Goal: Task Accomplishment & Management: Use online tool/utility

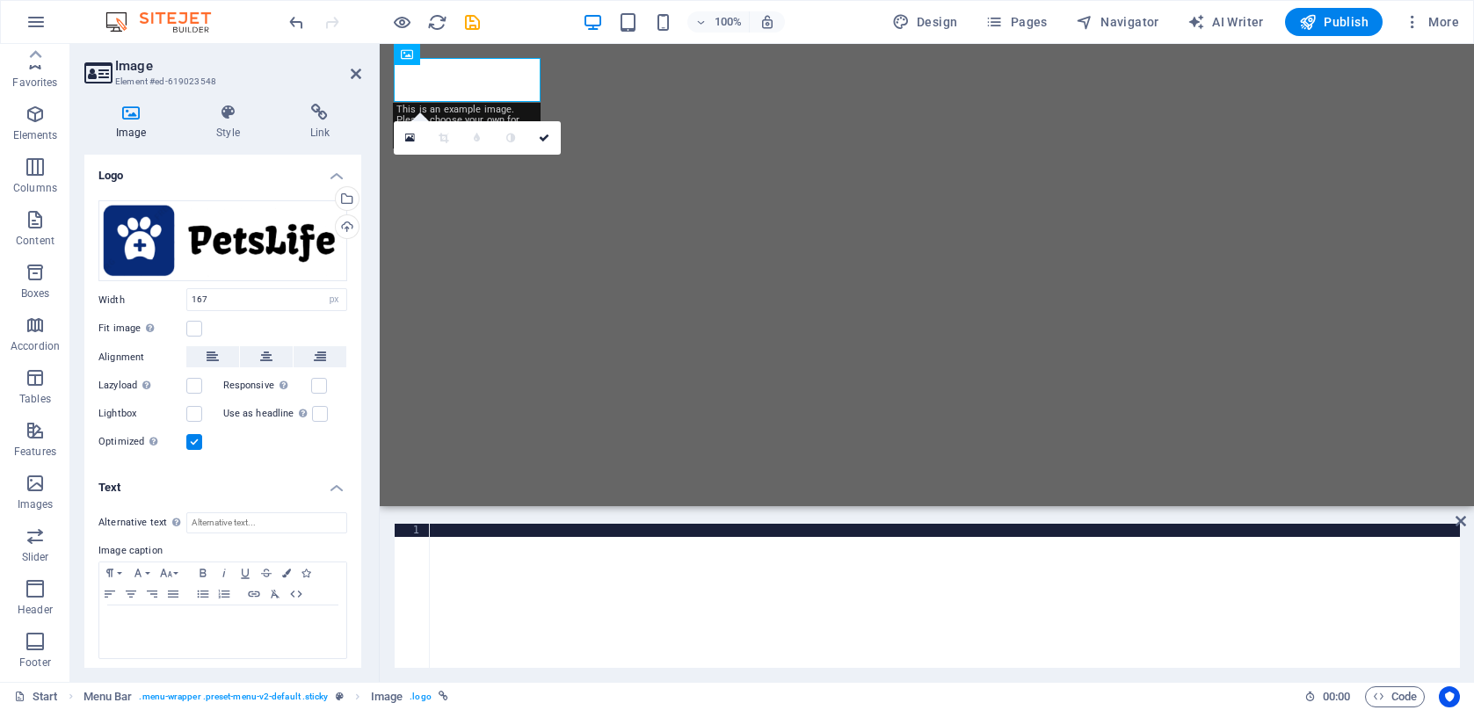
select select "px"
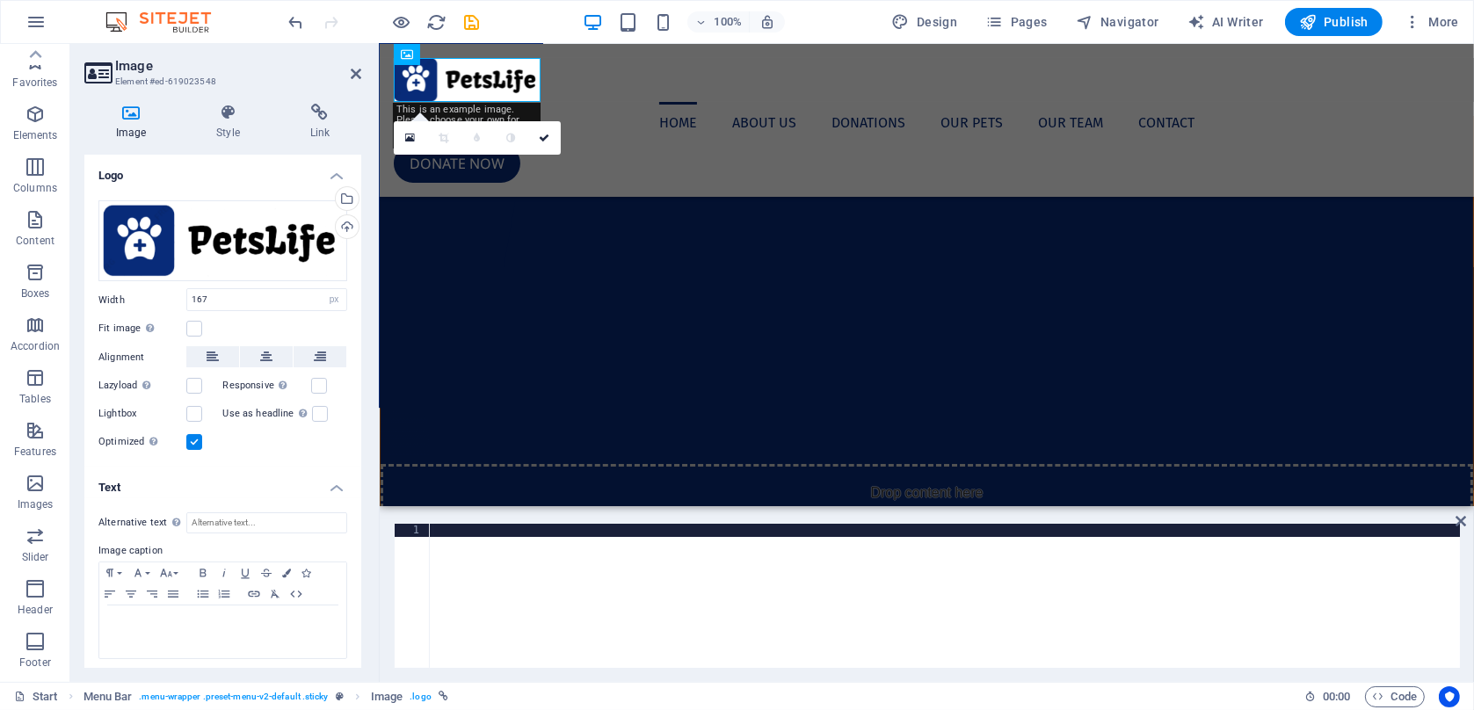
scroll to position [152, 0]
drag, startPoint x: 578, startPoint y: 612, endPoint x: 590, endPoint y: 609, distance: 12.6
click at [581, 612] on div at bounding box center [944, 609] width 1031 height 171
click at [460, 83] on figure at bounding box center [926, 80] width 1066 height 44
click at [253, 242] on div "Drag files here, click to choose files or select files from Files or our free s…" at bounding box center [222, 241] width 249 height 82
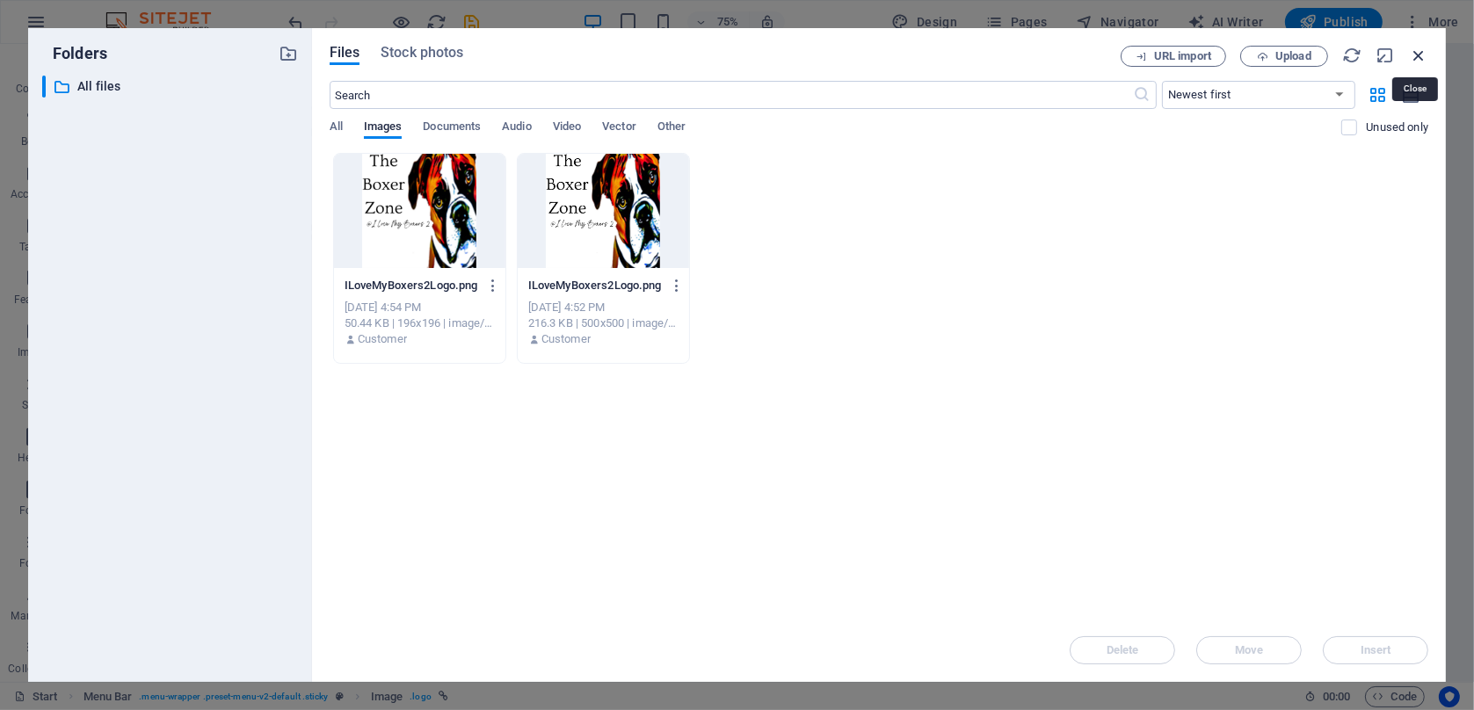
drag, startPoint x: 1426, startPoint y: 49, endPoint x: 1033, endPoint y: 9, distance: 395.0
click at [1426, 49] on icon "button" at bounding box center [1418, 55] width 19 height 19
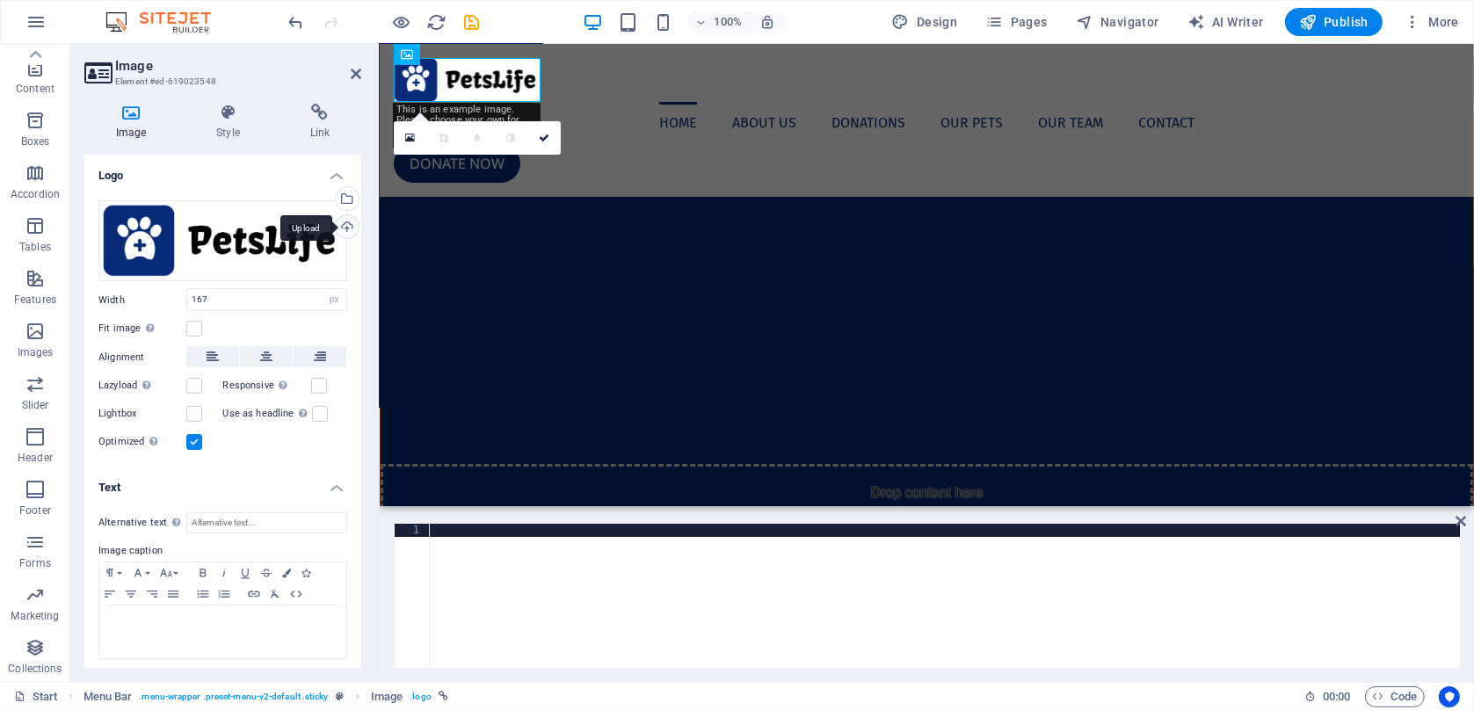
click at [350, 225] on div "Upload" at bounding box center [345, 228] width 26 height 26
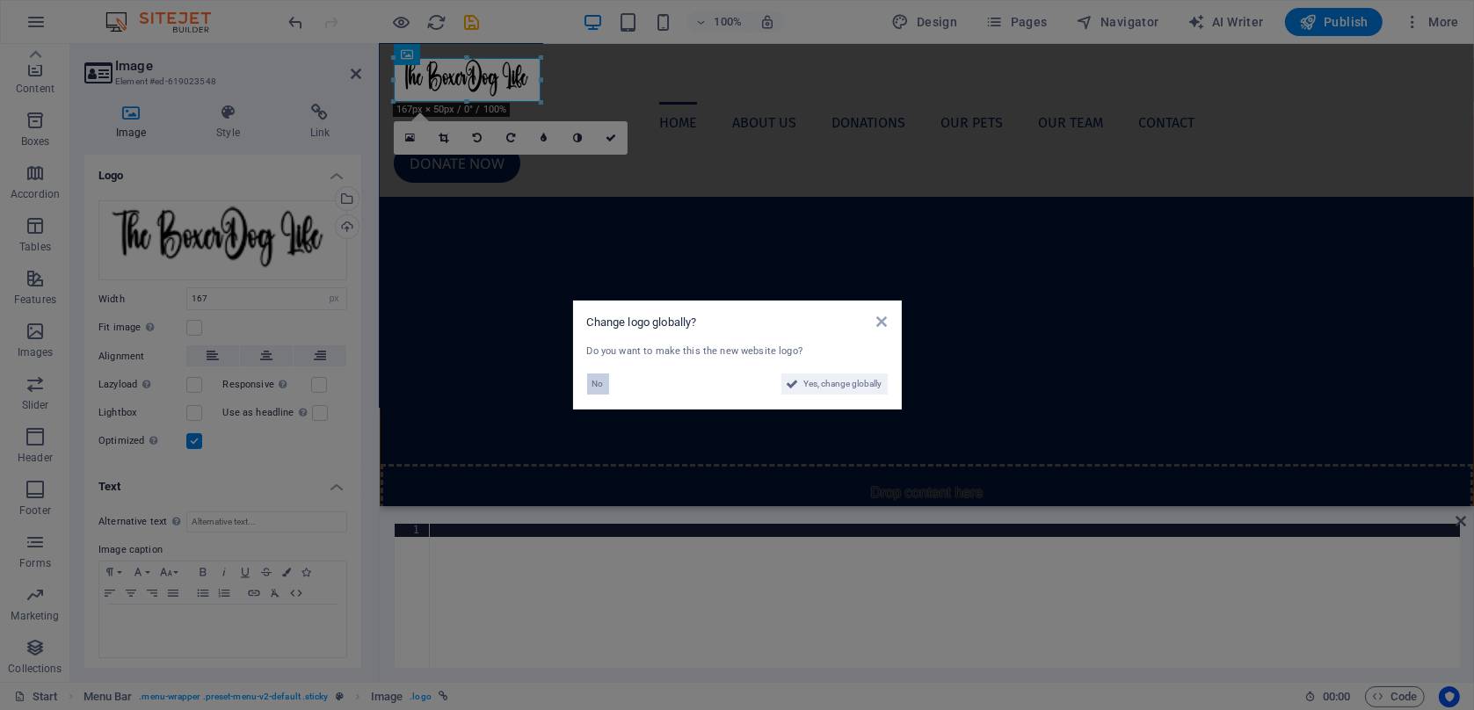
drag, startPoint x: 599, startPoint y: 394, endPoint x: 216, endPoint y: 347, distance: 386.1
click at [599, 394] on span "No" at bounding box center [597, 384] width 11 height 21
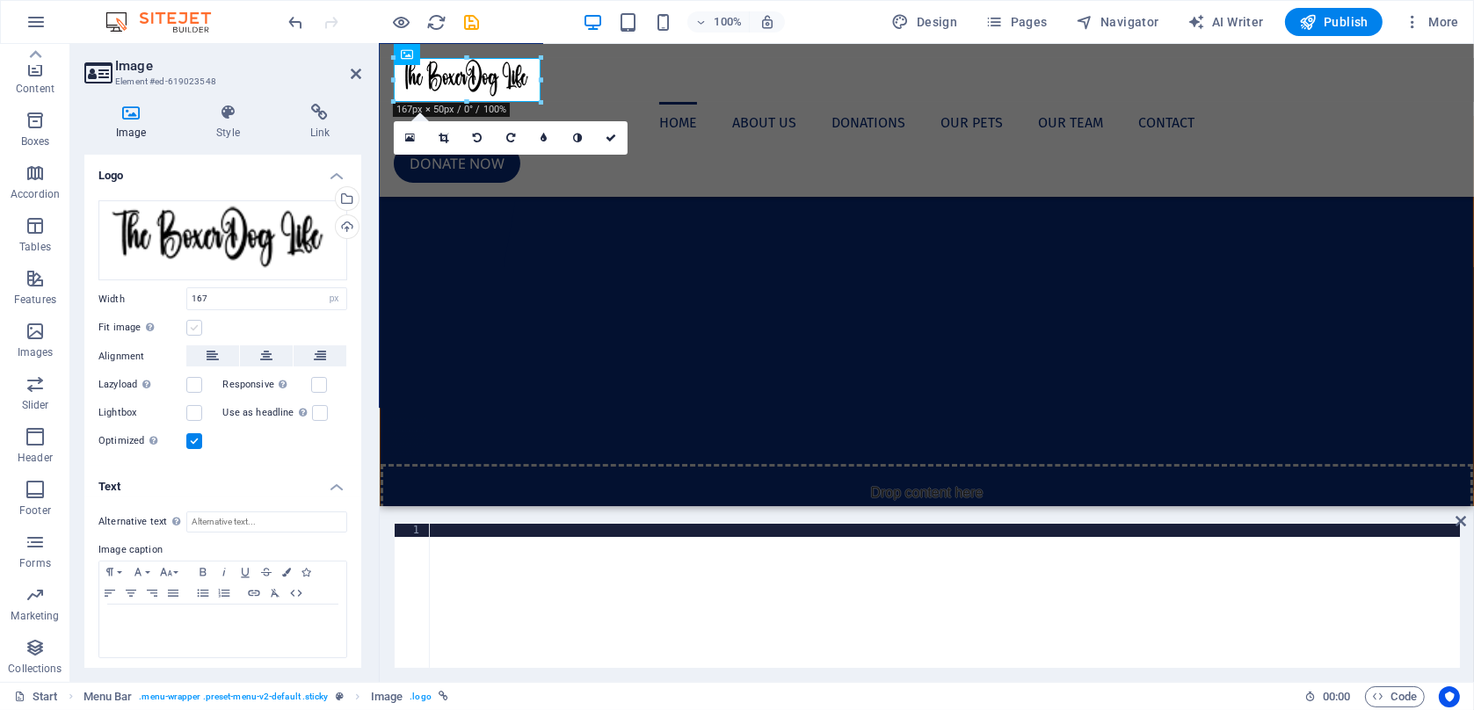
click at [193, 331] on label at bounding box center [194, 328] width 16 height 16
click at [0, 0] on input "Fit image Automatically fit image to a fixed width and height" at bounding box center [0, 0] width 0 height 0
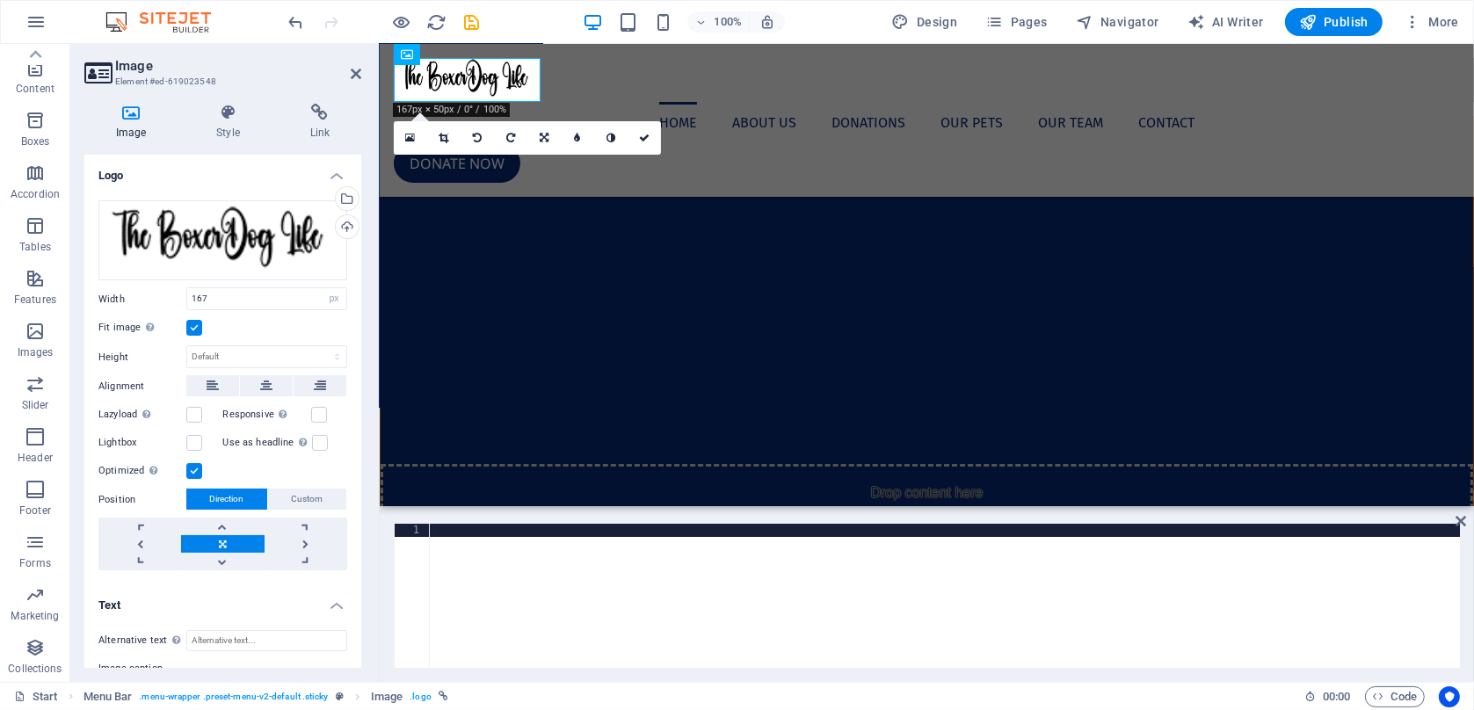
scroll to position [122, 0]
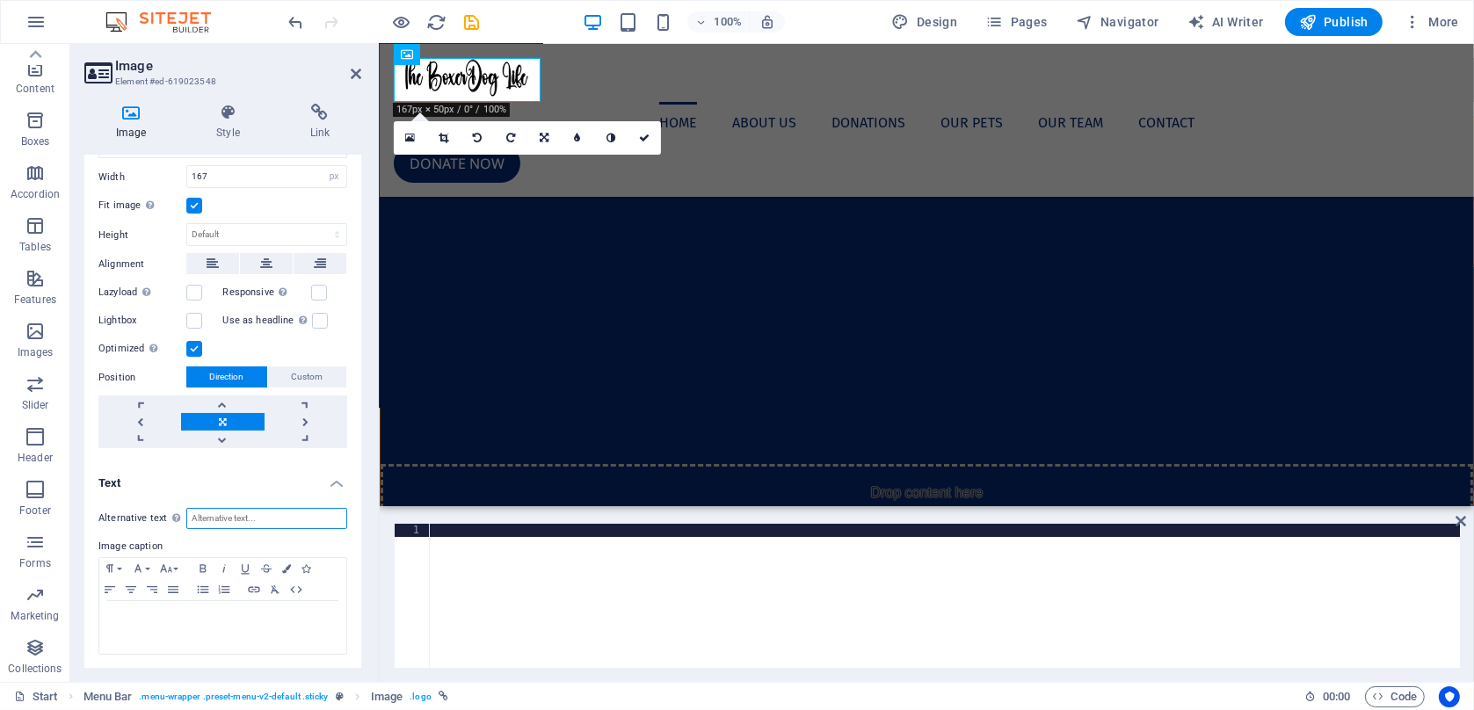
click at [304, 517] on input "Alternative text The alternative text is used by devices that cannot display im…" at bounding box center [266, 518] width 161 height 21
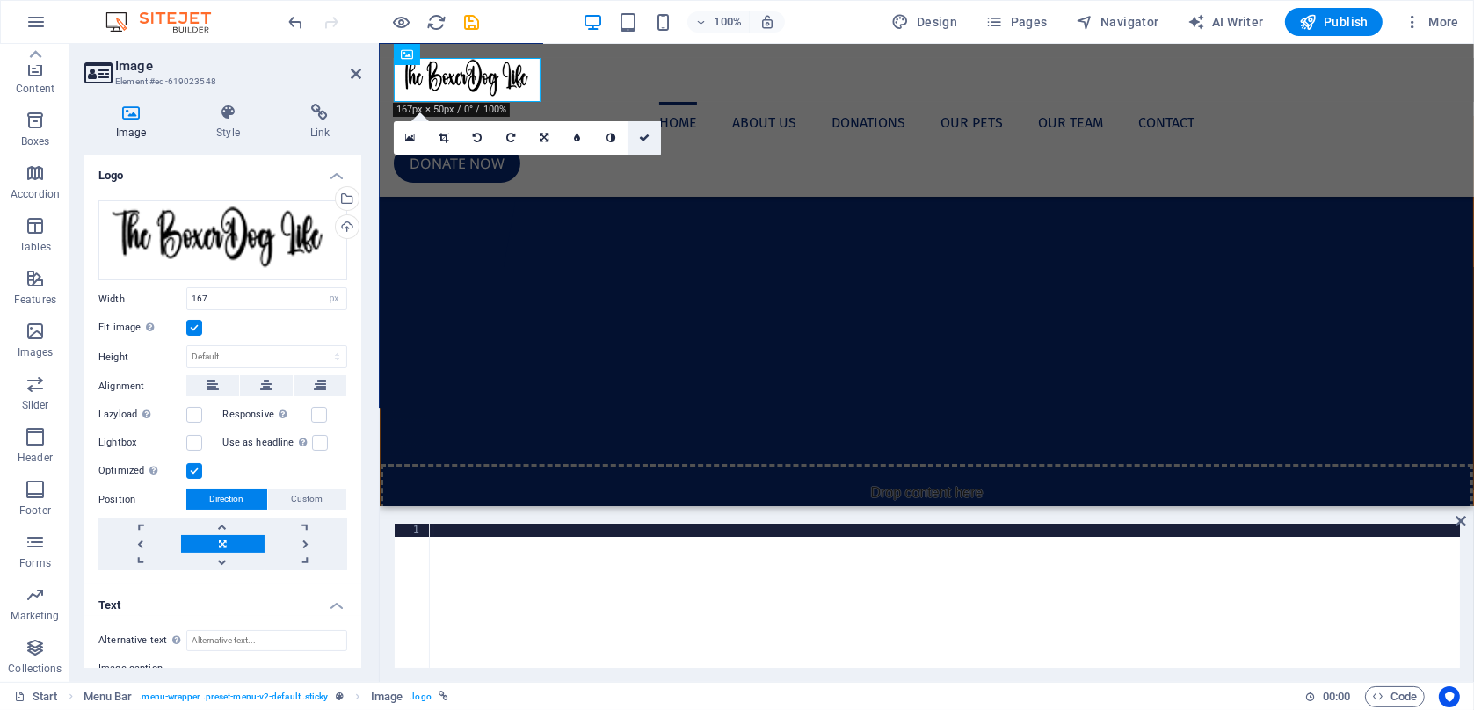
click at [642, 140] on icon at bounding box center [644, 138] width 11 height 11
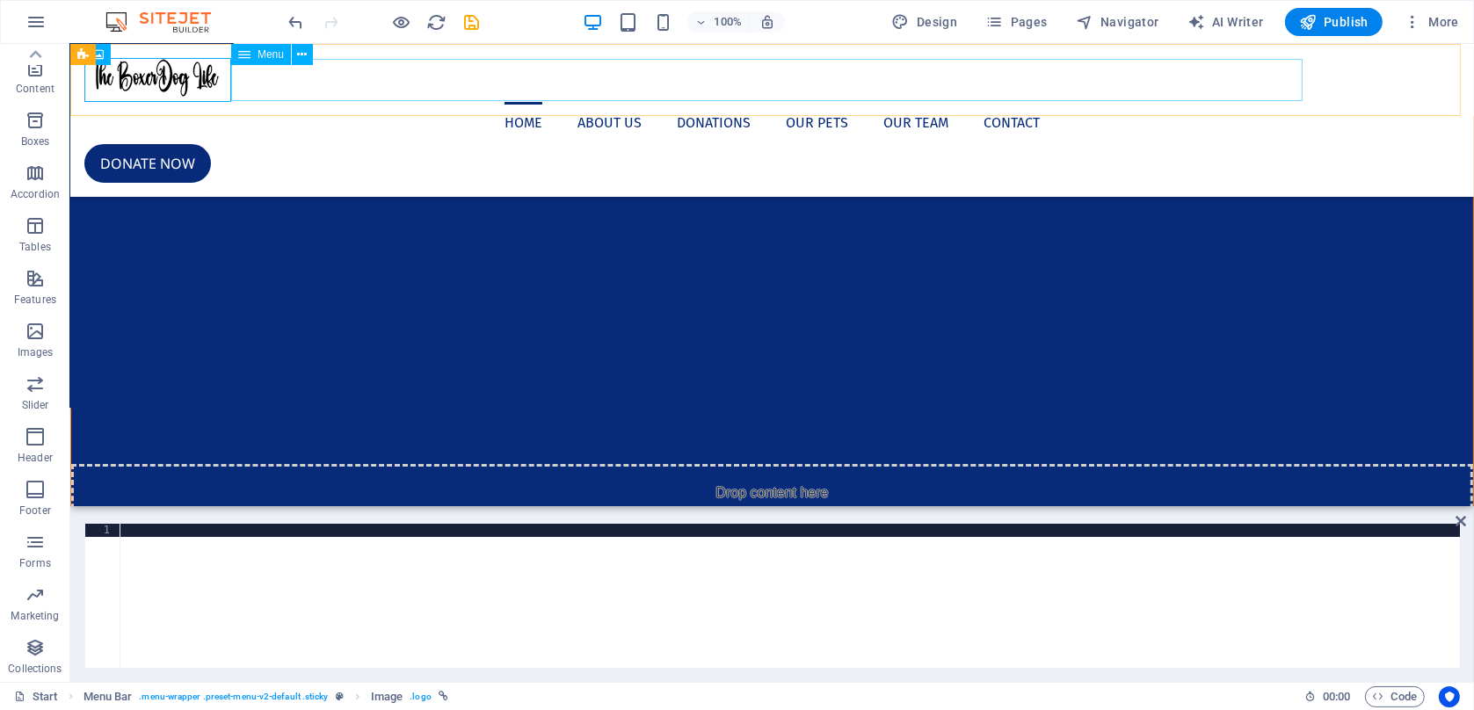
click at [522, 102] on nav "Home About us Donations Our Pets Our Team Contact" at bounding box center [772, 123] width 1376 height 42
click at [269, 62] on div "Menu" at bounding box center [261, 54] width 60 height 21
click at [308, 59] on icon at bounding box center [303, 55] width 10 height 18
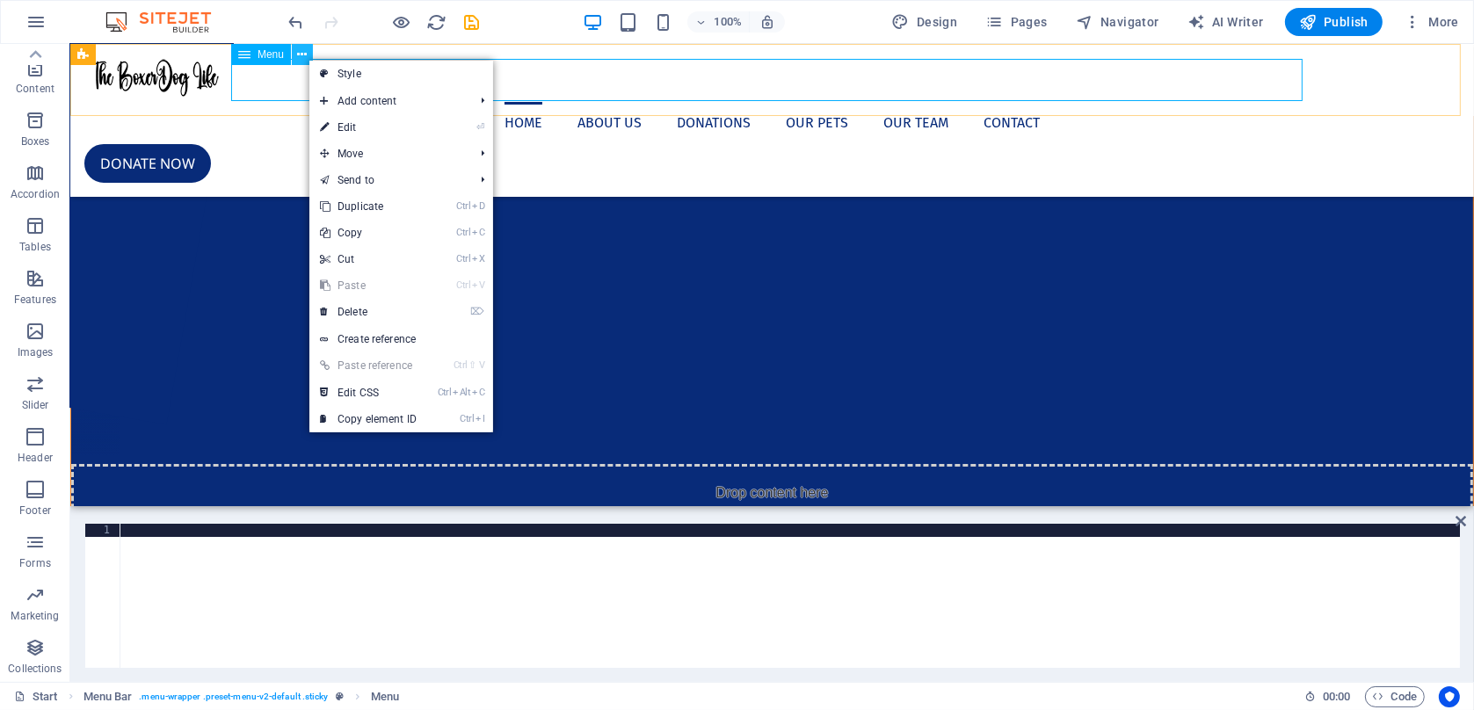
click at [308, 59] on icon at bounding box center [303, 55] width 10 height 18
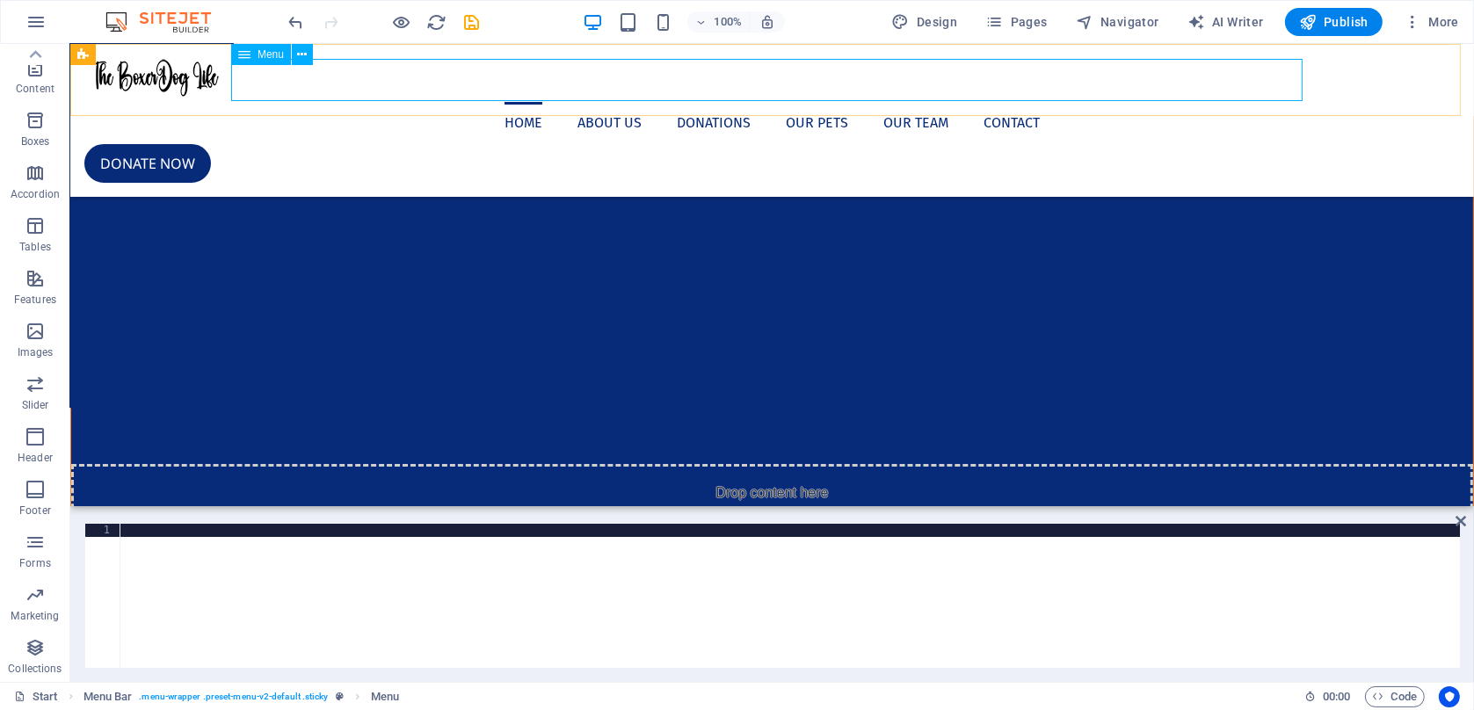
click at [1134, 102] on nav "Home About us Donations Our Pets Our Team Contact" at bounding box center [772, 123] width 1376 height 42
click at [510, 102] on nav "Home About us Donations Our Pets Our Team Contact" at bounding box center [772, 123] width 1376 height 42
click at [704, 102] on nav "Home About us Donations Our Pets Our Team Contact" at bounding box center [772, 123] width 1376 height 42
click at [1205, 102] on nav "Home About us Donations Our Pets Our Team Contact" at bounding box center [772, 123] width 1376 height 42
click at [907, 16] on icon "button" at bounding box center [901, 22] width 18 height 18
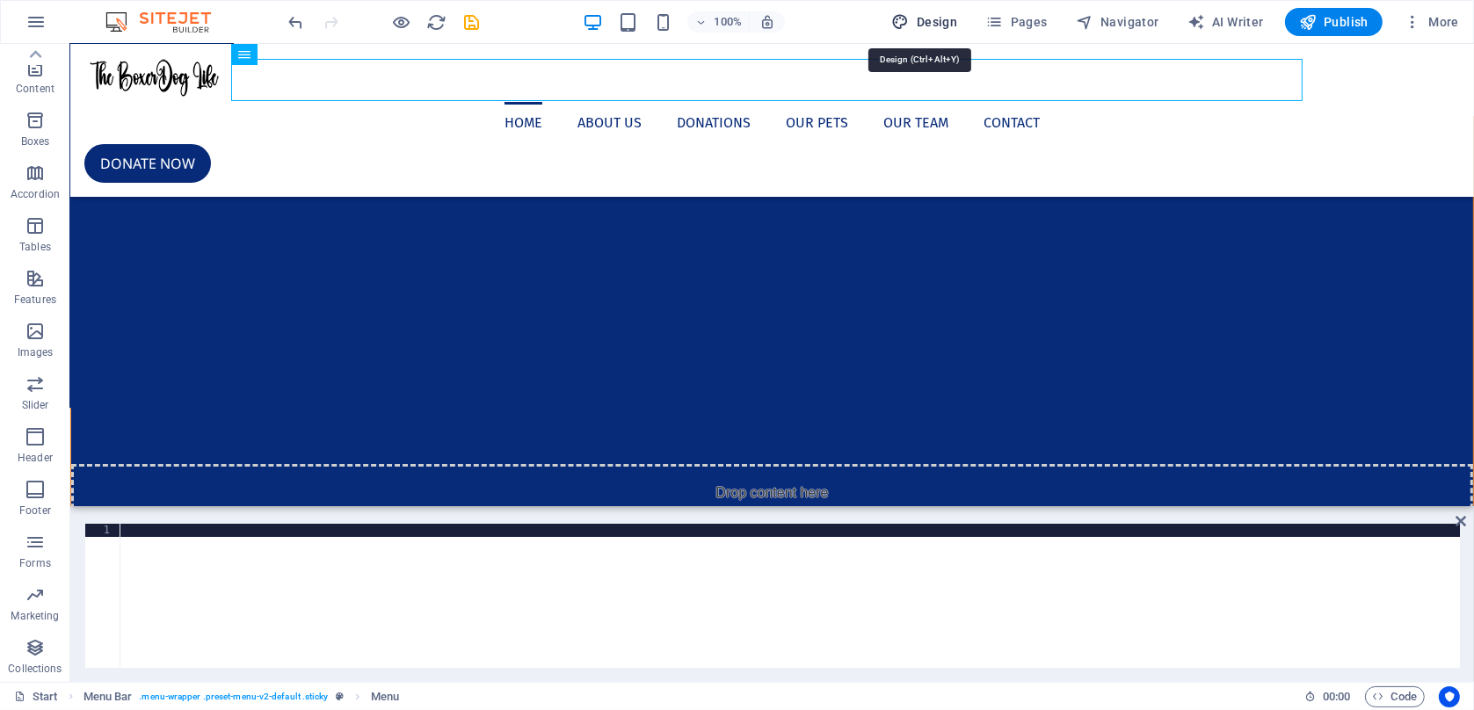
select select "px"
select select "400"
select select "px"
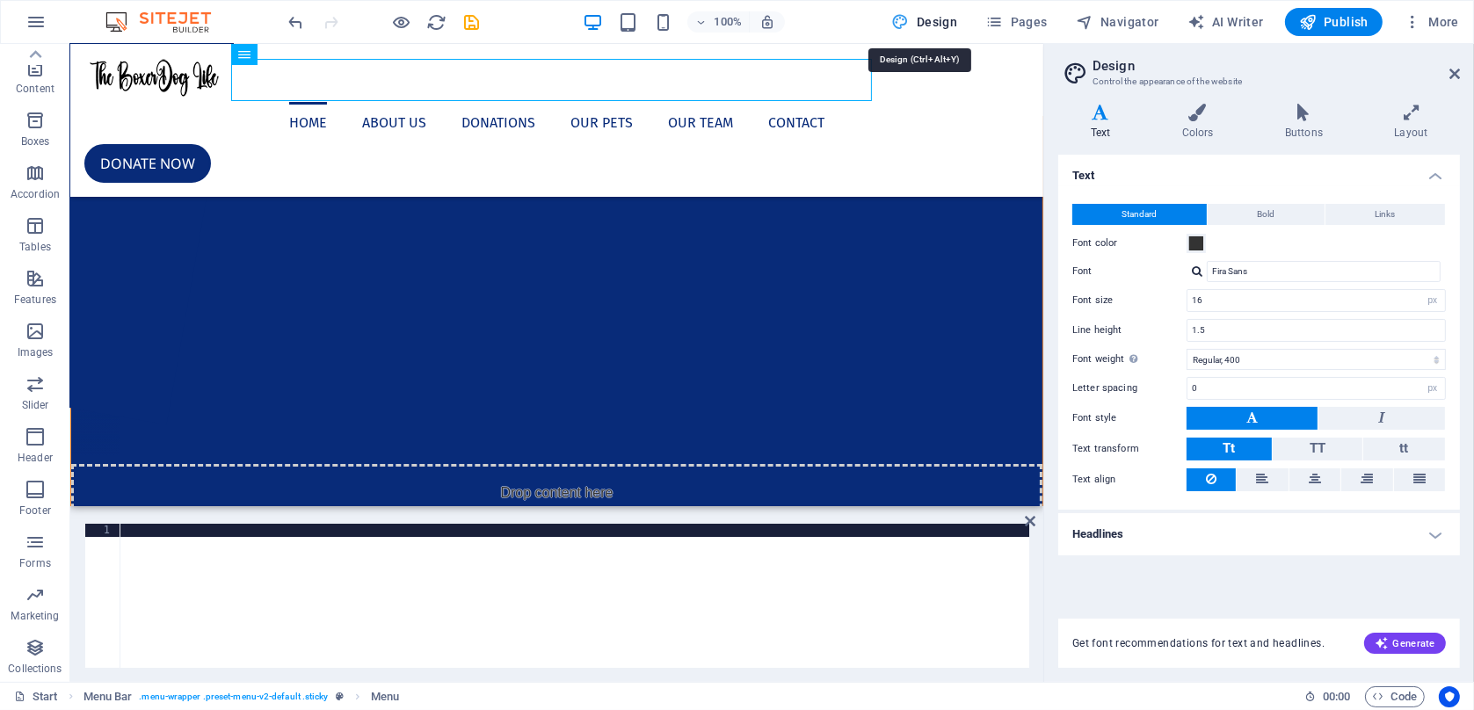
click at [907, 16] on icon "button" at bounding box center [901, 22] width 18 height 18
click at [1459, 76] on icon at bounding box center [1454, 74] width 11 height 14
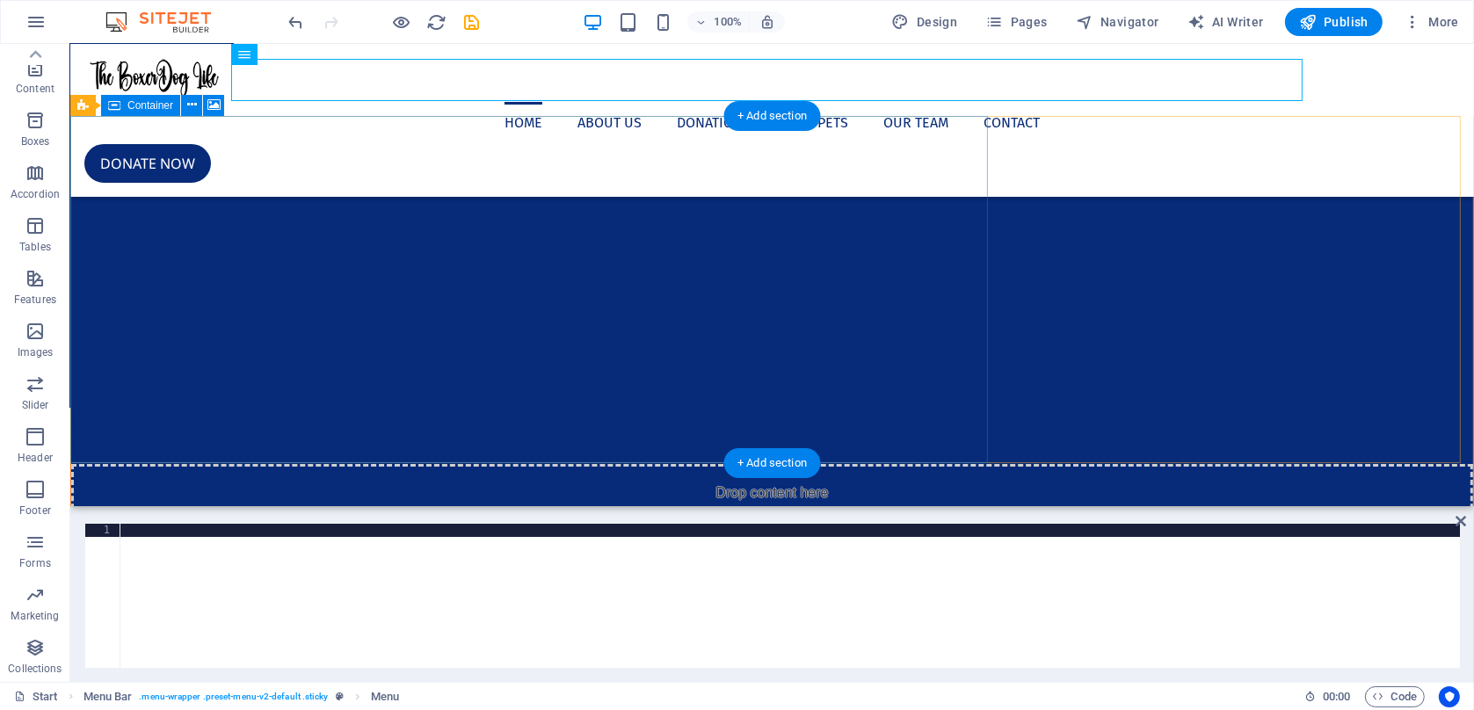
click at [165, 464] on div "Drop content here or Add elements Paste clipboard" at bounding box center [771, 526] width 1402 height 125
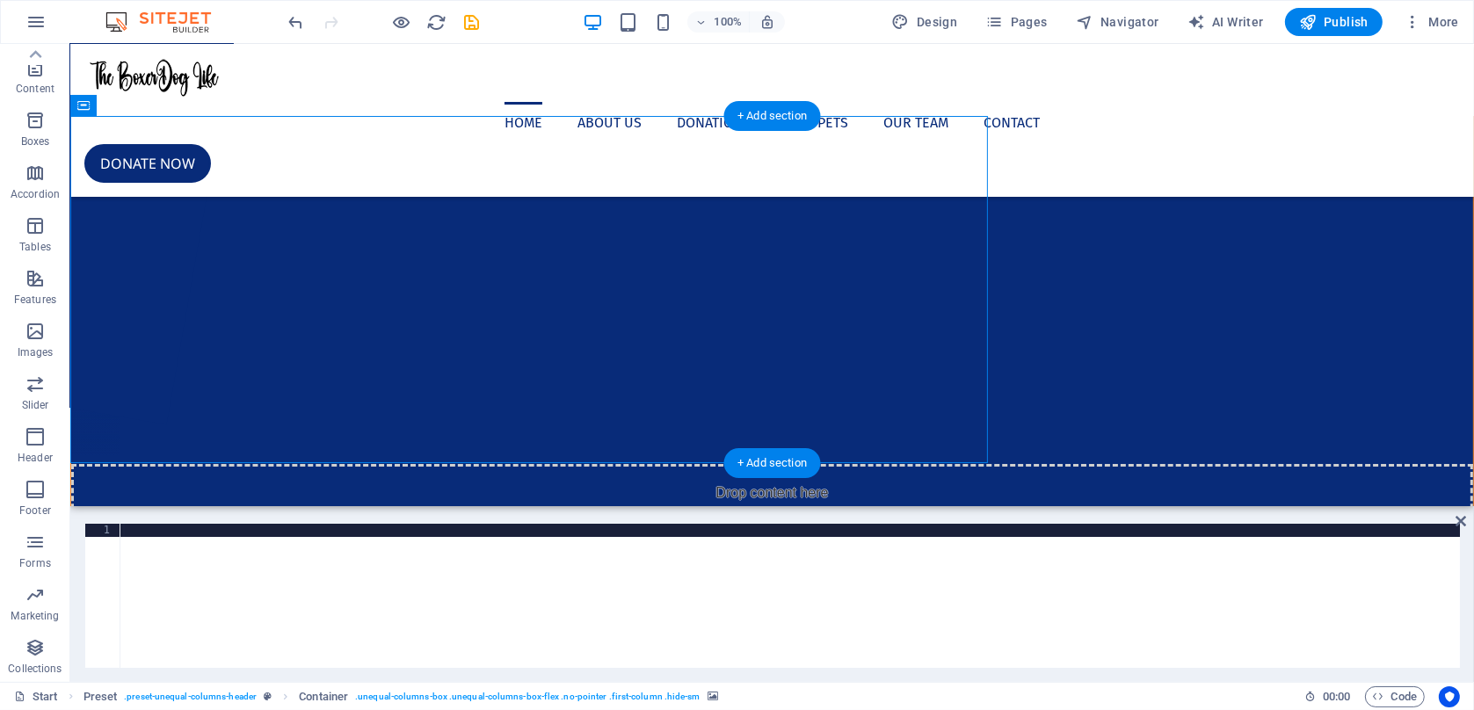
click at [119, 316] on button "1" at bounding box center [111, 308] width 13 height 13
click at [301, 60] on icon at bounding box center [303, 55] width 10 height 18
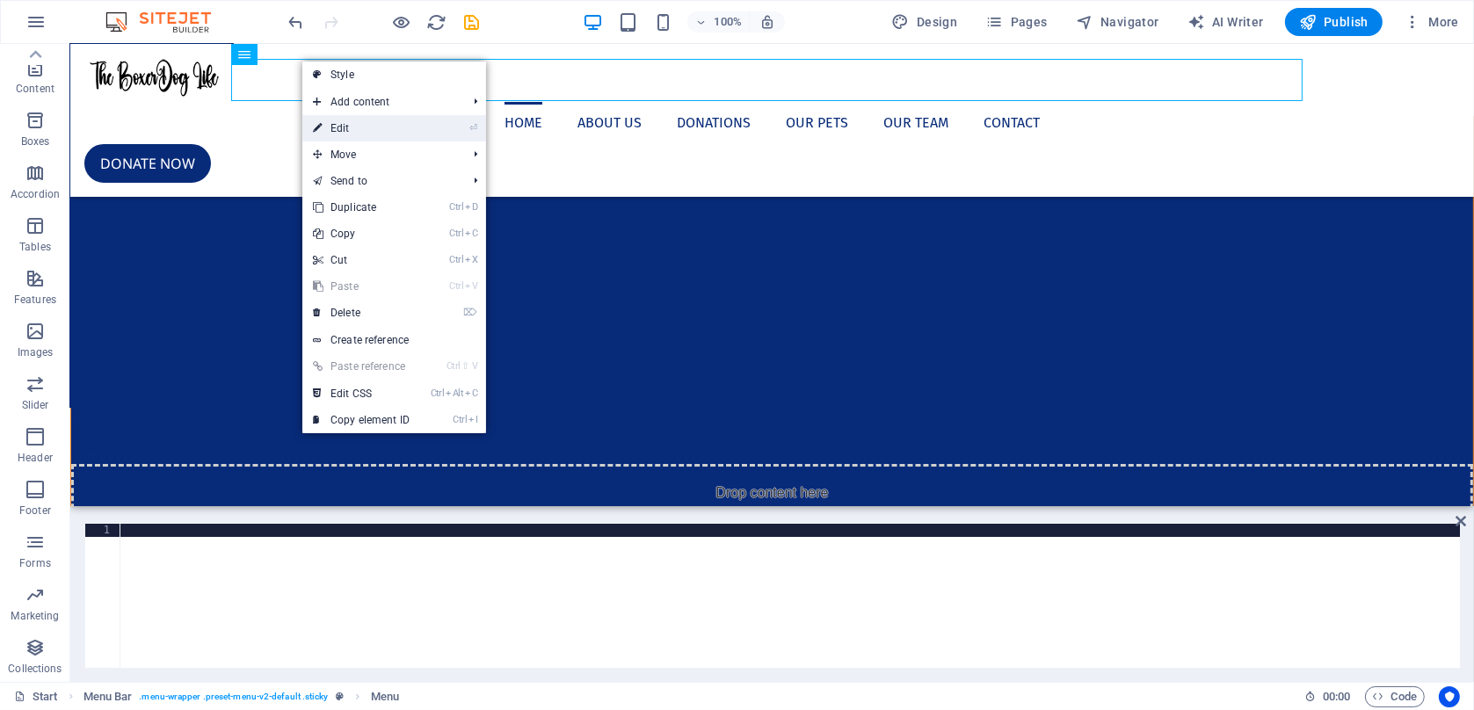
click at [328, 127] on link "⏎ Edit" at bounding box center [361, 128] width 118 height 26
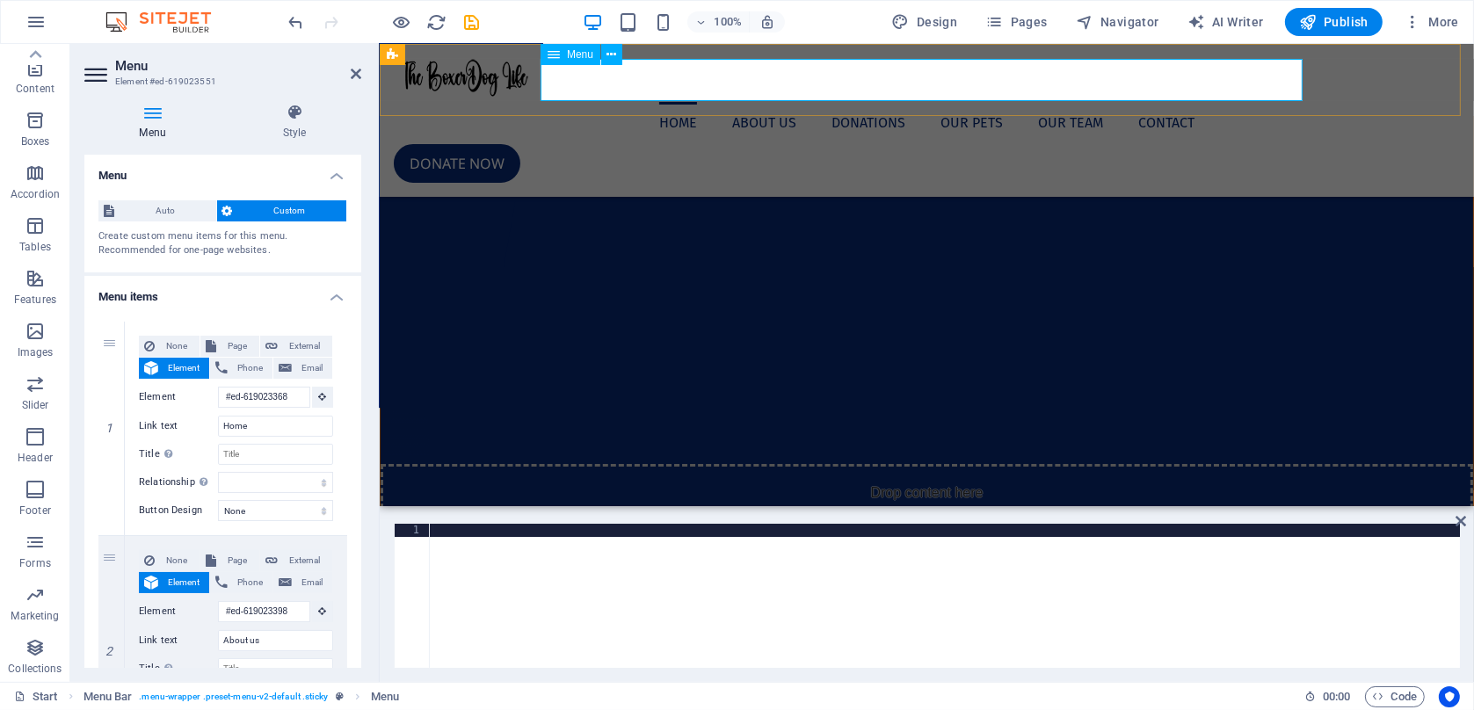
click at [861, 102] on nav "Home About us Donations Our Pets Our Team Contact" at bounding box center [926, 123] width 1066 height 42
click at [172, 217] on span "Auto" at bounding box center [165, 210] width 91 height 21
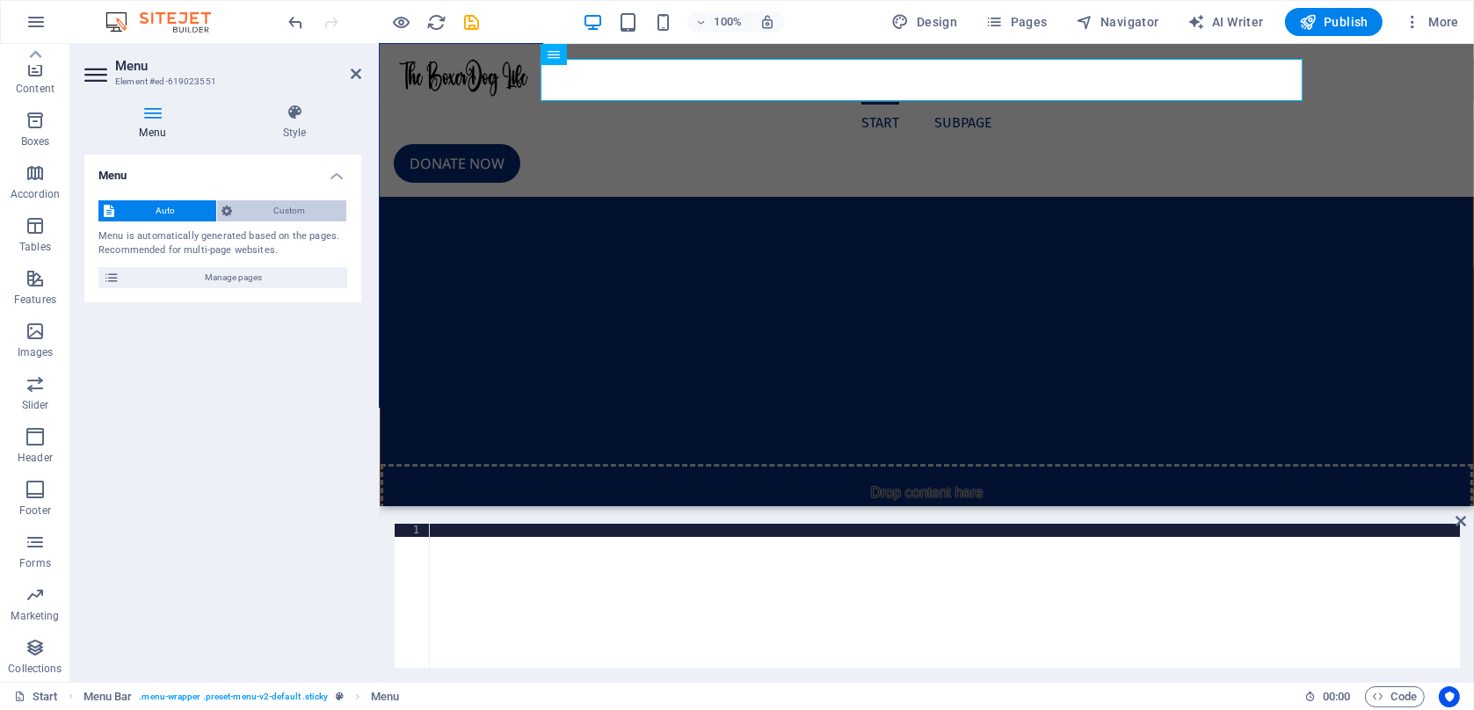
click at [294, 212] on span "Custom" at bounding box center [290, 210] width 104 height 21
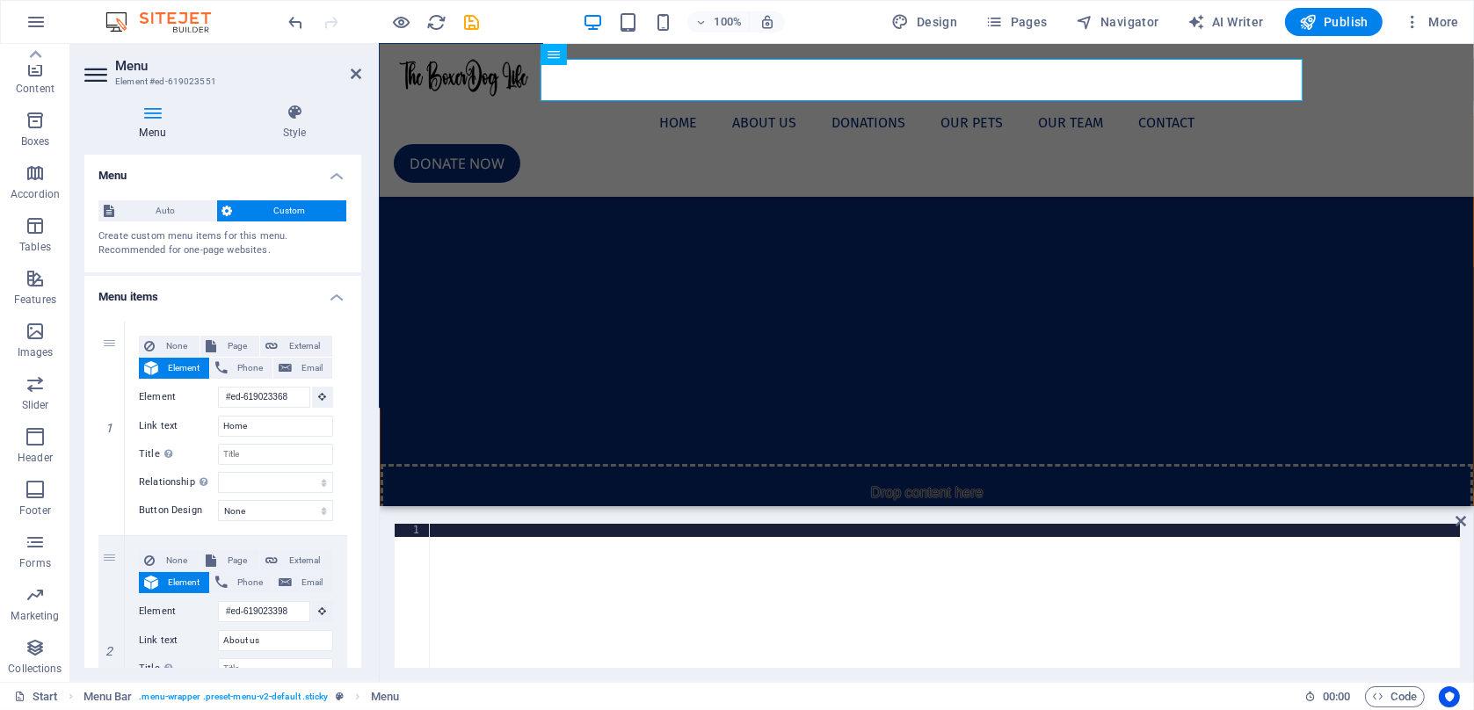
click at [225, 213] on icon at bounding box center [227, 210] width 11 height 21
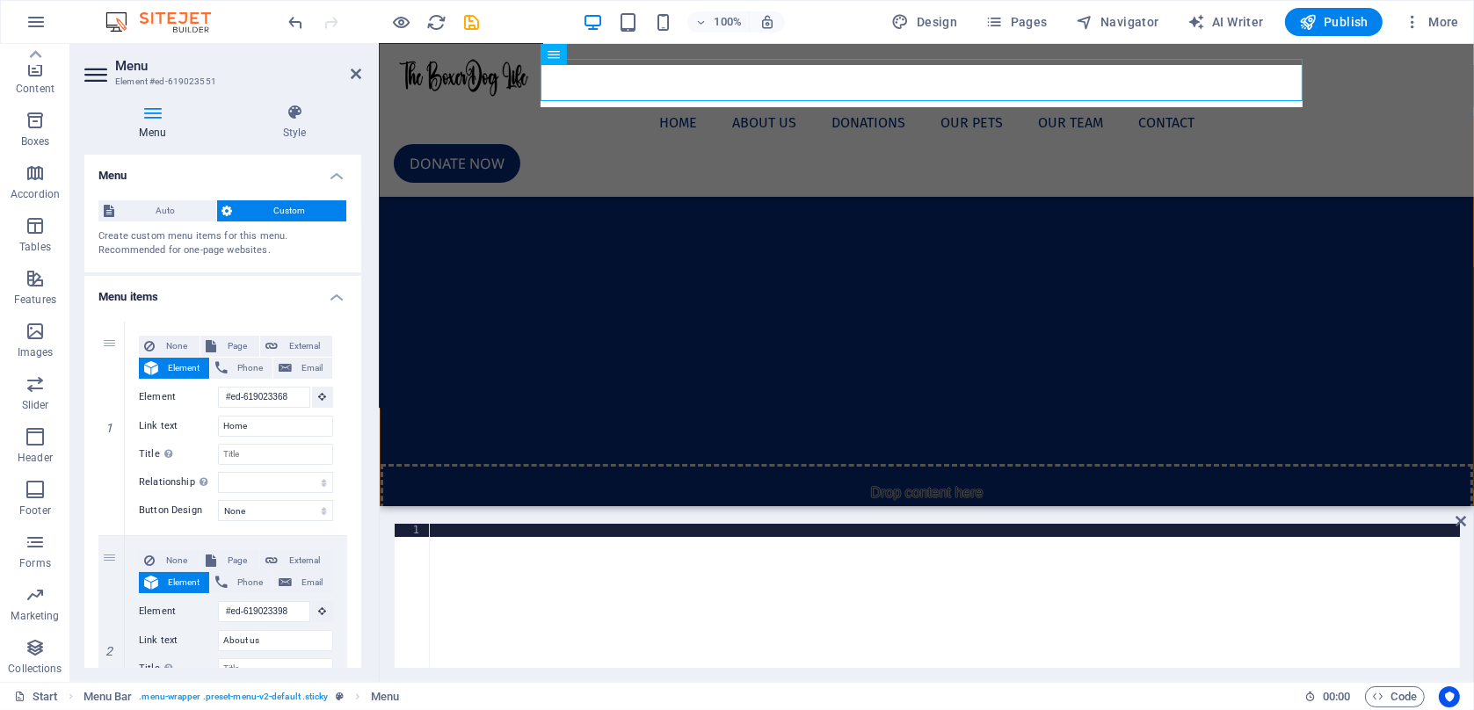
click at [338, 307] on h4 "Menu items" at bounding box center [222, 292] width 277 height 32
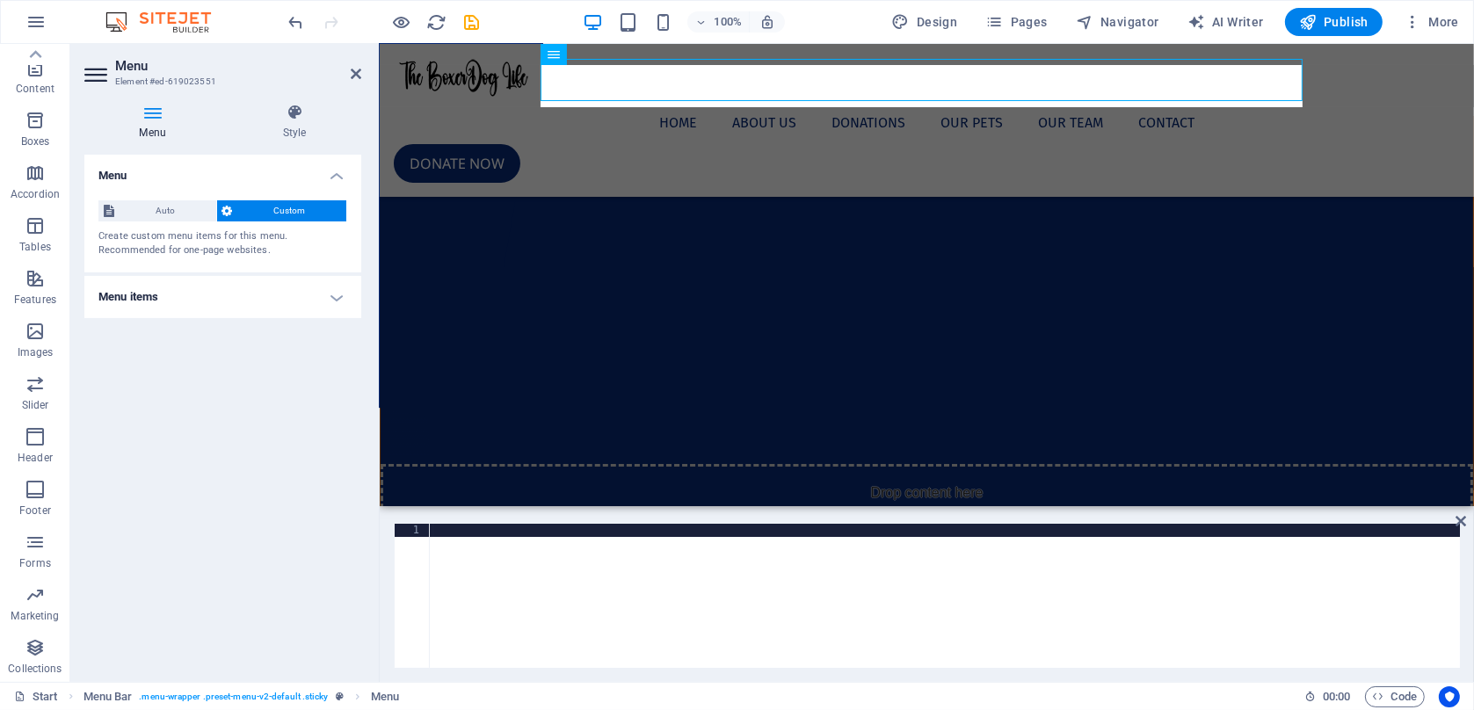
click at [337, 302] on h4 "Menu items" at bounding box center [222, 297] width 277 height 42
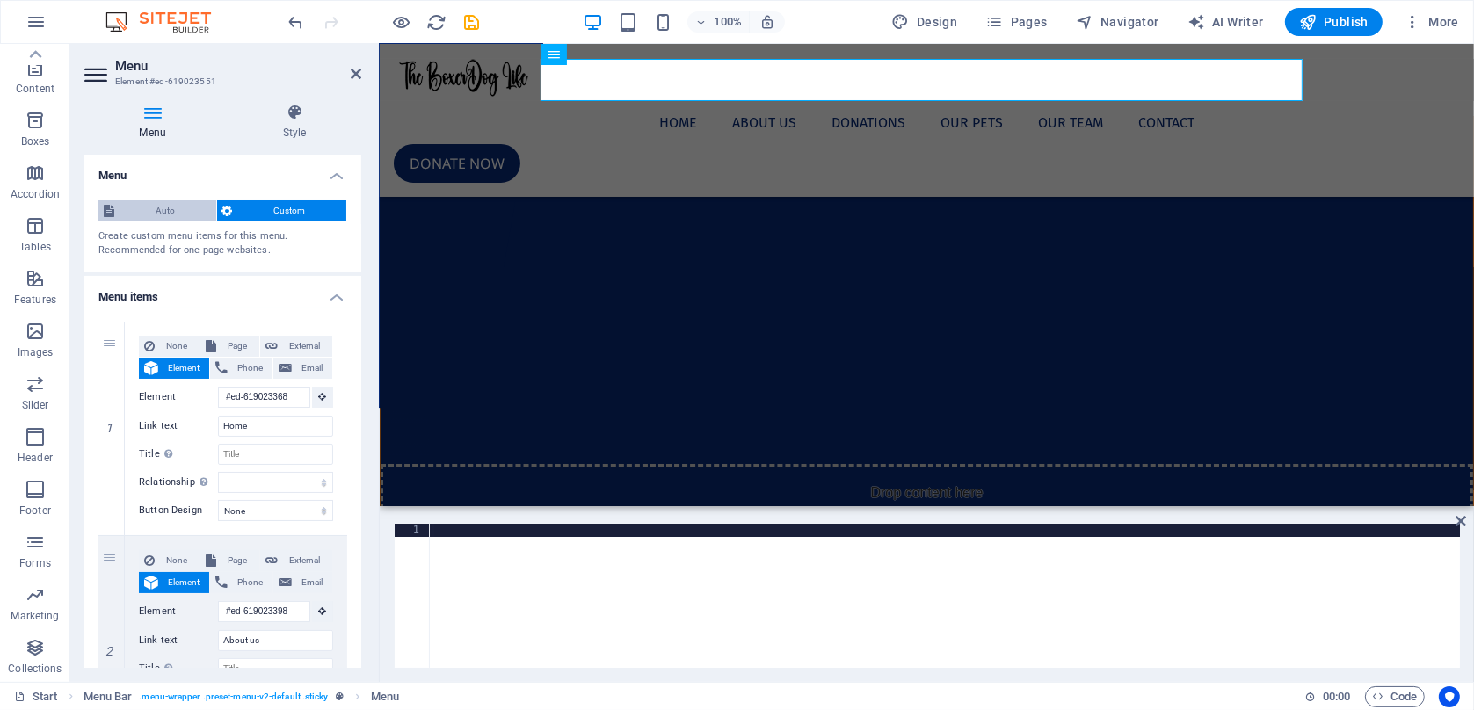
click at [146, 219] on span "Auto" at bounding box center [165, 210] width 91 height 21
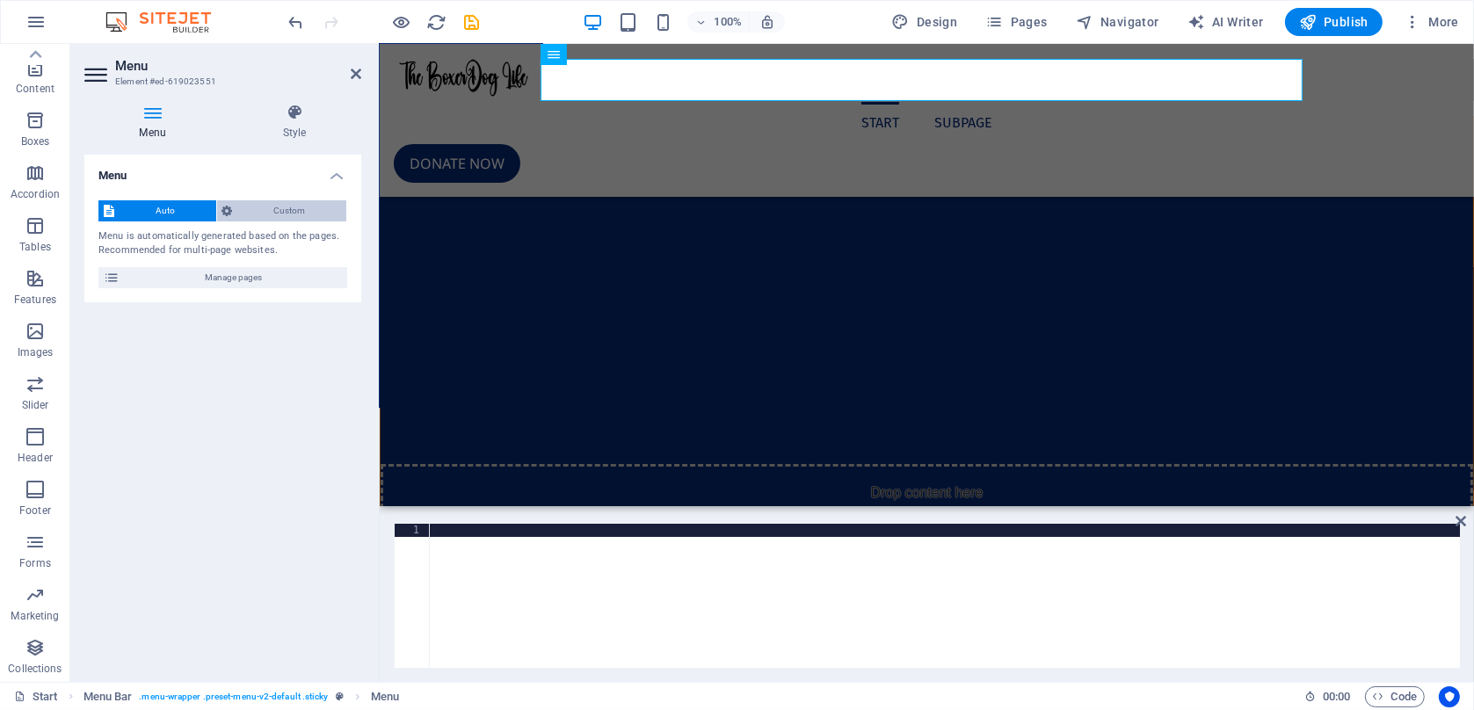
click at [309, 213] on span "Custom" at bounding box center [290, 210] width 104 height 21
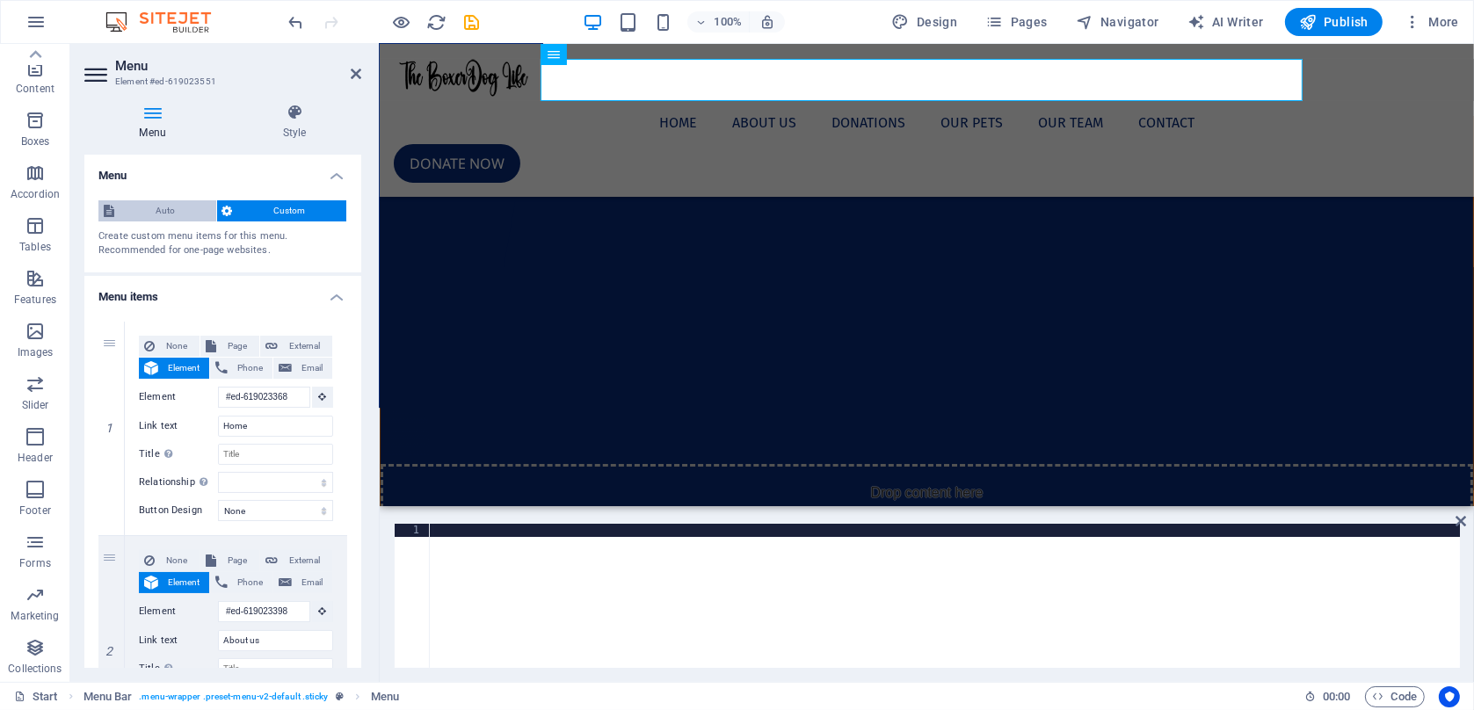
click at [115, 213] on button "Auto" at bounding box center [157, 210] width 118 height 21
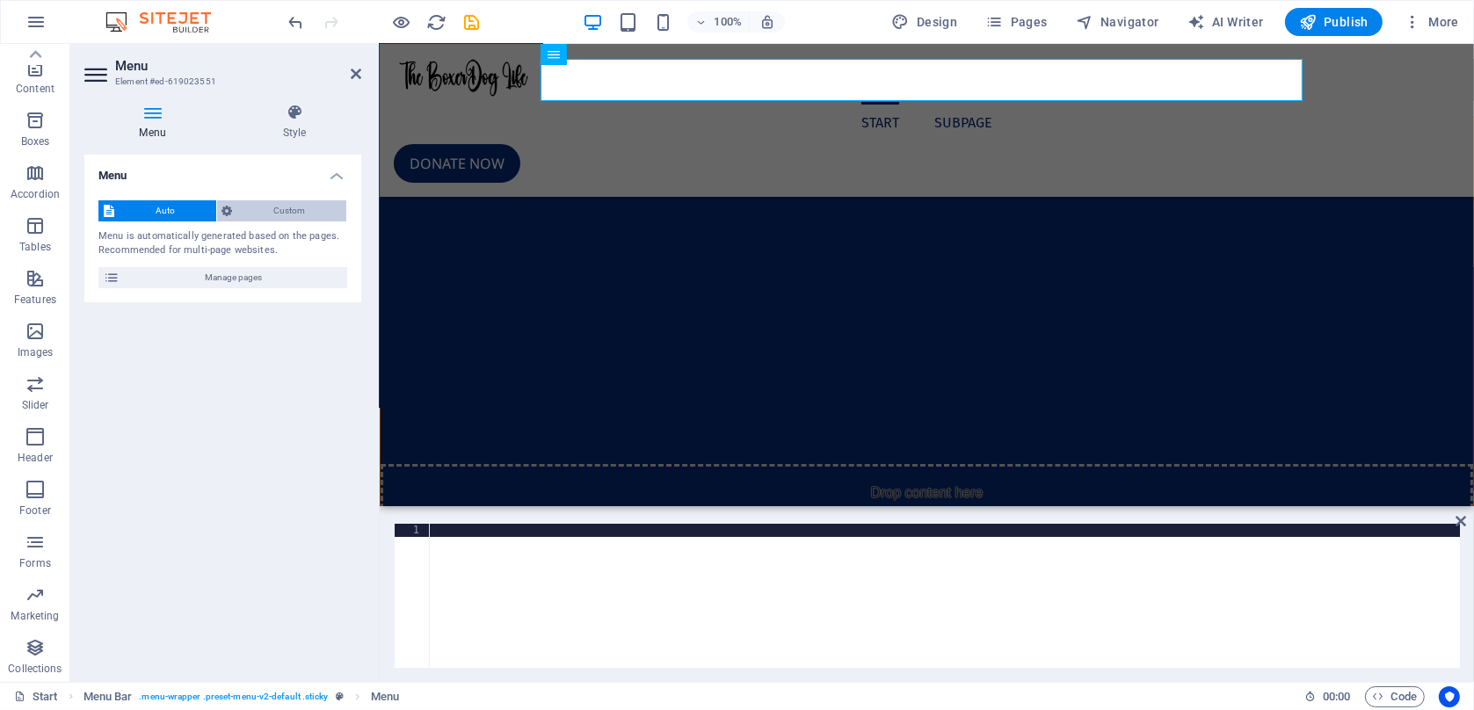
click at [269, 204] on span "Custom" at bounding box center [290, 210] width 104 height 21
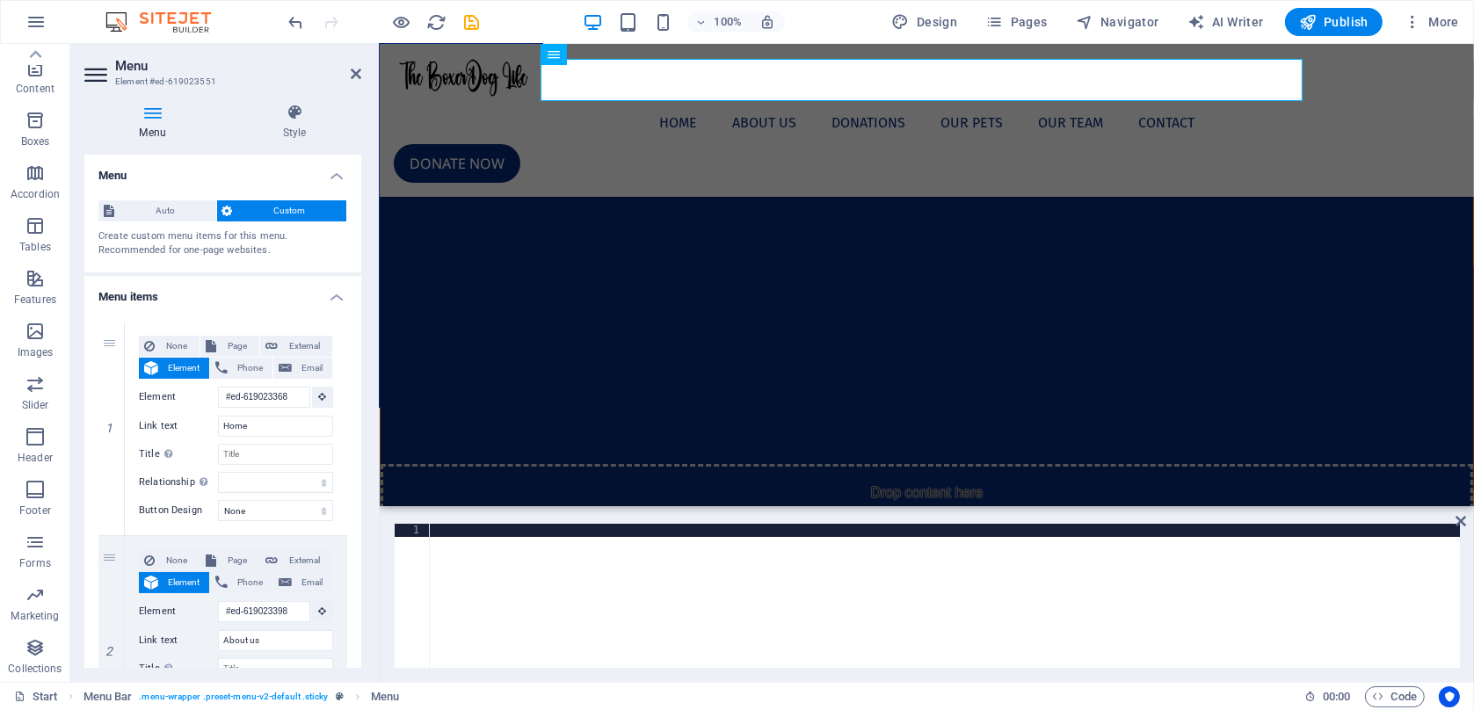
click at [155, 121] on h4 "Menu" at bounding box center [155, 122] width 143 height 37
click at [335, 177] on h4 "Menu" at bounding box center [222, 171] width 277 height 32
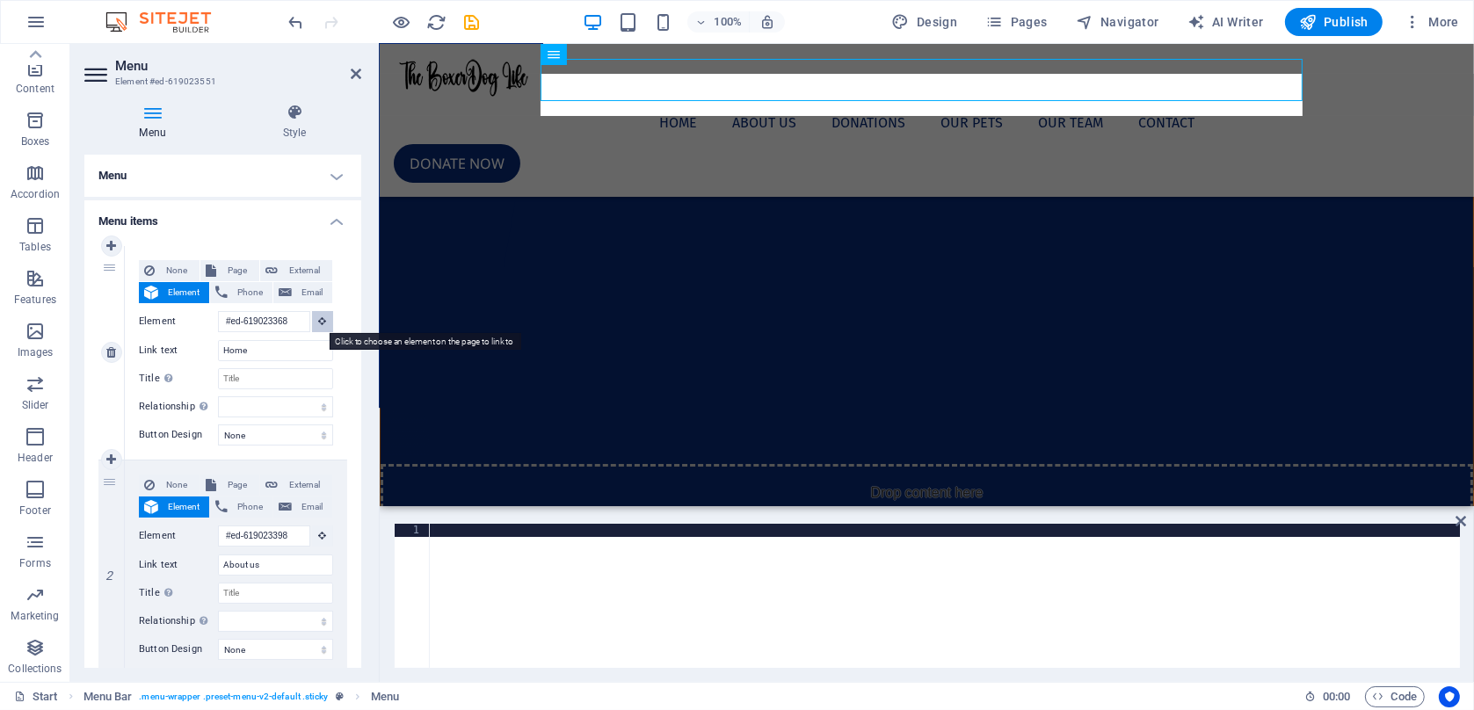
click at [323, 323] on icon at bounding box center [323, 320] width 8 height 9
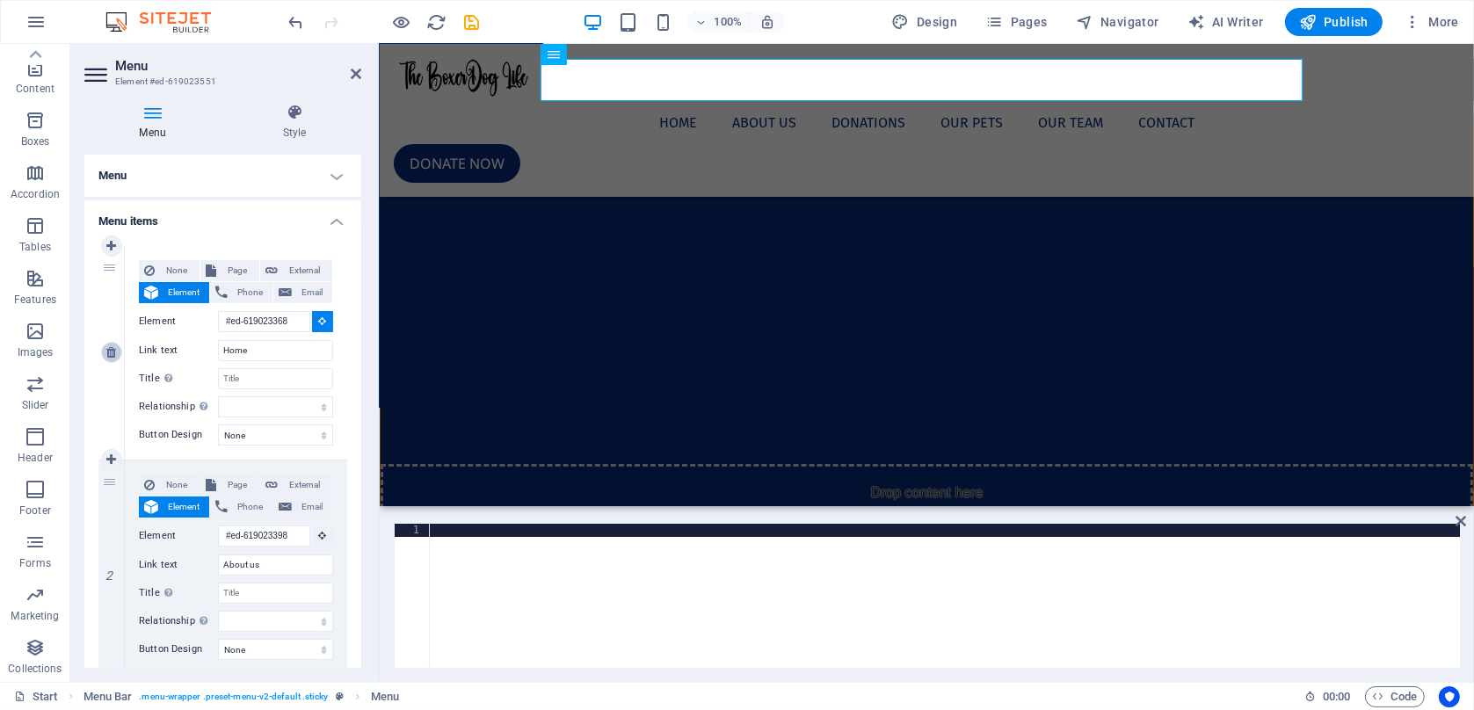
click at [113, 356] on icon at bounding box center [111, 352] width 10 height 12
type input "#ed-619023398"
type input "About us"
select select
type input "#ed-619023416"
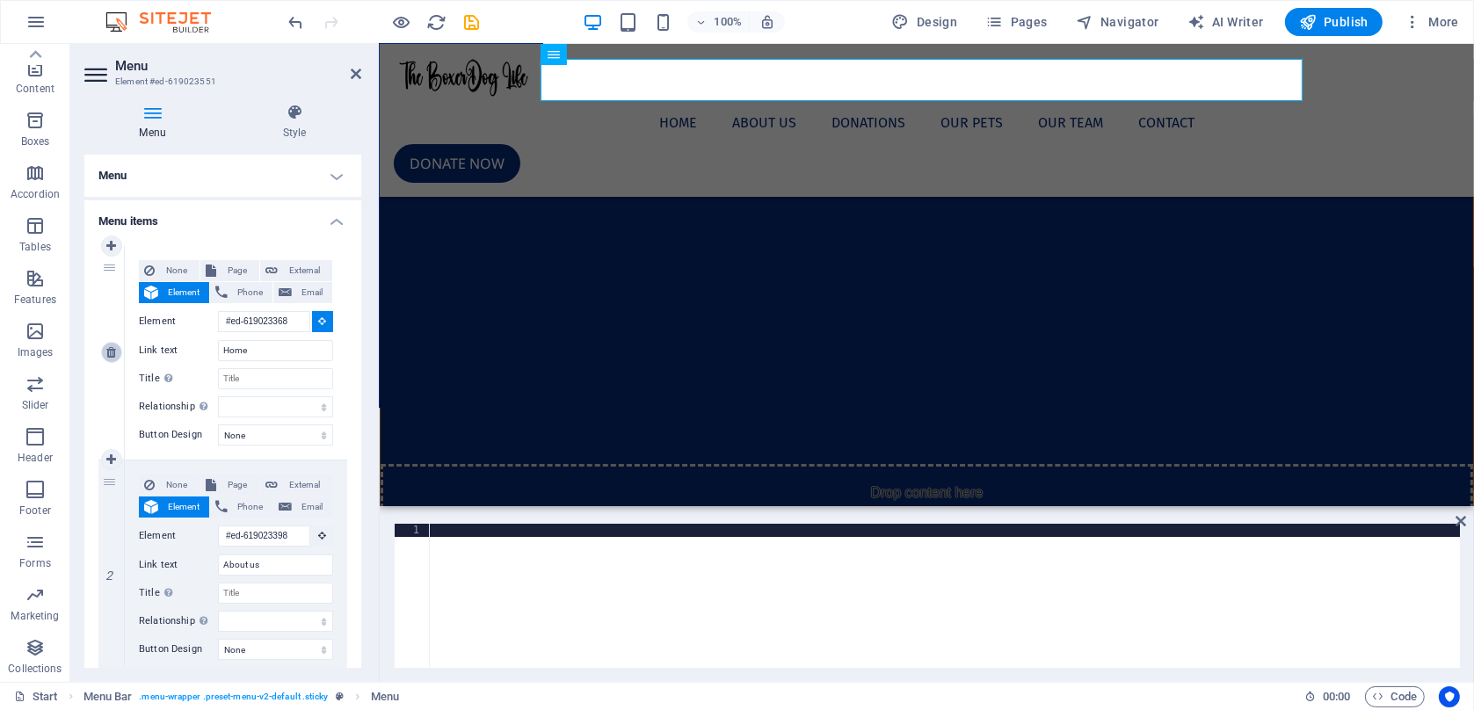
type input "Donations"
select select
type input "#ed-619023284"
type input "Our Pets"
select select
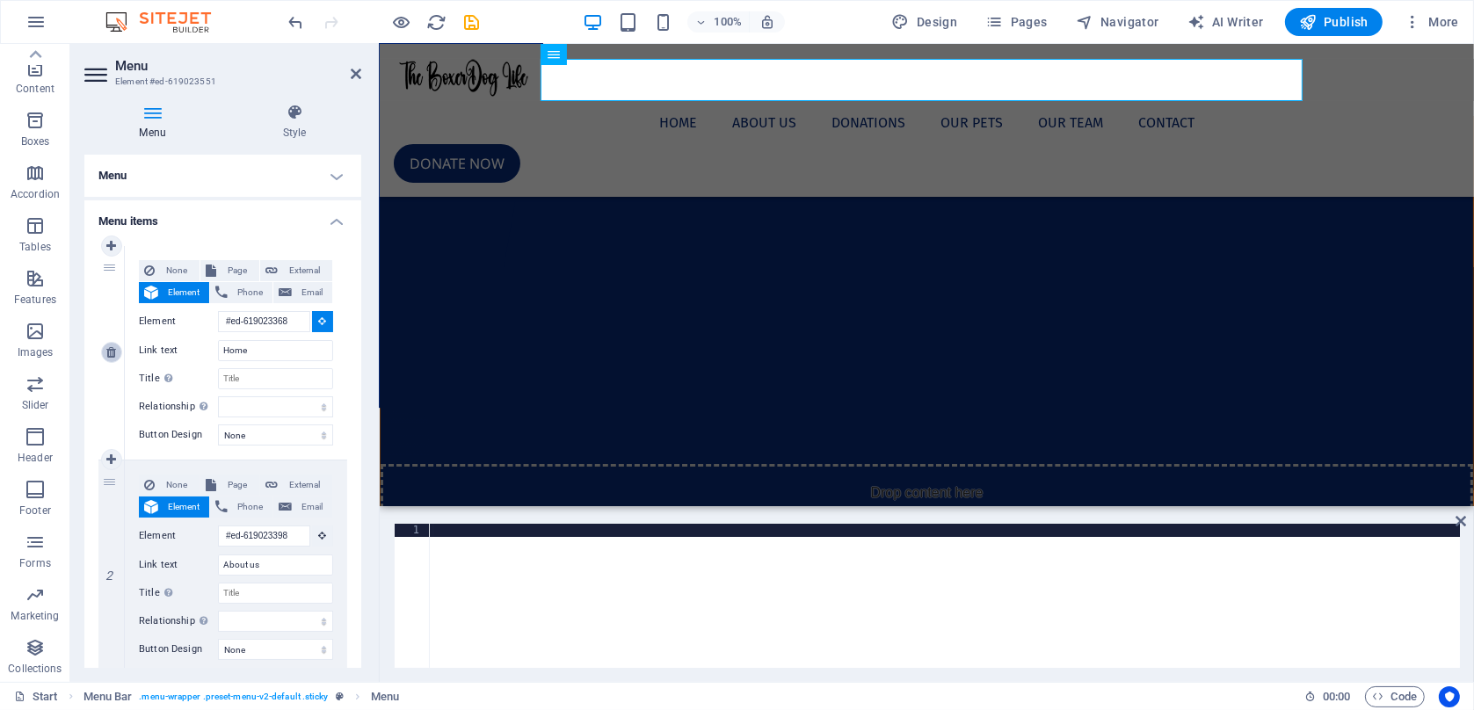
type input "#ed-619023326"
type input "Our Team"
select select
type input "#ed-619023497"
type input "Contact"
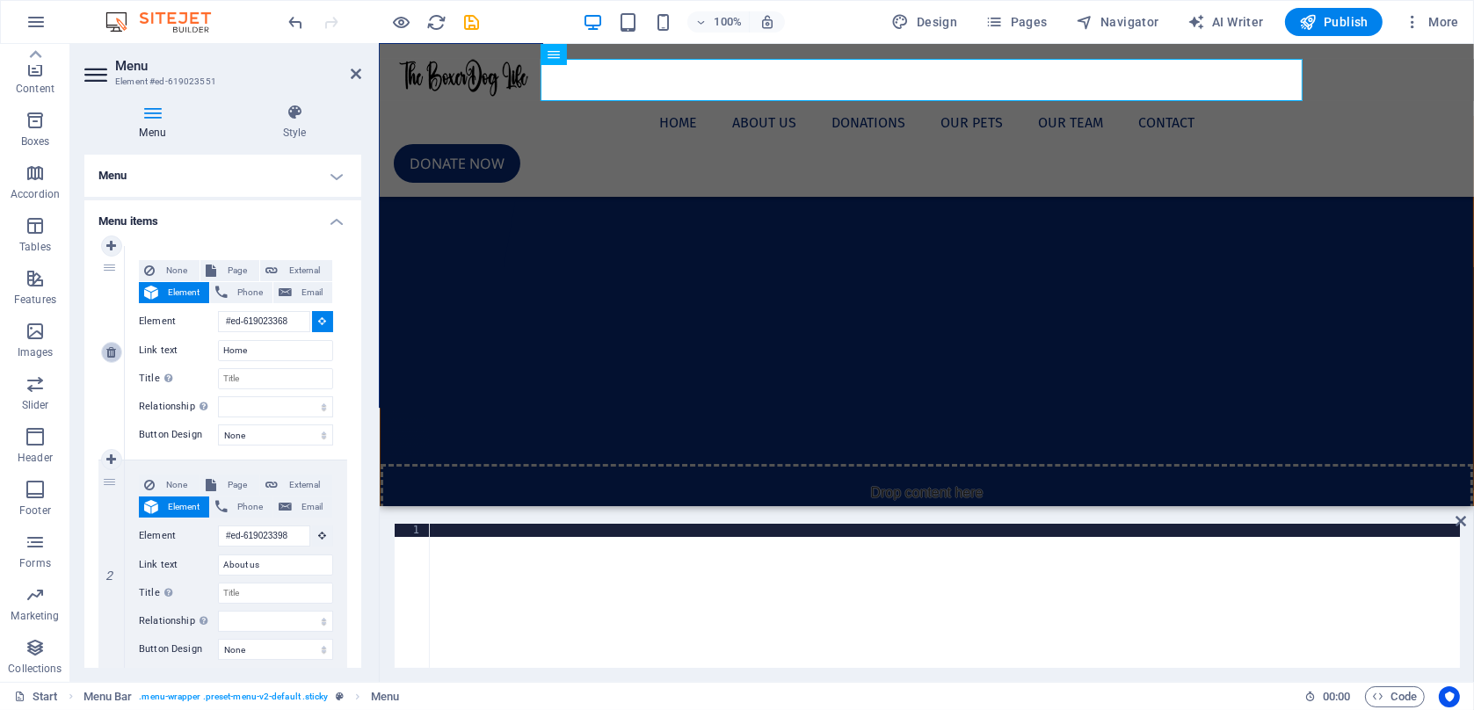
select select
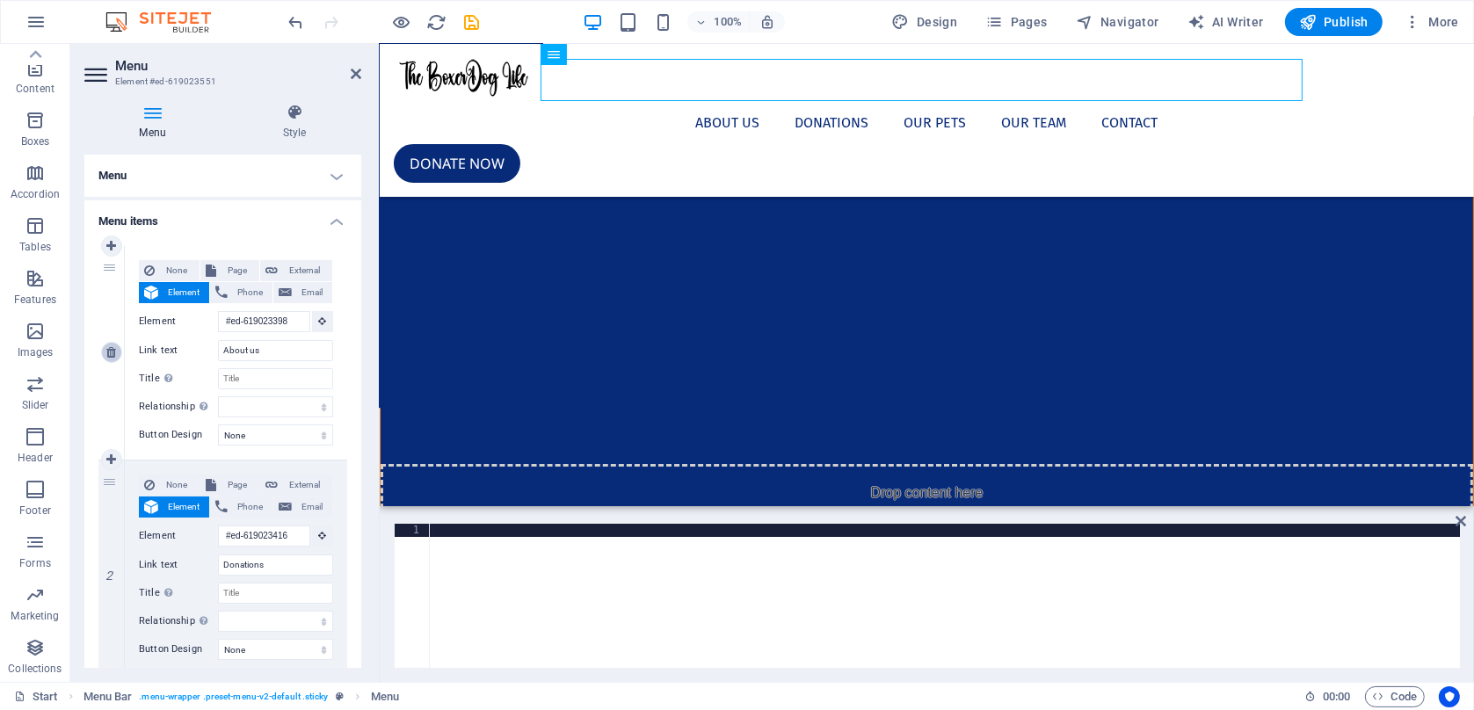
click at [113, 356] on icon at bounding box center [111, 352] width 10 height 12
type input "#ed-619023416"
type input "Donations"
select select
type input "#ed-619023284"
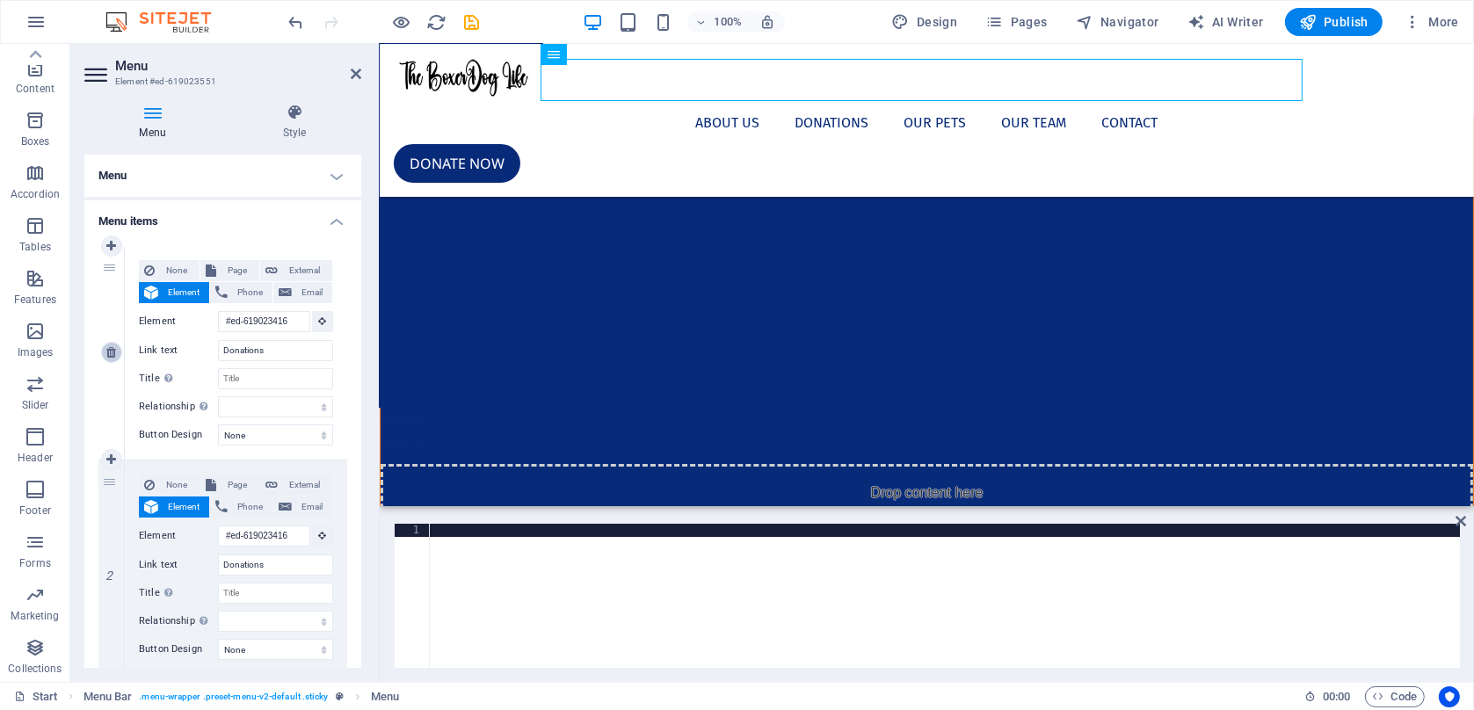
type input "Our Pets"
select select
type input "#ed-619023326"
type input "Our Team"
select select
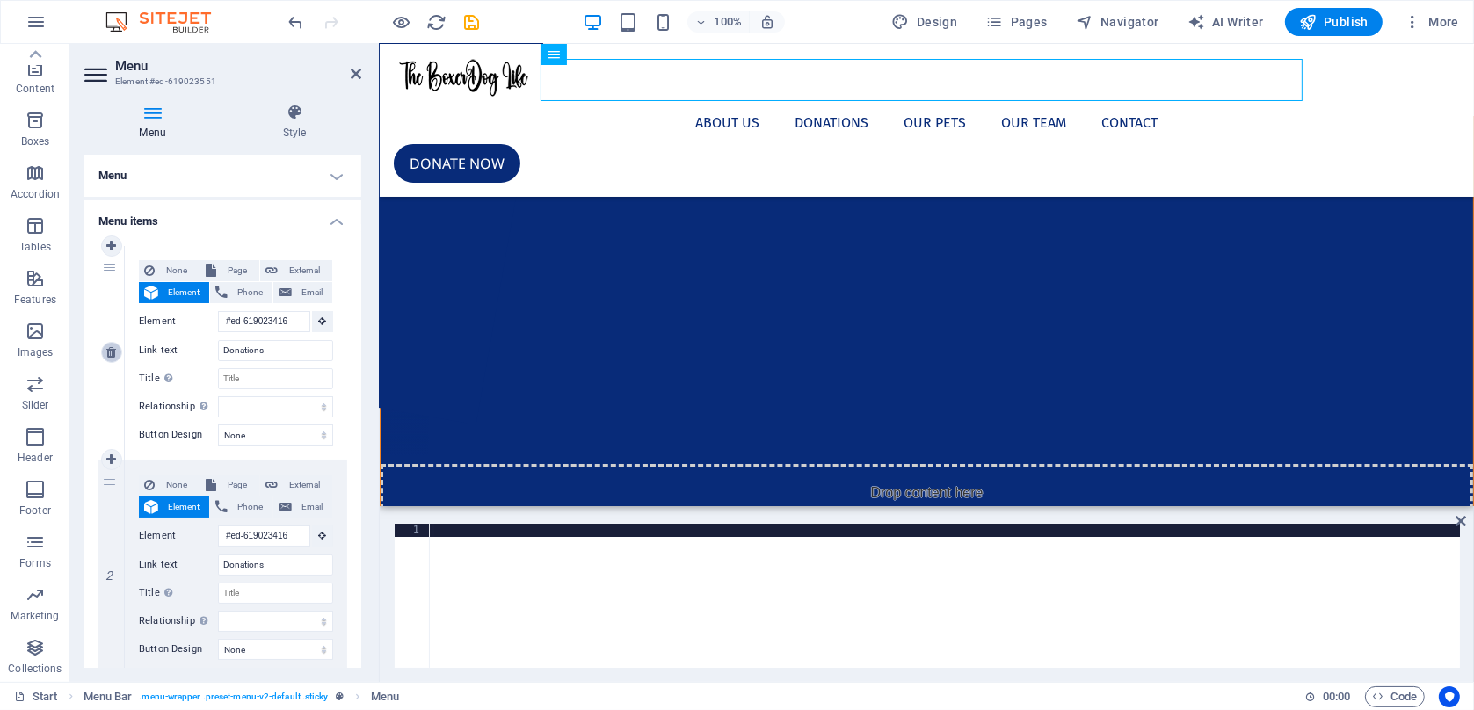
type input "#ed-619023497"
type input "Contact"
select select
click at [113, 356] on icon at bounding box center [111, 352] width 10 height 12
type input "#ed-619023284"
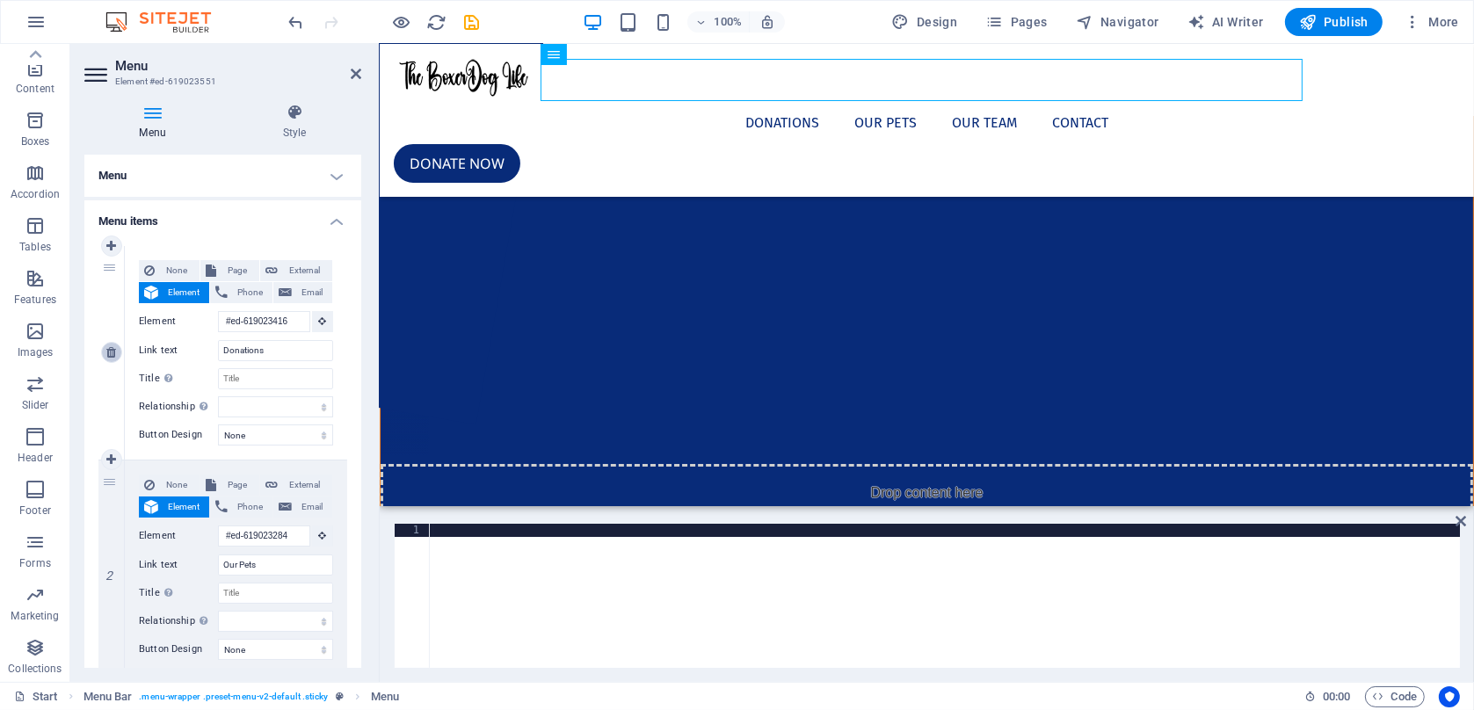
type input "Our Pets"
select select
type input "#ed-619023326"
type input "Our Team"
select select
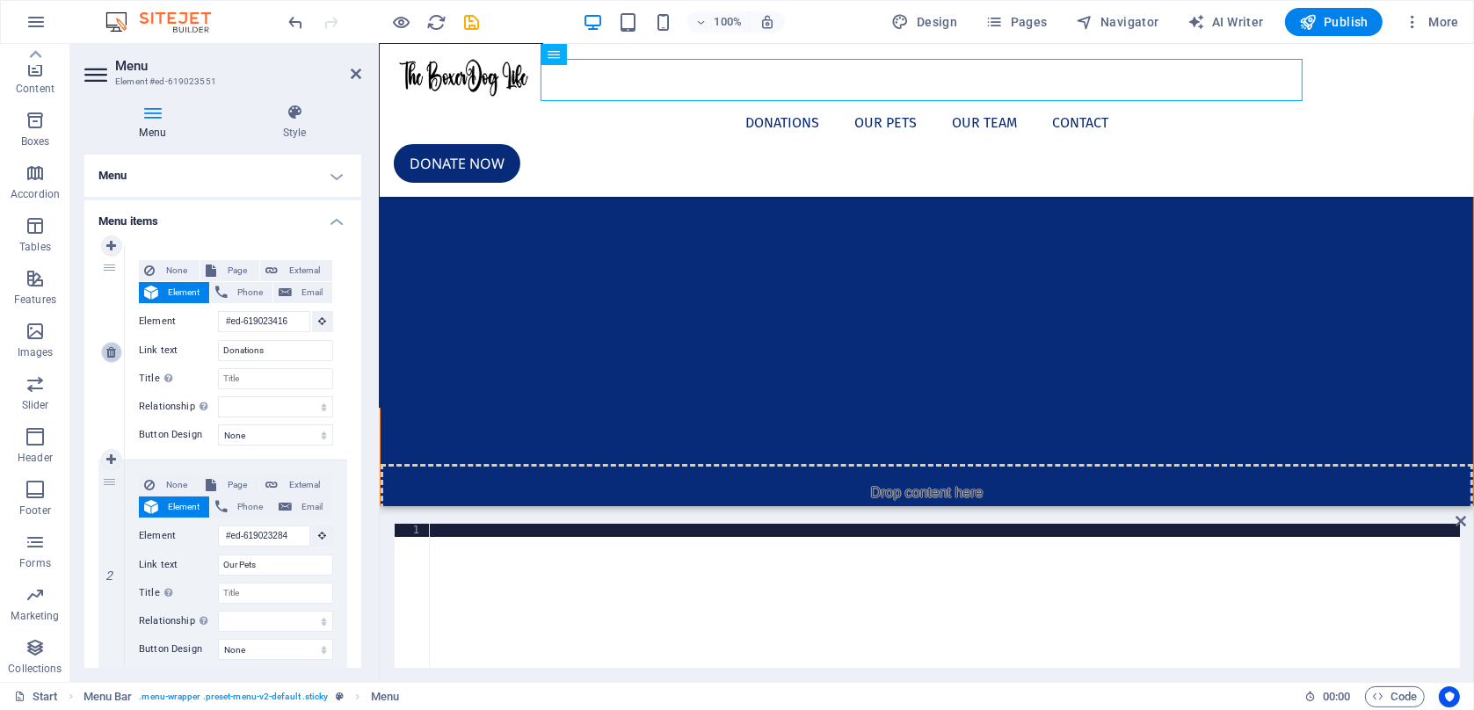
type input "#ed-619023497"
type input "Contact"
select select
click at [113, 356] on icon at bounding box center [111, 352] width 10 height 12
type input "#ed-619023326"
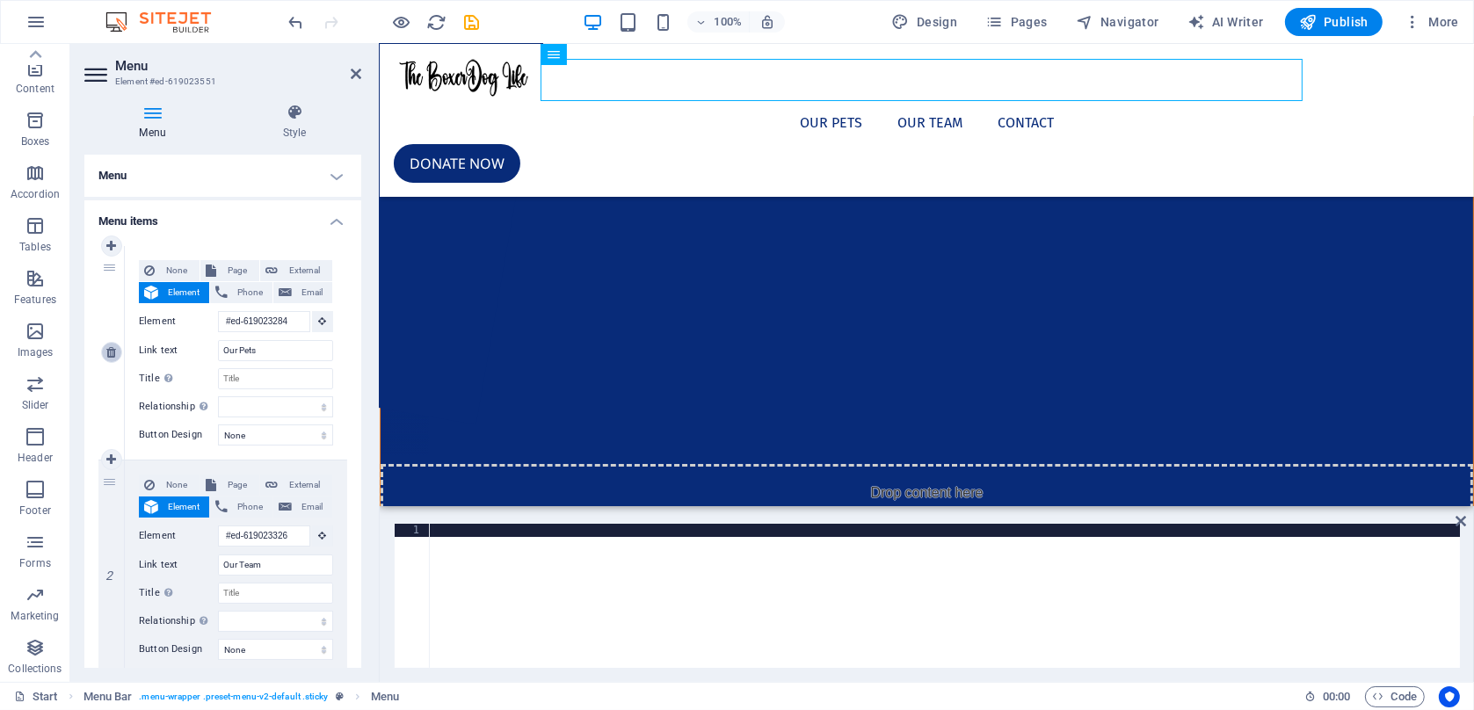
type input "Our Team"
select select
type input "#ed-619023497"
type input "Contact"
select select
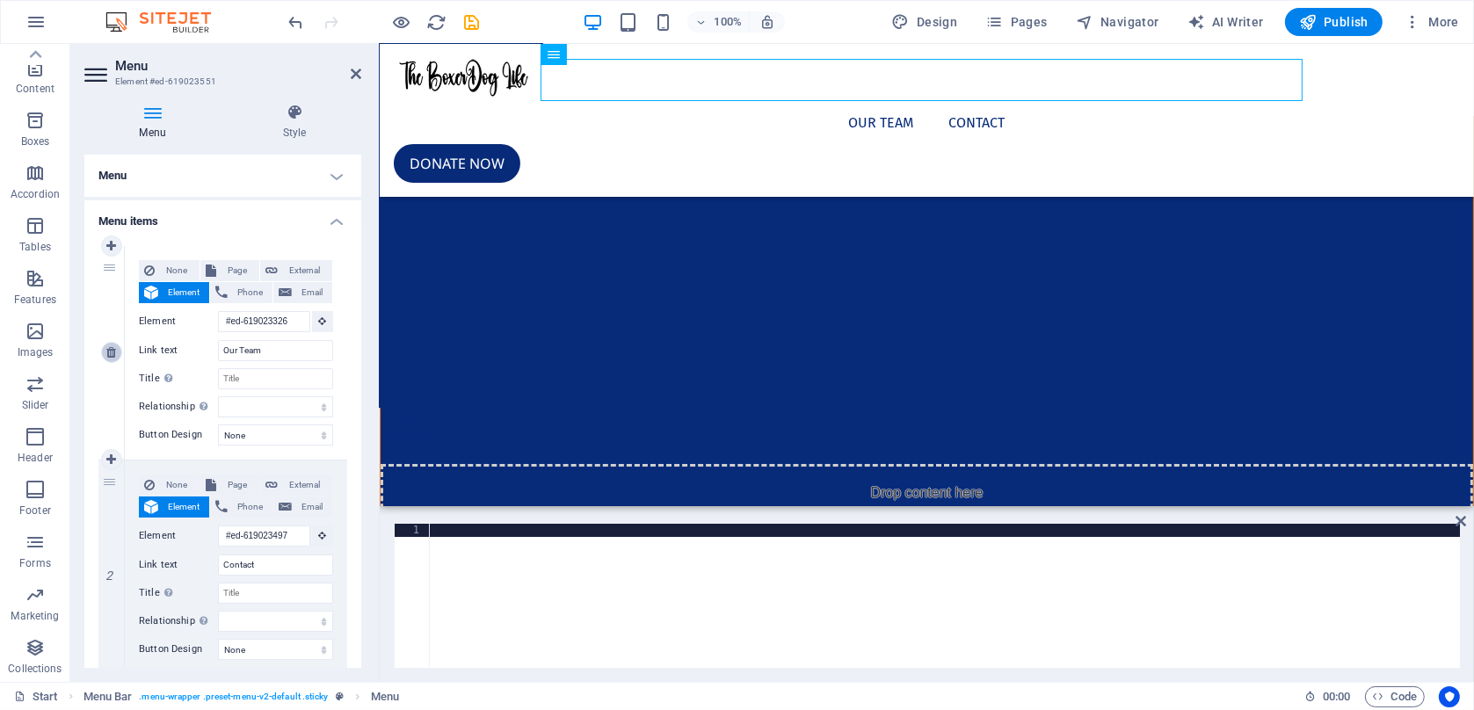
click at [113, 356] on icon at bounding box center [111, 352] width 10 height 12
type input "#ed-619023497"
type input "Contact"
select select
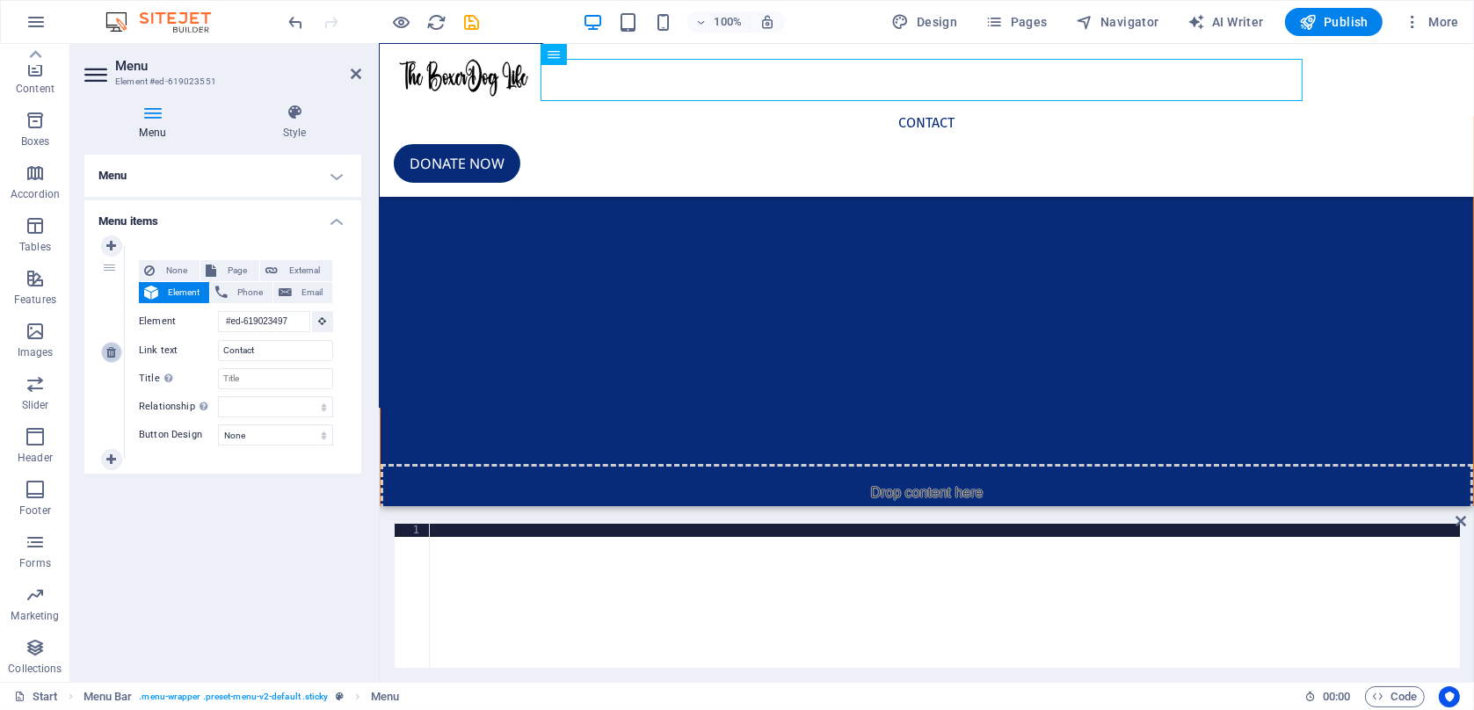
click at [113, 356] on icon at bounding box center [111, 352] width 10 height 12
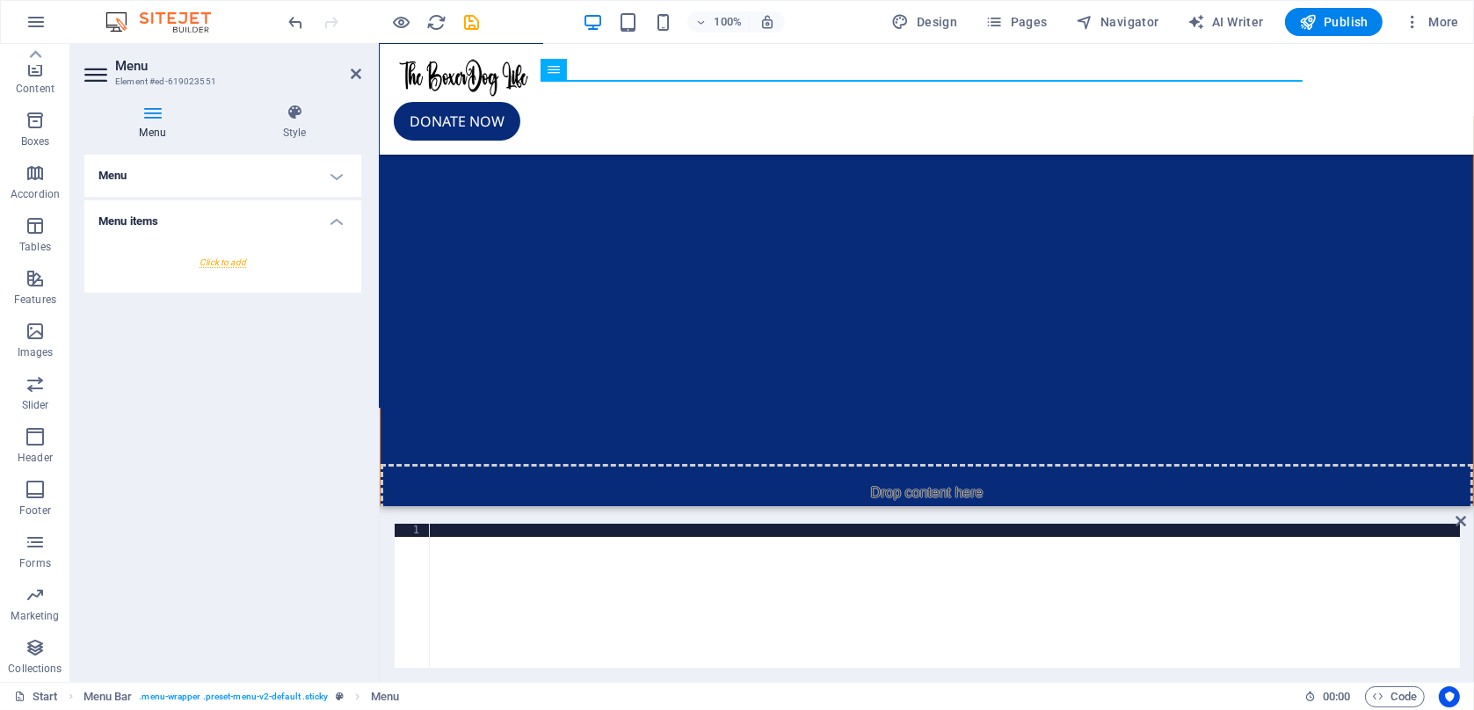
click at [241, 263] on div at bounding box center [222, 262] width 249 height 33
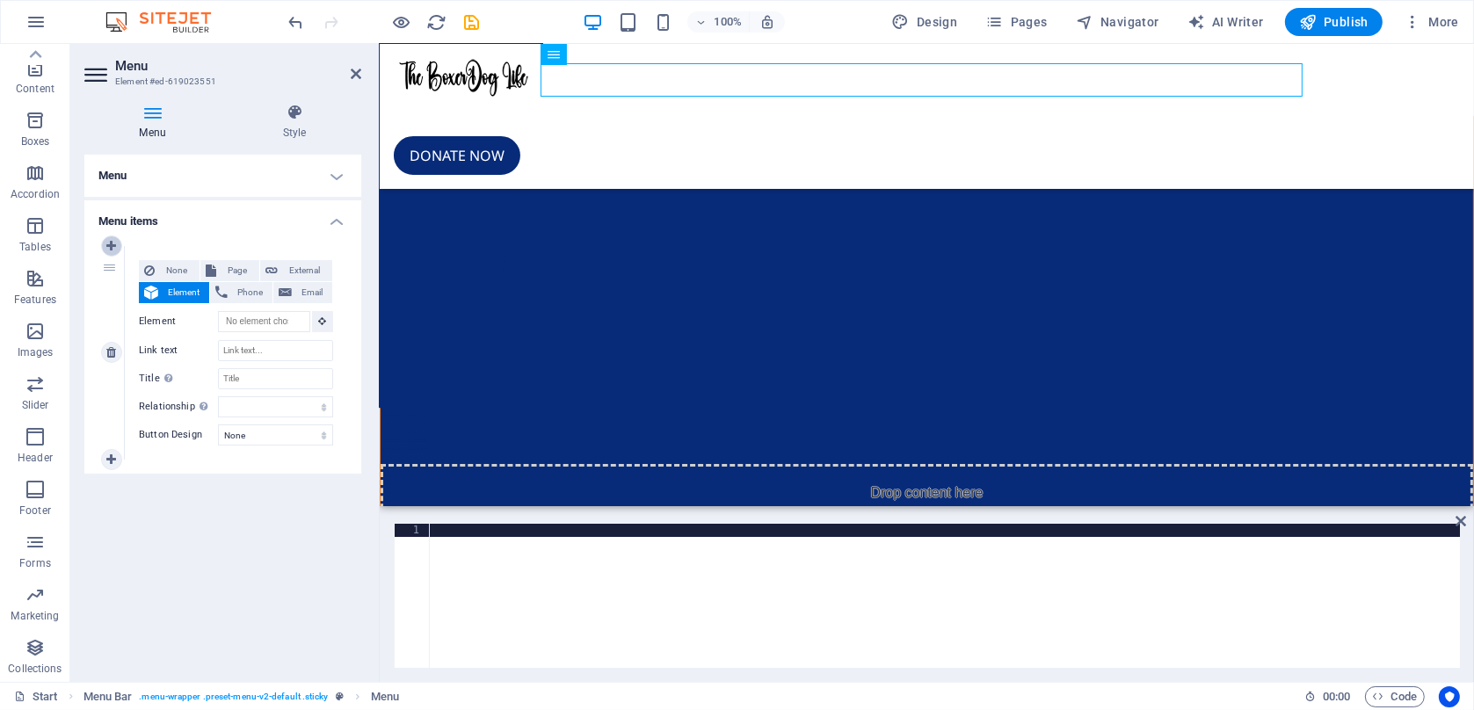
click at [107, 248] on icon at bounding box center [111, 246] width 10 height 12
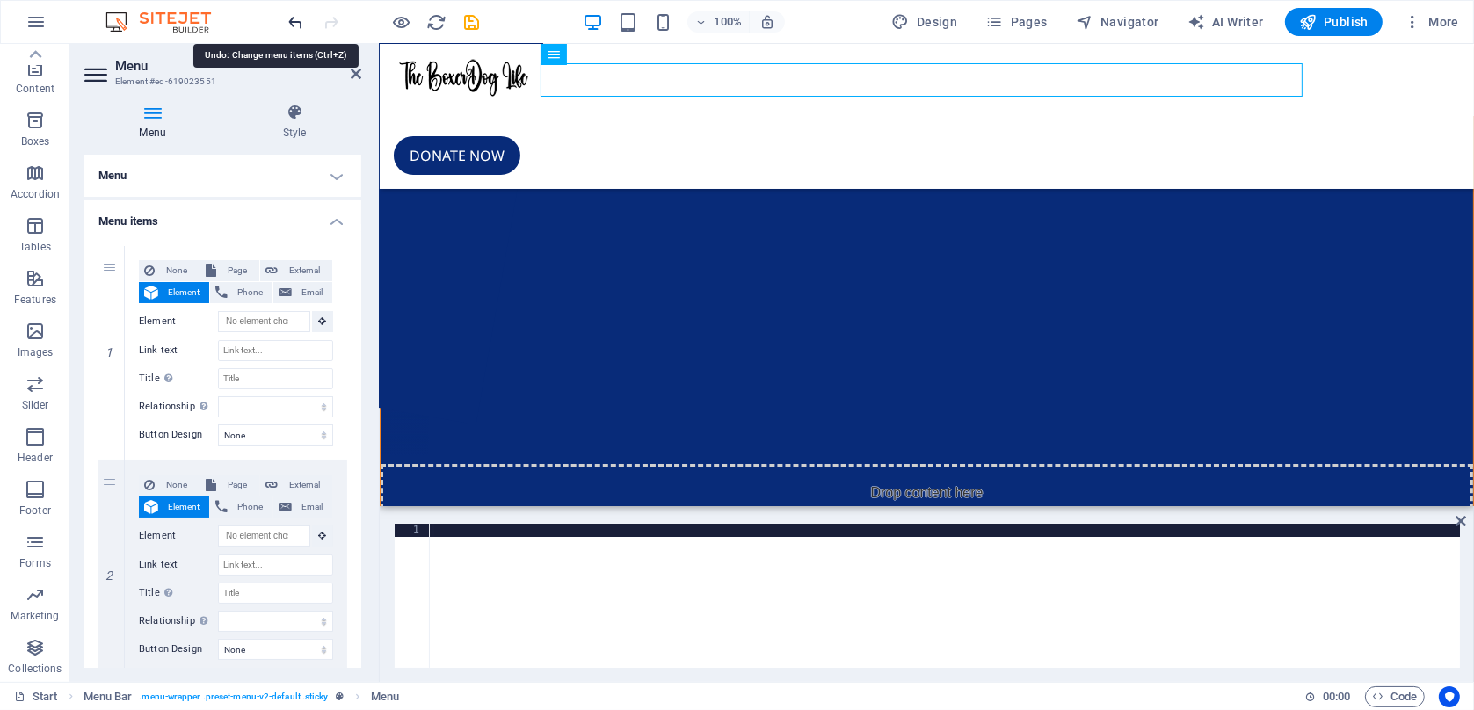
click at [299, 25] on icon "undo" at bounding box center [297, 22] width 20 height 20
select select
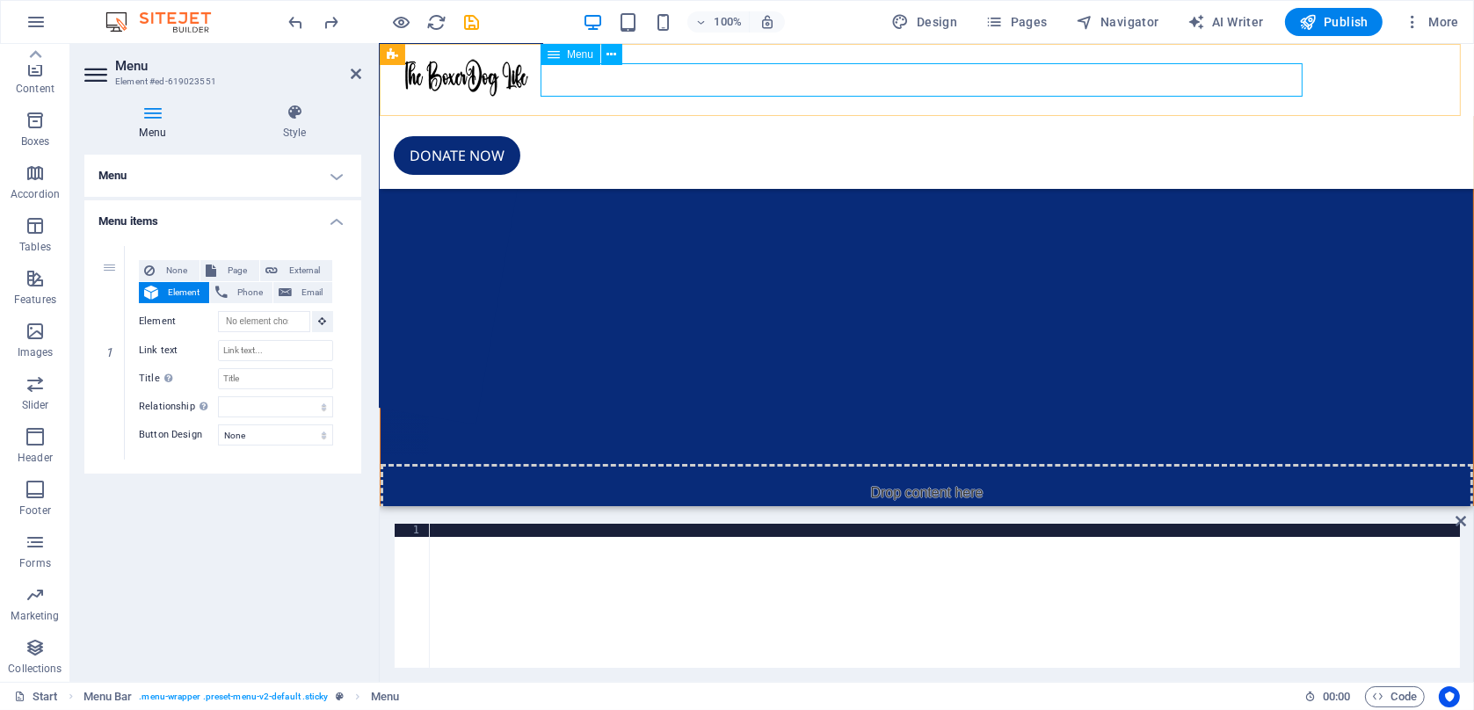
click at [585, 102] on nav at bounding box center [926, 119] width 1066 height 34
click at [617, 57] on icon at bounding box center [612, 55] width 10 height 18
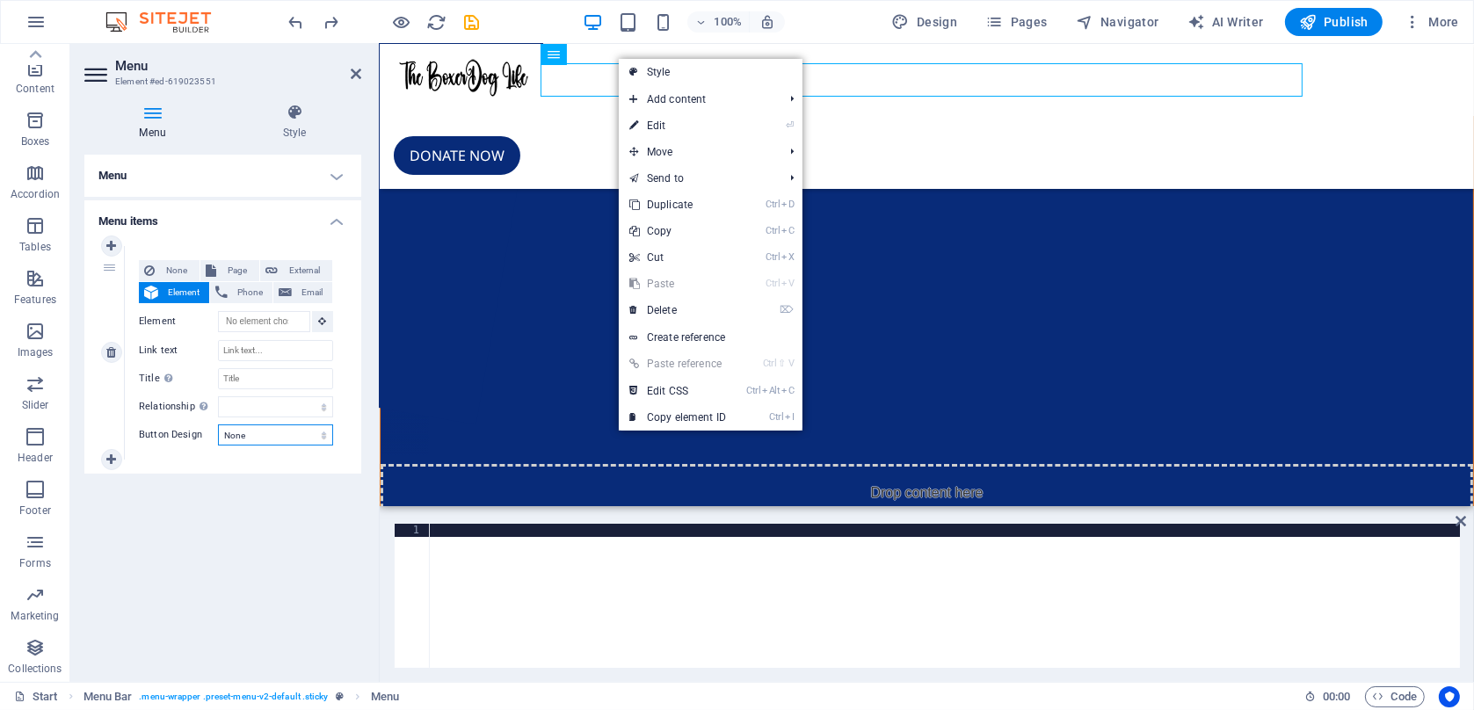
click at [313, 439] on select "None Default Primary Secondary" at bounding box center [275, 435] width 115 height 21
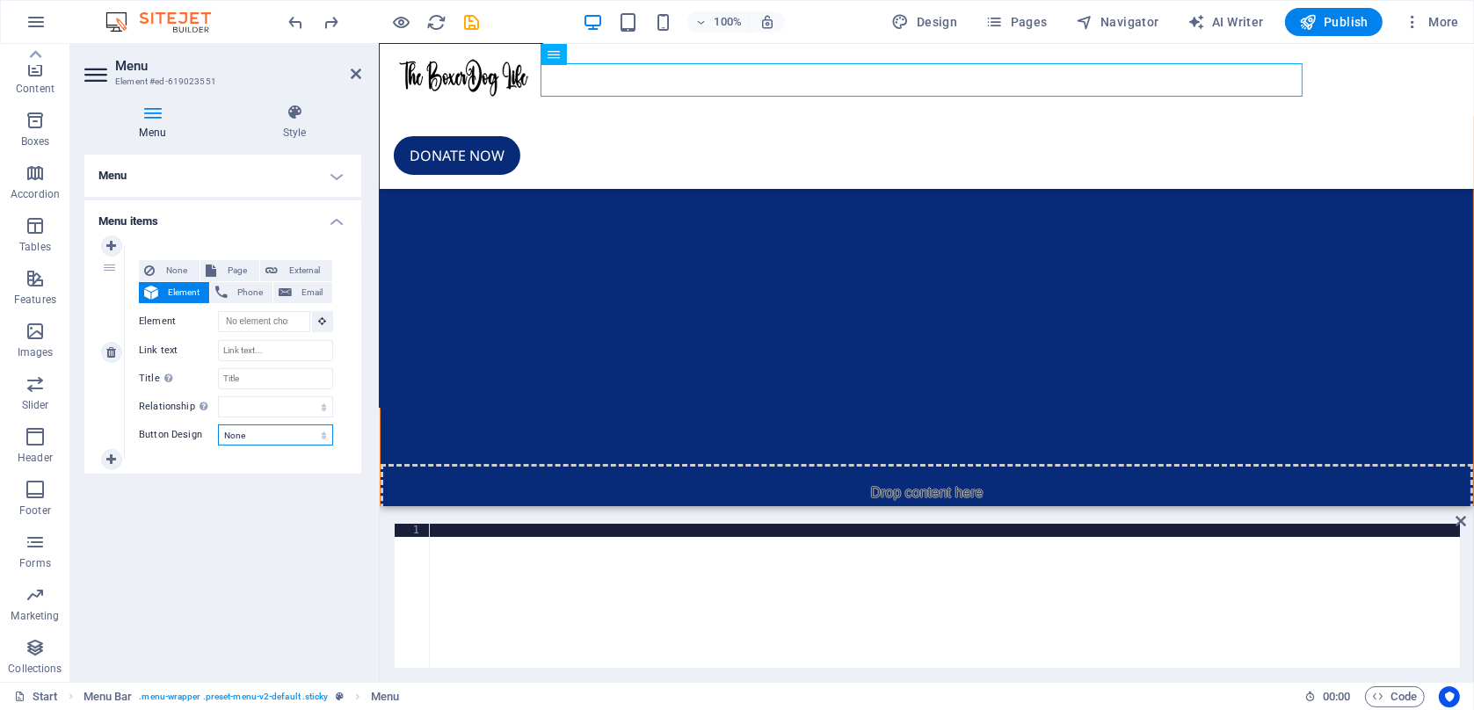
select select "default"
click at [218, 425] on select "None Default Primary Secondary" at bounding box center [275, 435] width 115 height 21
select select
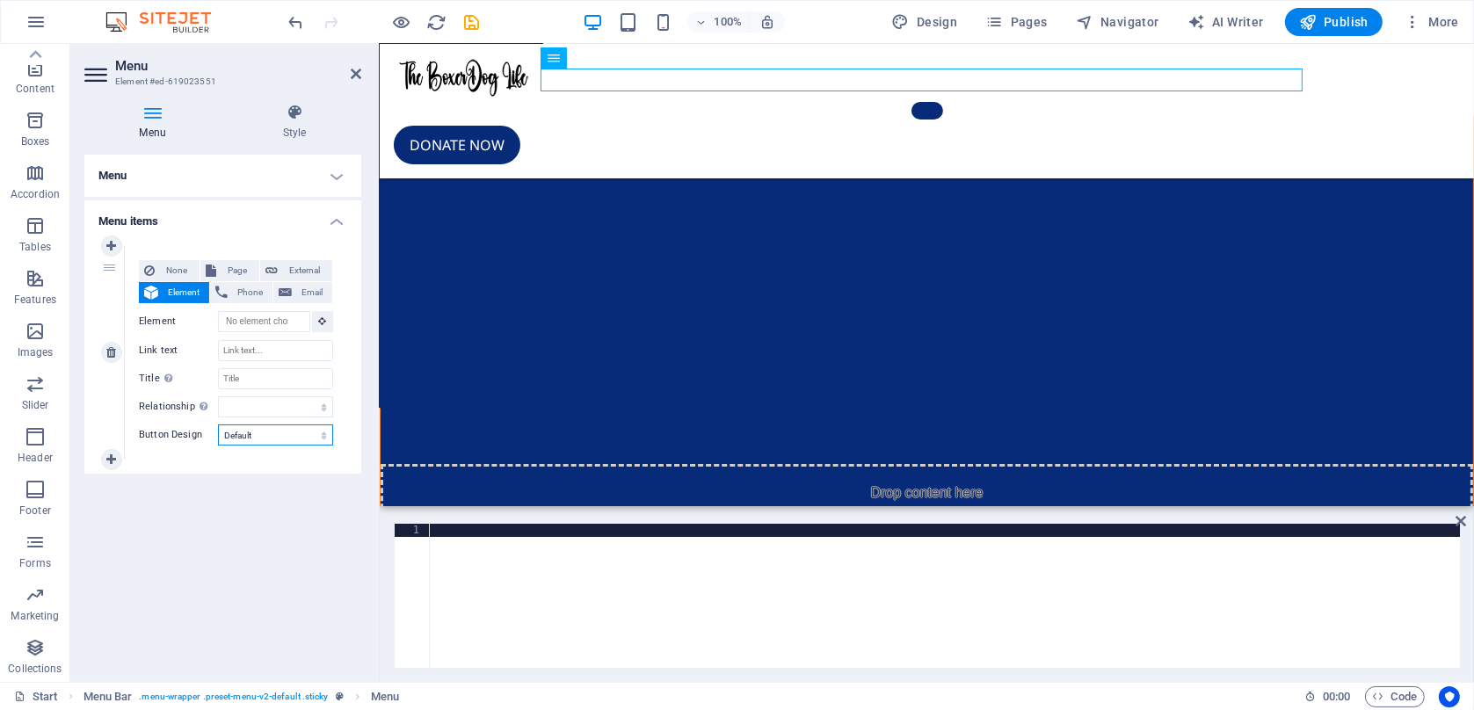
click at [294, 439] on select "None Default Primary Secondary" at bounding box center [275, 435] width 115 height 21
select select
click at [218, 425] on select "None Default Primary Secondary" at bounding box center [275, 435] width 115 height 21
select select
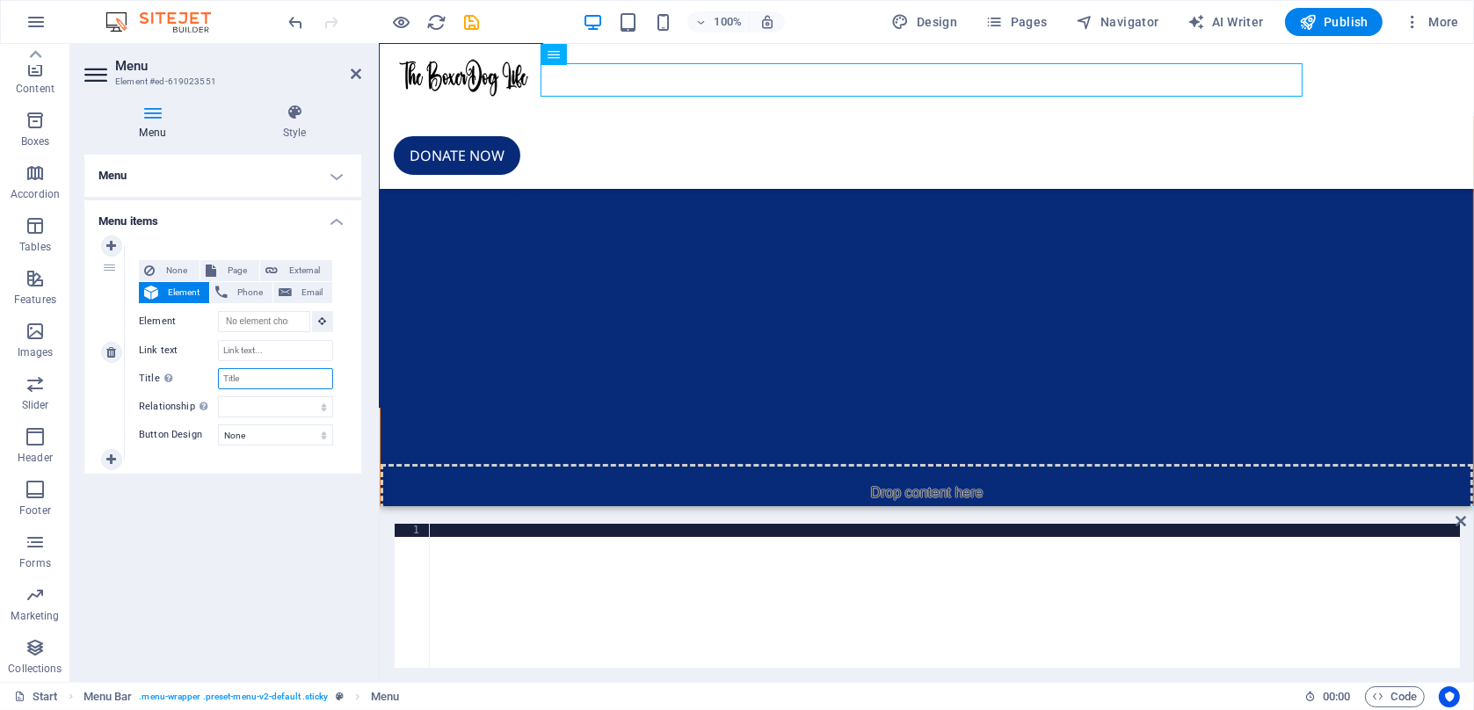
click at [270, 379] on input "Title Additional link description, should not be the same as the link text. The…" at bounding box center [275, 378] width 115 height 21
type input "H"
select select
type input "Ho"
select select
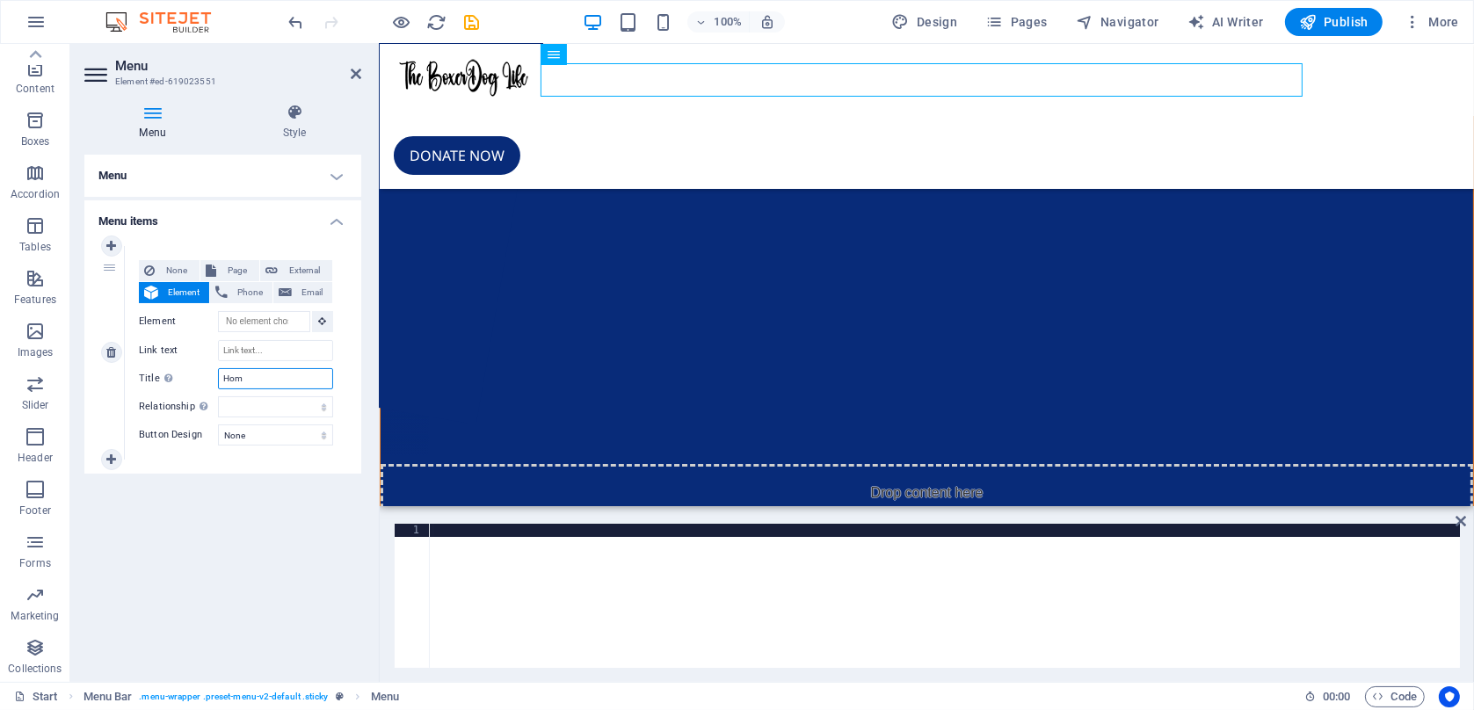
type input "Home"
select select
type input "Home"
select select
type input "Home"
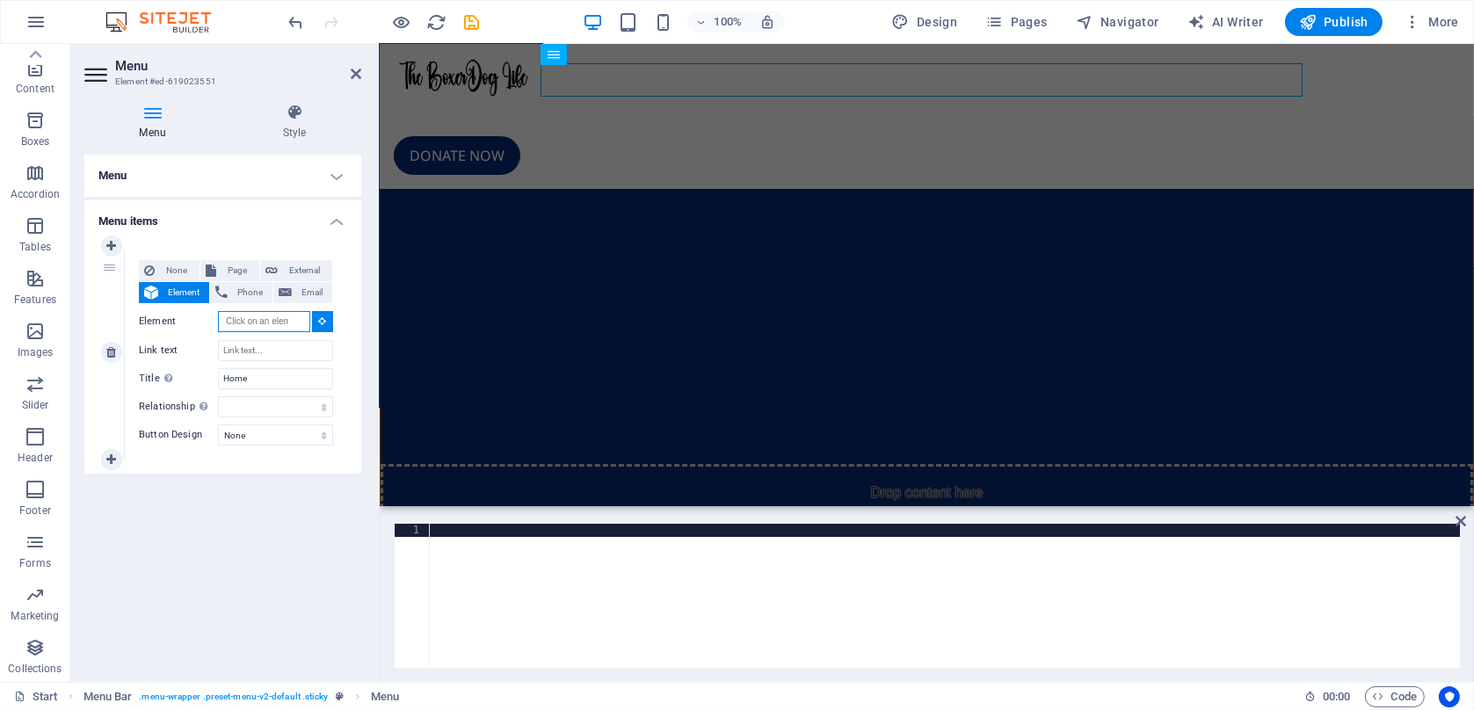
click at [285, 322] on input "Element" at bounding box center [264, 321] width 92 height 21
click at [224, 410] on select "alternate author bookmark external help license next nofollow noreferrer noopen…" at bounding box center [275, 406] width 115 height 21
click at [222, 410] on select "alternate author bookmark external help license next nofollow noreferrer noopen…" at bounding box center [275, 406] width 115 height 21
click at [243, 403] on select "alternate author bookmark external help license next nofollow noreferrer noopen…" at bounding box center [275, 406] width 115 height 21
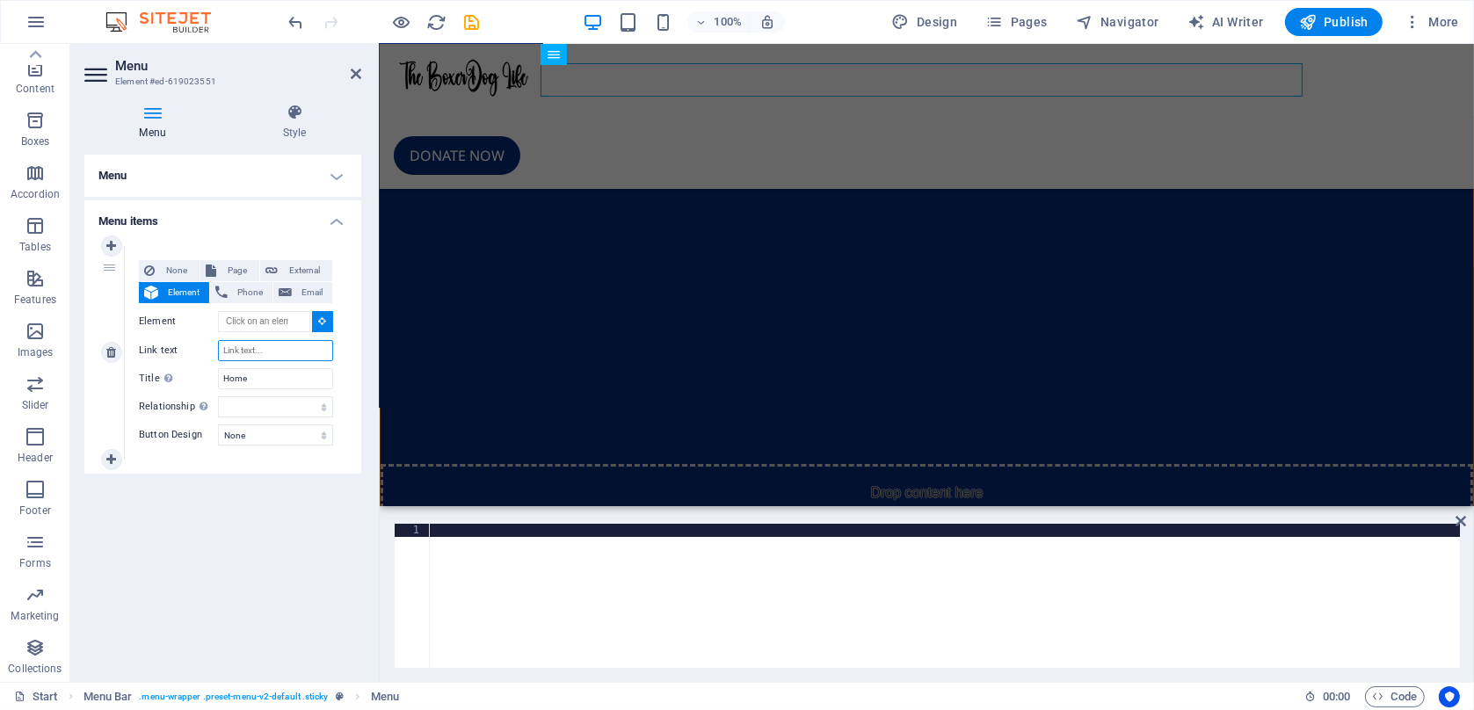
click at [251, 351] on input "Link text" at bounding box center [275, 350] width 115 height 21
click at [169, 285] on span "Element" at bounding box center [183, 292] width 40 height 21
click at [115, 249] on icon at bounding box center [111, 246] width 10 height 12
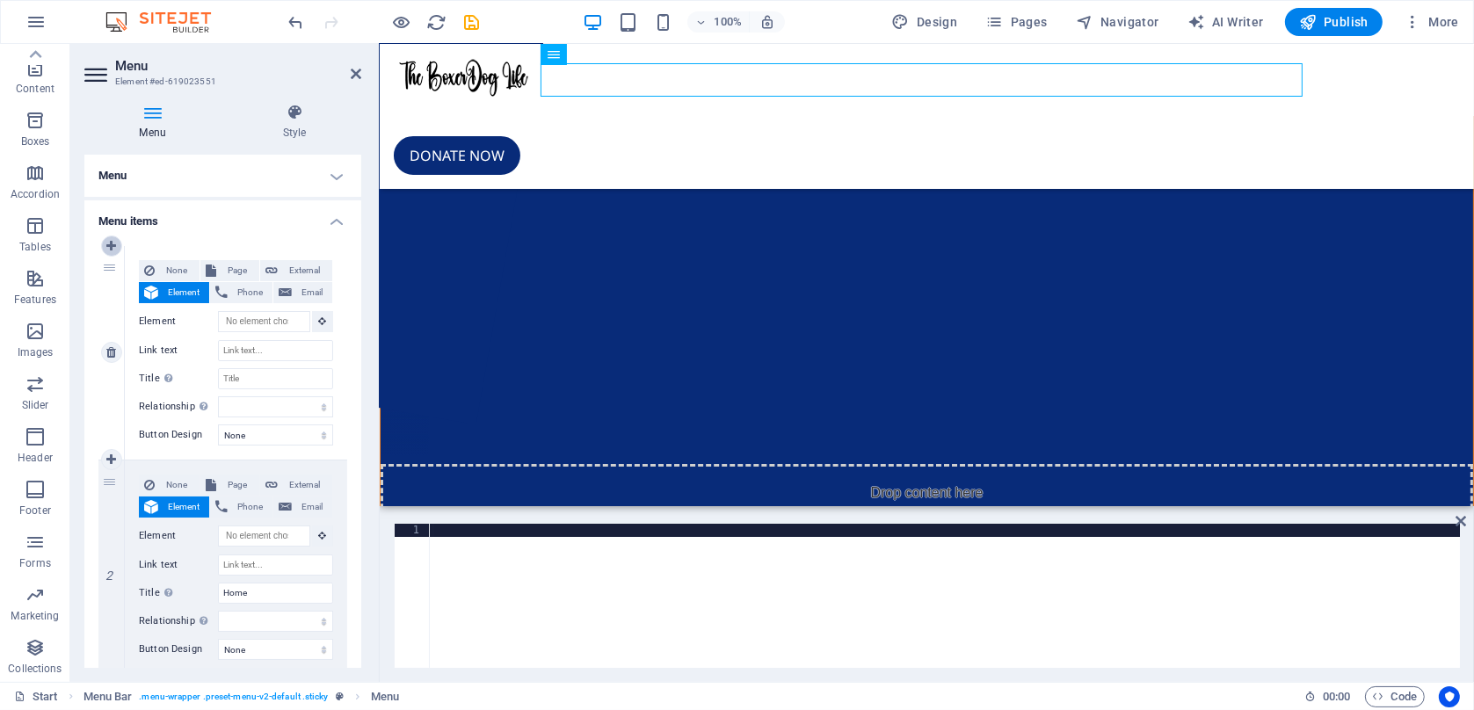
click at [115, 249] on icon at bounding box center [111, 246] width 10 height 12
select select
click at [115, 356] on icon at bounding box center [111, 352] width 10 height 12
select select
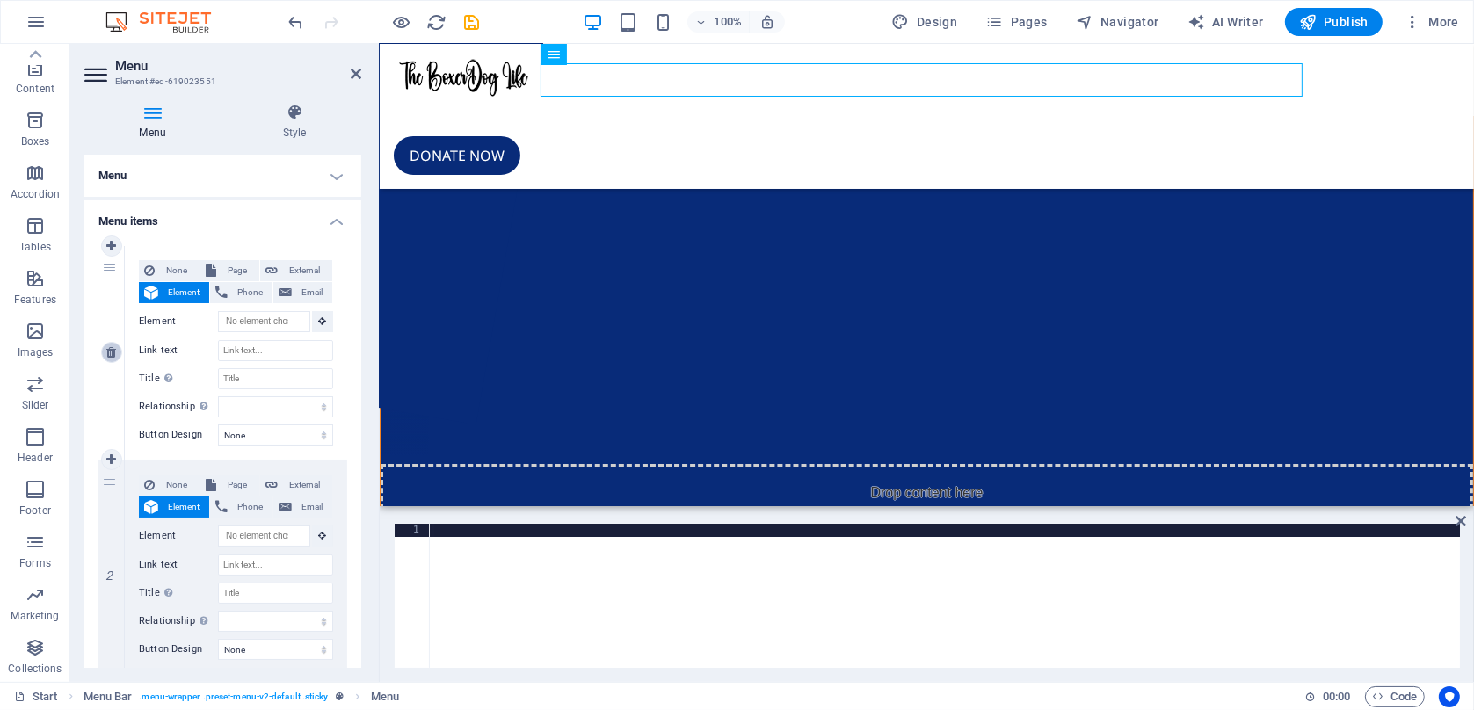
type input "Home"
select select
click at [115, 354] on icon at bounding box center [111, 352] width 10 height 12
type input "Home"
select select
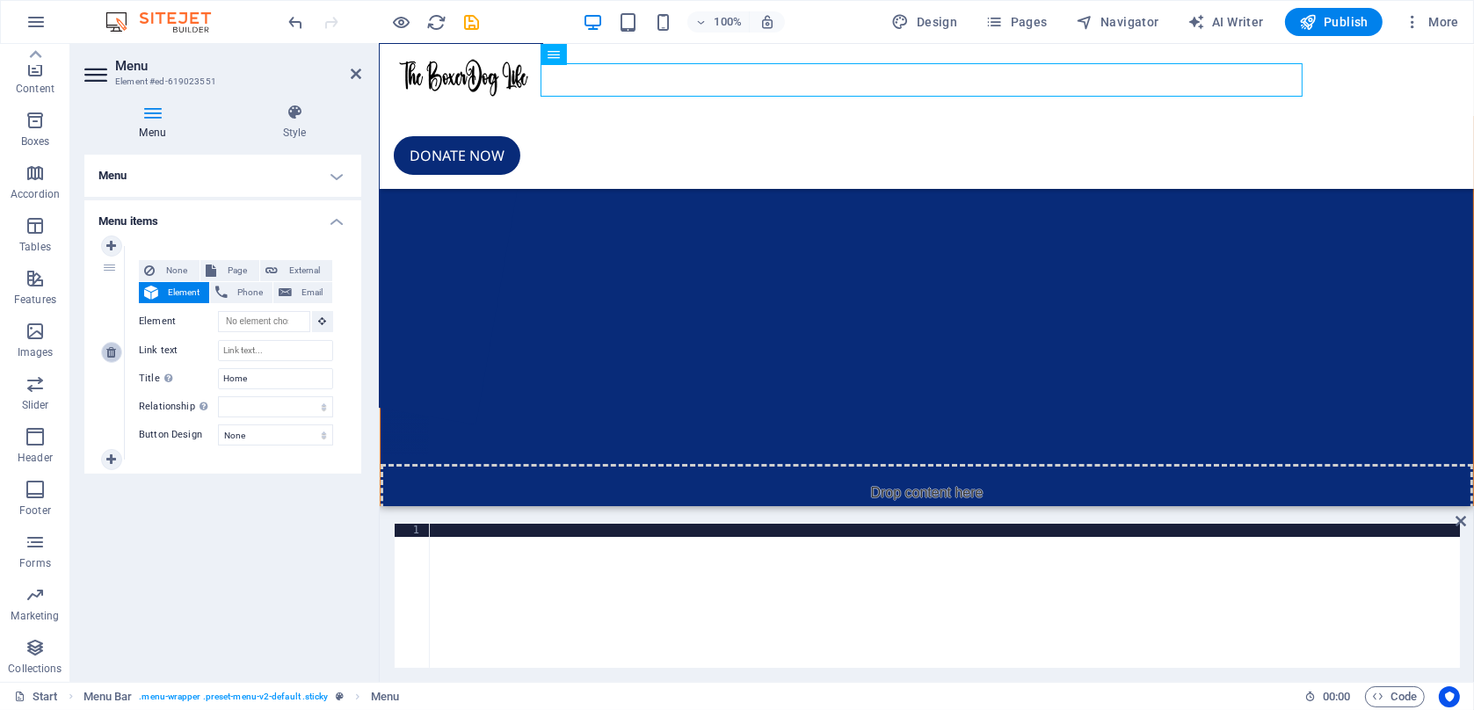
click at [113, 354] on icon at bounding box center [111, 352] width 10 height 12
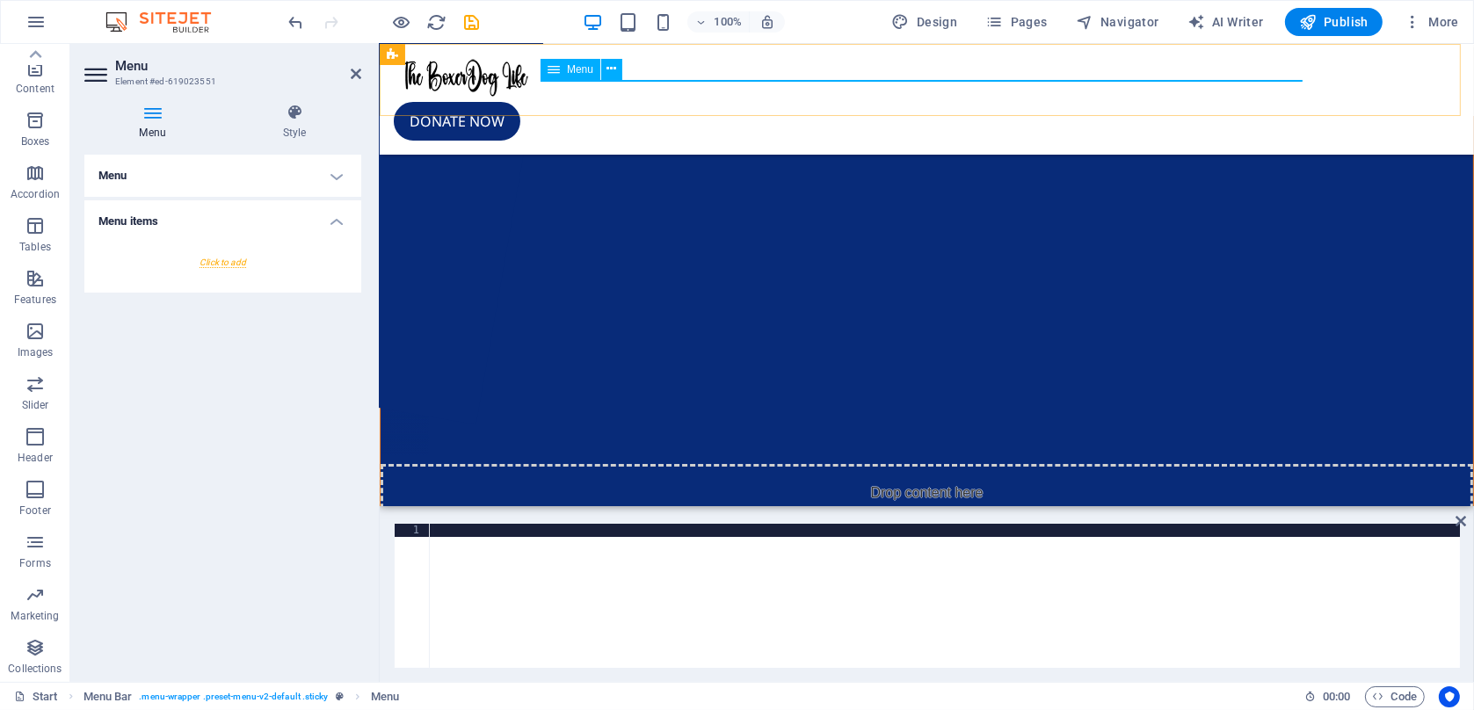
click at [555, 70] on icon at bounding box center [554, 69] width 12 height 21
click at [508, 61] on button at bounding box center [498, 54] width 21 height 21
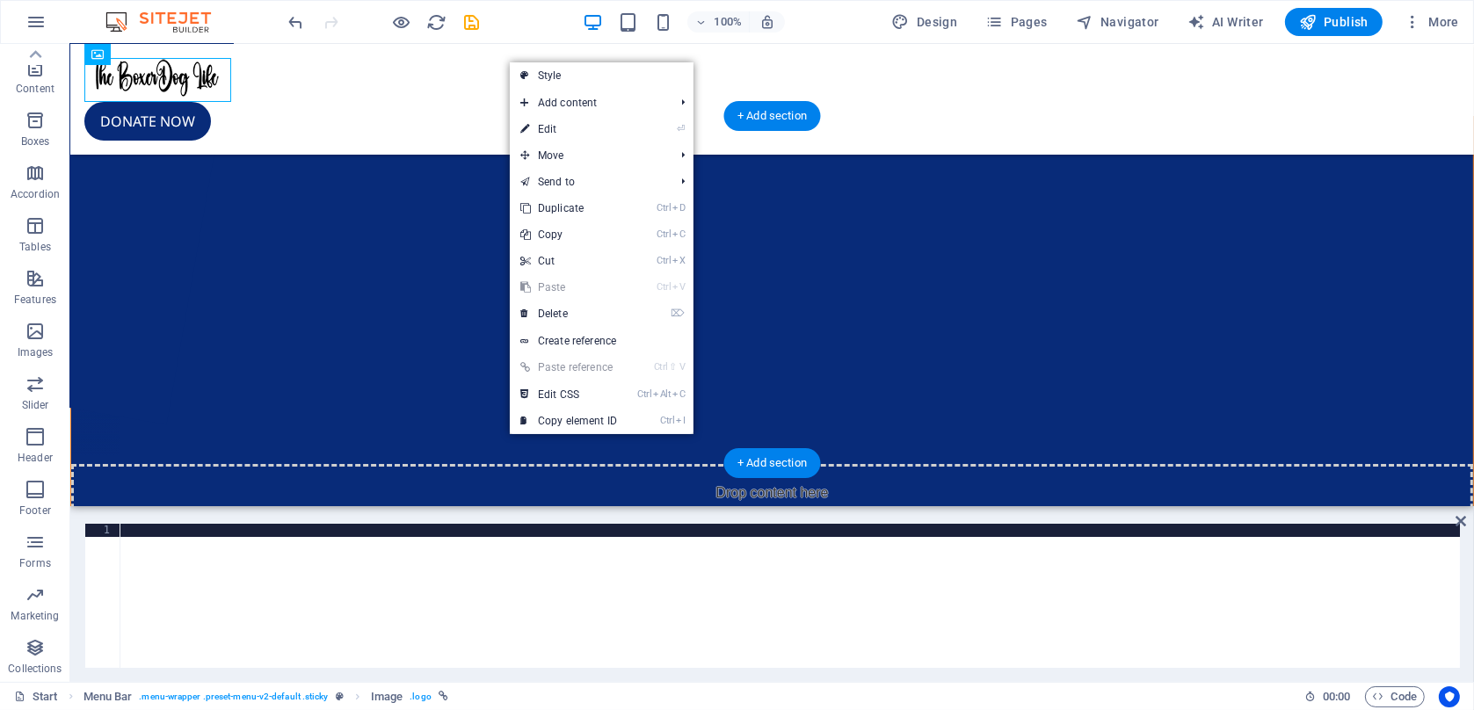
click at [322, 117] on img "1/4" at bounding box center [528, 117] width 917 height 0
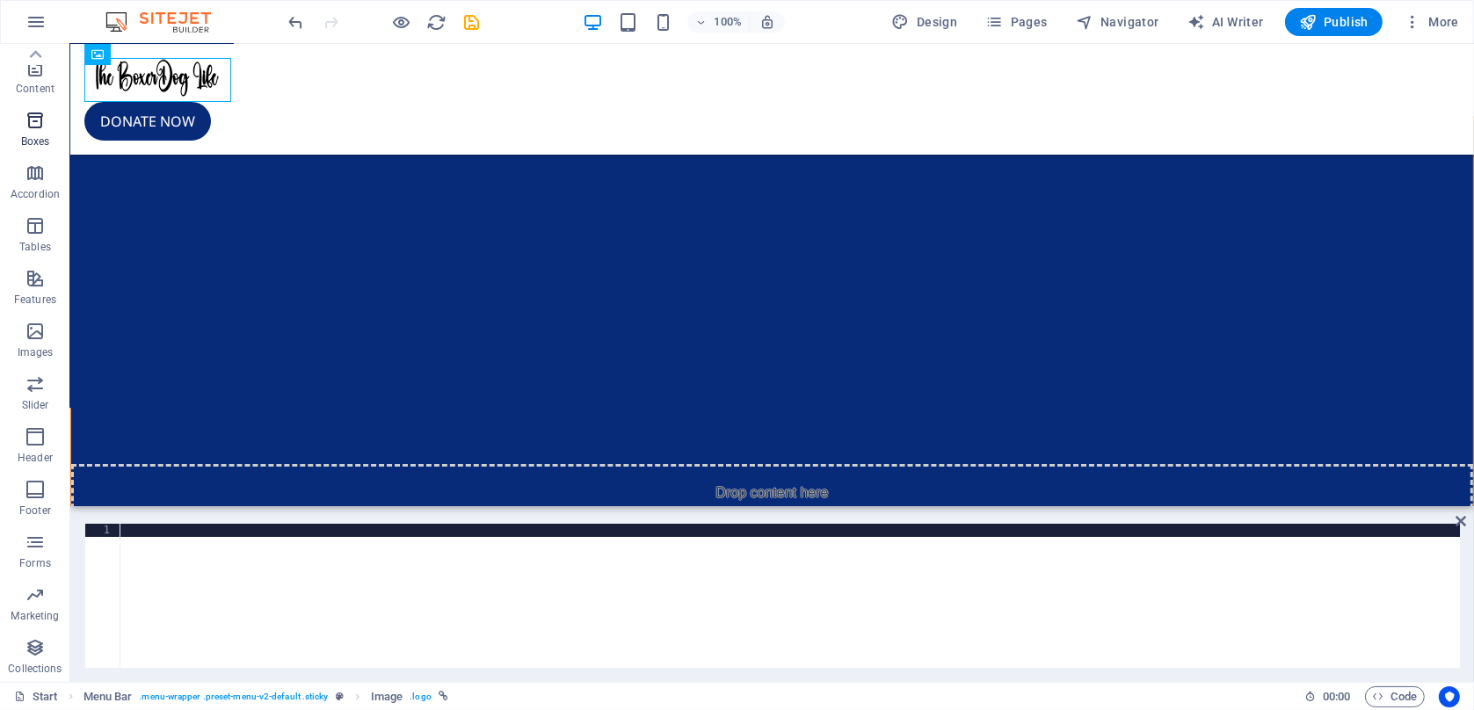
click at [41, 123] on icon "button" at bounding box center [35, 120] width 21 height 21
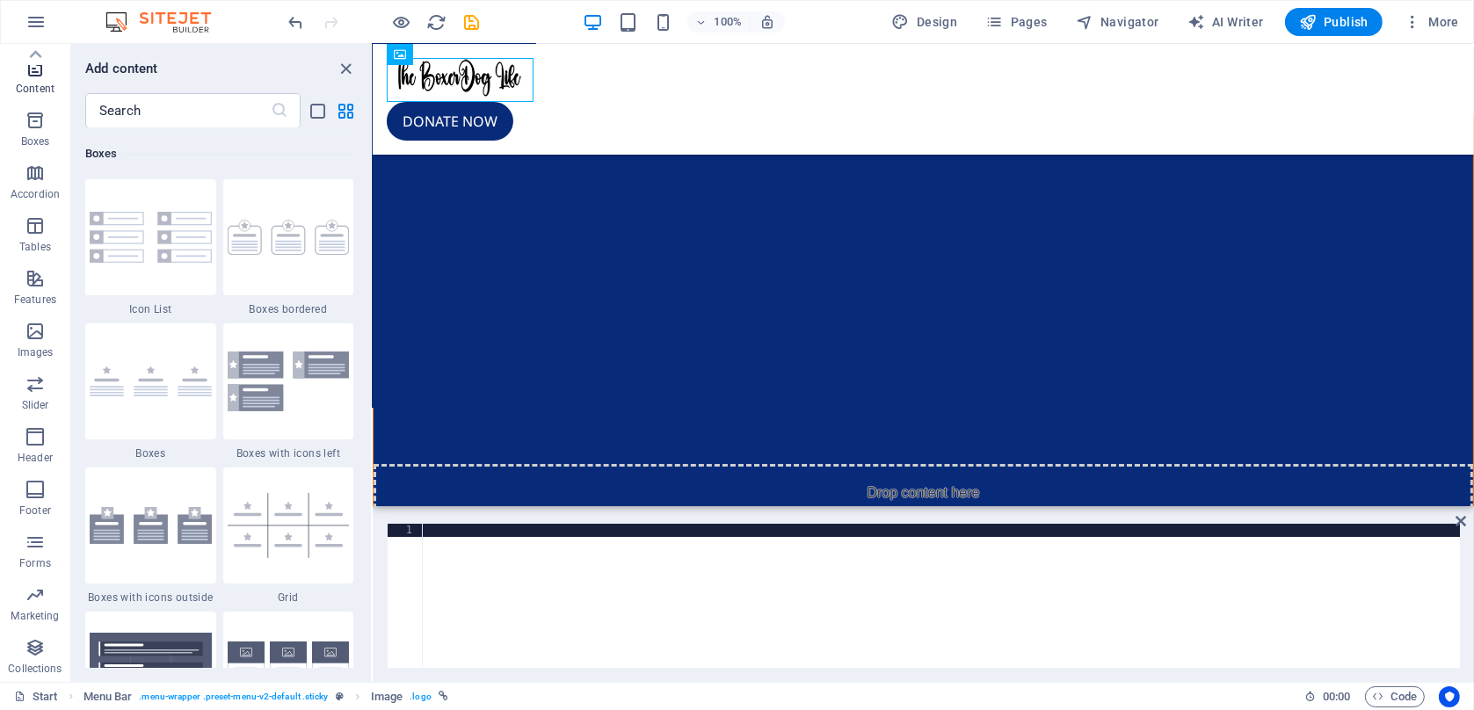
click at [52, 71] on span "Content" at bounding box center [35, 78] width 70 height 42
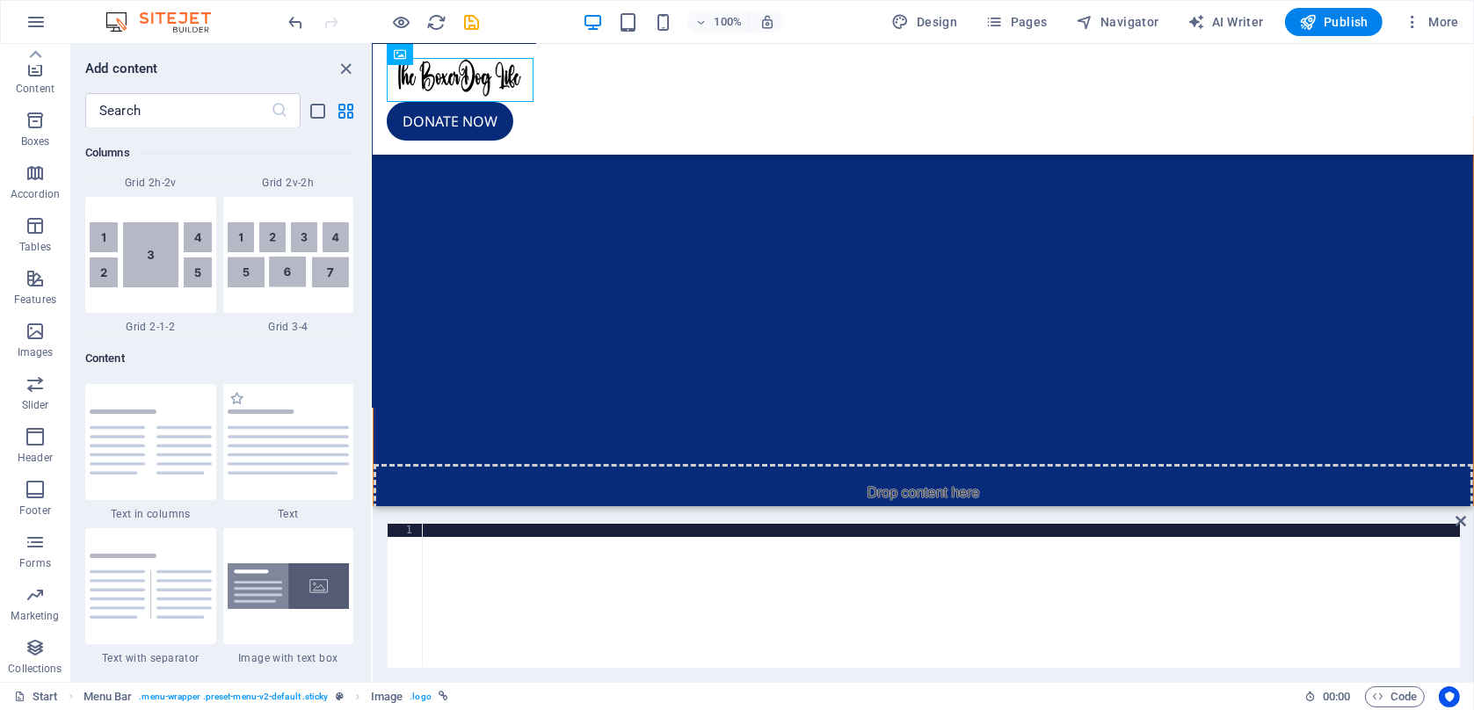
scroll to position [3075, 0]
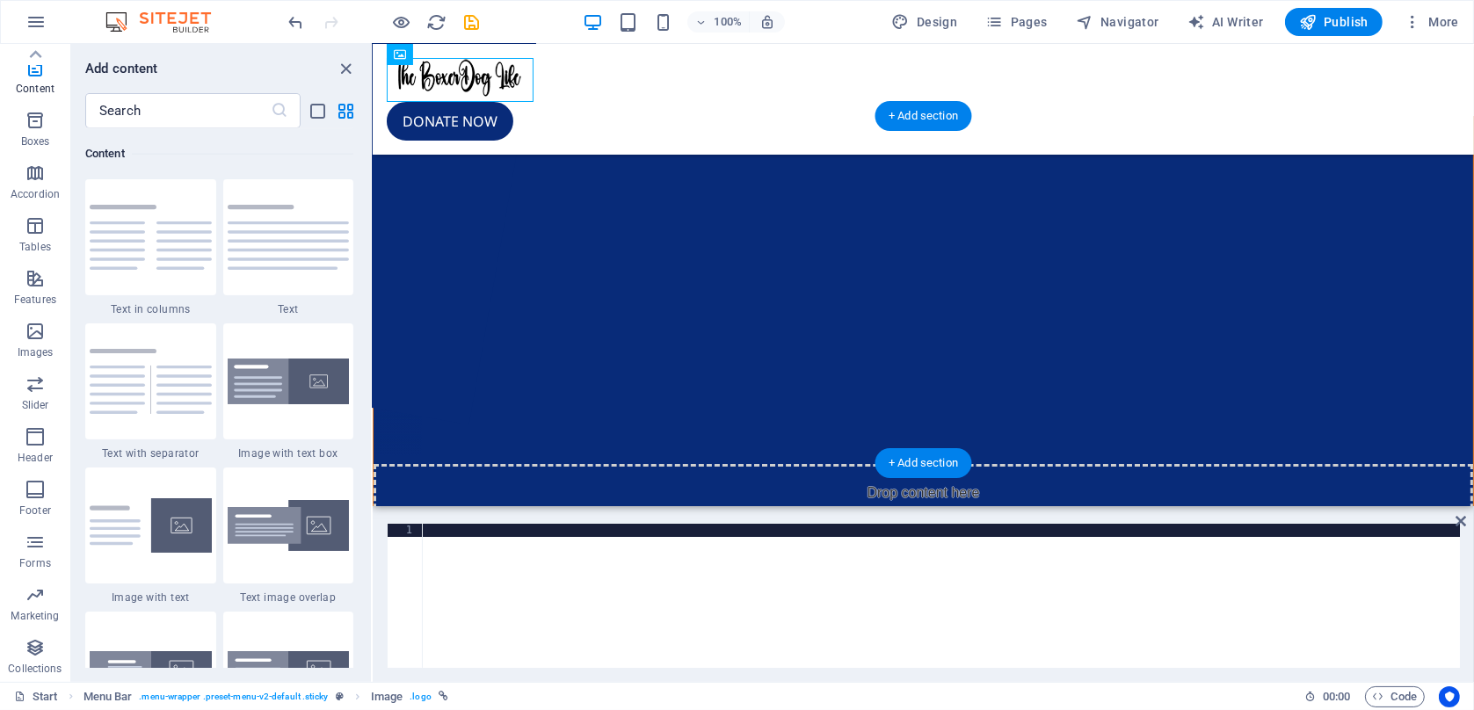
click at [421, 316] on button "1" at bounding box center [414, 308] width 13 height 13
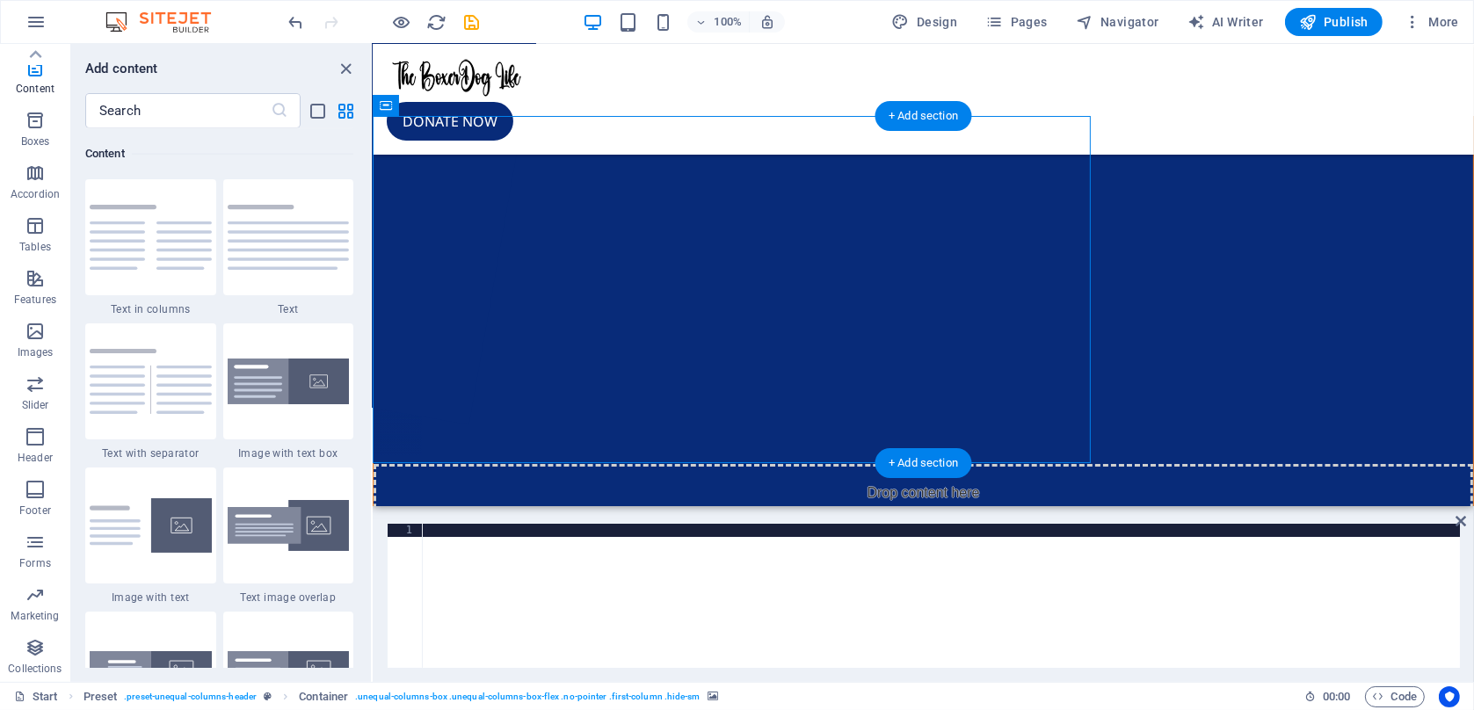
click at [421, 338] on button "2" at bounding box center [414, 331] width 13 height 13
click at [373, 117] on img "2/4" at bounding box center [13, 117] width 717 height 0
click at [30, 75] on icon "button" at bounding box center [35, 67] width 21 height 21
click at [948, 123] on div "+ Add section" at bounding box center [924, 116] width 98 height 30
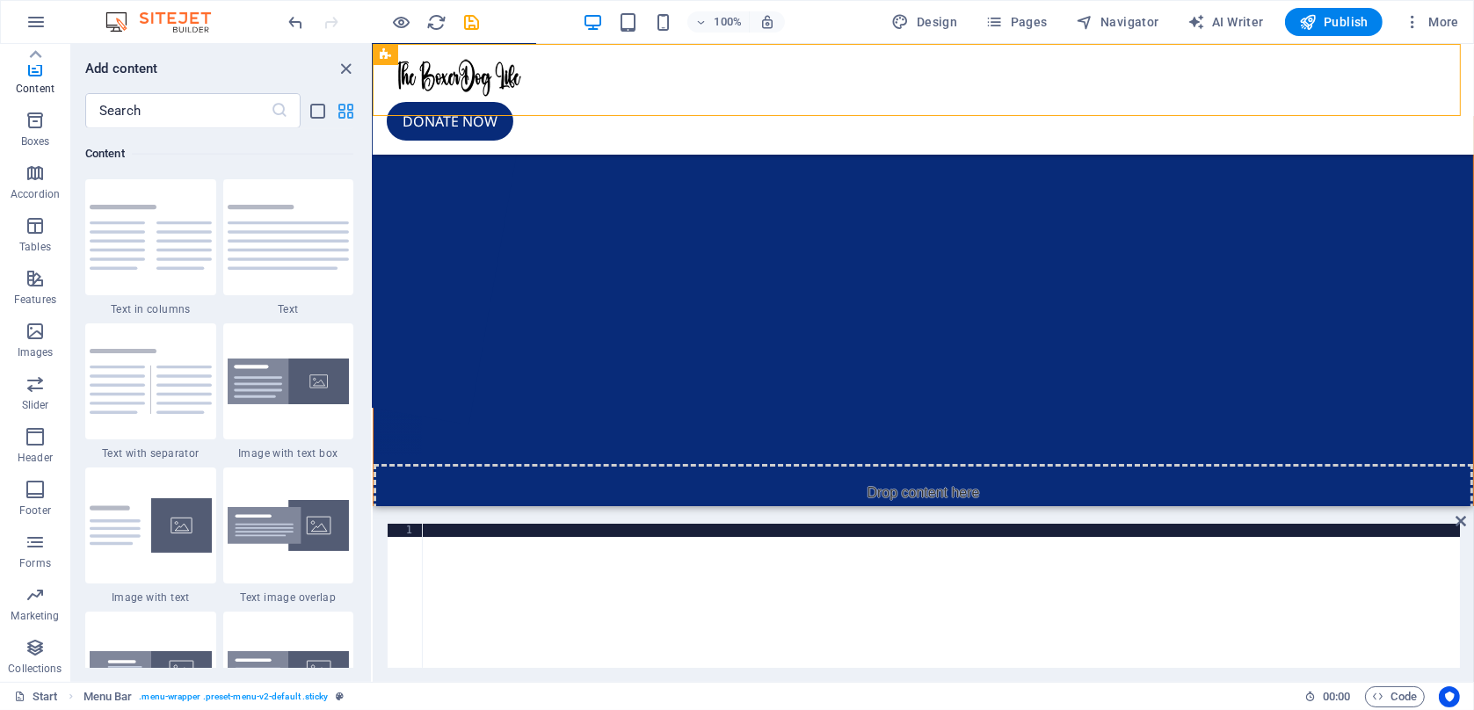
click at [348, 114] on icon "grid-view" at bounding box center [347, 111] width 20 height 20
click at [351, 73] on icon "close panel" at bounding box center [347, 69] width 20 height 20
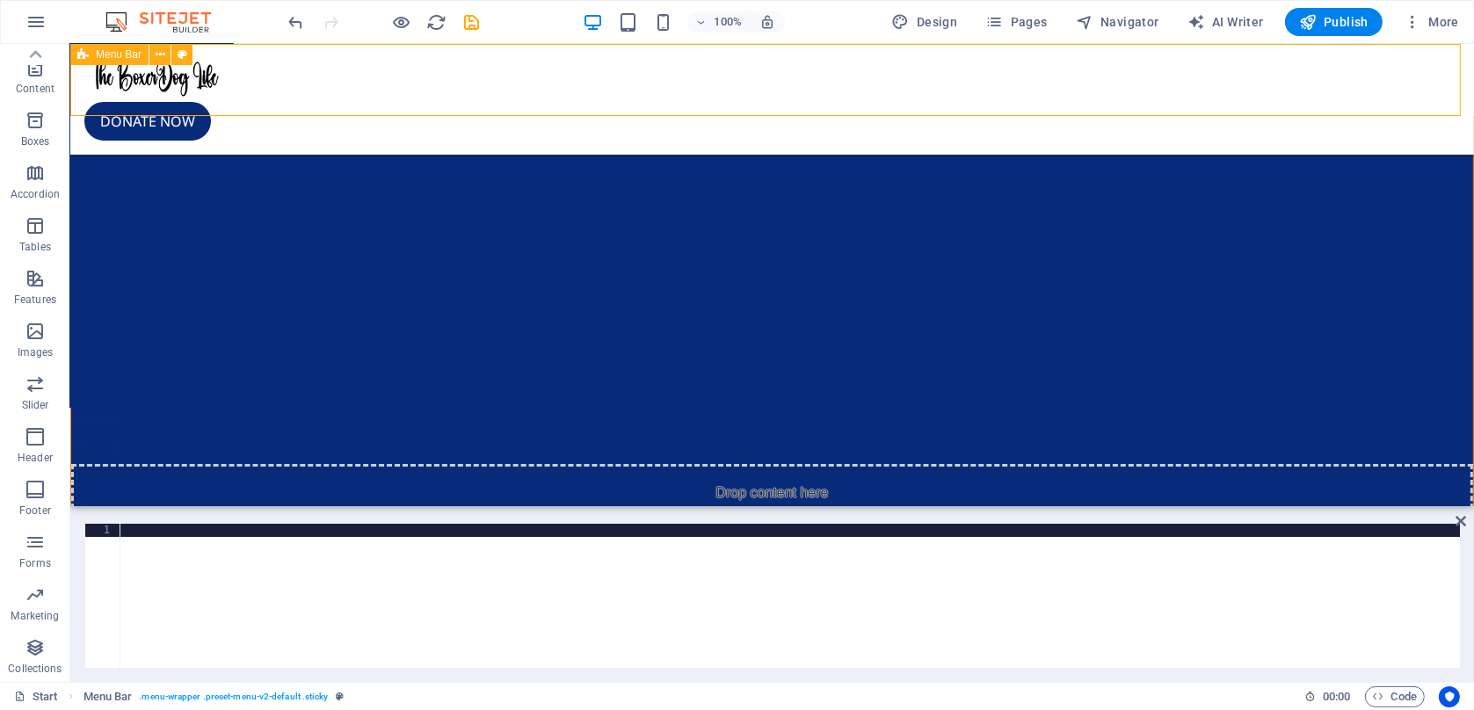
click at [519, 73] on div "Donate now" at bounding box center [771, 99] width 1404 height 111
click at [934, 19] on span "Design" at bounding box center [925, 22] width 66 height 18
select select "px"
select select "400"
select select "px"
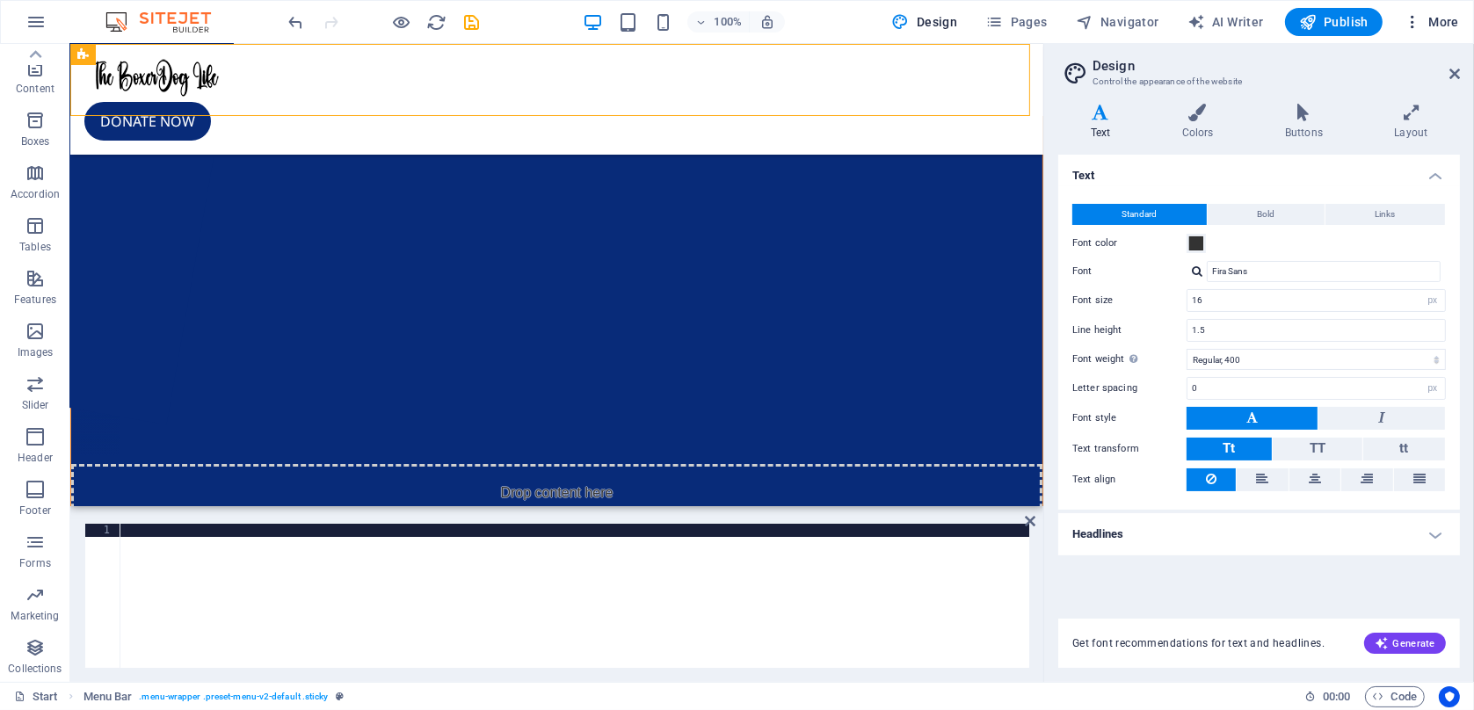
click at [1441, 17] on span "More" at bounding box center [1431, 22] width 55 height 18
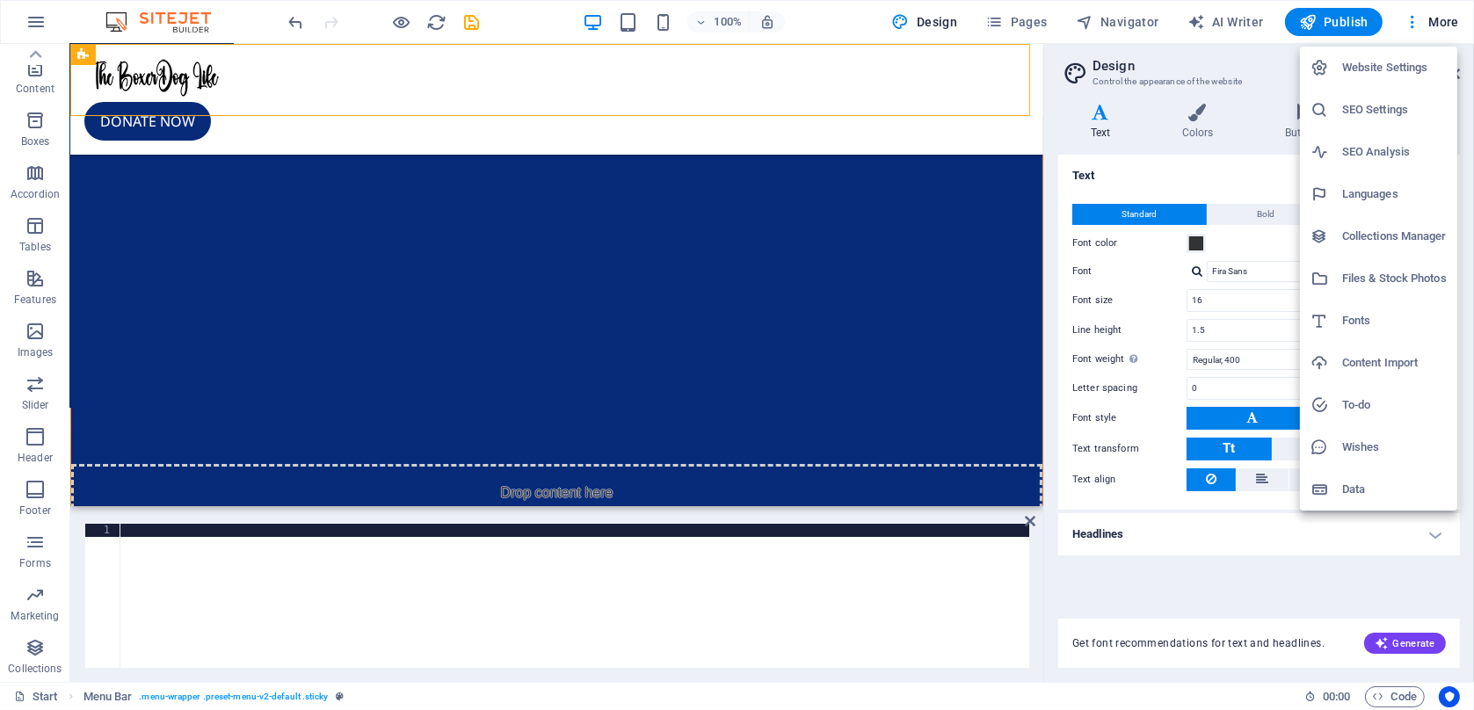
click at [1003, 13] on div at bounding box center [737, 355] width 1474 height 710
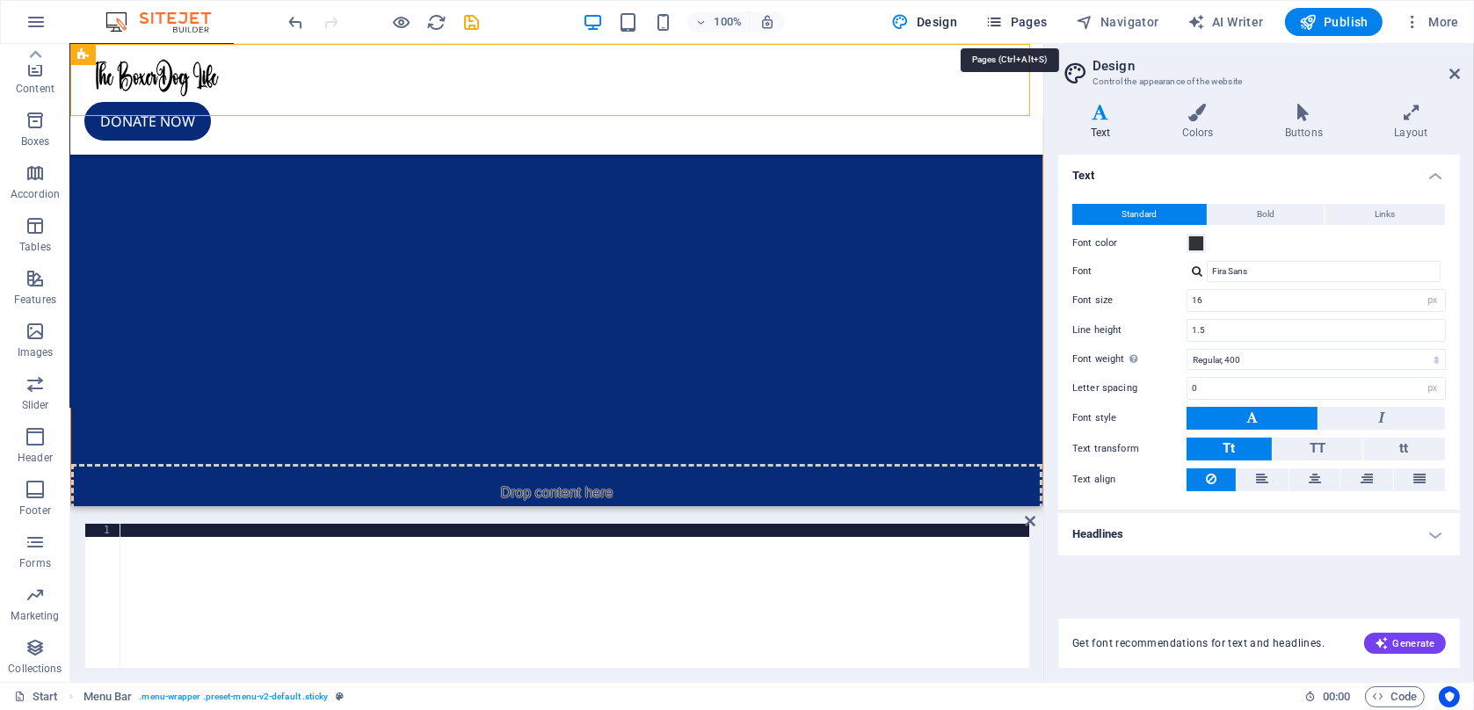
click at [1021, 26] on span "Pages" at bounding box center [1016, 22] width 62 height 18
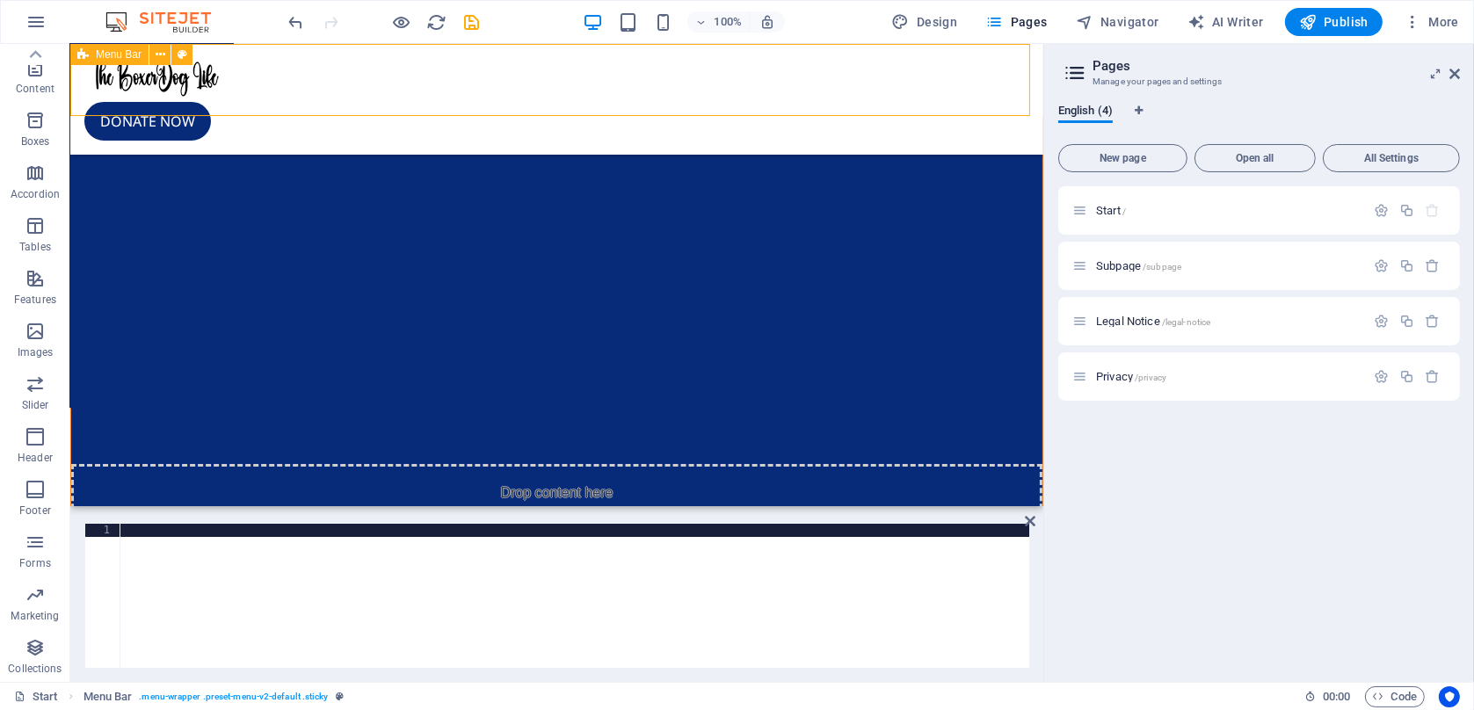
click at [105, 57] on span "Menu Bar" at bounding box center [119, 54] width 46 height 11
click at [222, 76] on figure at bounding box center [556, 80] width 945 height 44
click at [273, 77] on div "Donate now" at bounding box center [555, 99] width 973 height 111
click at [165, 59] on icon at bounding box center [161, 55] width 10 height 18
click at [955, 51] on button at bounding box center [947, 54] width 21 height 21
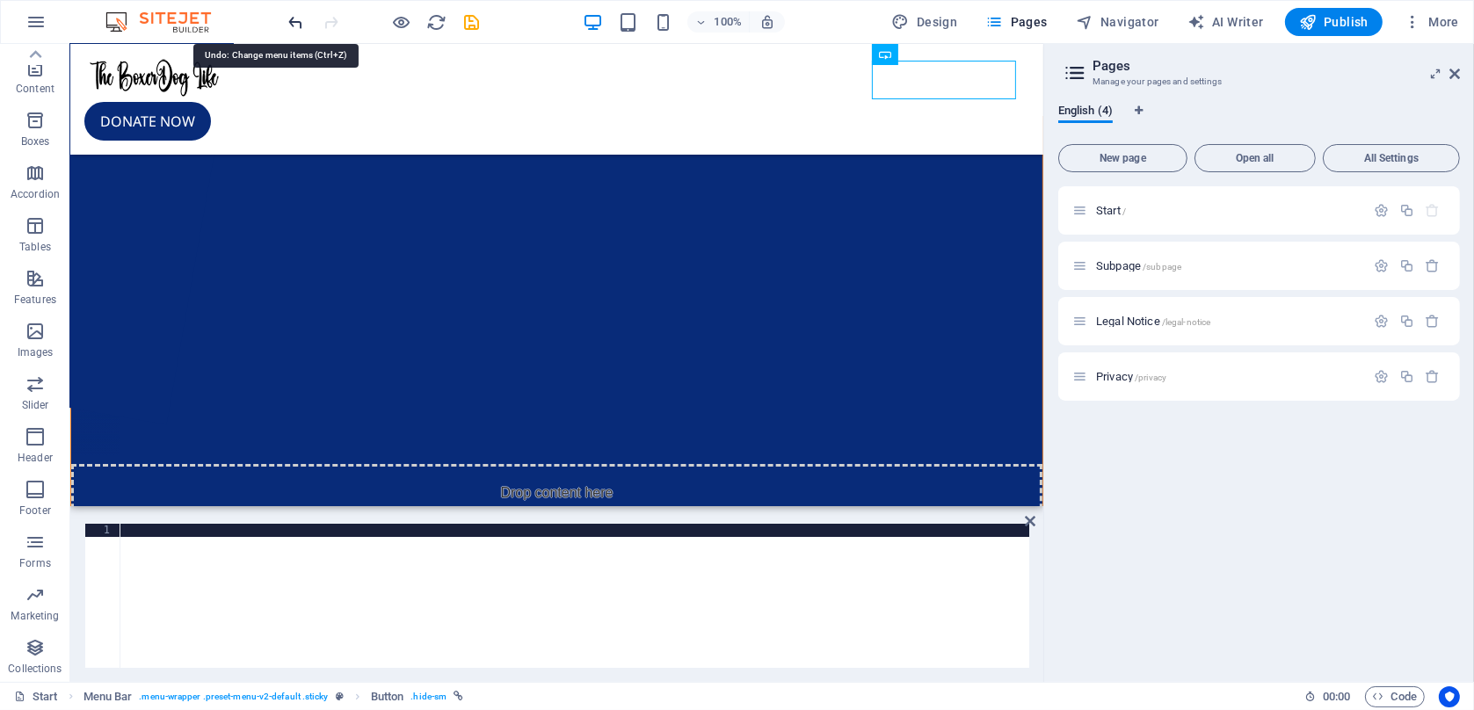
click at [294, 19] on icon "undo" at bounding box center [297, 22] width 20 height 20
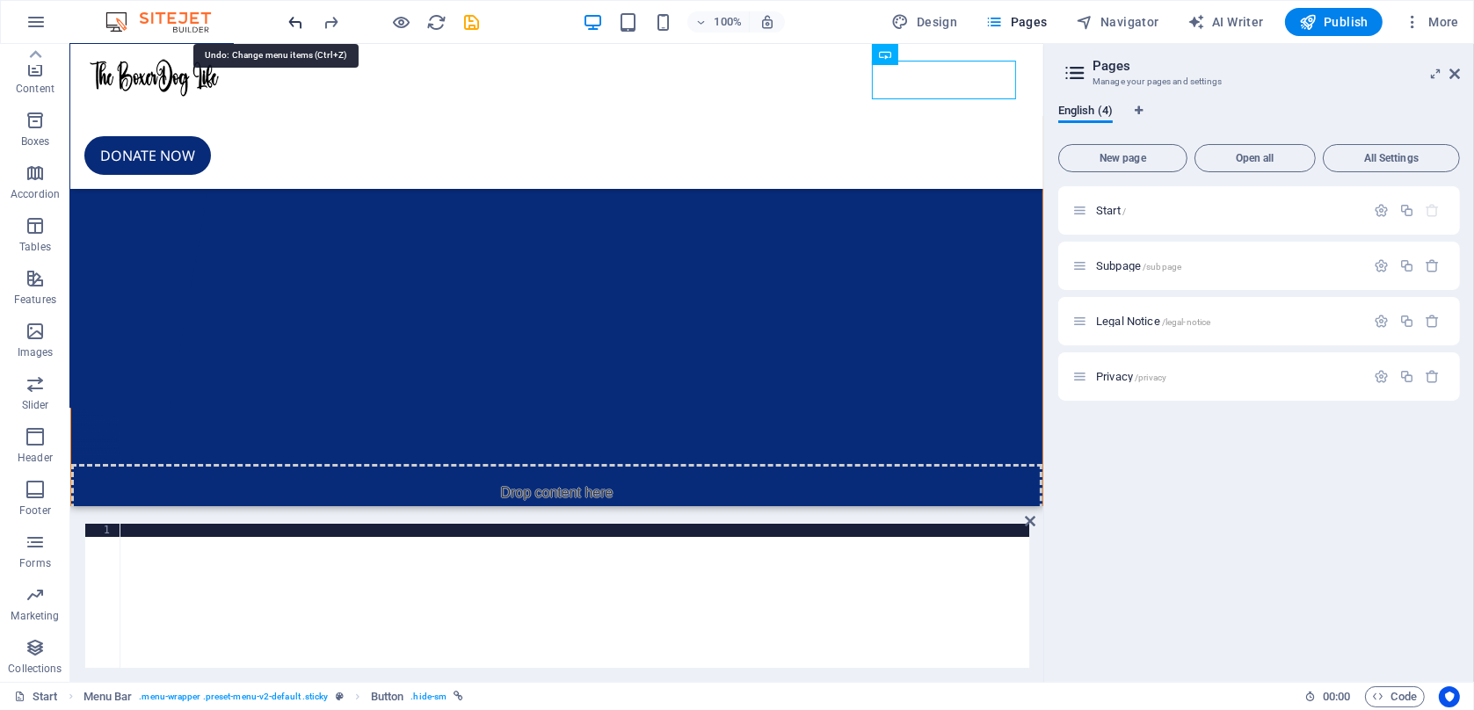
click at [297, 19] on icon "undo" at bounding box center [297, 22] width 20 height 20
click at [34, 18] on icon "button" at bounding box center [35, 21] width 21 height 21
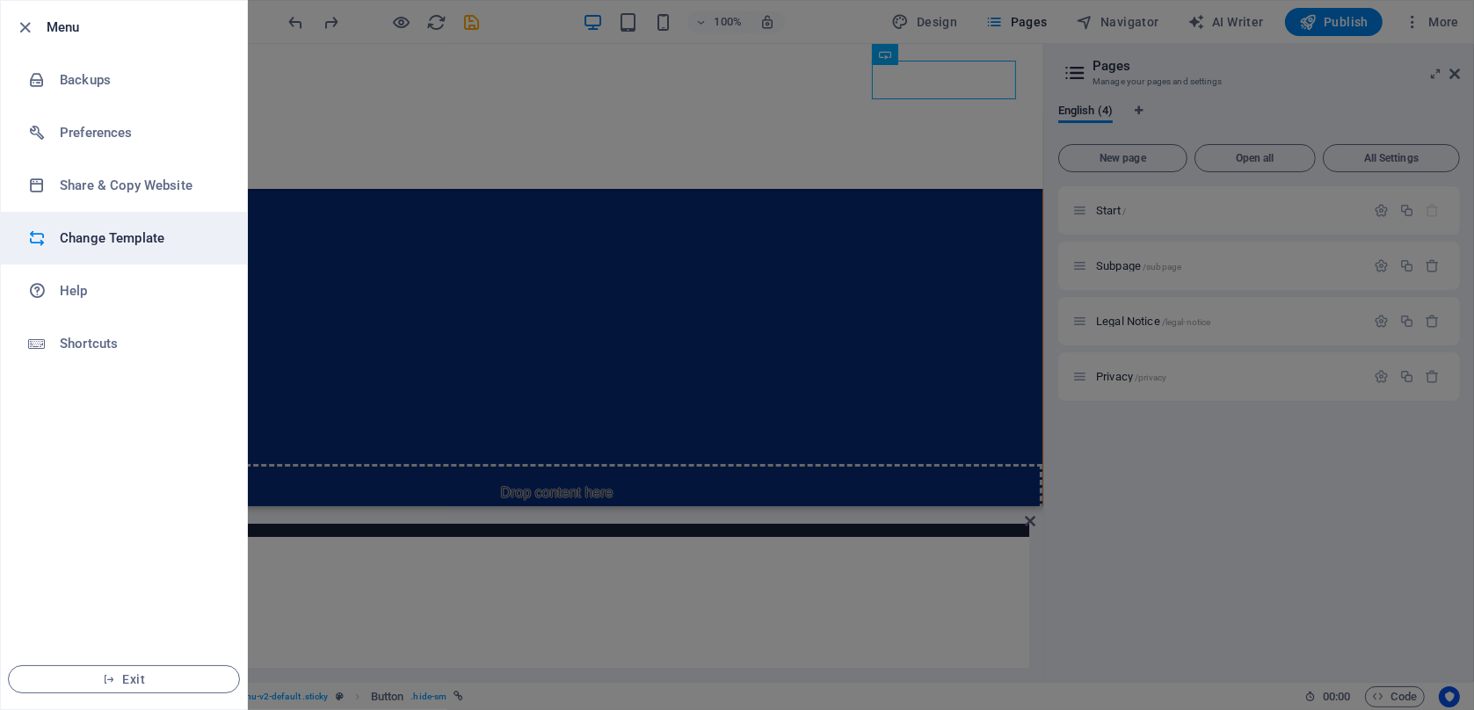
click at [141, 242] on h6 "Change Template" at bounding box center [141, 238] width 163 height 21
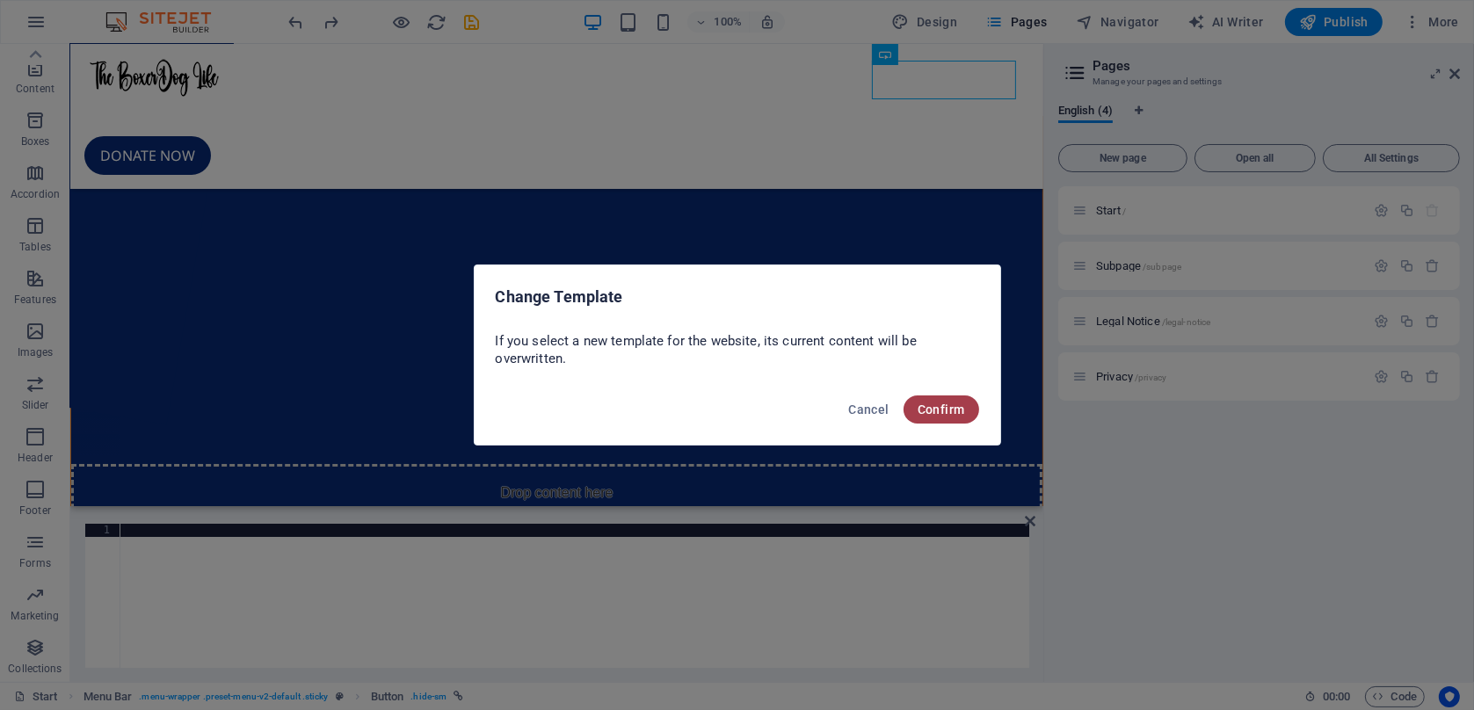
click at [929, 411] on span "Confirm" at bounding box center [941, 410] width 47 height 14
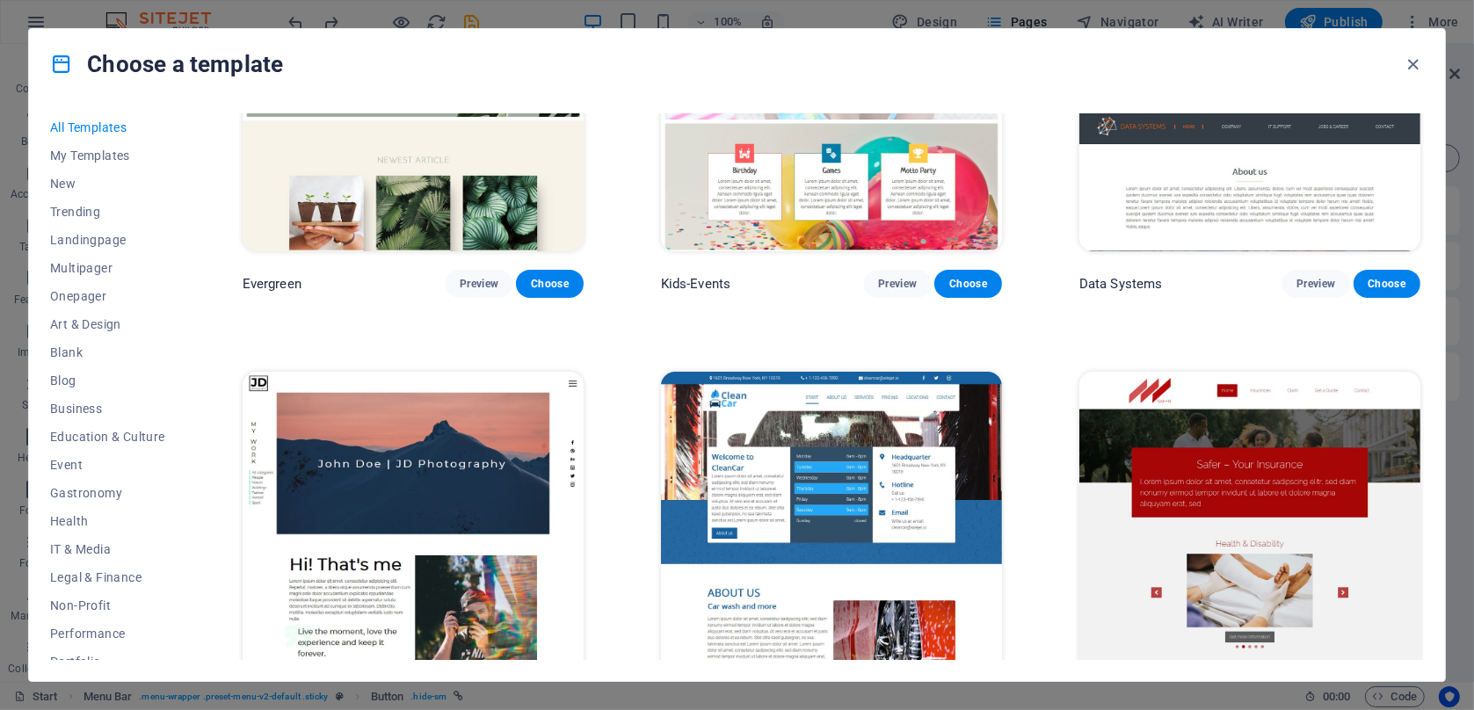
scroll to position [7999, 0]
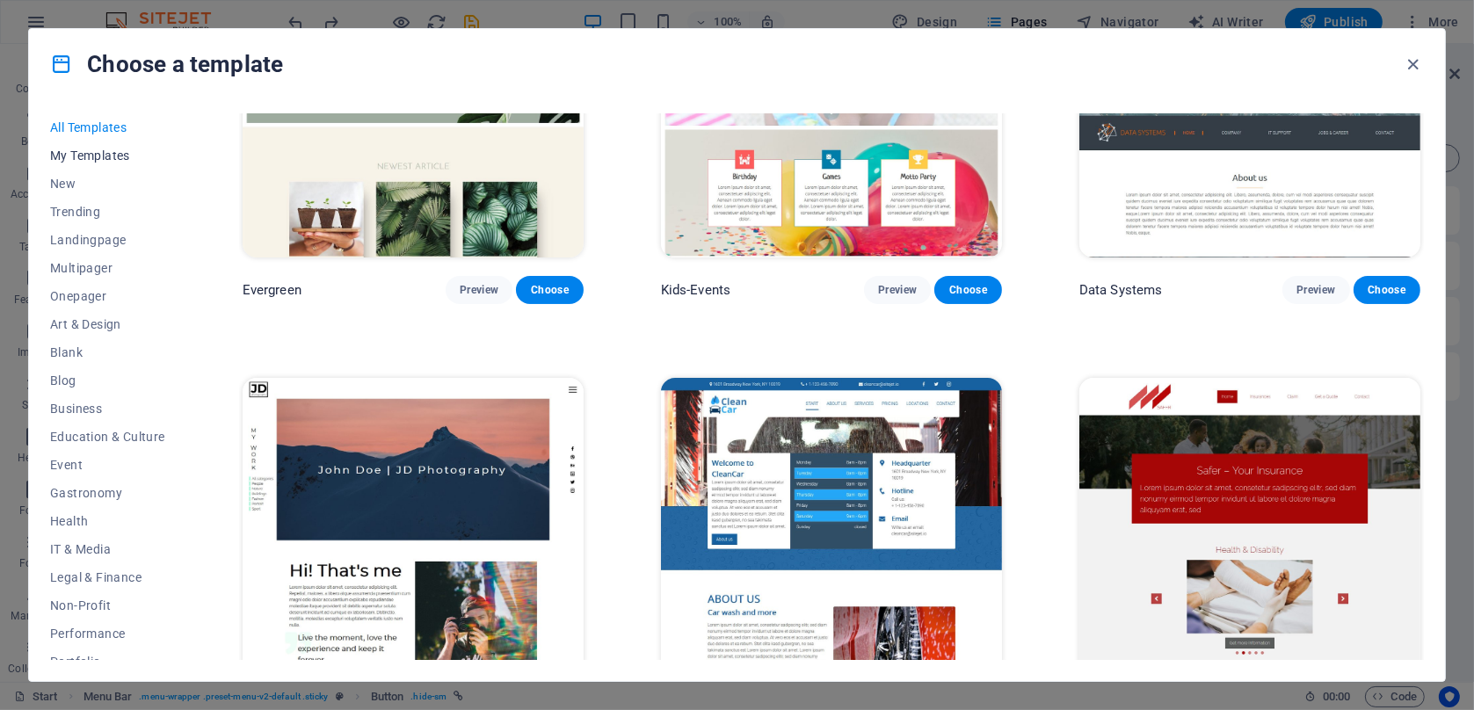
click at [87, 159] on span "My Templates" at bounding box center [107, 156] width 115 height 14
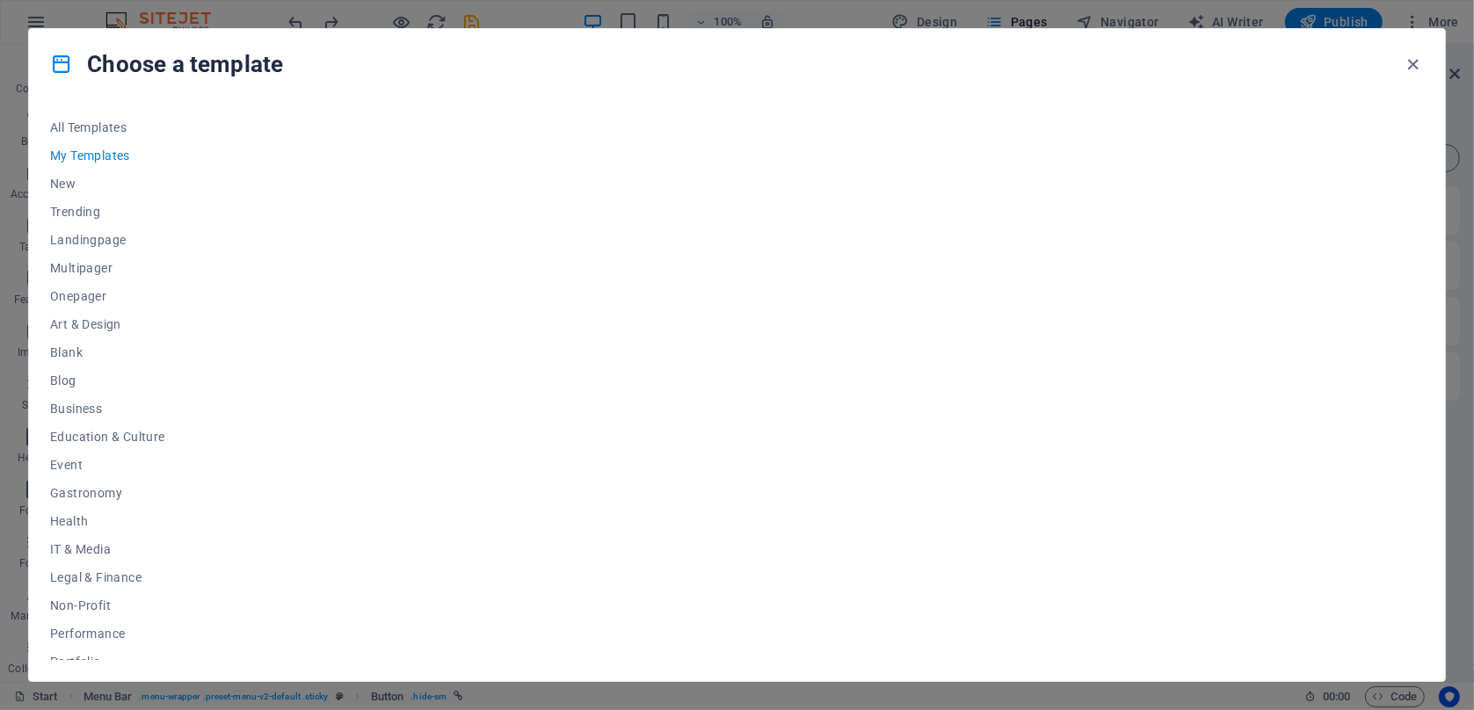
scroll to position [0, 0]
click at [1417, 62] on icon "button" at bounding box center [1414, 64] width 20 height 20
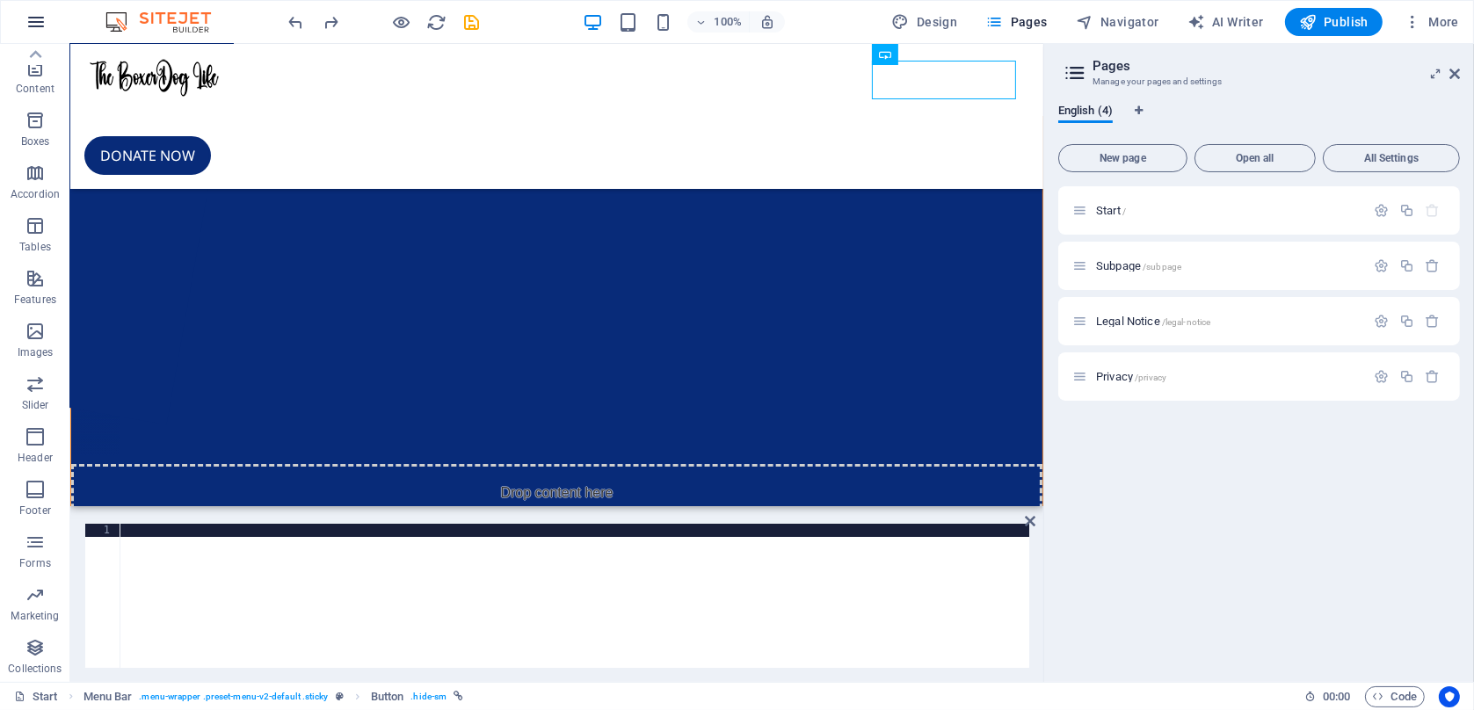
click at [40, 18] on icon "button" at bounding box center [35, 21] width 21 height 21
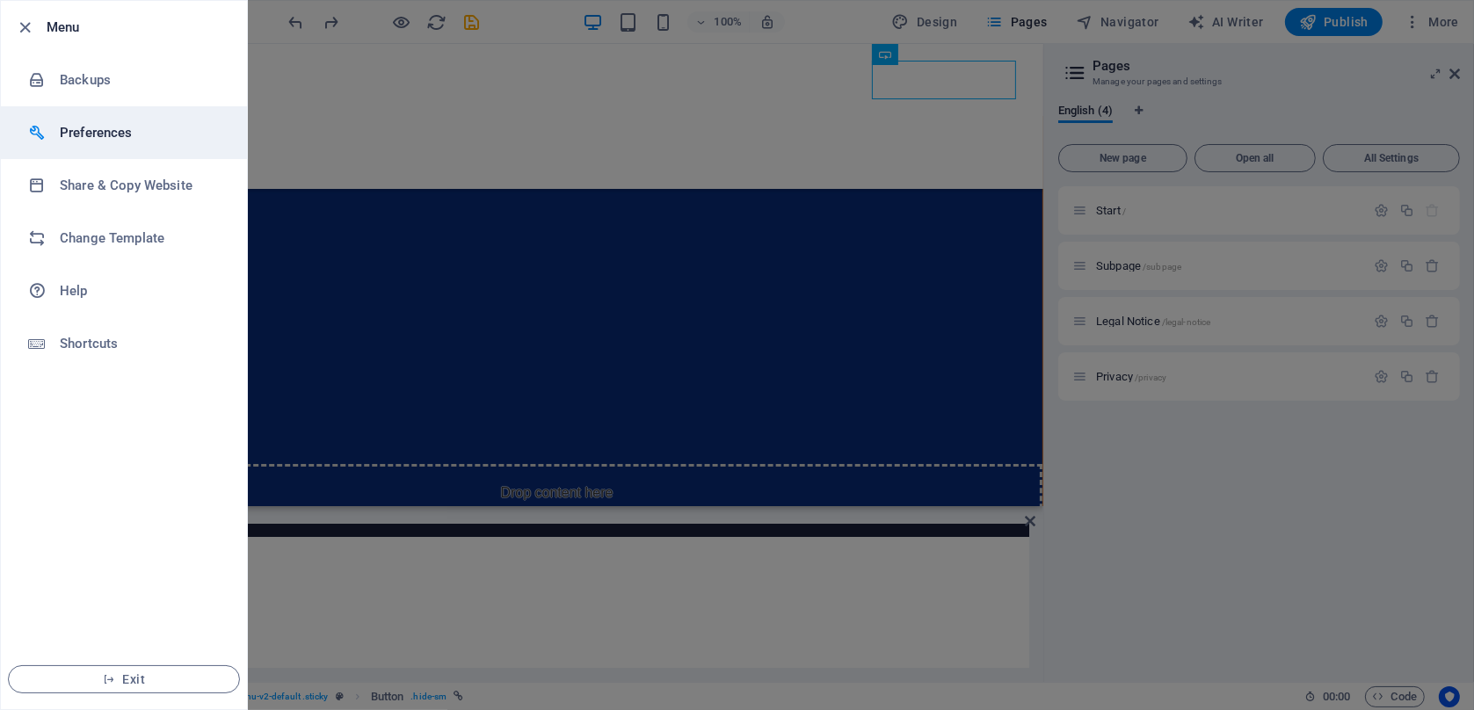
click at [93, 139] on h6 "Preferences" at bounding box center [141, 132] width 163 height 21
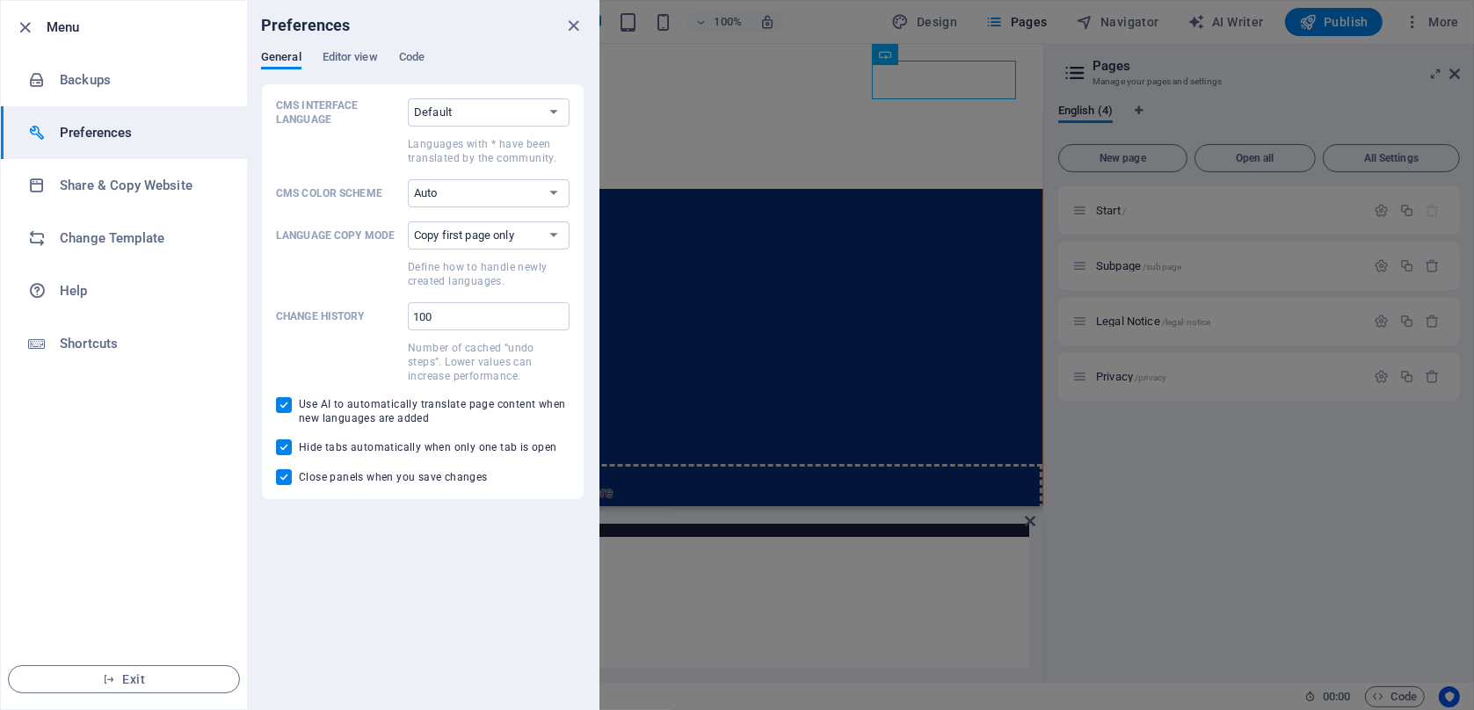
click at [737, 84] on div at bounding box center [737, 355] width 1474 height 710
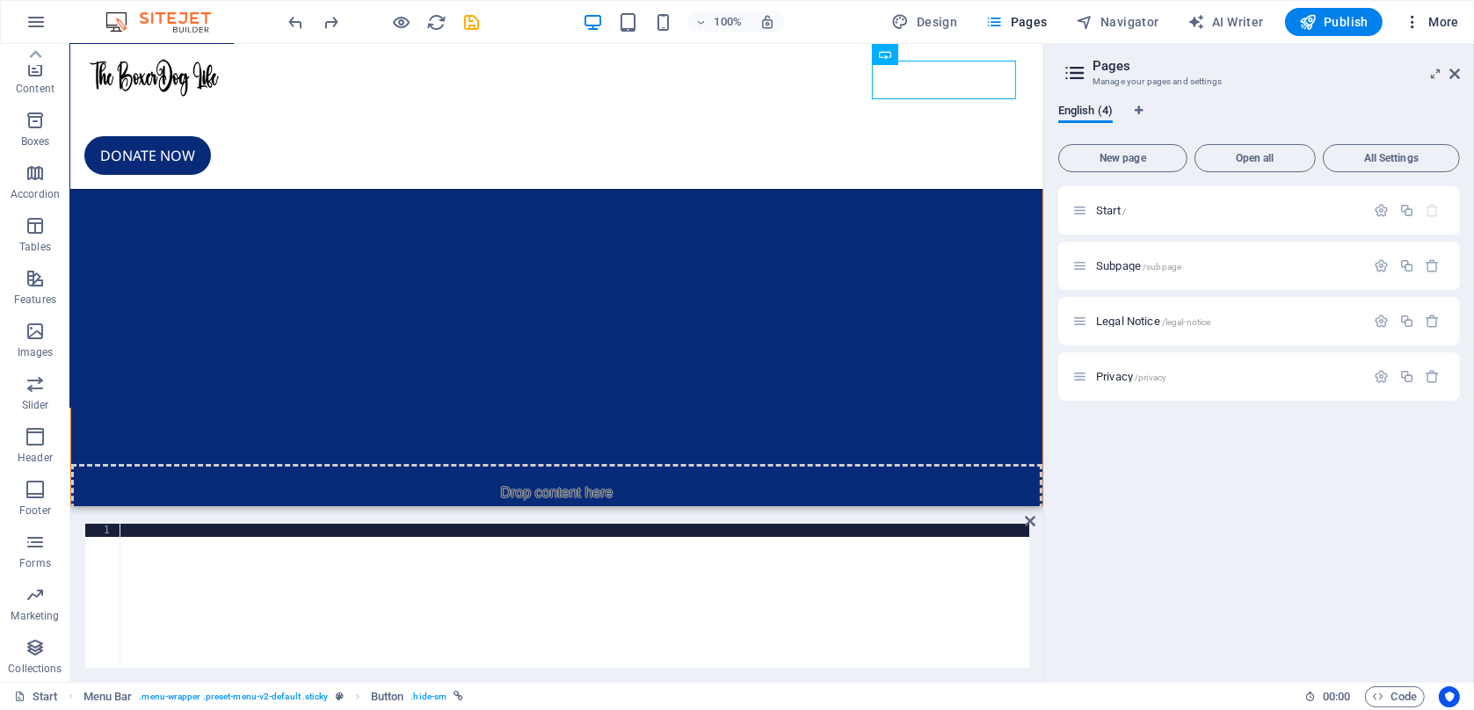
click at [1449, 13] on span "More" at bounding box center [1431, 22] width 55 height 18
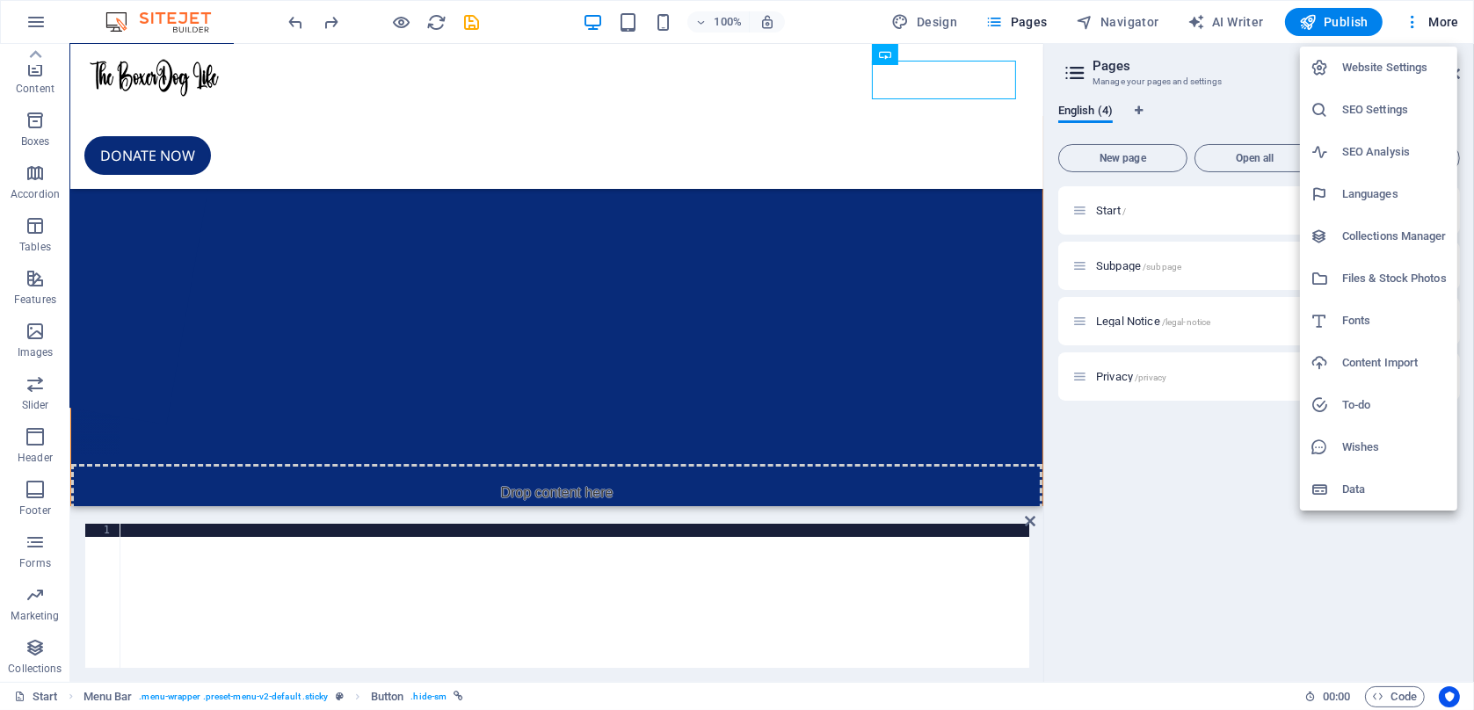
click at [1390, 358] on h6 "Content Import" at bounding box center [1394, 362] width 105 height 21
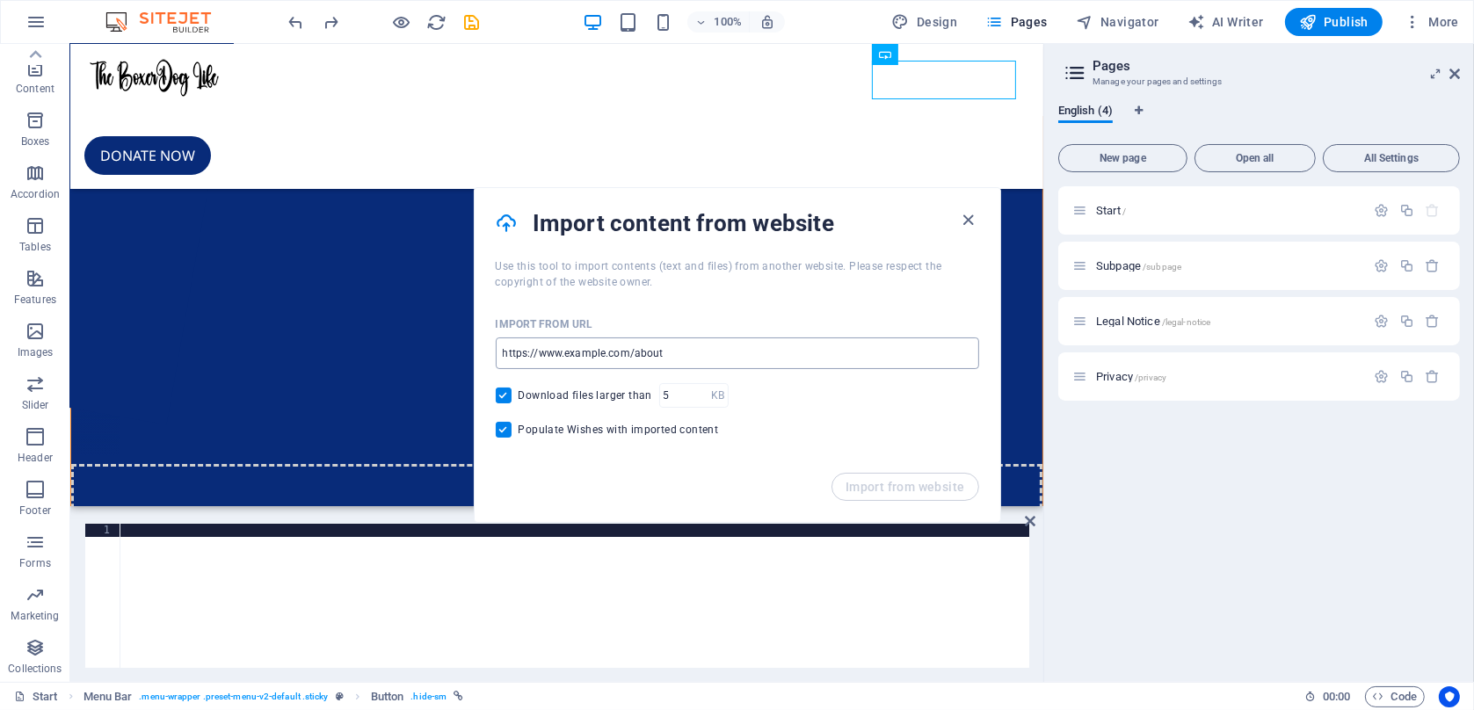
click at [615, 351] on input "url" at bounding box center [737, 354] width 483 height 32
type input "[URL][DOMAIN_NAME]"
click at [889, 492] on span "Import from website" at bounding box center [906, 487] width 120 height 14
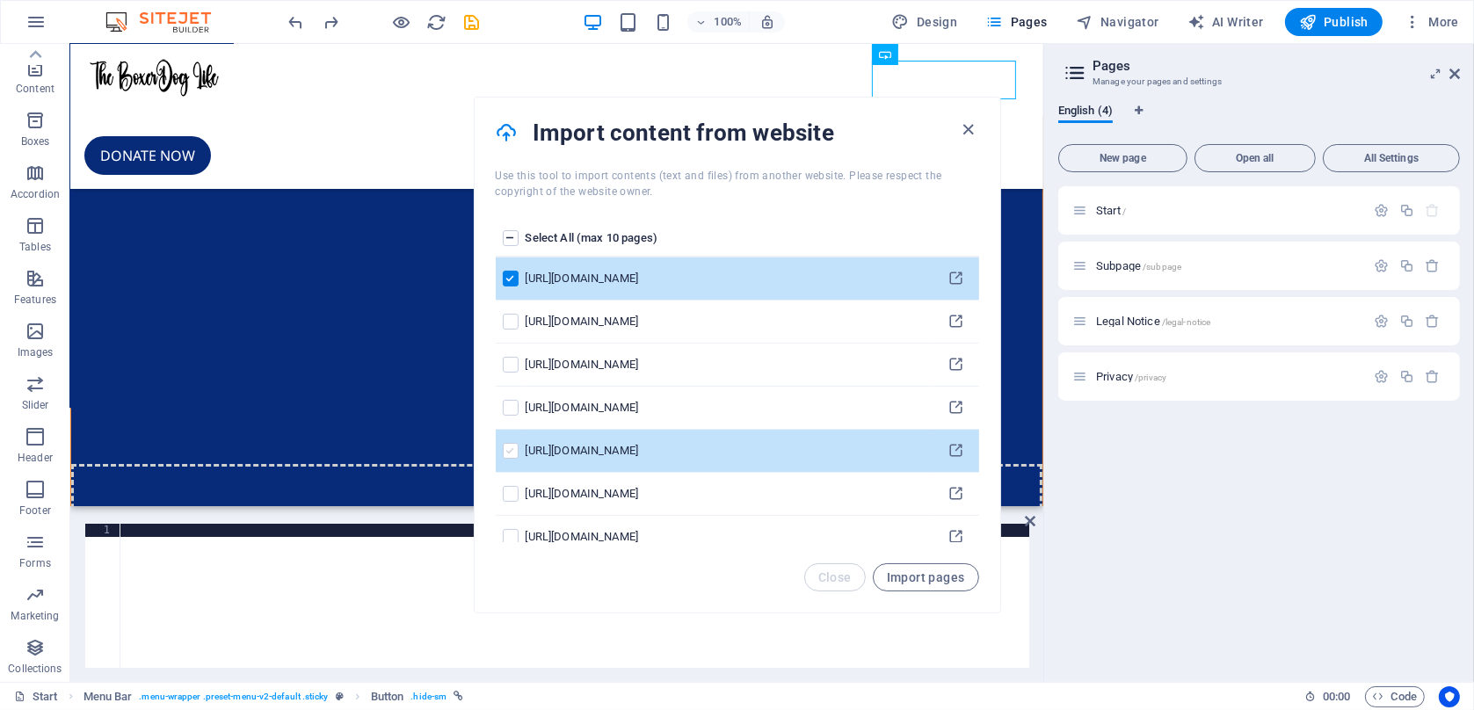
click at [508, 448] on label "pages list" at bounding box center [511, 451] width 16 height 16
click at [0, 0] on input "pages list" at bounding box center [0, 0] width 0 height 0
click at [510, 443] on label "pages list" at bounding box center [511, 451] width 16 height 16
click at [0, 0] on input "pages list" at bounding box center [0, 0] width 0 height 0
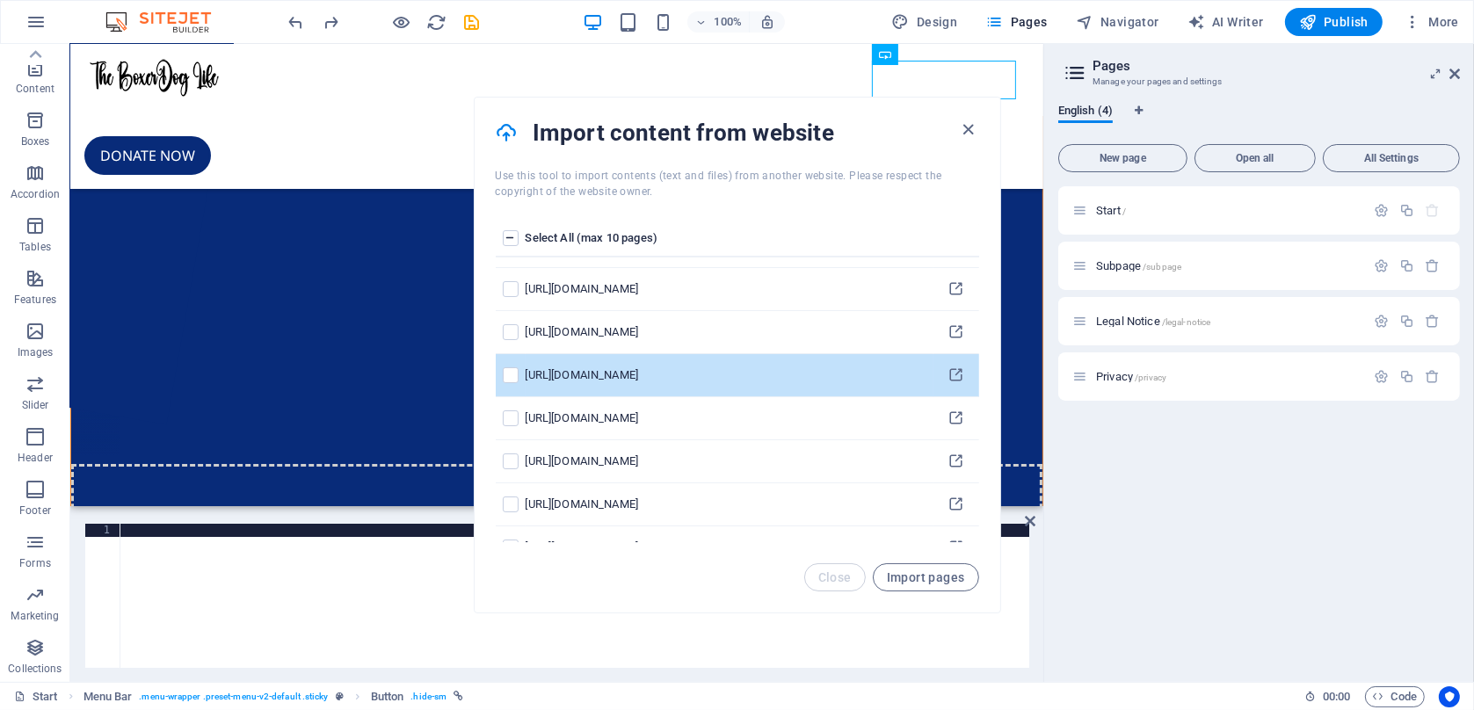
scroll to position [229, 0]
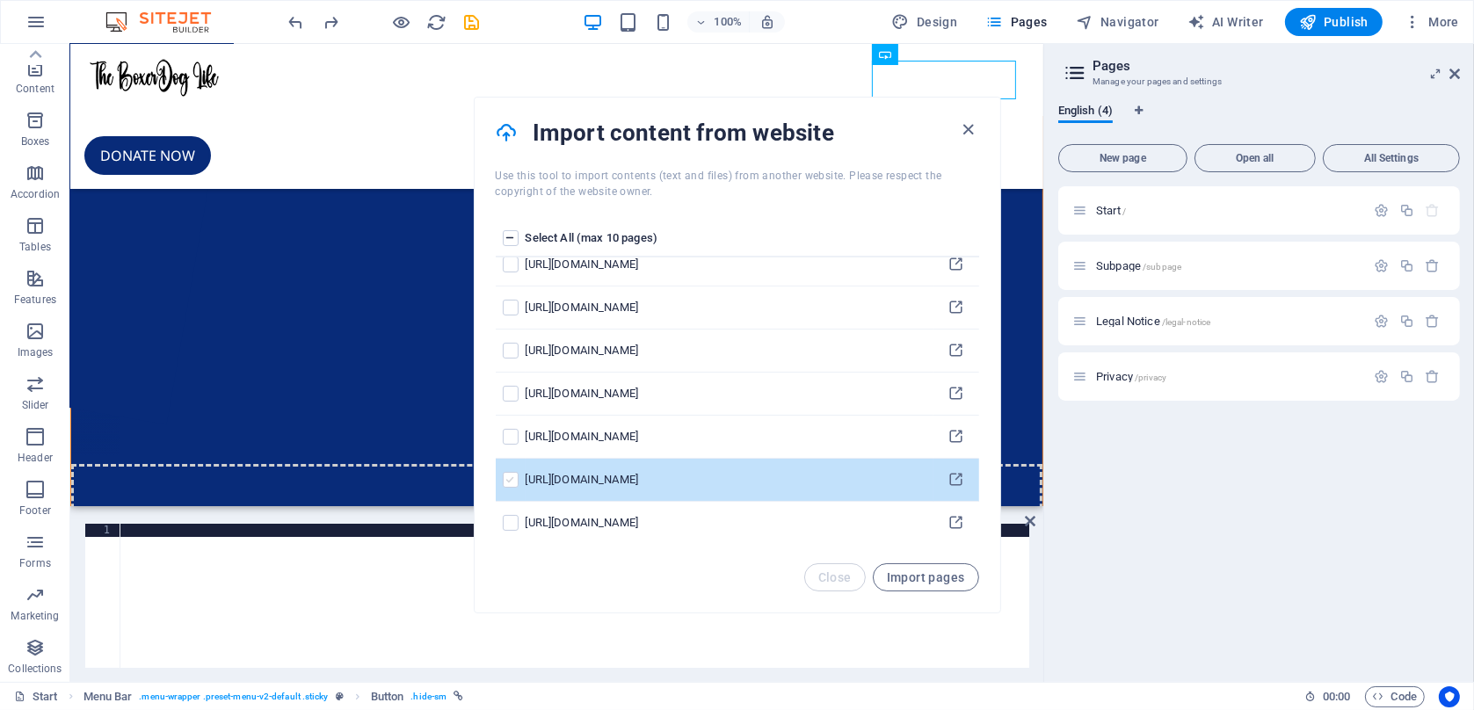
click at [511, 481] on label "pages list" at bounding box center [511, 480] width 16 height 16
click at [0, 0] on input "pages list" at bounding box center [0, 0] width 0 height 0
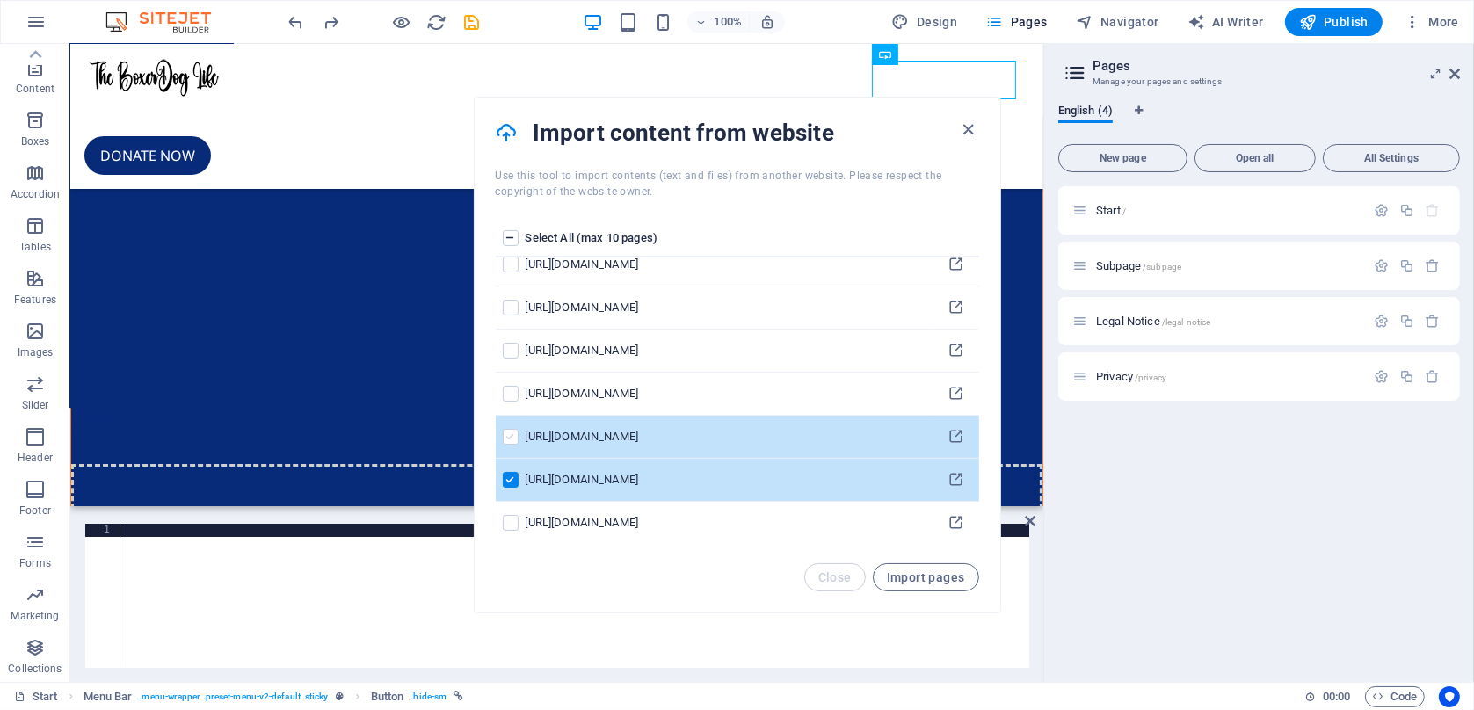
click at [507, 440] on label "pages list" at bounding box center [511, 437] width 16 height 16
click at [0, 0] on input "pages list" at bounding box center [0, 0] width 0 height 0
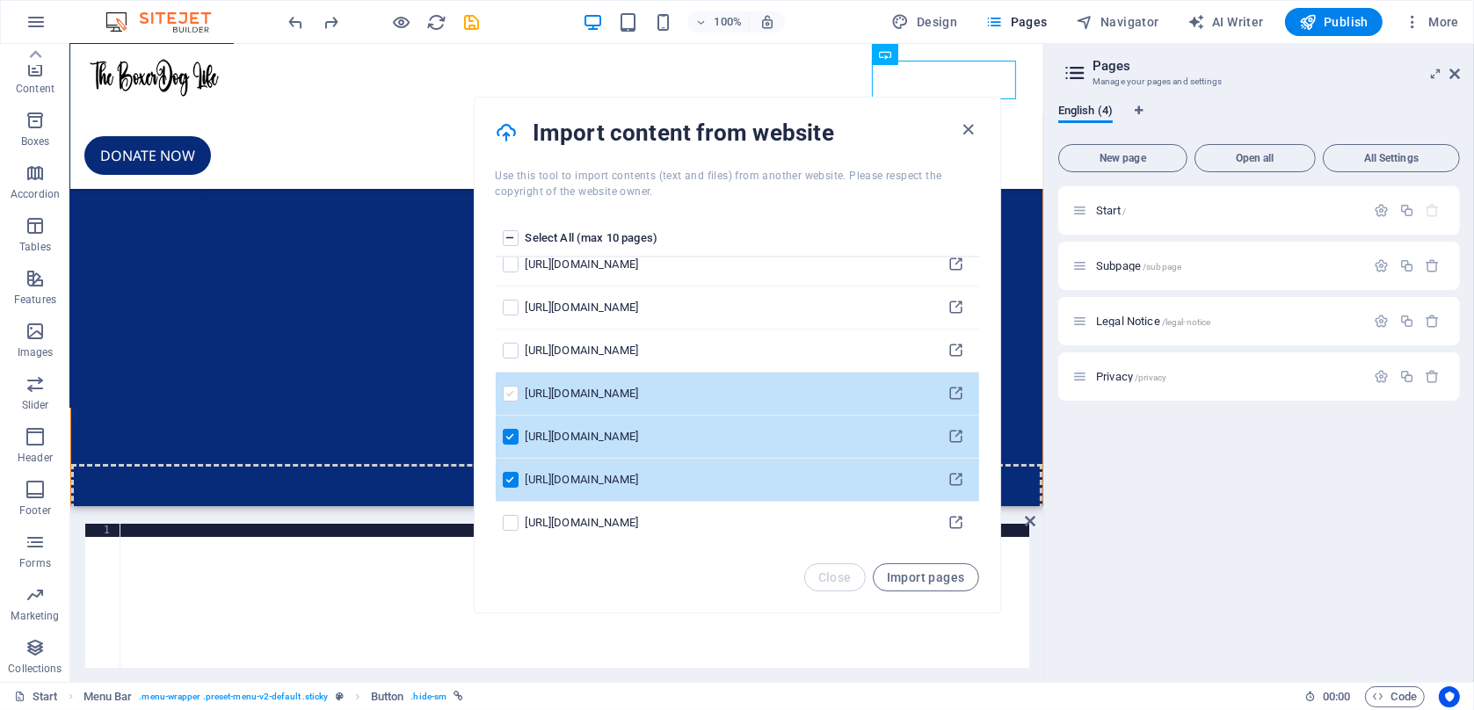
click at [509, 392] on label "pages list" at bounding box center [511, 394] width 16 height 16
click at [0, 0] on input "pages list" at bounding box center [0, 0] width 0 height 0
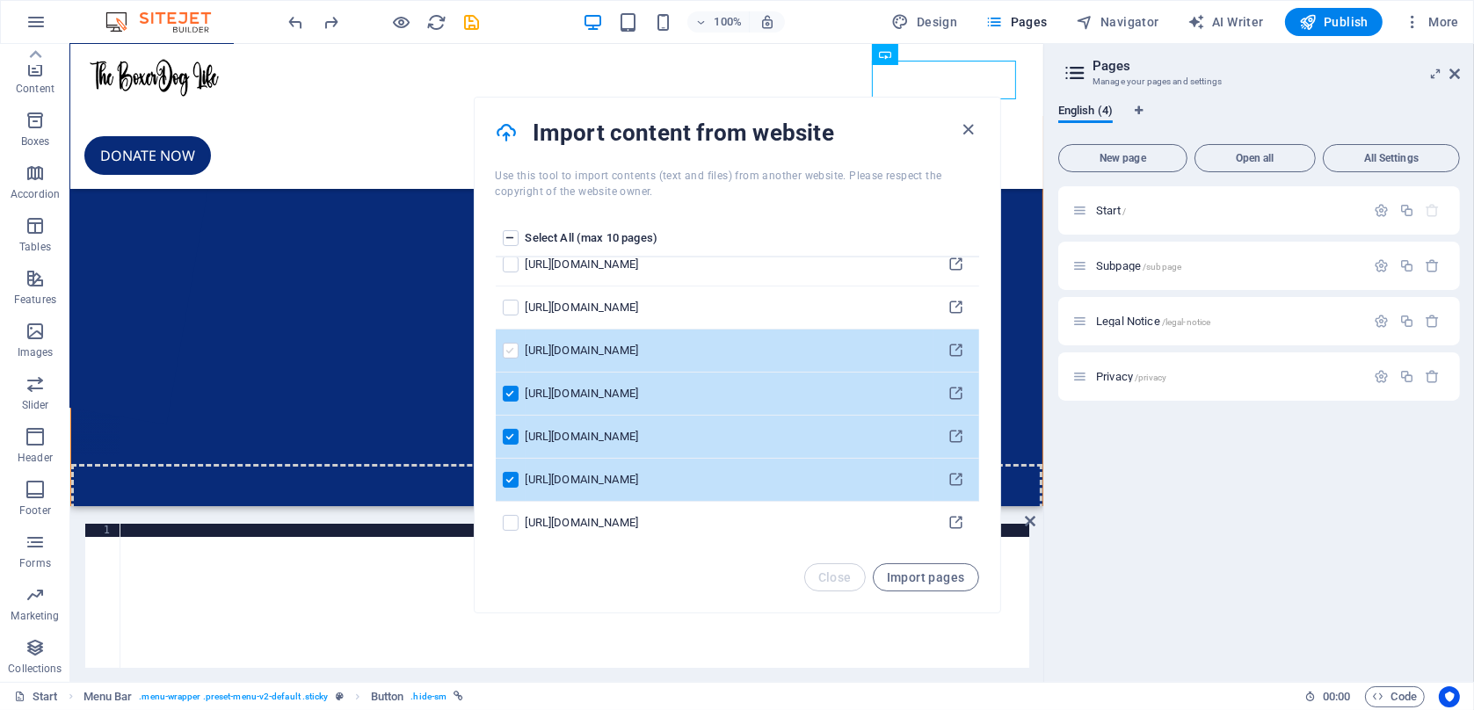
click at [512, 355] on label "pages list" at bounding box center [511, 351] width 16 height 16
click at [0, 0] on input "pages list" at bounding box center [0, 0] width 0 height 0
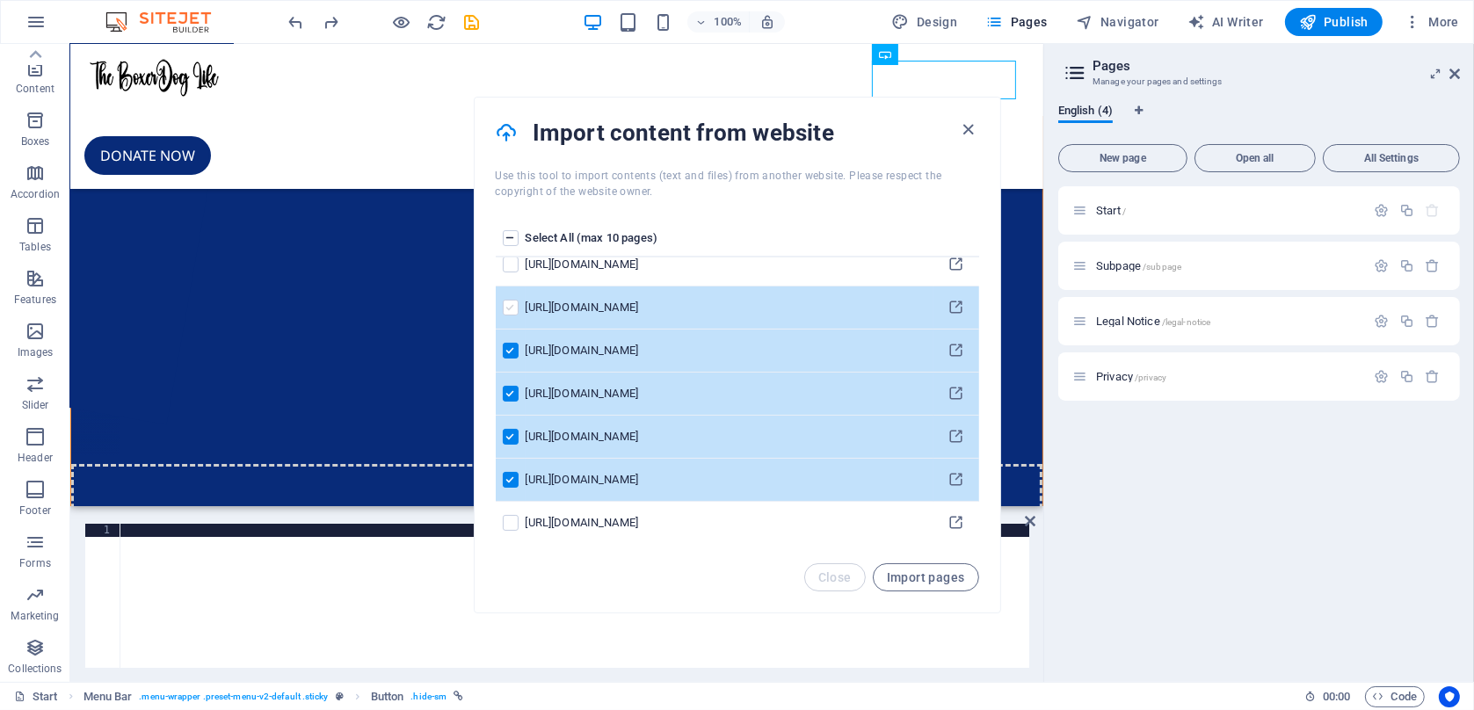
click at [505, 311] on label "pages list" at bounding box center [511, 308] width 16 height 16
click at [0, 0] on input "pages list" at bounding box center [0, 0] width 0 height 0
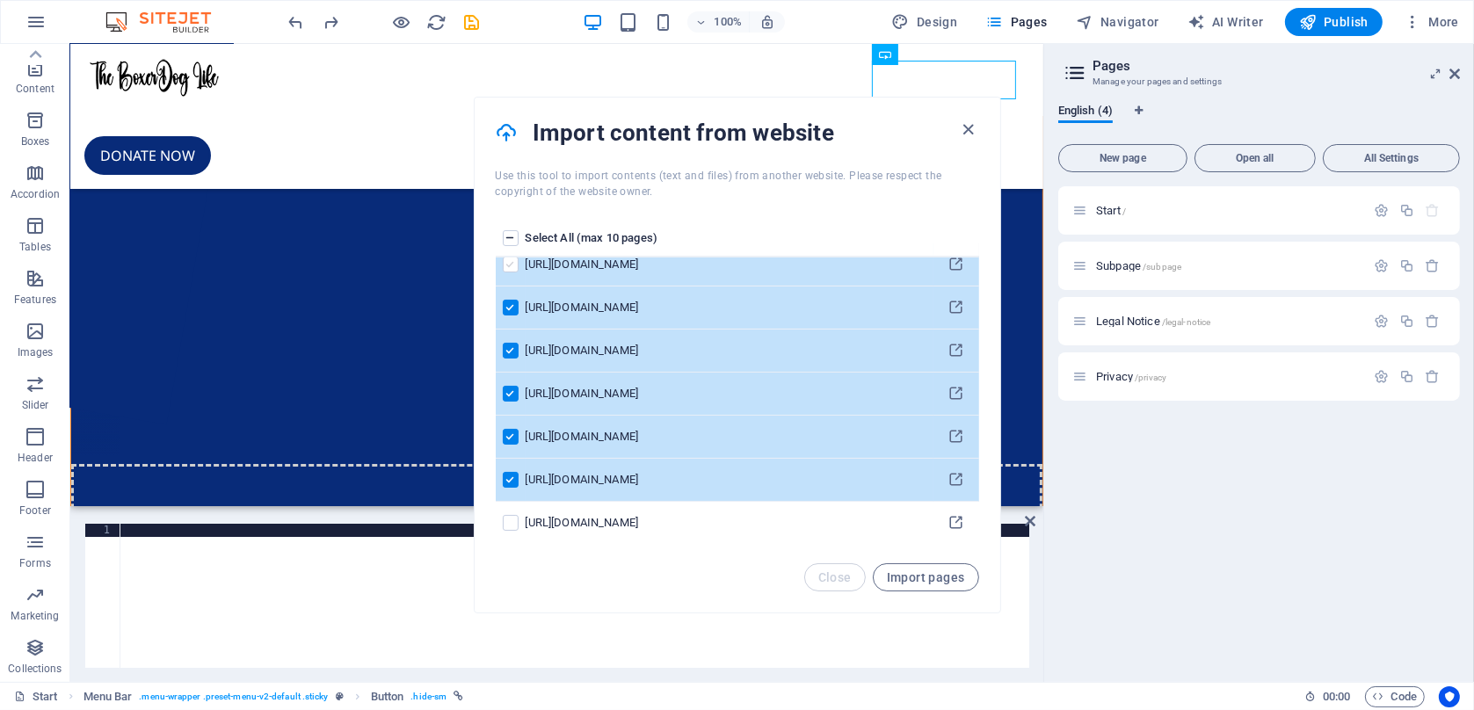
click at [514, 266] on label "pages list" at bounding box center [511, 265] width 16 height 16
click at [0, 0] on input "pages list" at bounding box center [0, 0] width 0 height 0
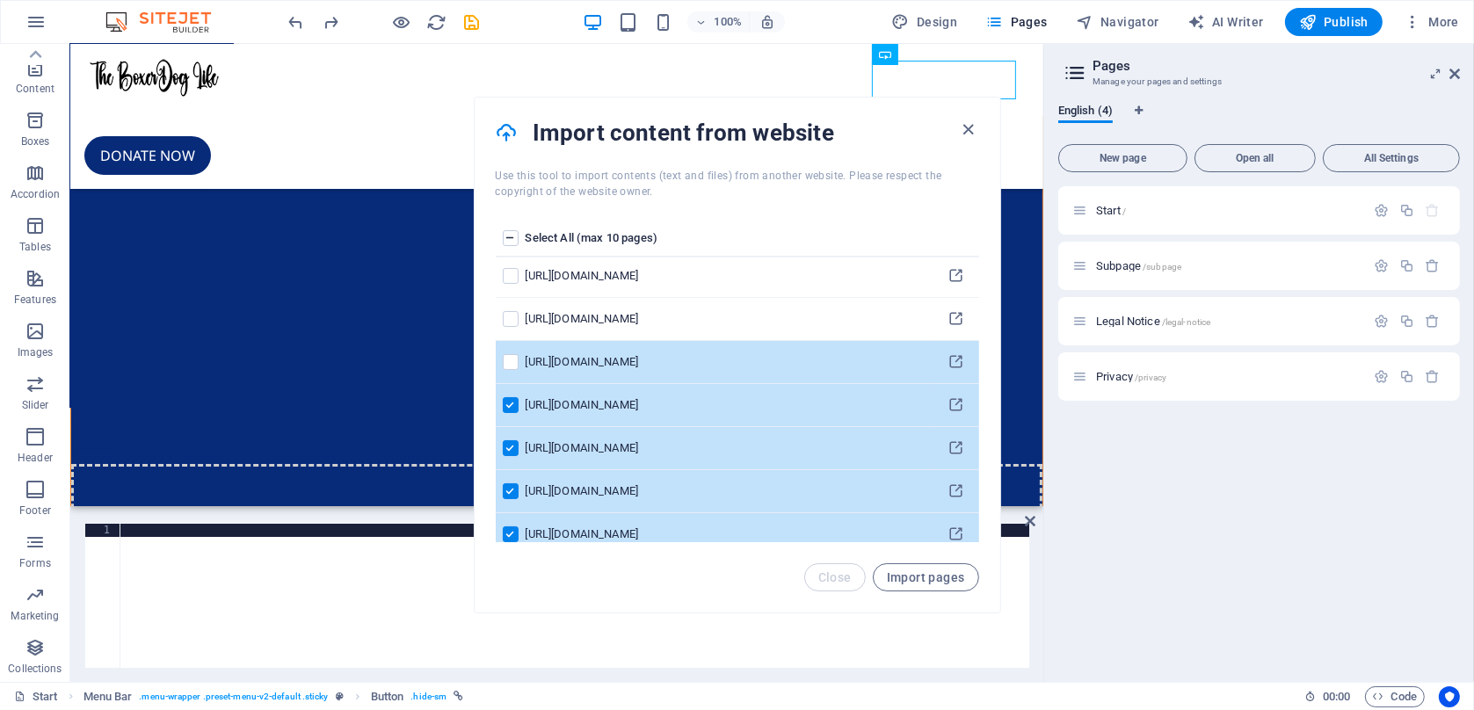
scroll to position [95, 0]
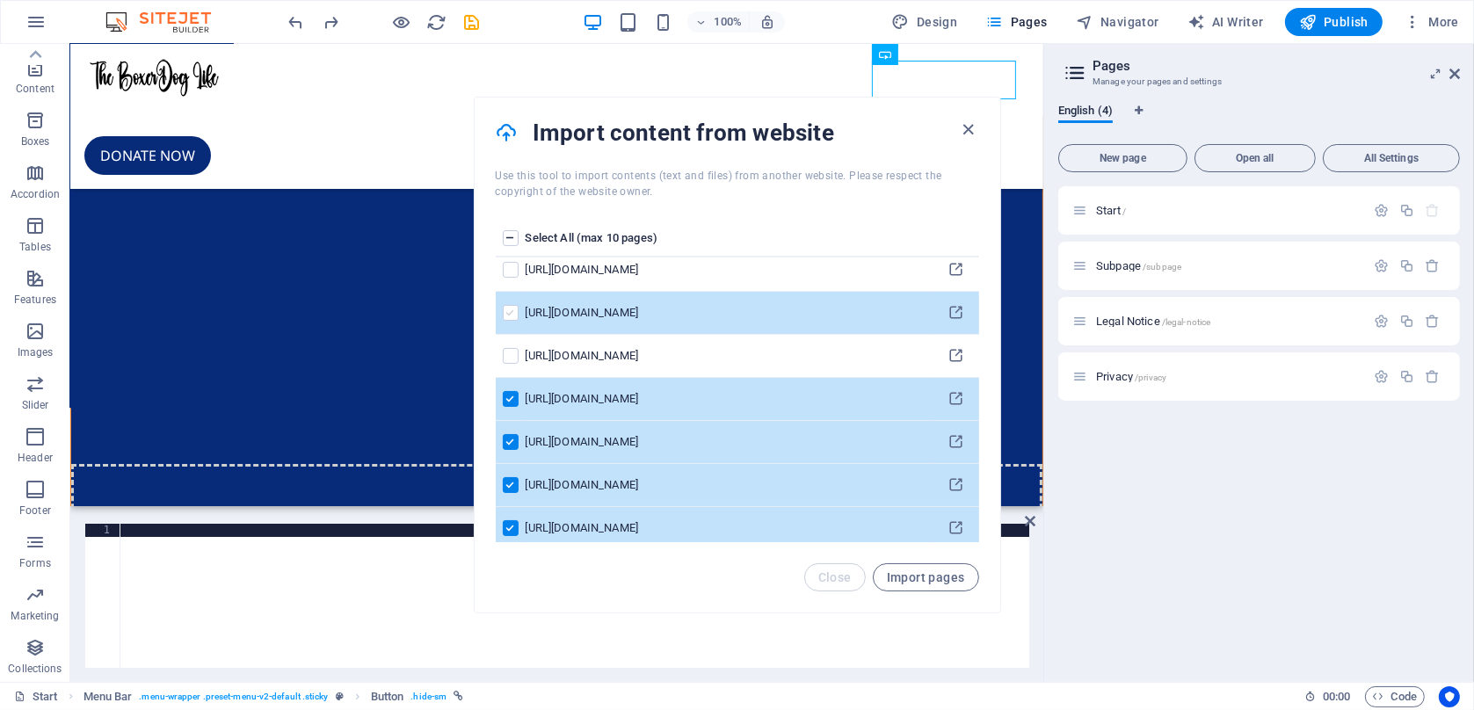
click at [510, 307] on label "pages list" at bounding box center [511, 313] width 16 height 16
click at [0, 0] on input "pages list" at bounding box center [0, 0] width 0 height 0
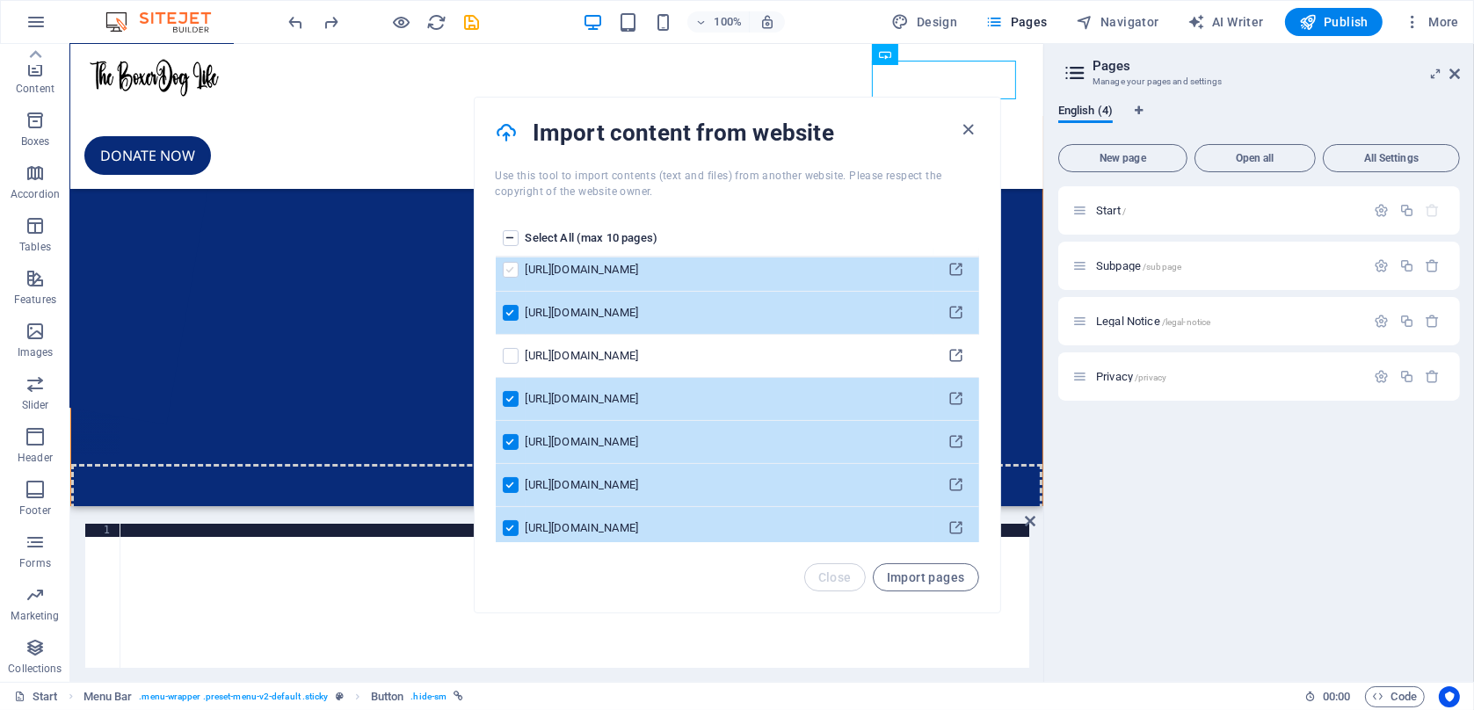
click at [510, 274] on label "pages list" at bounding box center [511, 270] width 16 height 16
click at [0, 0] on input "pages list" at bounding box center [0, 0] width 0 height 0
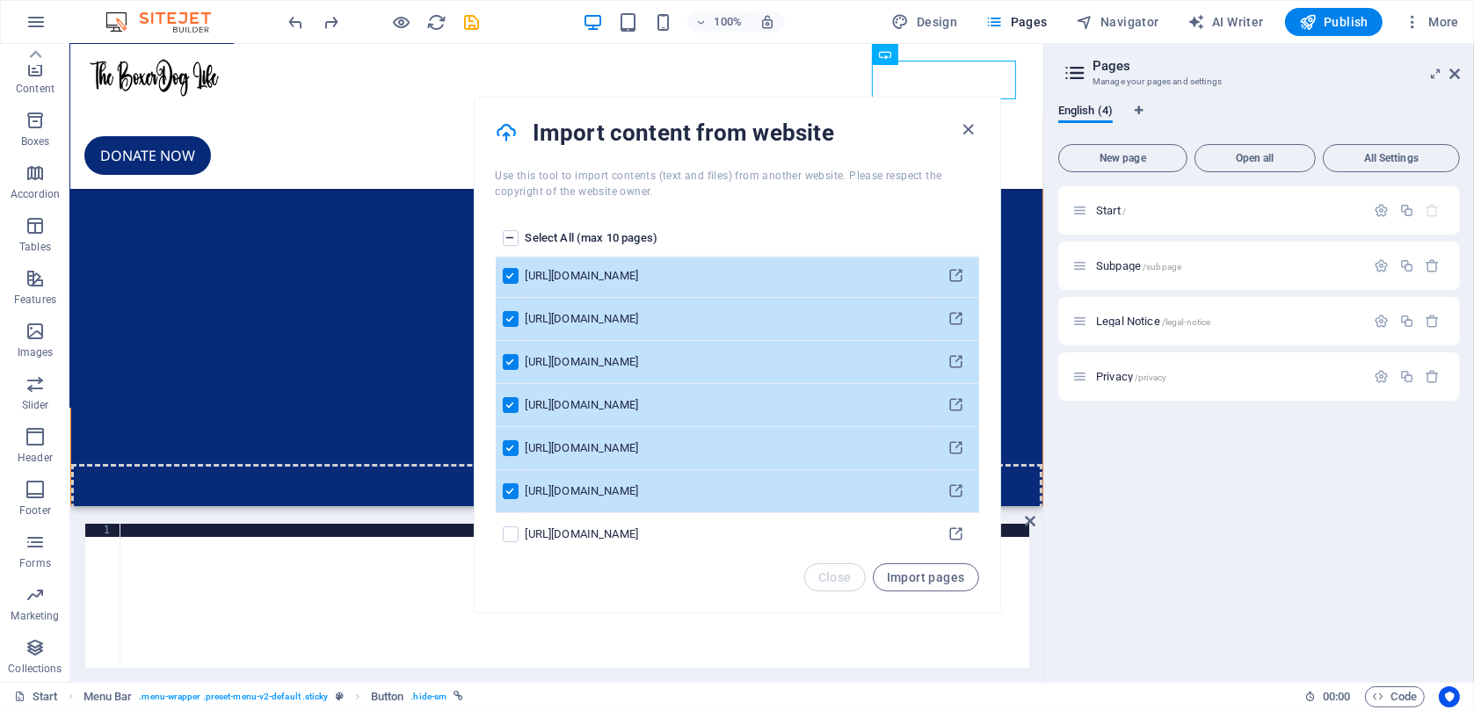
scroll to position [229, 0]
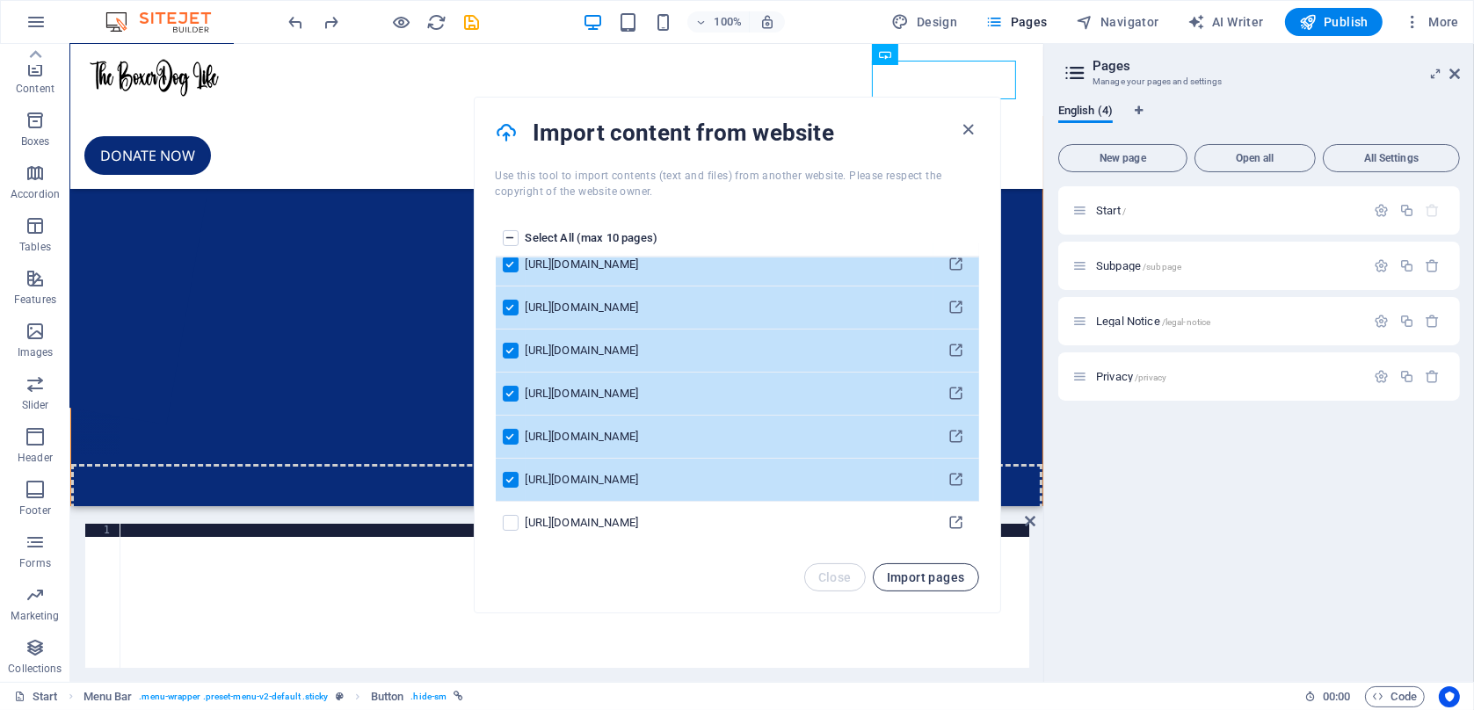
click at [944, 583] on span "Import pages" at bounding box center [926, 577] width 78 height 14
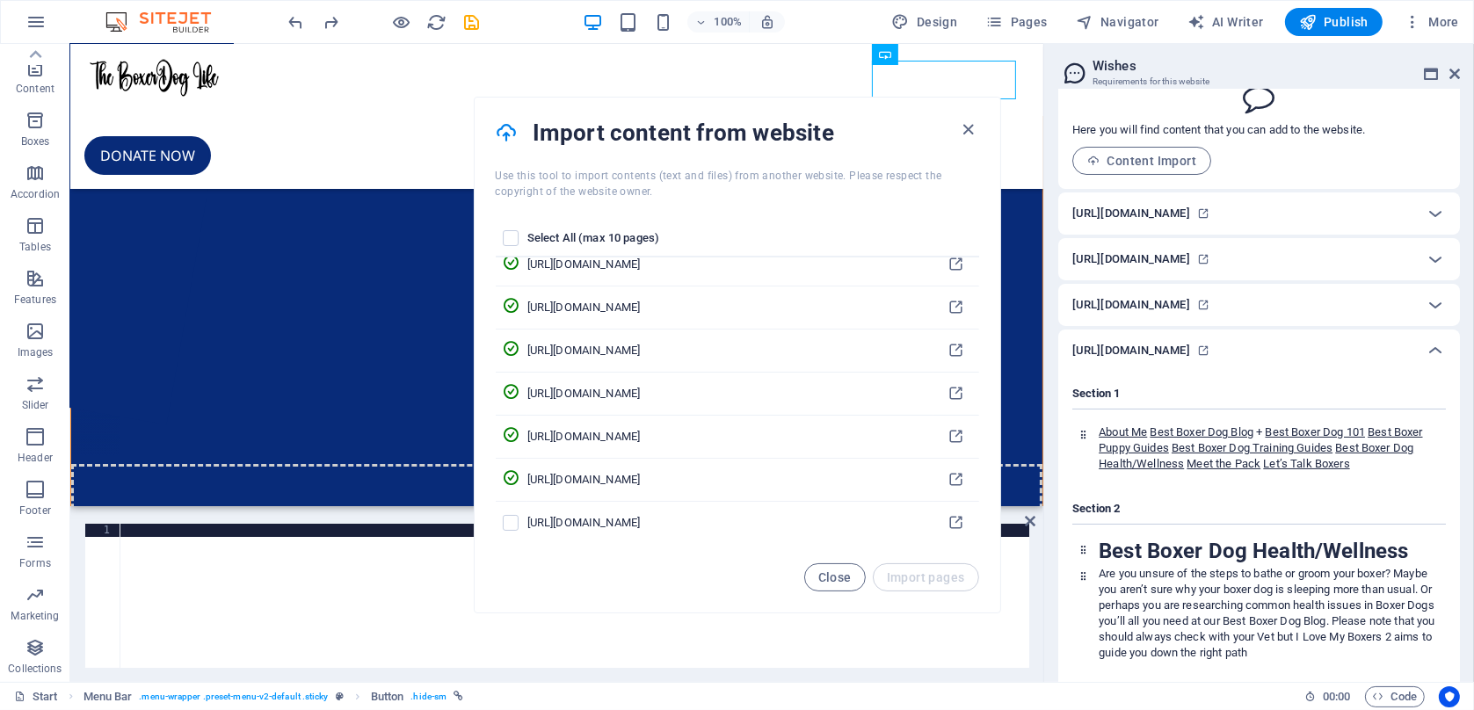
scroll to position [0, 0]
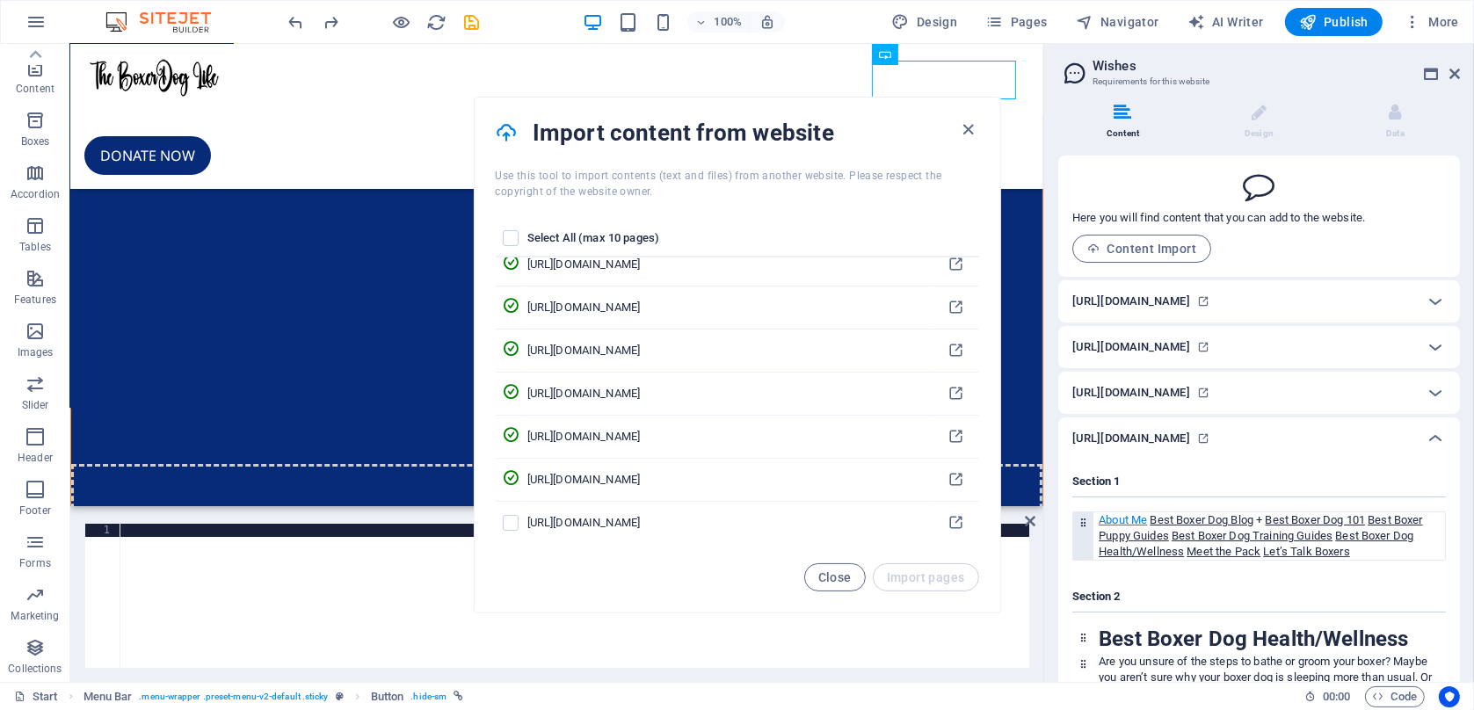
click at [1128, 527] on link "About Me" at bounding box center [1123, 519] width 48 height 13
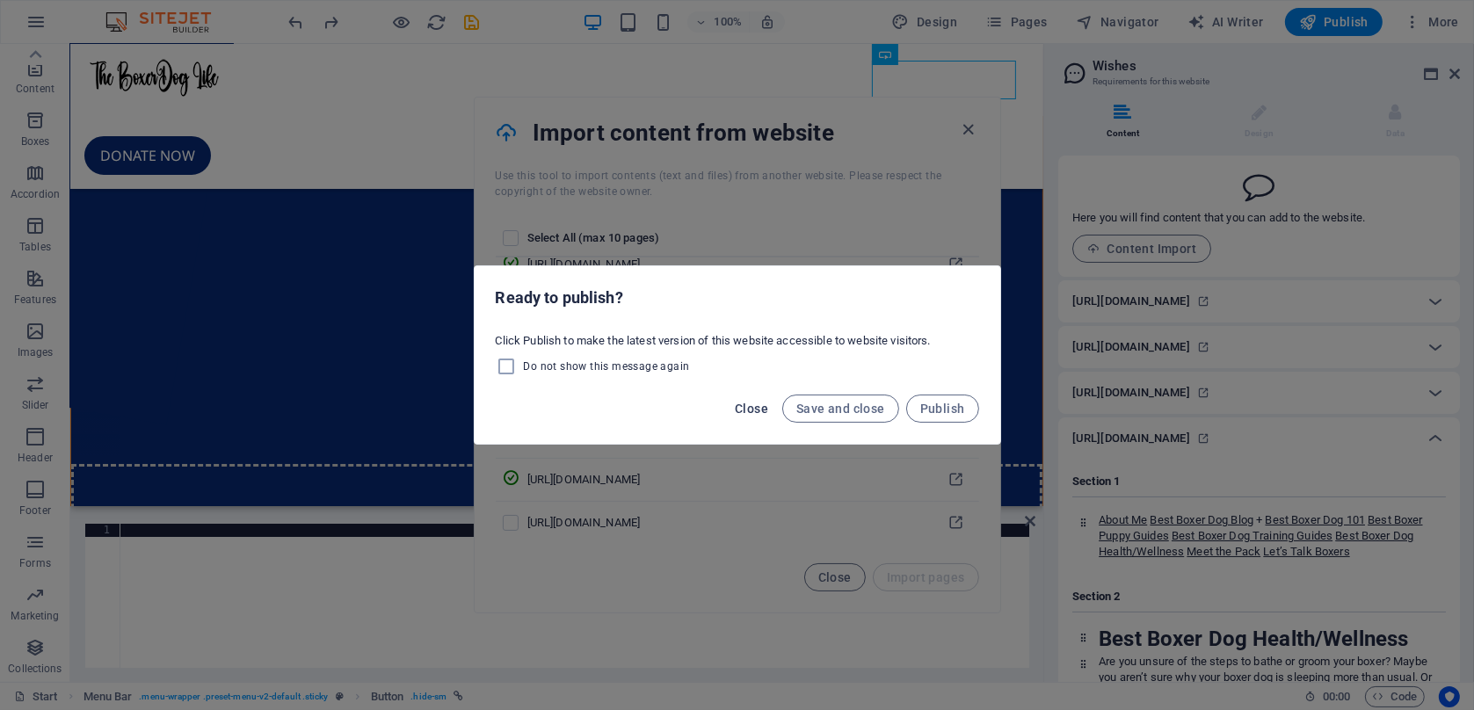
click at [761, 416] on span "Close" at bounding box center [751, 409] width 33 height 14
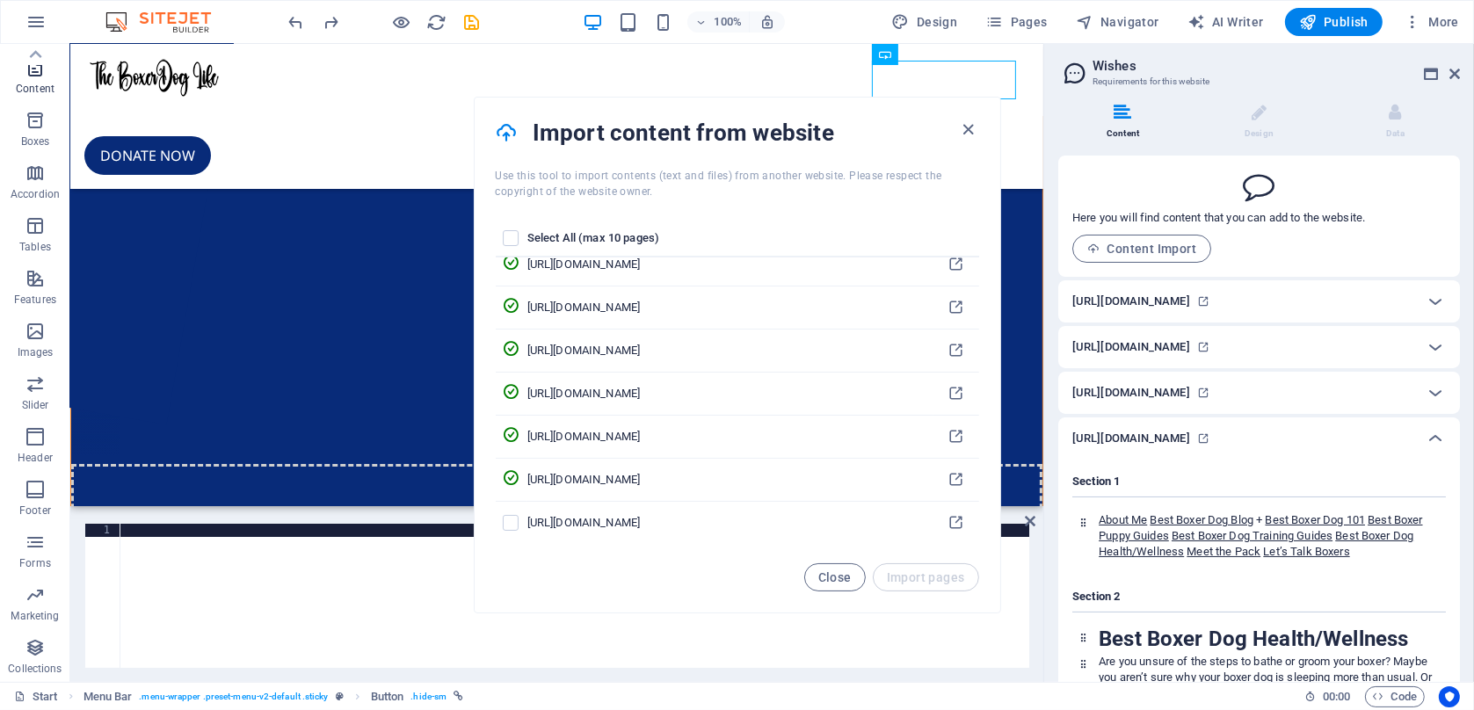
click at [29, 77] on span "Content" at bounding box center [35, 78] width 70 height 42
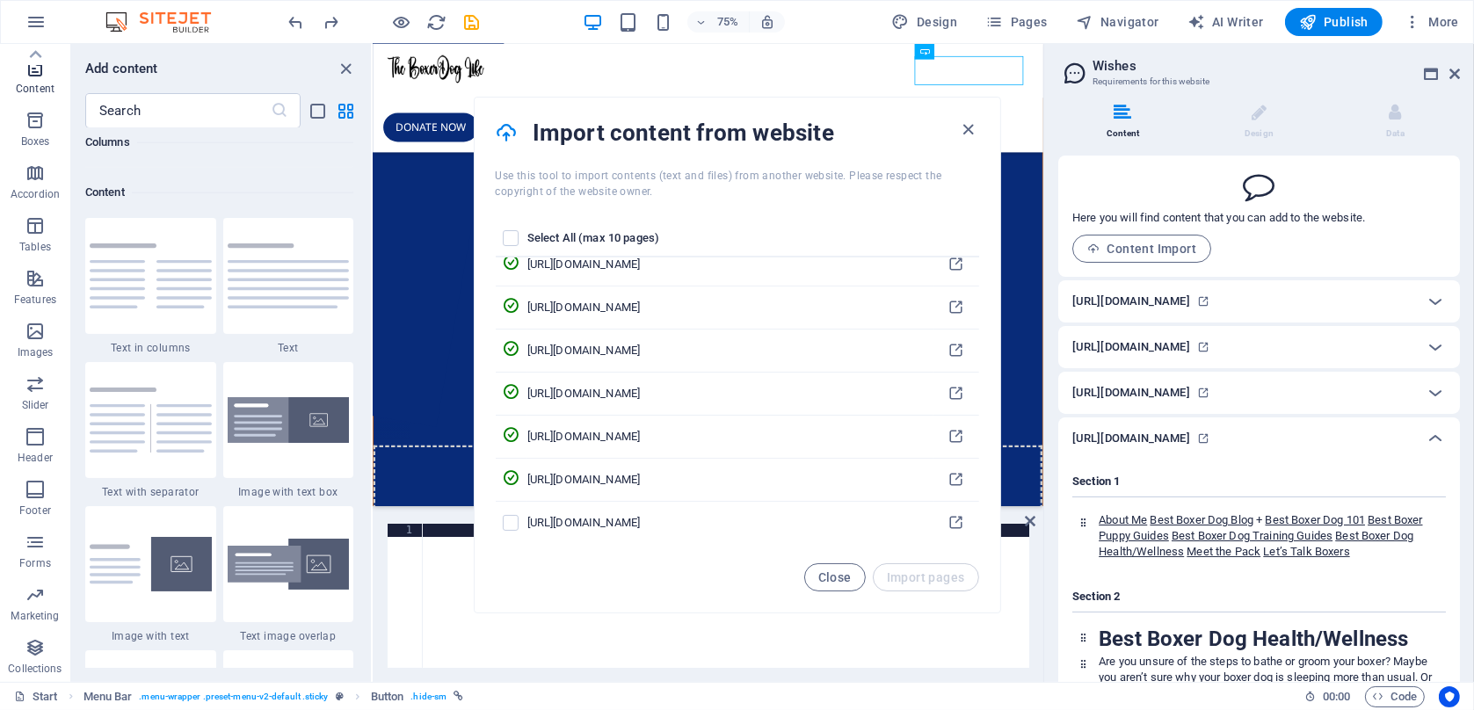
scroll to position [3076, 0]
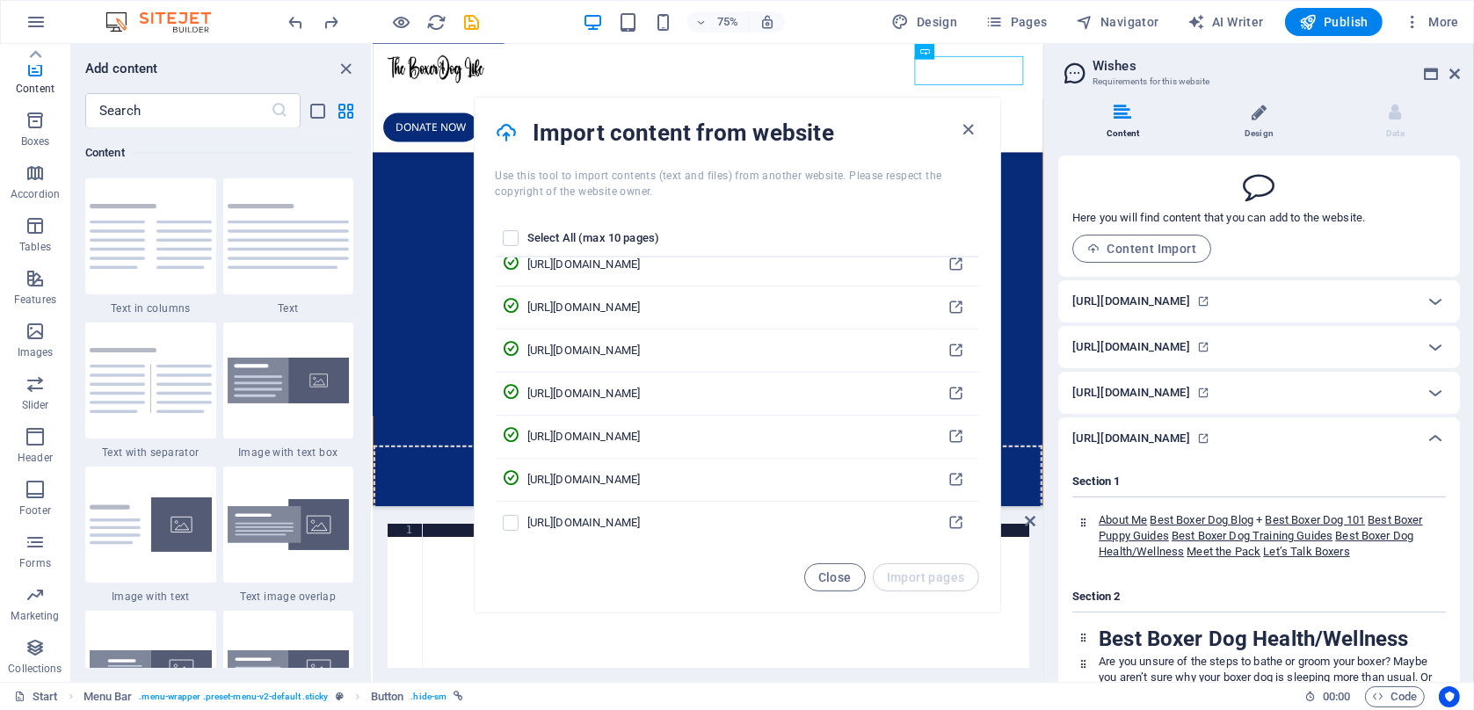
click at [1258, 122] on span at bounding box center [1259, 123] width 4 height 4
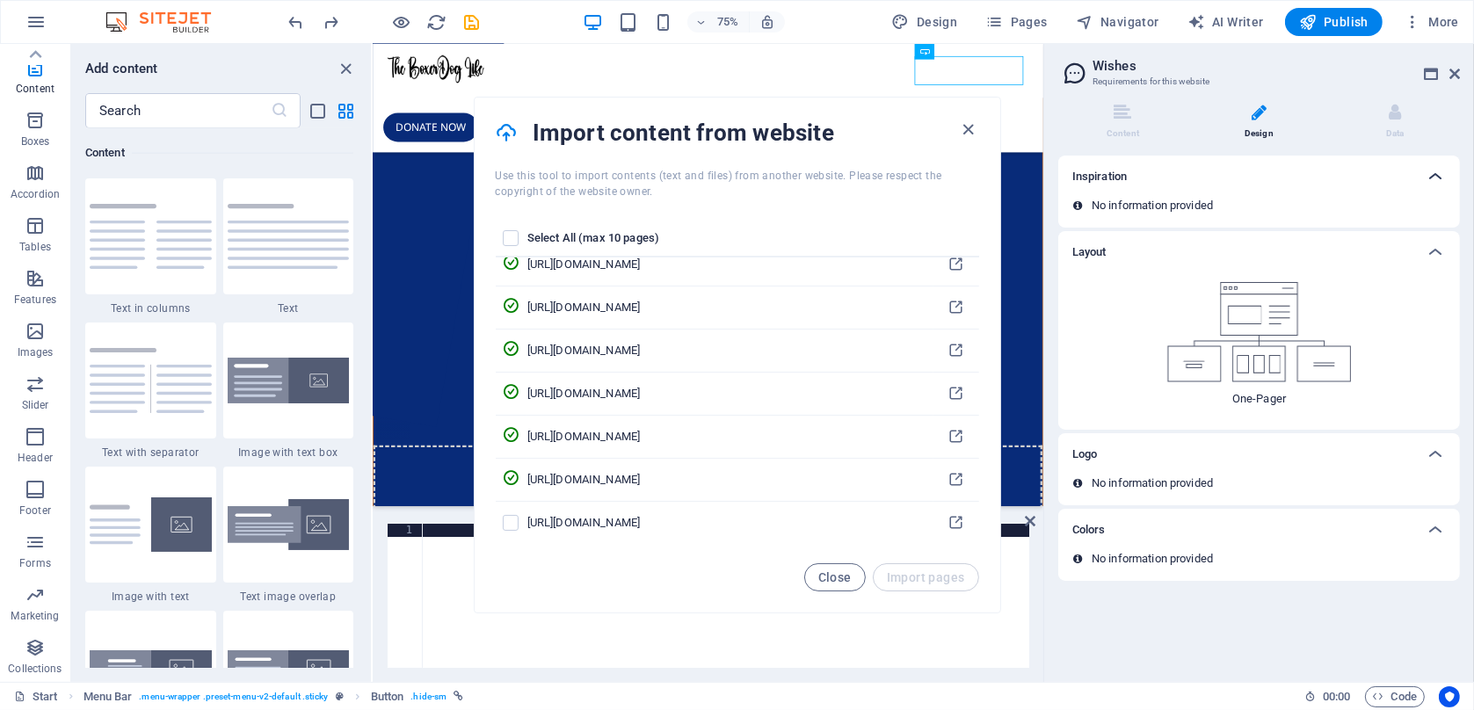
click at [1437, 174] on icon at bounding box center [1435, 176] width 21 height 21
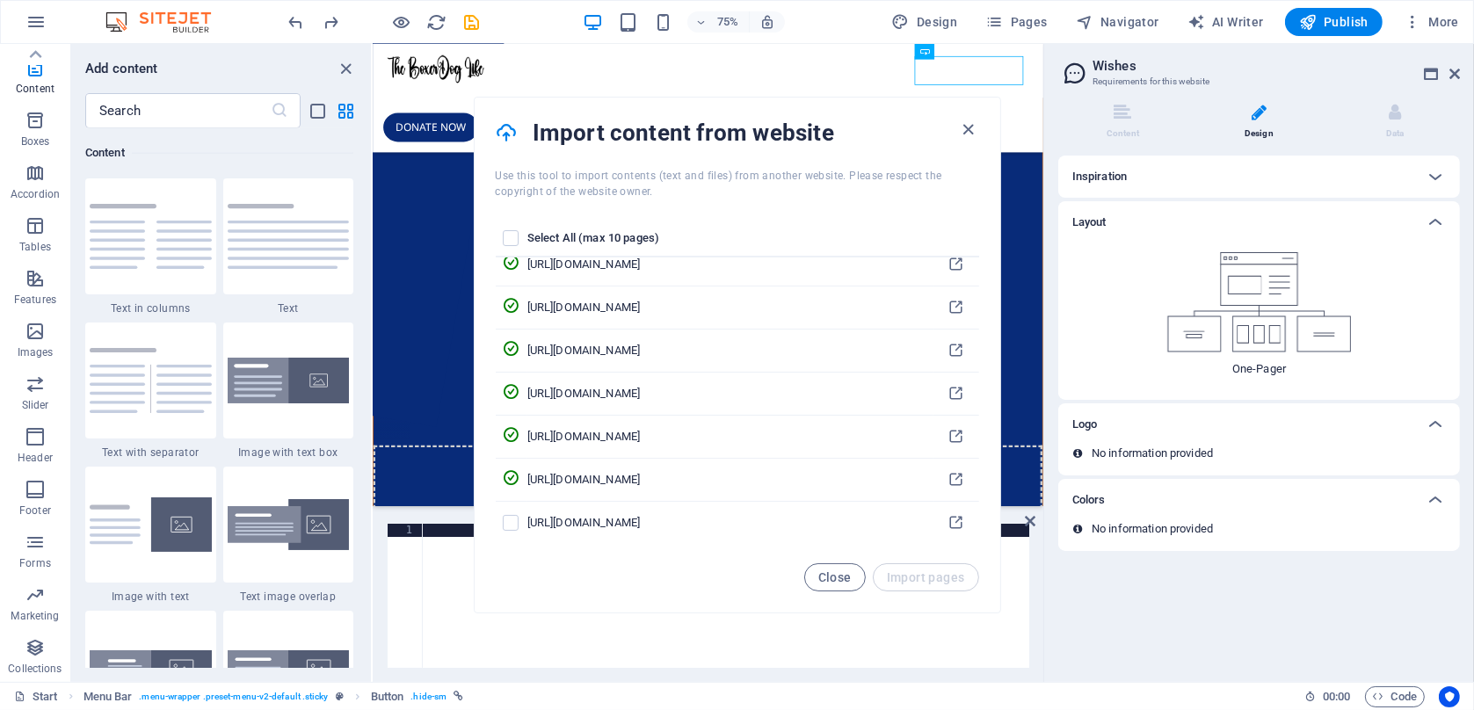
drag, startPoint x: 1436, startPoint y: 423, endPoint x: 1448, endPoint y: 448, distance: 27.9
click at [1440, 426] on icon at bounding box center [1435, 424] width 21 height 21
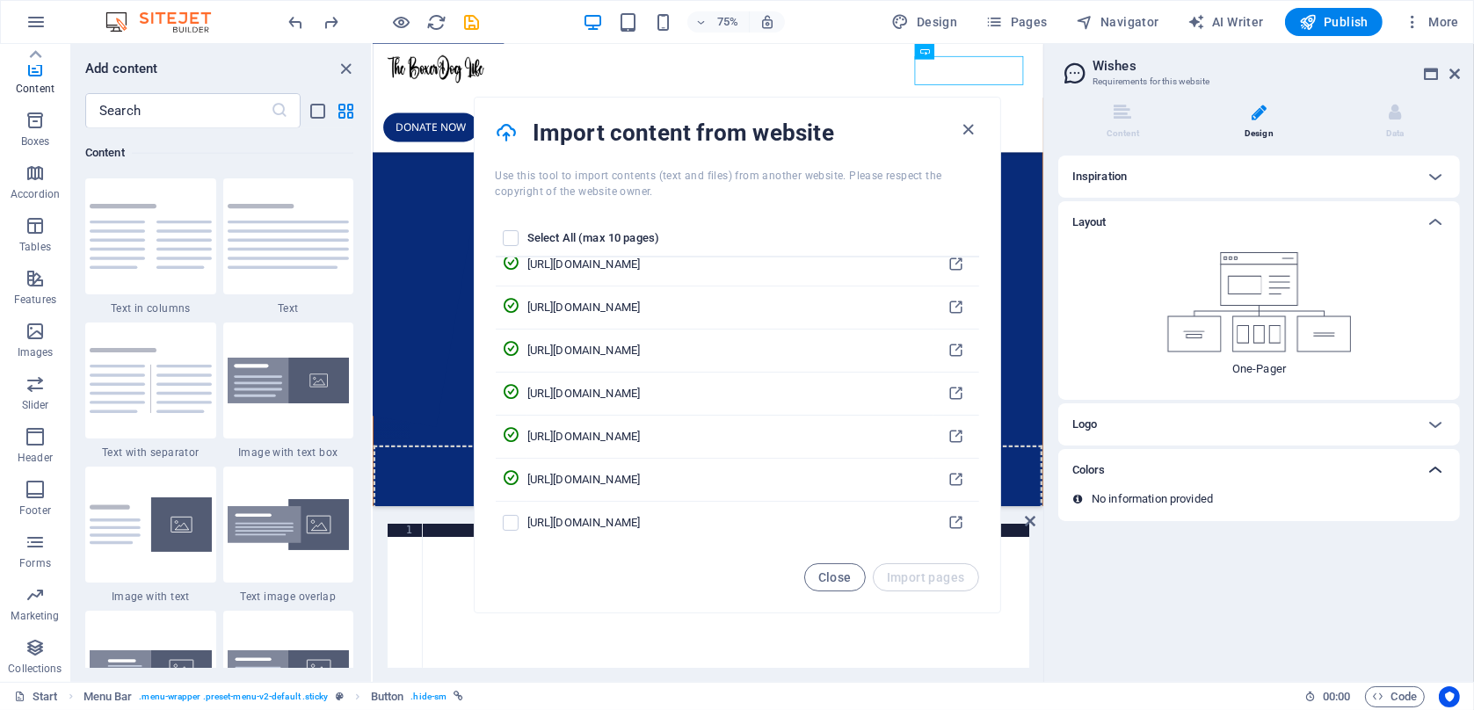
click at [1440, 479] on icon at bounding box center [1435, 470] width 21 height 21
click at [1218, 307] on img at bounding box center [1259, 302] width 185 height 100
click at [1393, 123] on li "Data" at bounding box center [1395, 123] width 129 height 38
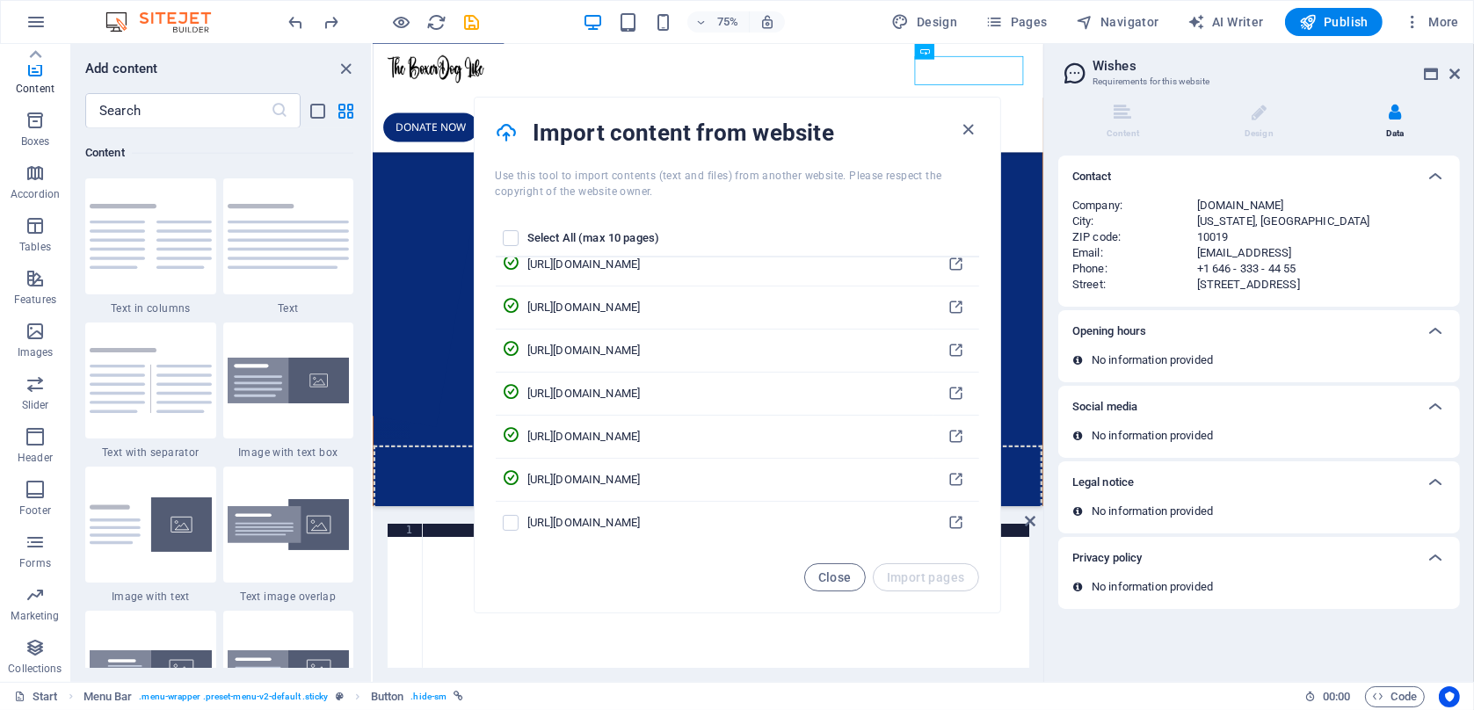
click at [1336, 277] on div "[STREET_ADDRESS]" at bounding box center [1321, 285] width 249 height 16
drag, startPoint x: 1304, startPoint y: 287, endPoint x: 1171, endPoint y: 213, distance: 151.9
click at [1171, 213] on div "Company : [DOMAIN_NAME] City : [US_STATE][GEOGRAPHIC_DATA] ZIP code : 10019 Ema…" at bounding box center [1259, 245] width 374 height 95
click at [1176, 212] on div "Company :" at bounding box center [1134, 206] width 125 height 16
click at [1429, 171] on icon at bounding box center [1435, 176] width 21 height 21
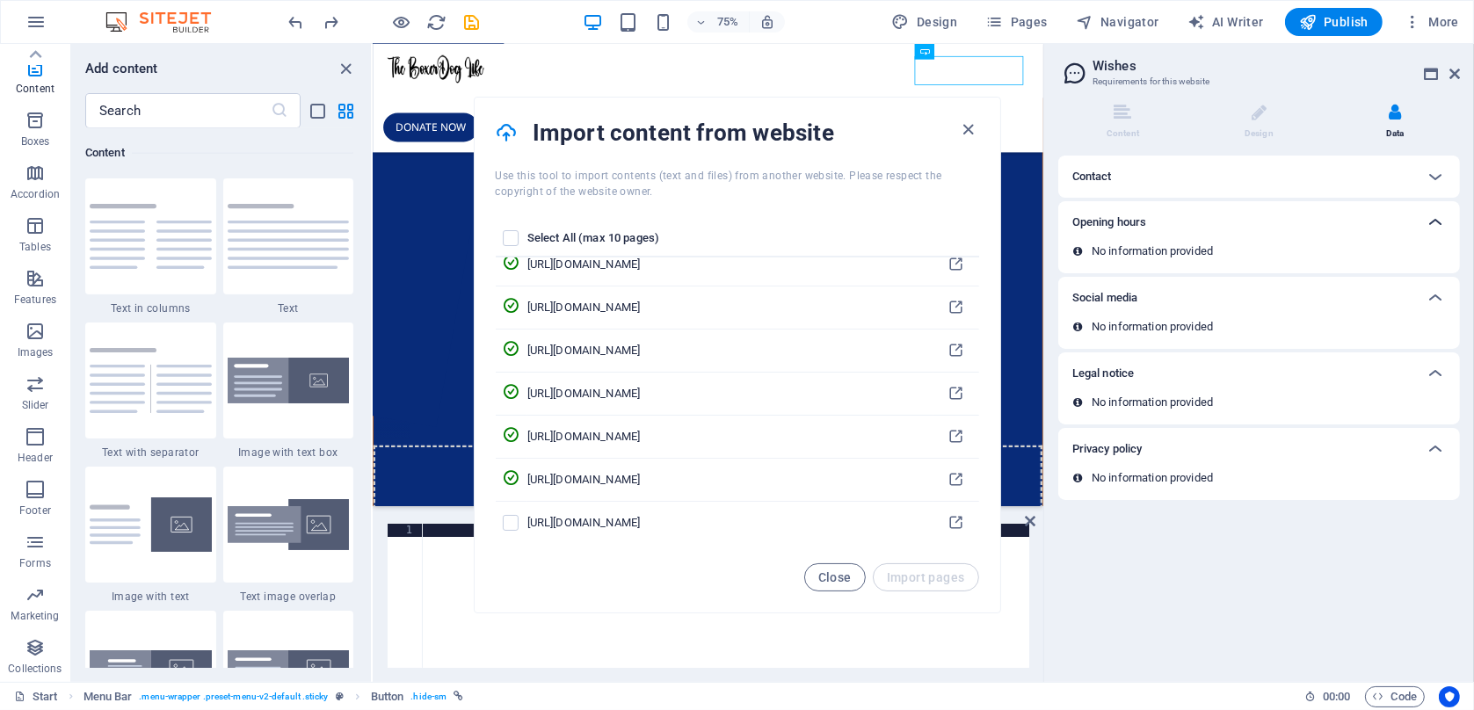
click at [1435, 220] on icon at bounding box center [1435, 222] width 21 height 21
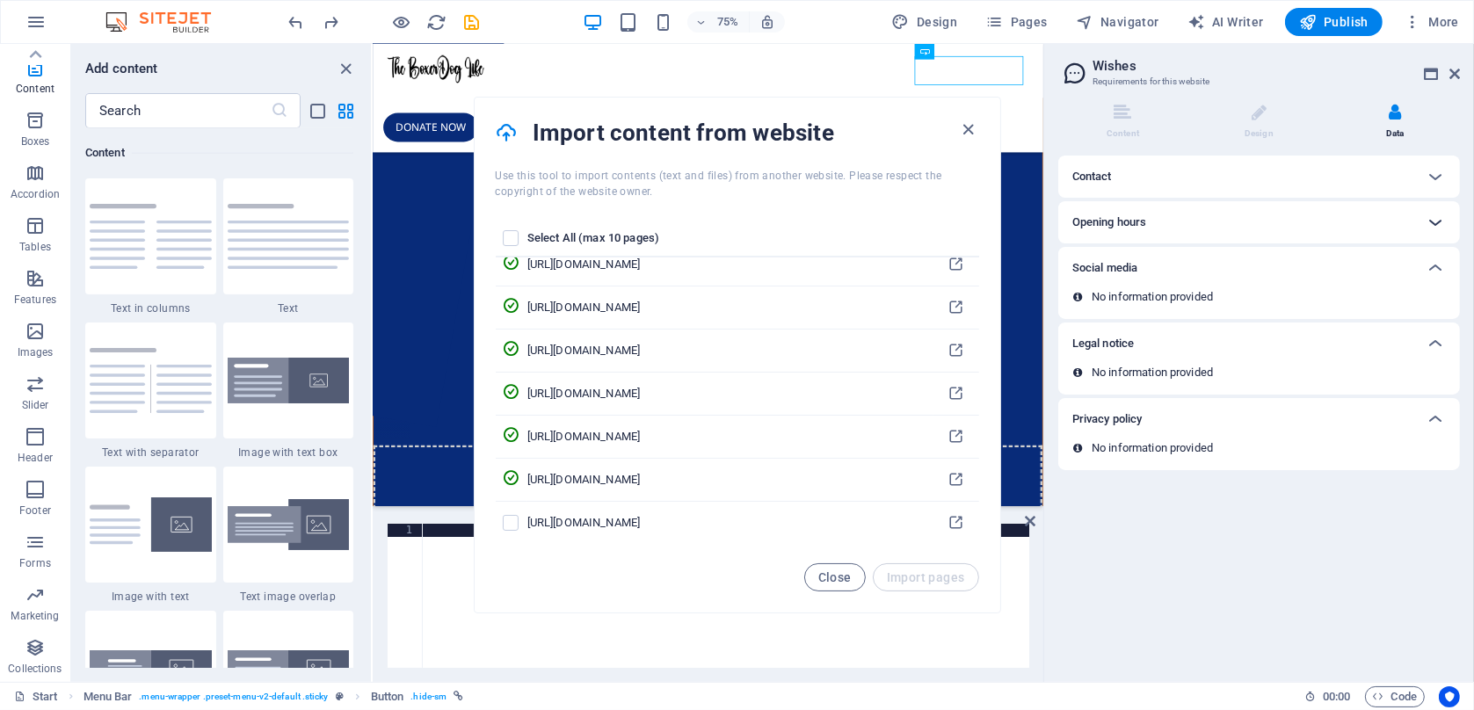
click at [1432, 222] on icon at bounding box center [1435, 222] width 21 height 21
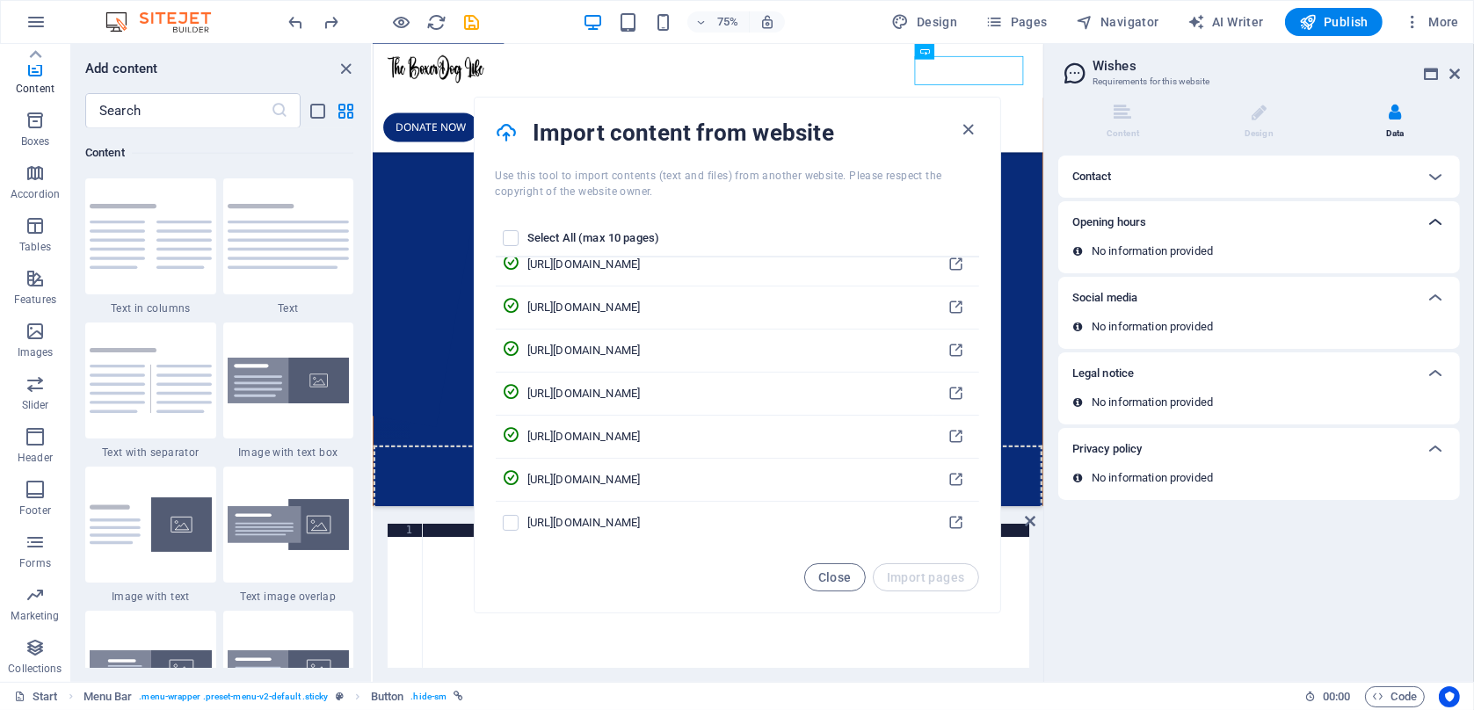
click at [1432, 222] on icon at bounding box center [1435, 222] width 21 height 21
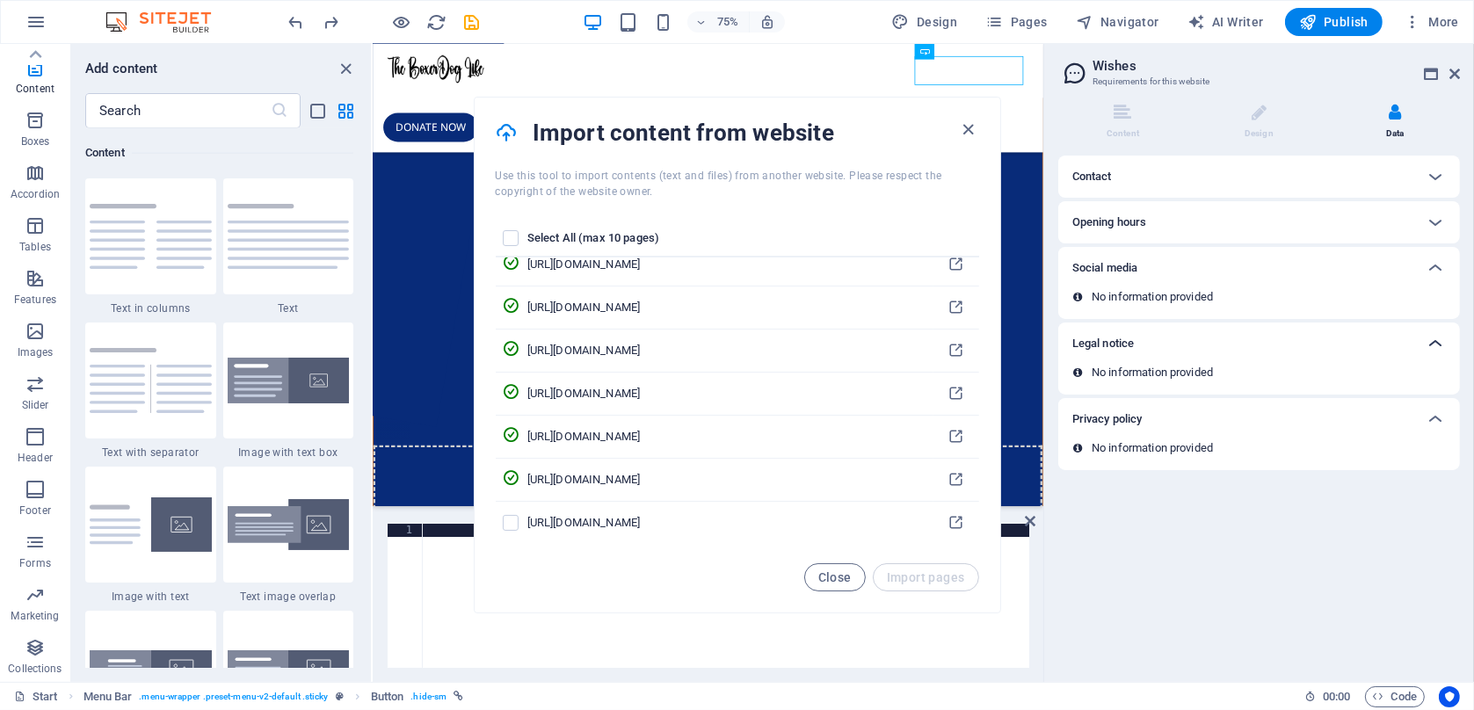
click at [1422, 345] on div at bounding box center [1435, 344] width 42 height 42
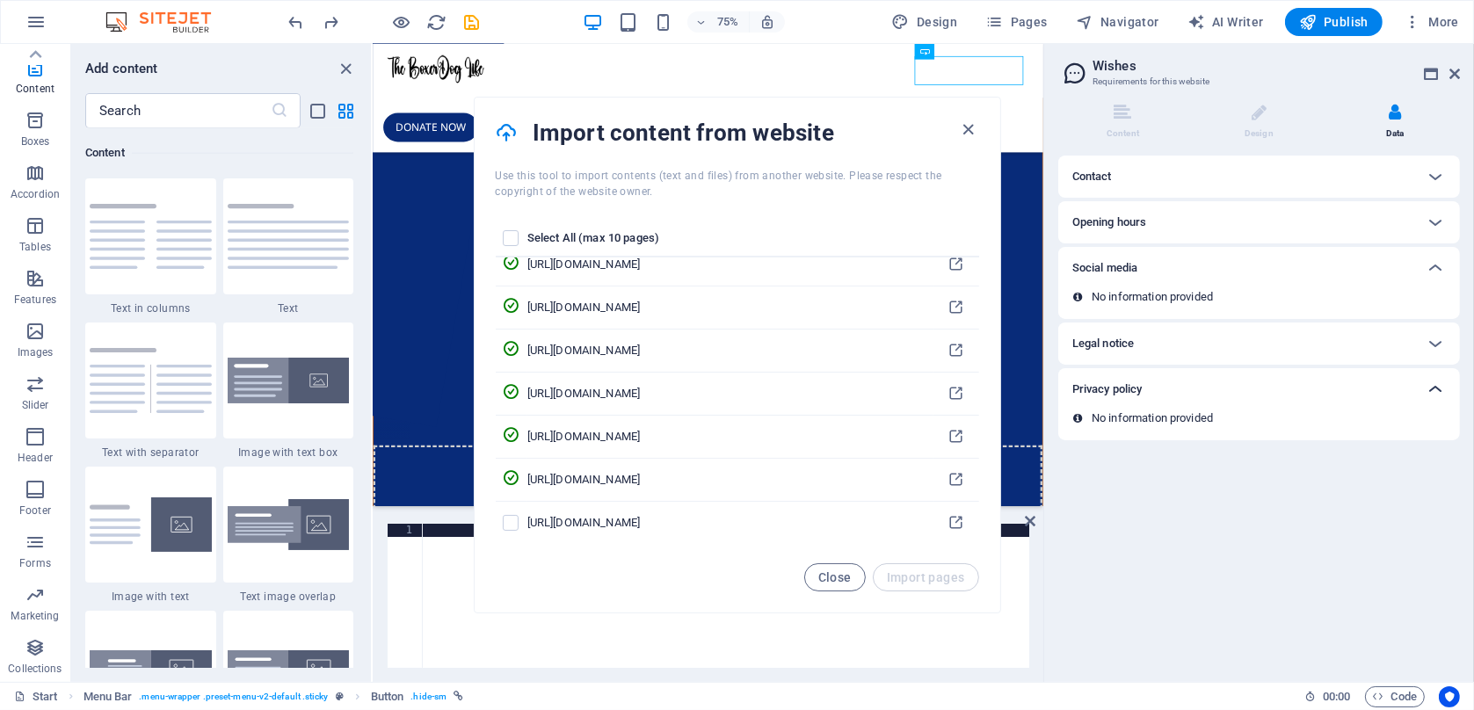
click at [1429, 379] on icon at bounding box center [1435, 389] width 21 height 21
click at [1440, 214] on icon at bounding box center [1435, 222] width 21 height 21
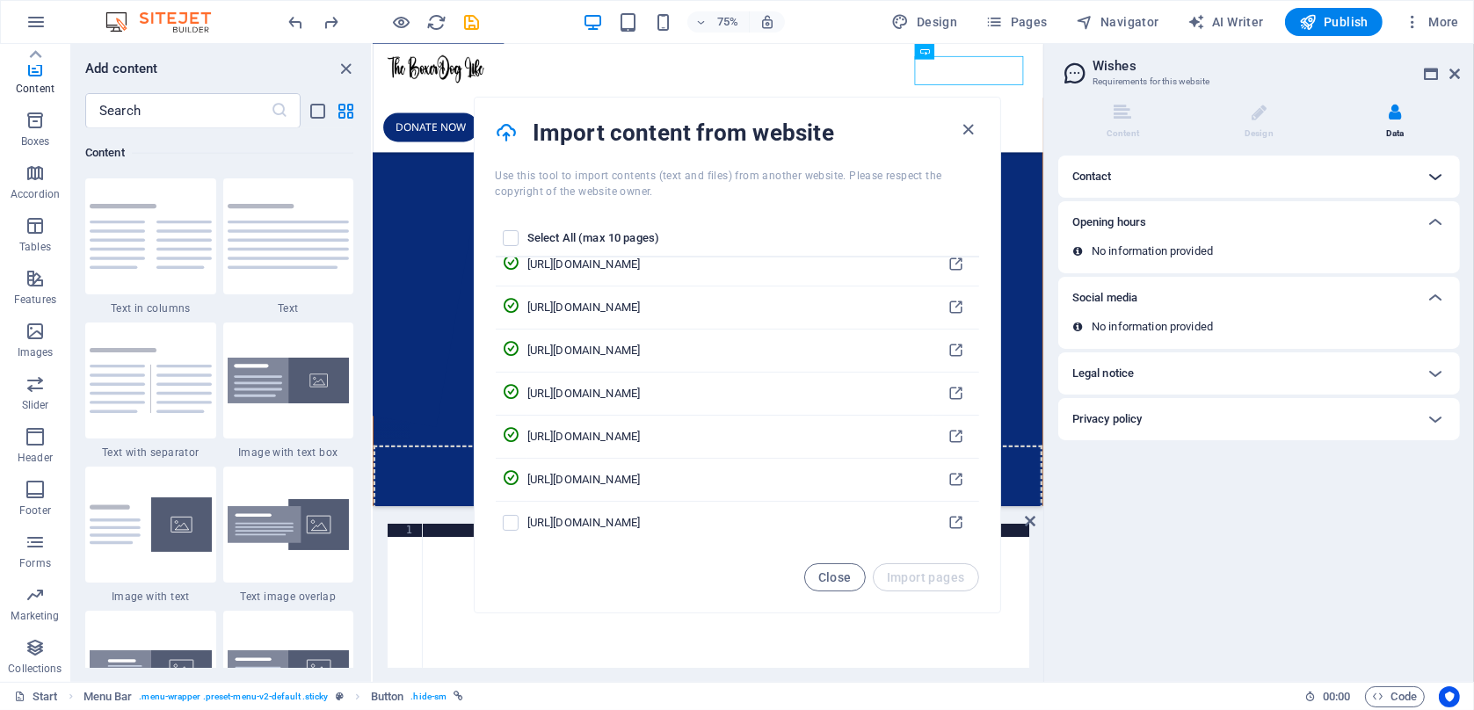
click at [1440, 176] on icon at bounding box center [1435, 176] width 21 height 21
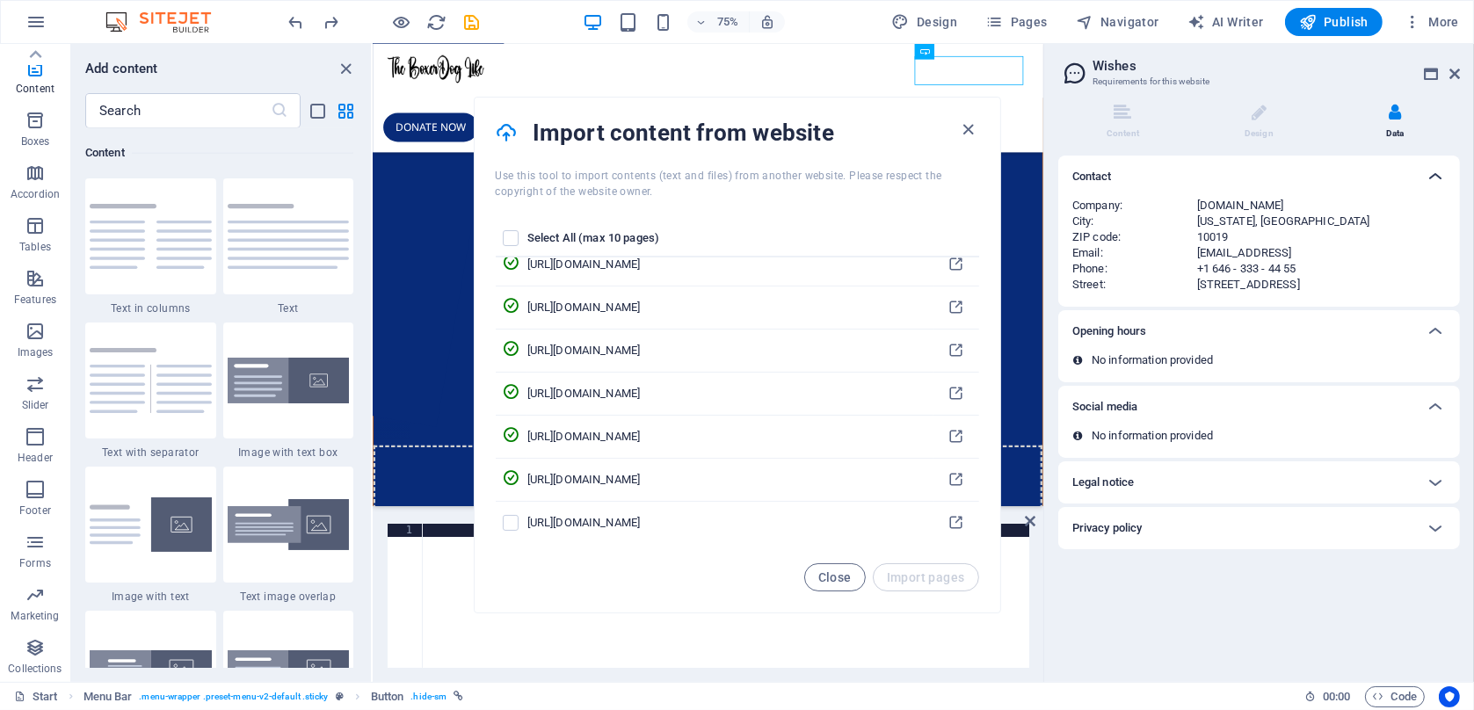
click at [1437, 176] on icon at bounding box center [1435, 176] width 21 height 21
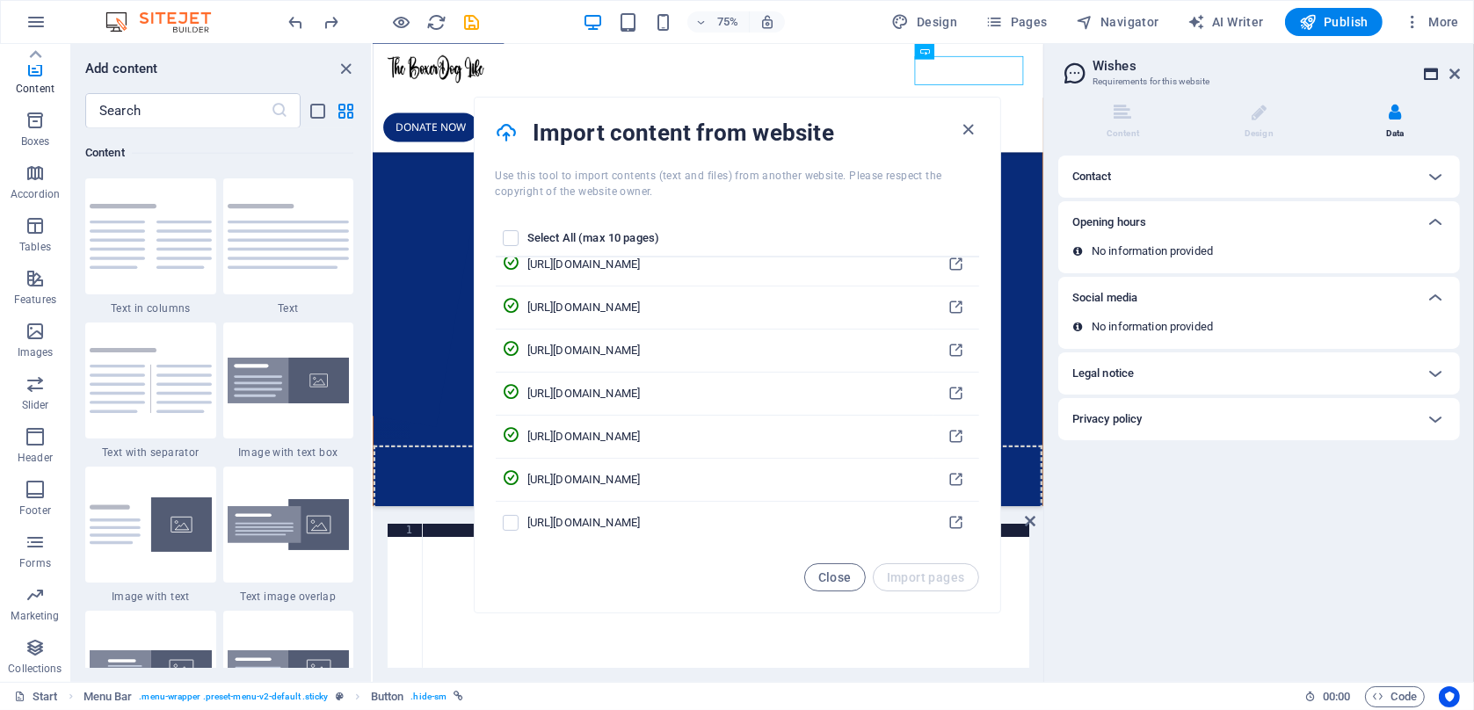
click at [1429, 77] on icon at bounding box center [1431, 74] width 14 height 14
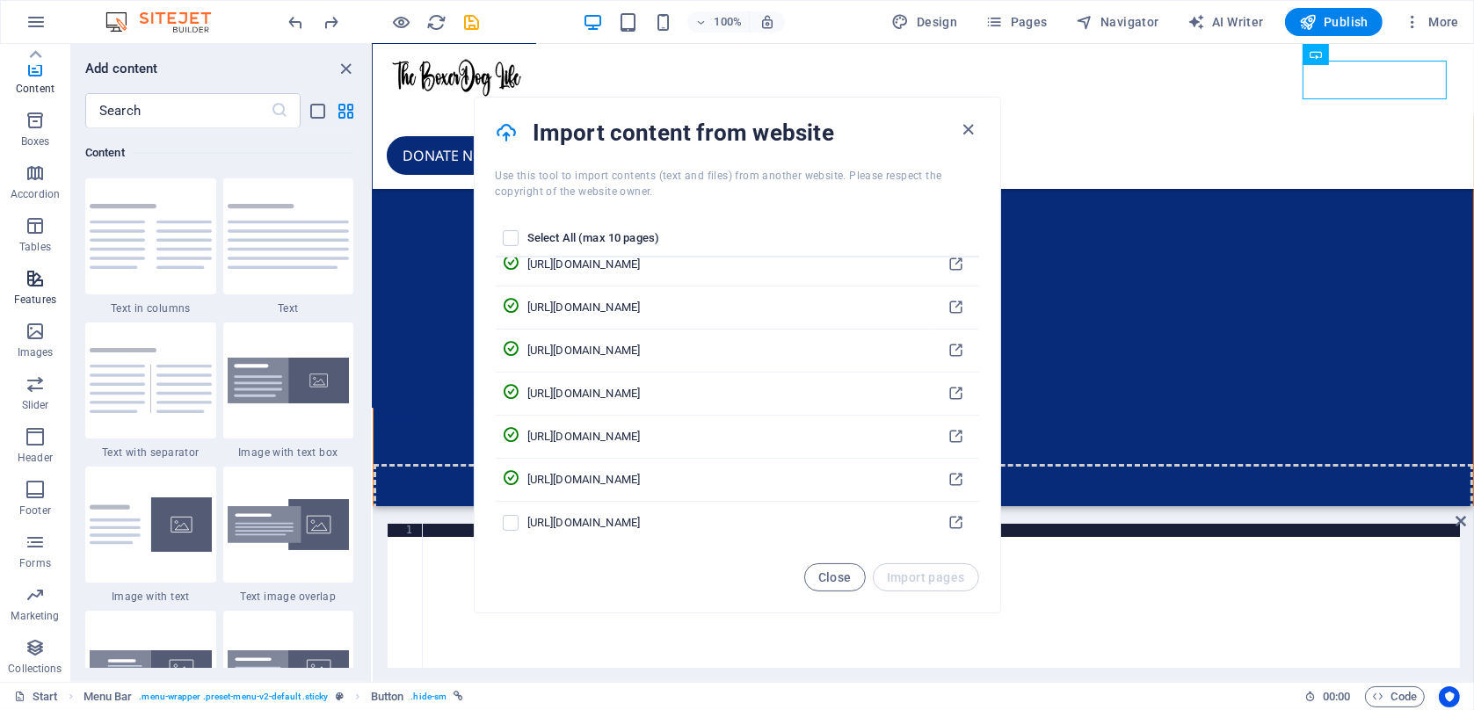
click at [35, 282] on icon "button" at bounding box center [35, 278] width 21 height 21
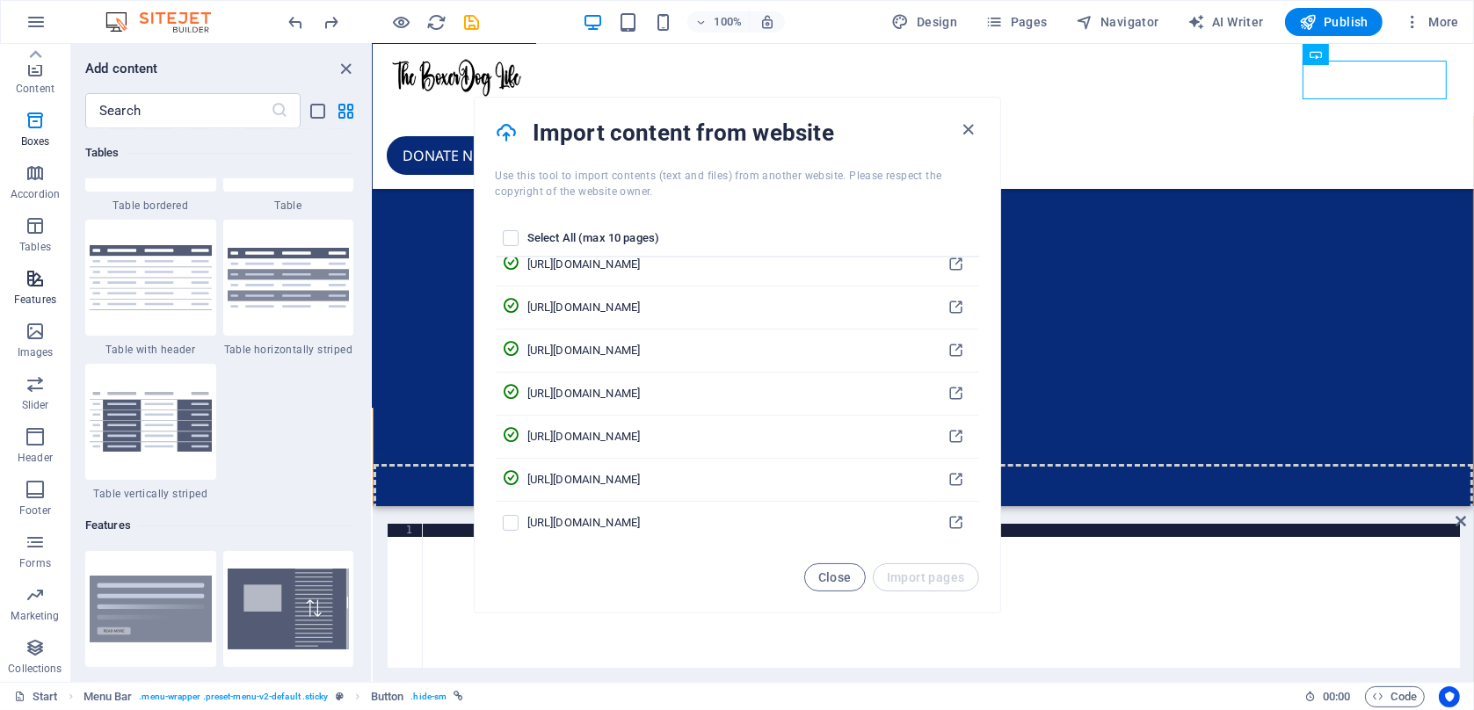
scroll to position [6852, 0]
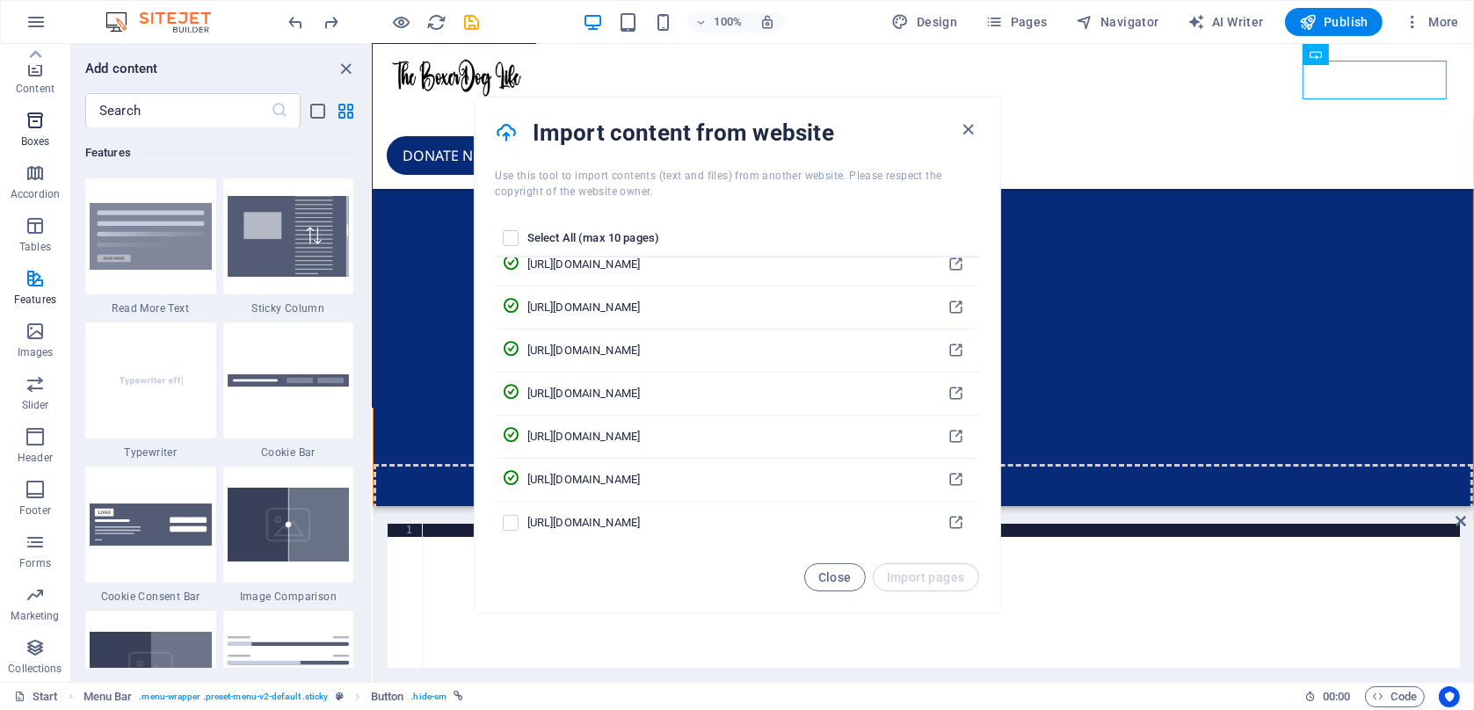
click at [42, 123] on icon "button" at bounding box center [35, 120] width 21 height 21
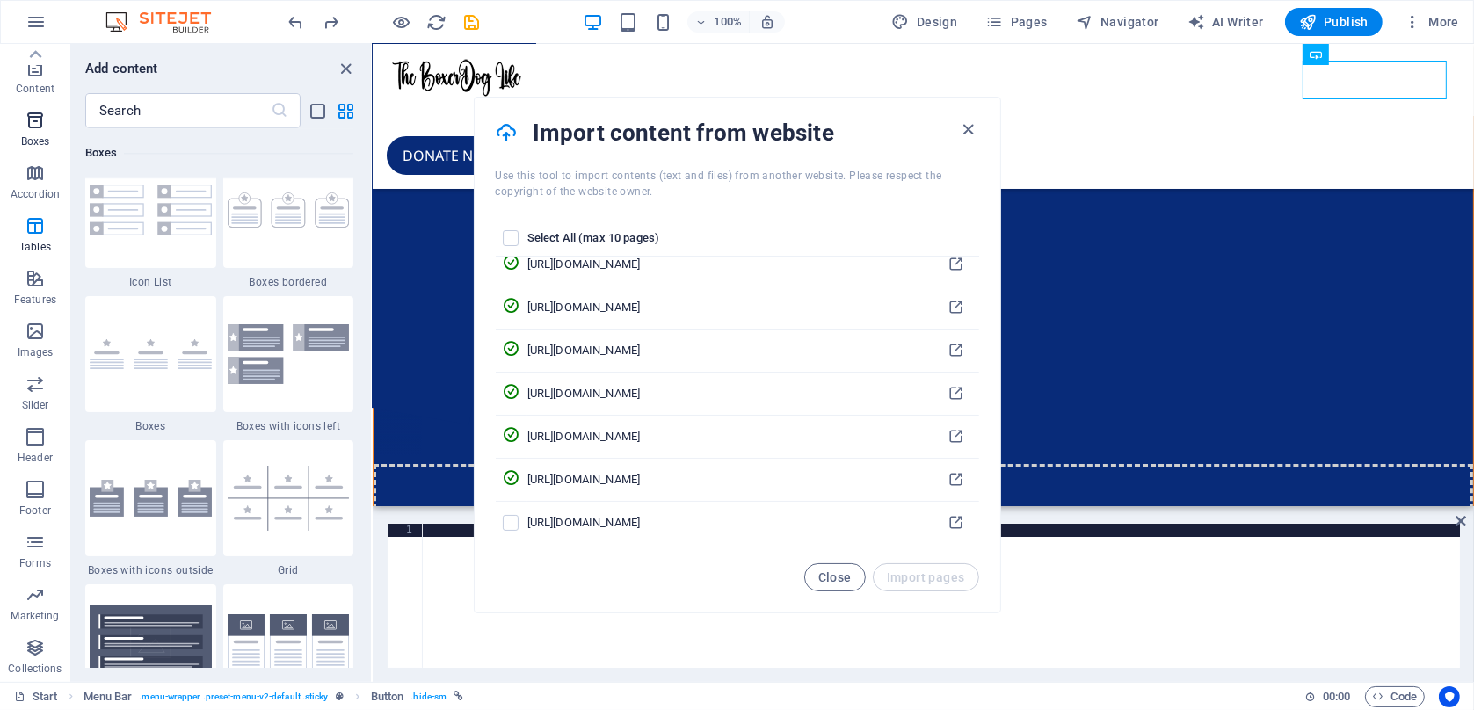
scroll to position [4849, 0]
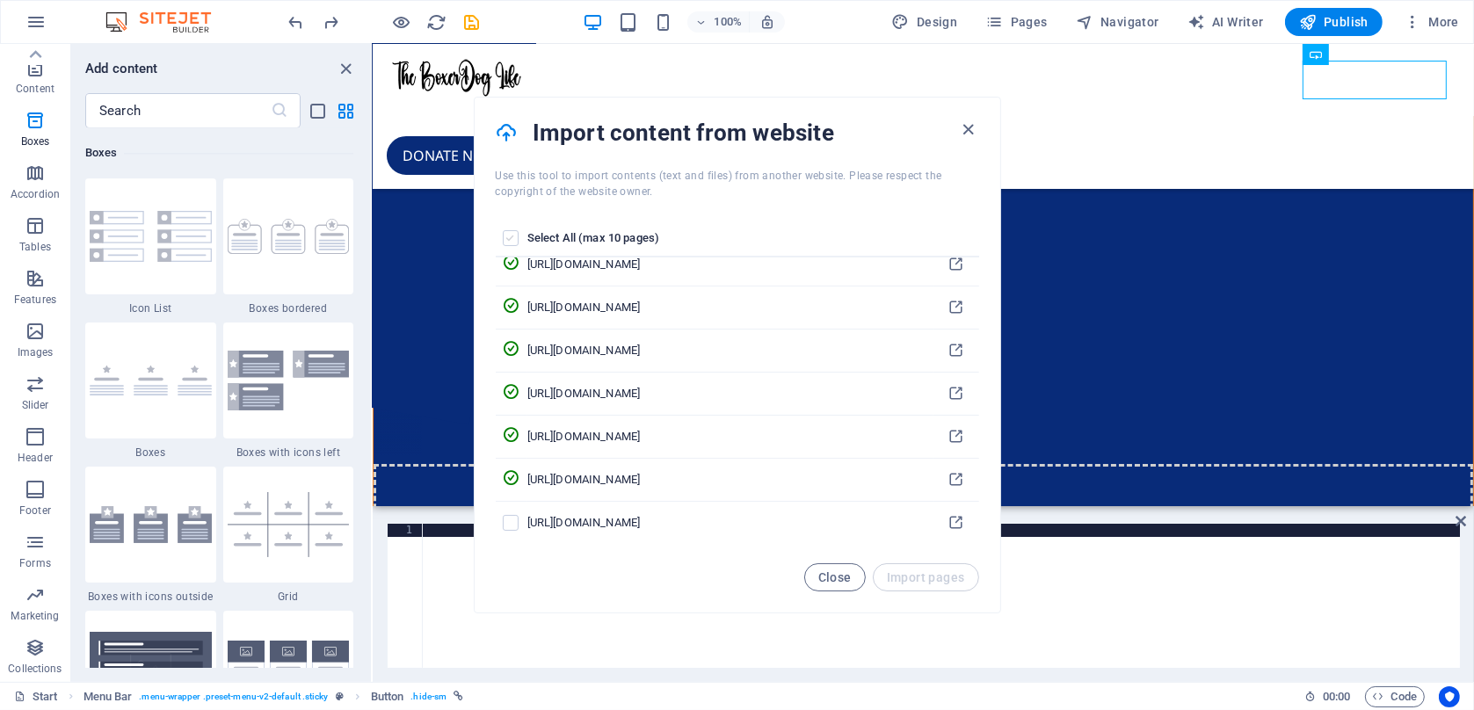
click at [505, 230] on label "pages list" at bounding box center [511, 238] width 16 height 16
click at [0, 0] on input "pages list" at bounding box center [0, 0] width 0 height 0
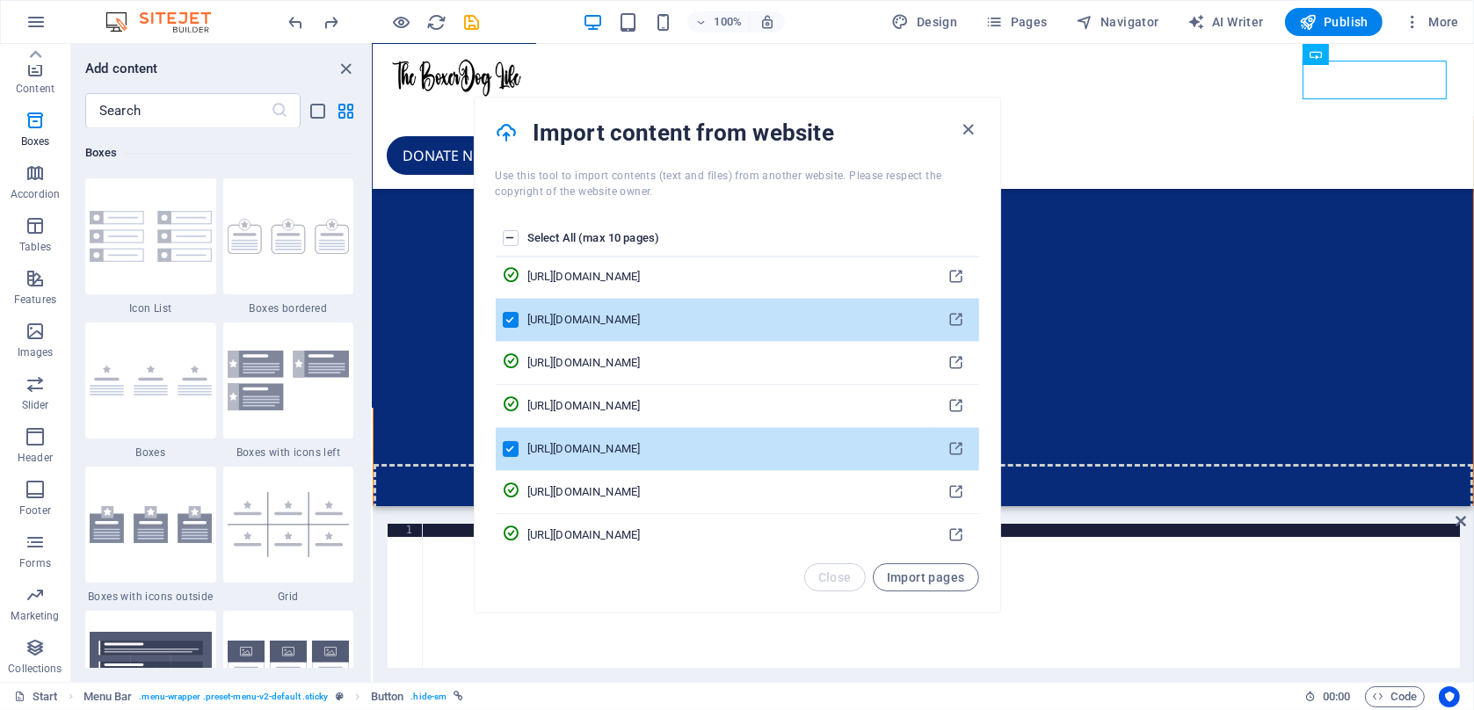
scroll to position [0, 0]
click at [959, 128] on icon "button" at bounding box center [968, 130] width 20 height 20
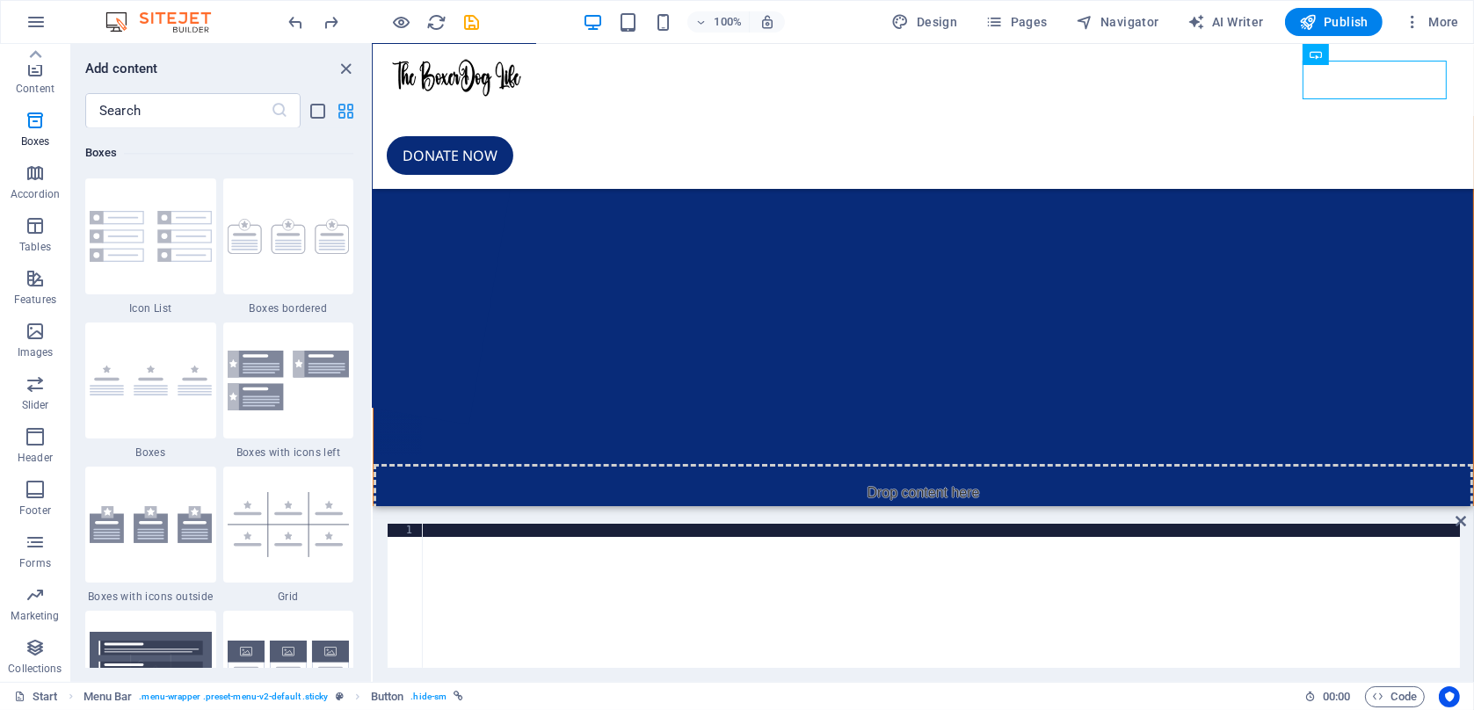
click at [341, 112] on icon "grid-view" at bounding box center [347, 111] width 20 height 20
click at [343, 69] on icon "close panel" at bounding box center [347, 69] width 20 height 20
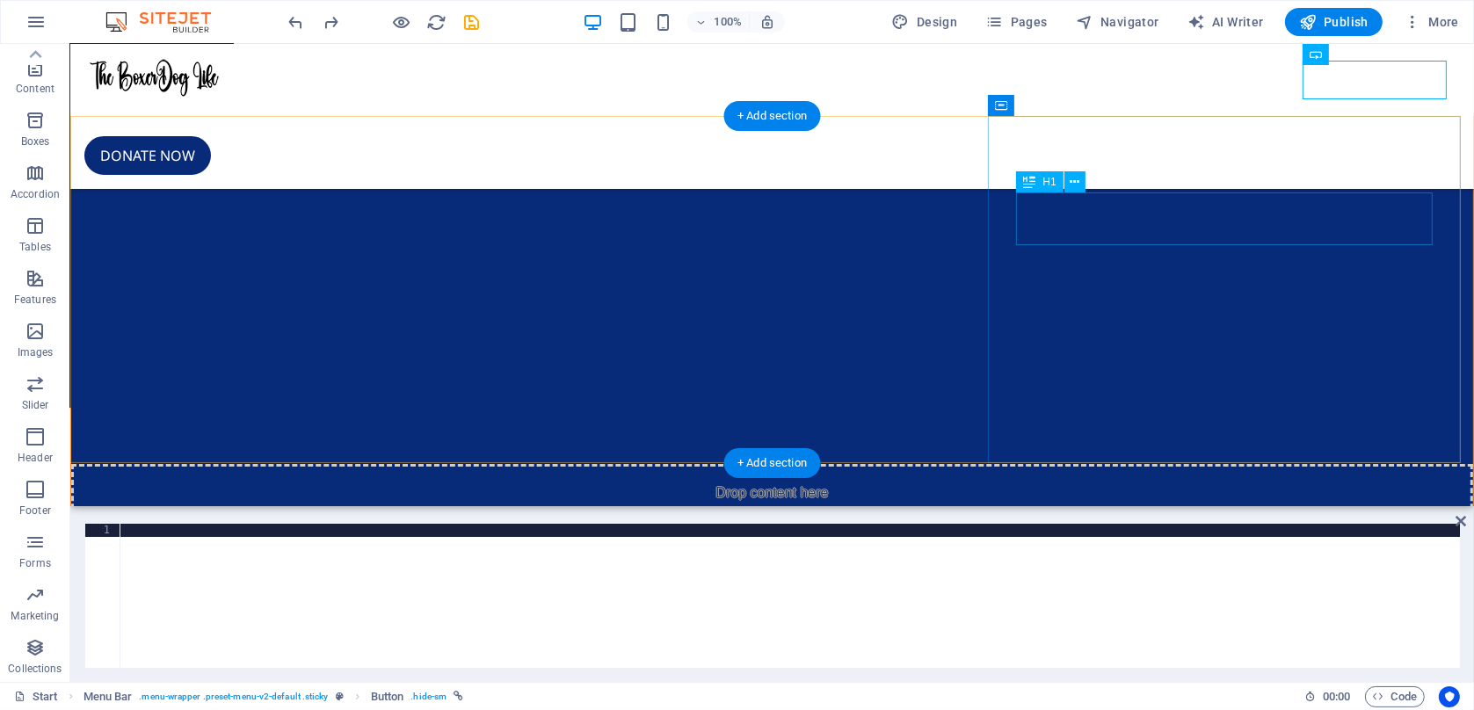
drag, startPoint x: 1282, startPoint y: 207, endPoint x: 1293, endPoint y: 213, distance: 12.6
drag, startPoint x: 1297, startPoint y: 207, endPoint x: 1224, endPoint y: 209, distance: 73.0
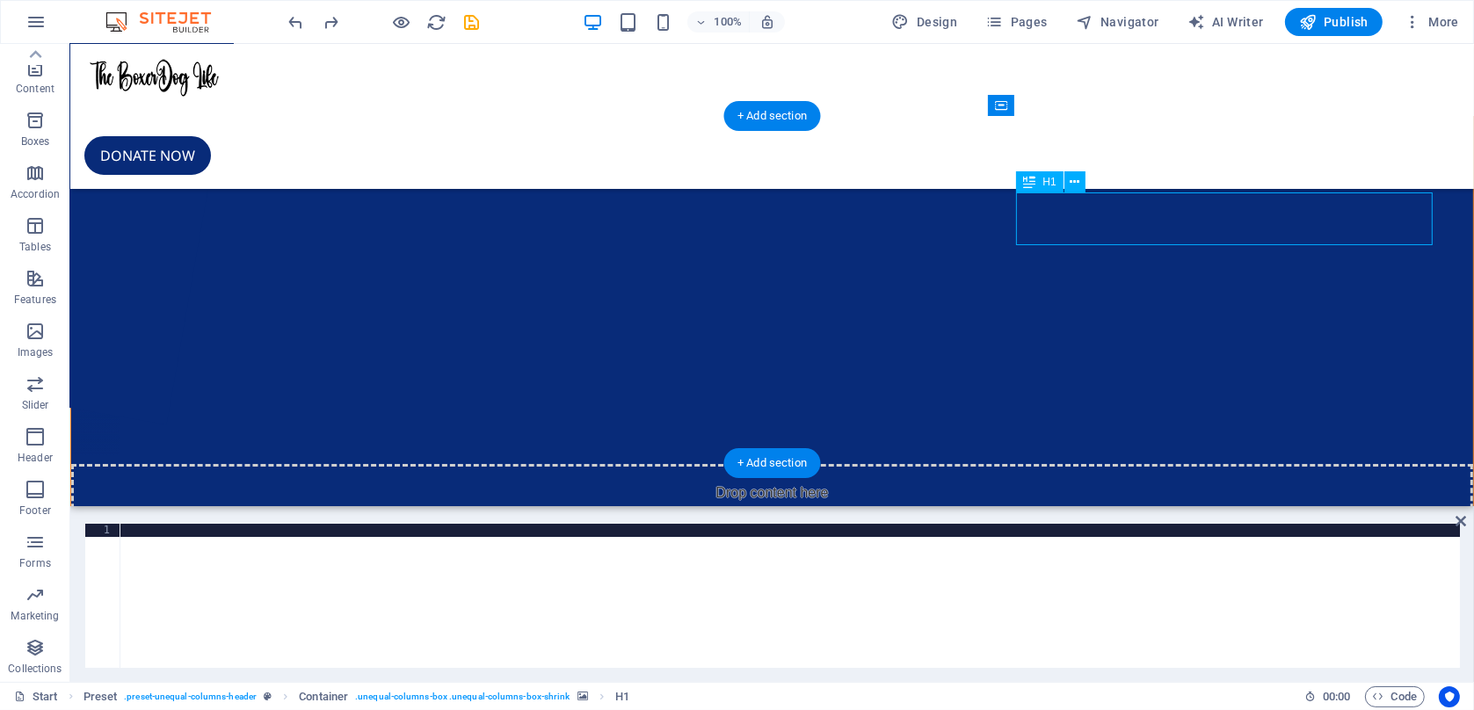
click at [1076, 190] on icon at bounding box center [1075, 182] width 10 height 18
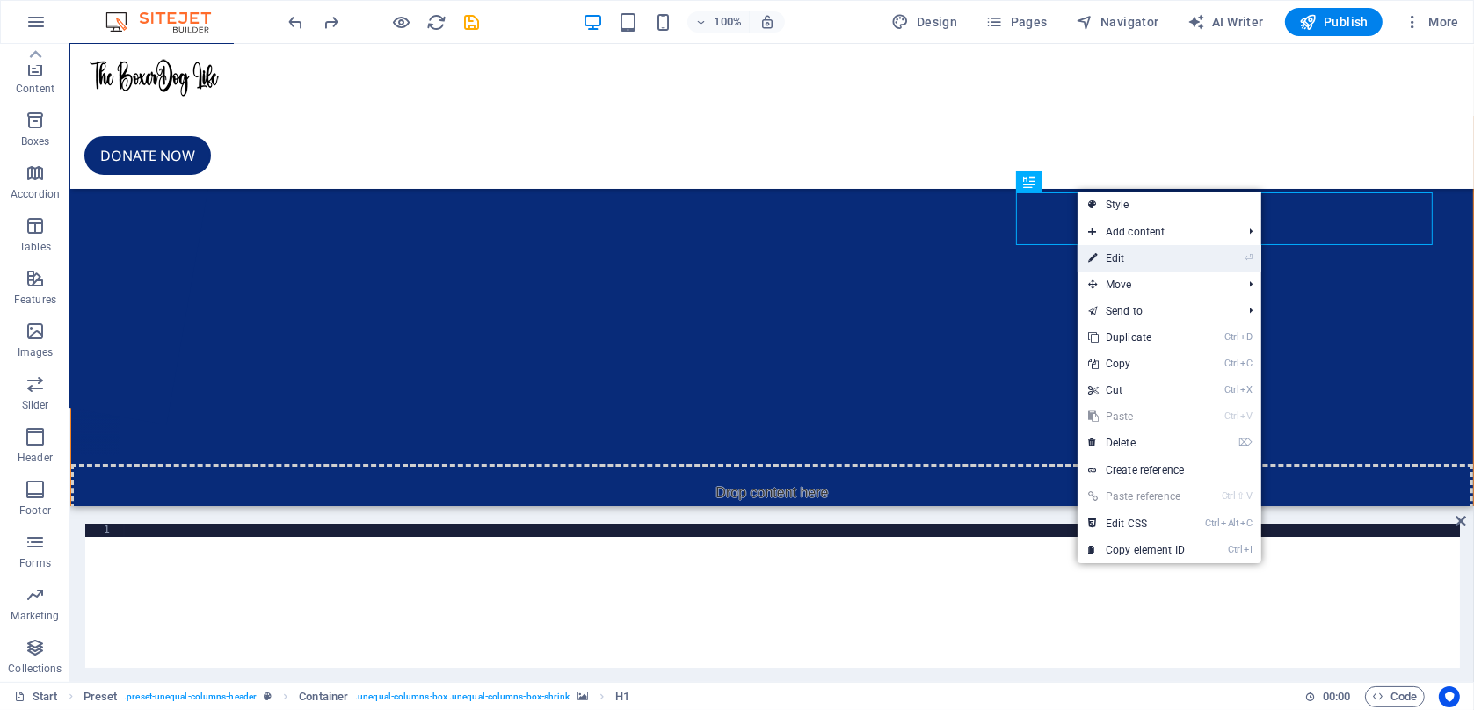
click at [1103, 262] on link "⏎ Edit" at bounding box center [1137, 258] width 118 height 26
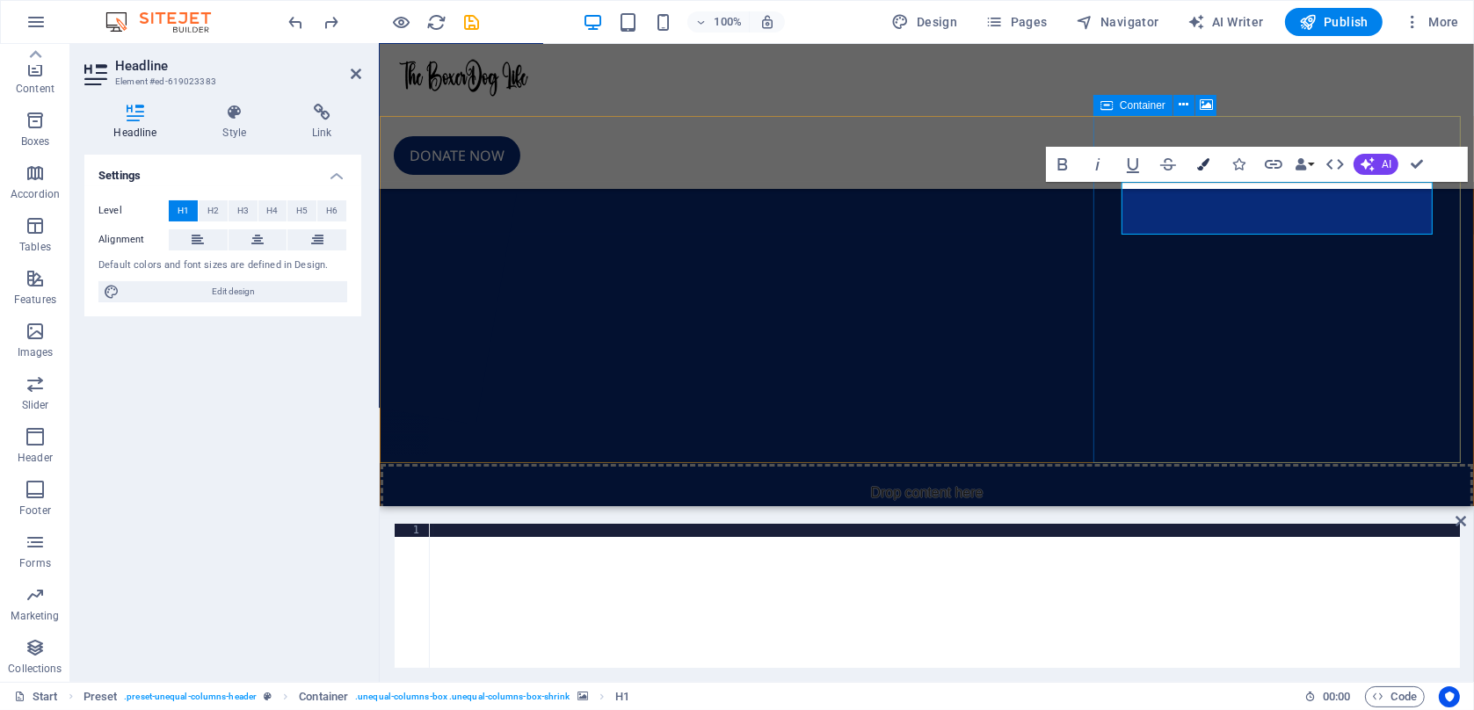
click at [1204, 158] on icon "button" at bounding box center [1203, 164] width 12 height 12
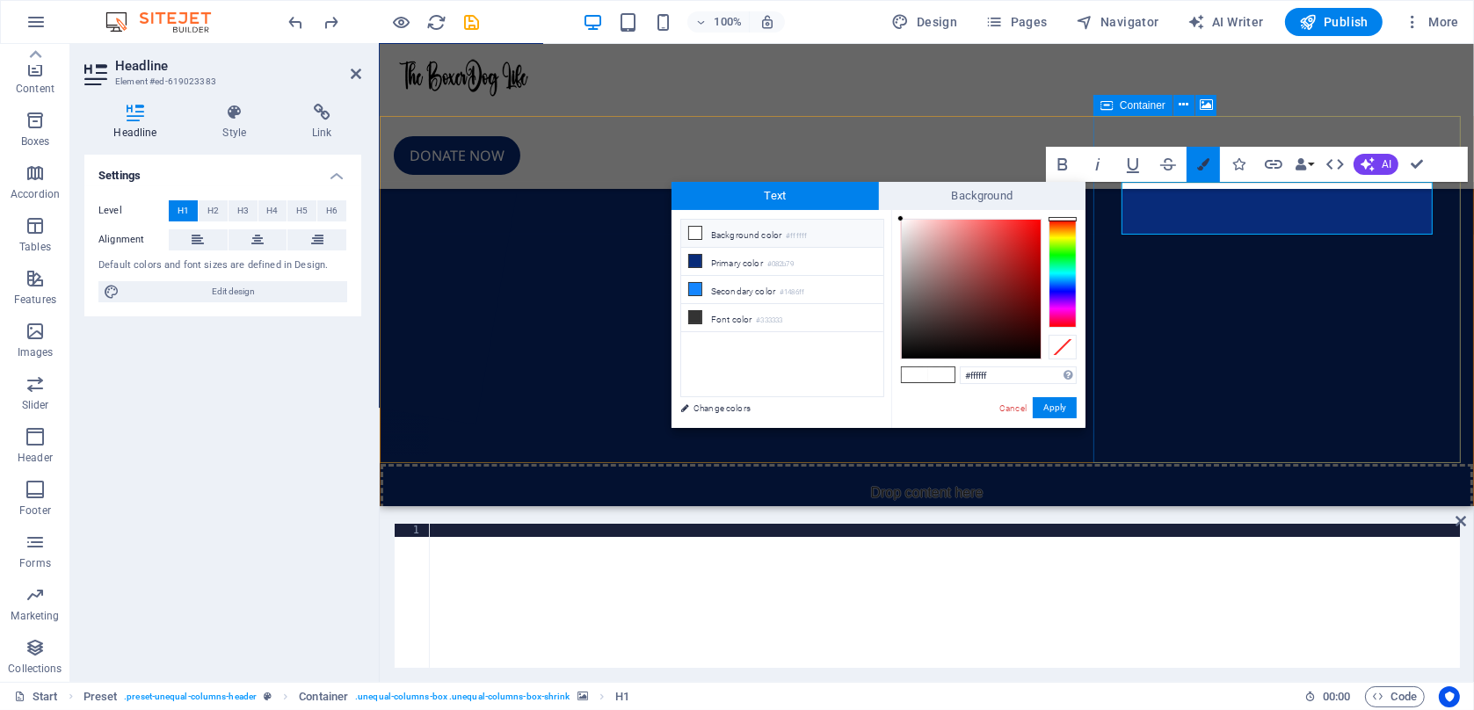
click at [1204, 158] on icon "button" at bounding box center [1203, 164] width 12 height 12
click at [798, 199] on span "Text" at bounding box center [775, 196] width 207 height 28
drag, startPoint x: 1005, startPoint y: 415, endPoint x: 640, endPoint y: 361, distance: 368.7
click at [1005, 415] on link "Cancel" at bounding box center [1013, 408] width 31 height 13
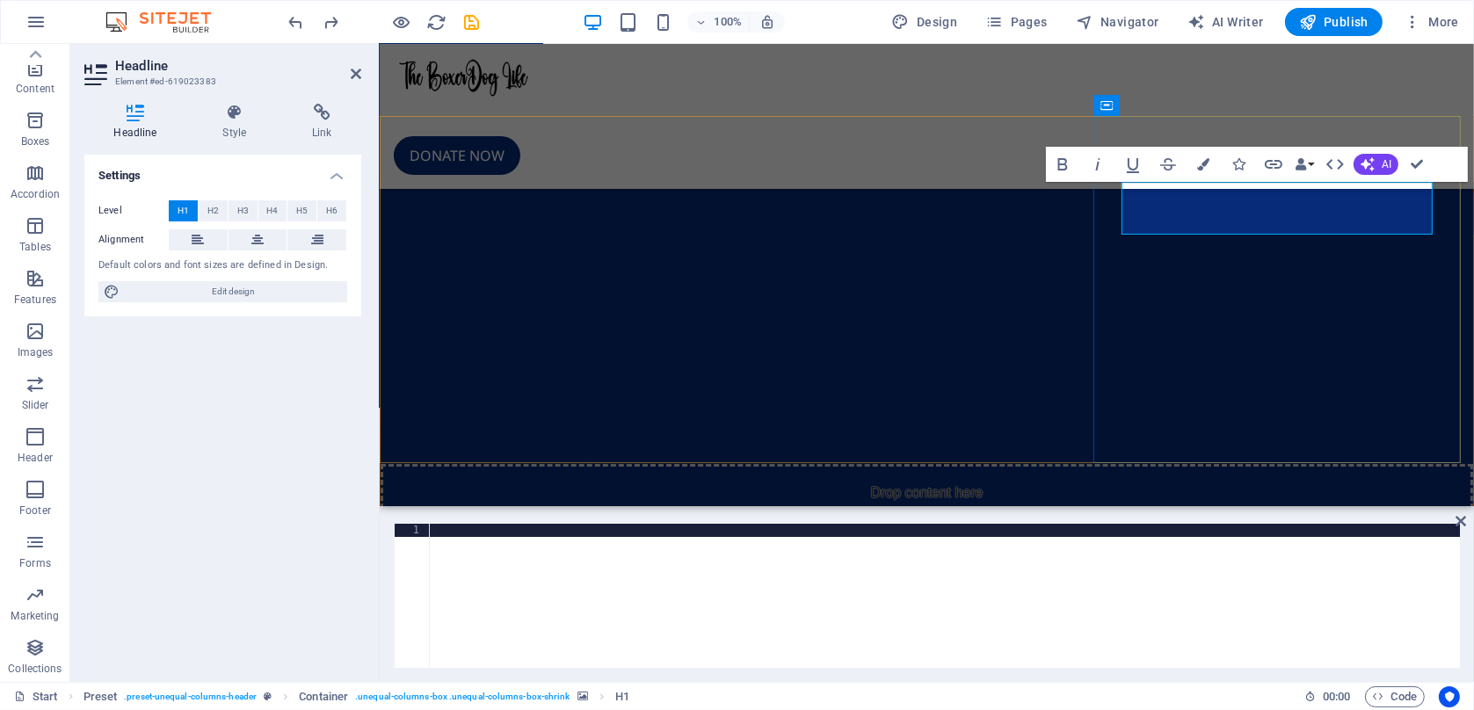
drag, startPoint x: 1424, startPoint y: 204, endPoint x: 1122, endPoint y: 216, distance: 301.8
drag, startPoint x: 1195, startPoint y: 209, endPoint x: 1195, endPoint y: 197, distance: 12.3
click at [1342, 163] on icon "button" at bounding box center [1335, 164] width 18 height 11
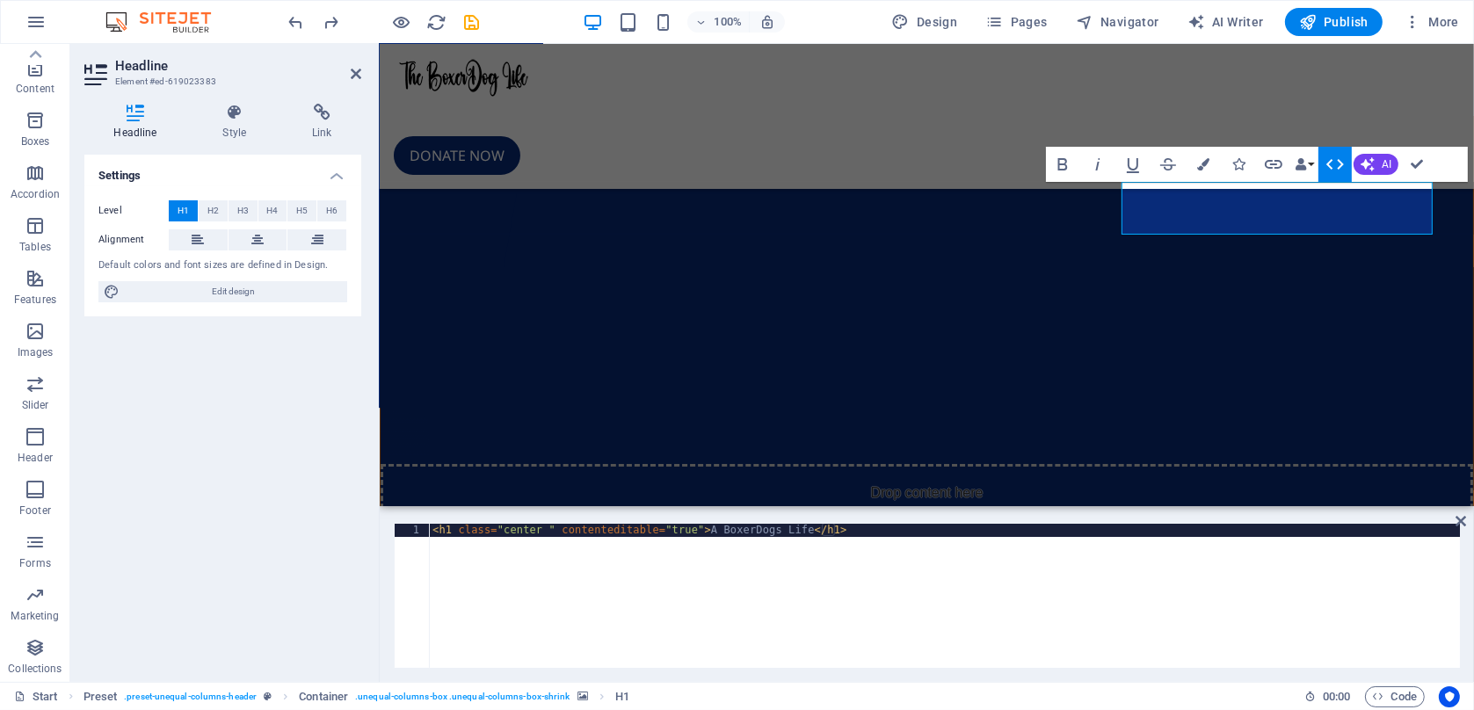
click at [1342, 163] on icon "button" at bounding box center [1335, 164] width 18 height 11
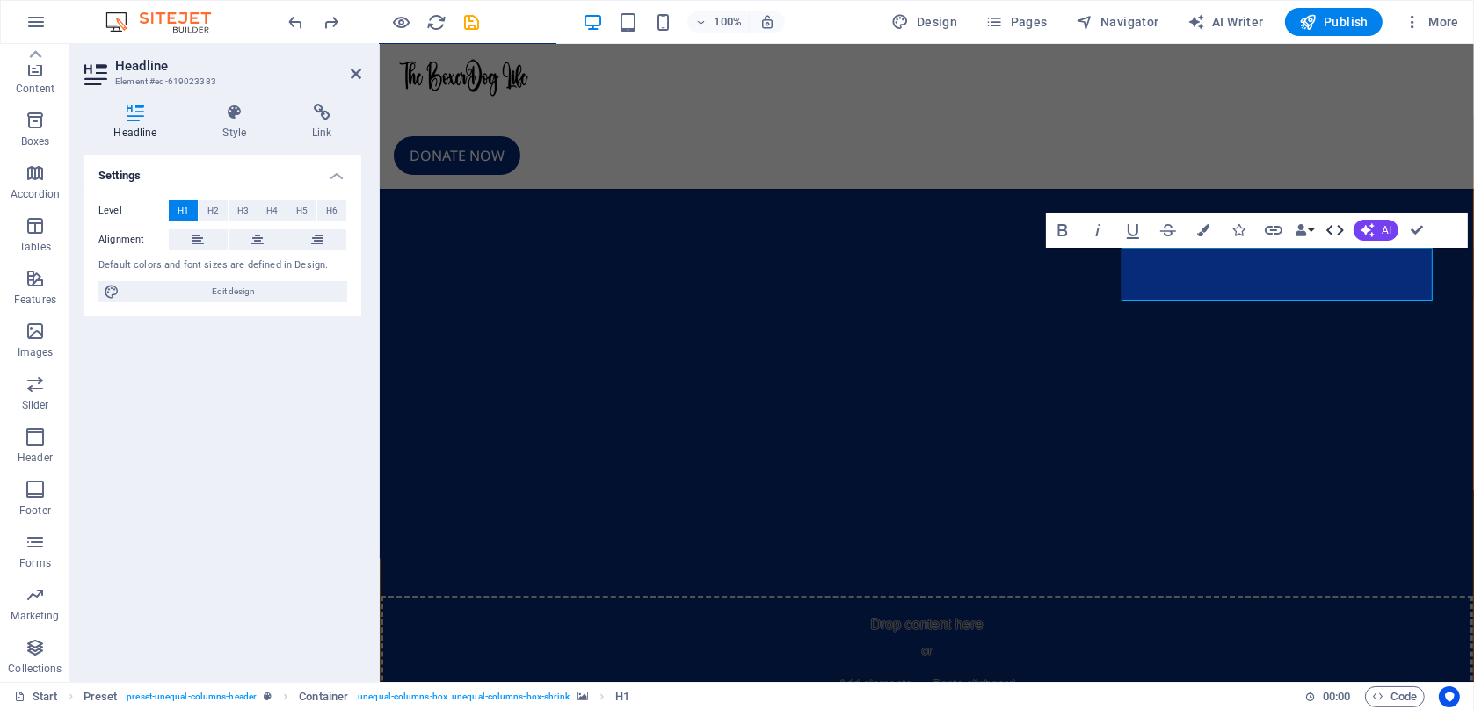
click at [1327, 235] on icon "button" at bounding box center [1335, 230] width 21 height 21
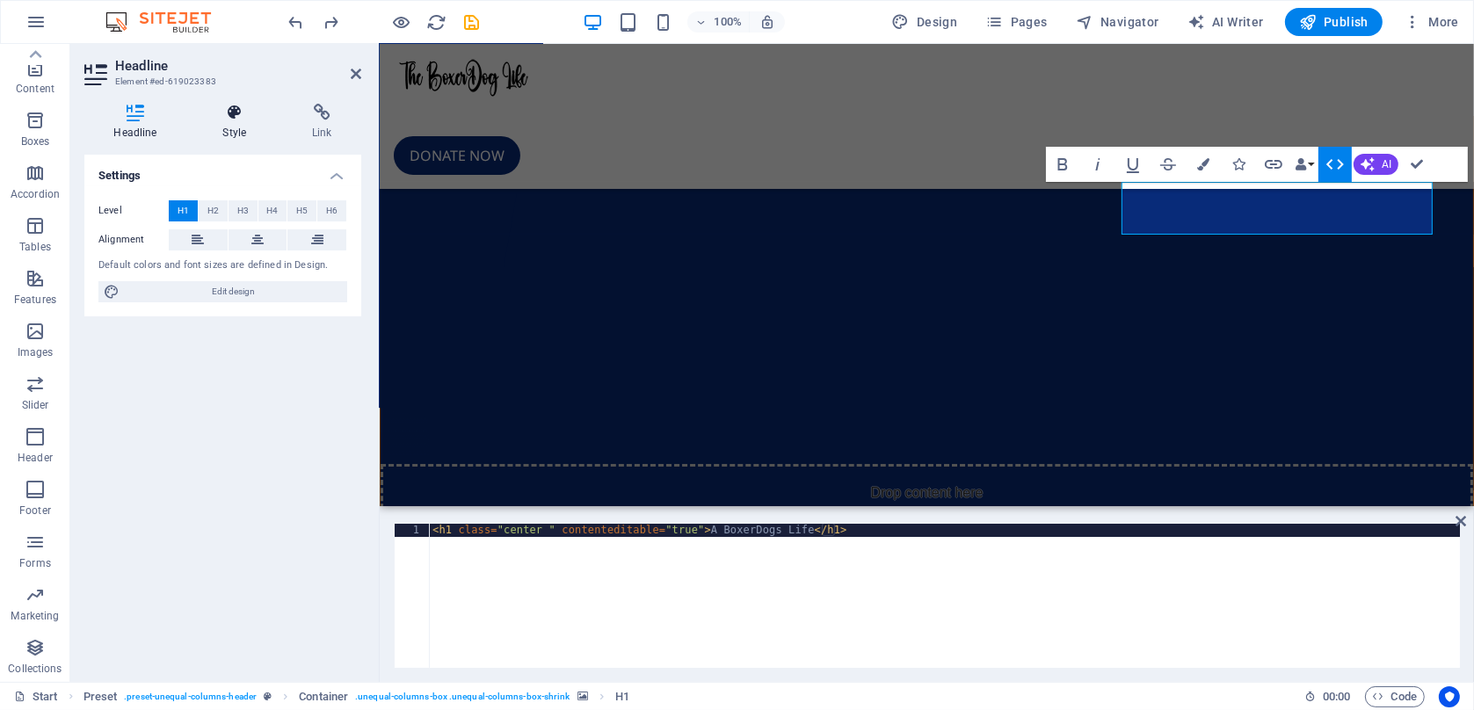
click at [248, 123] on h4 "Style" at bounding box center [238, 122] width 90 height 37
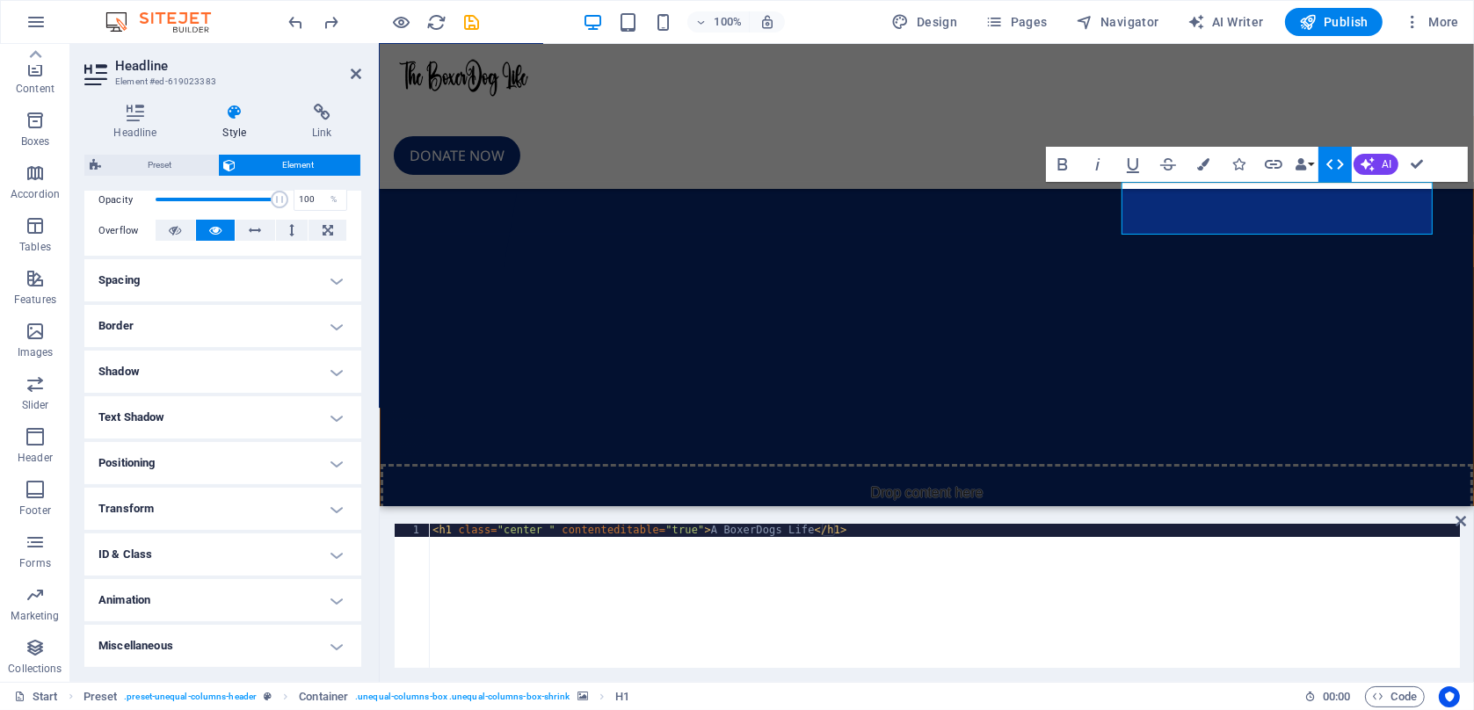
scroll to position [286, 0]
click at [332, 649] on h4 "Miscellaneous" at bounding box center [222, 646] width 277 height 42
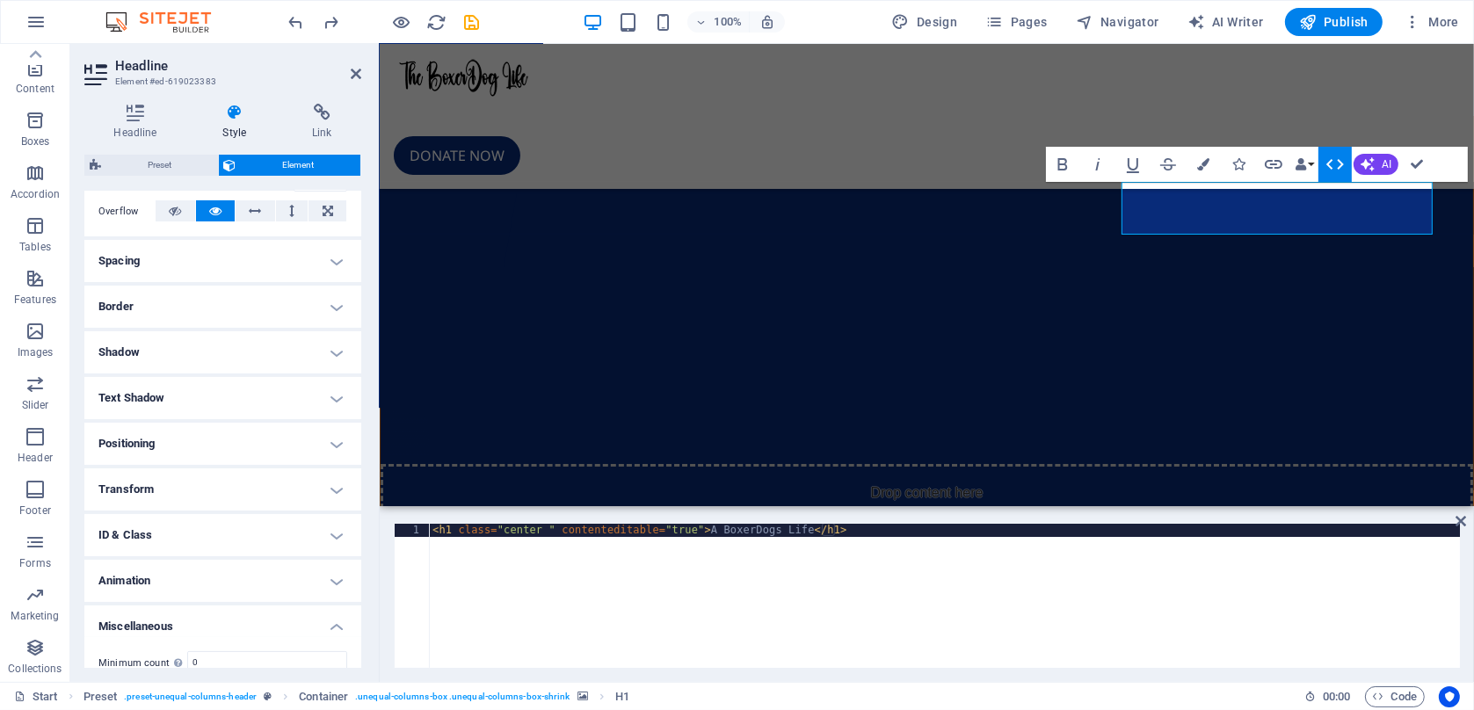
scroll to position [394, 0]
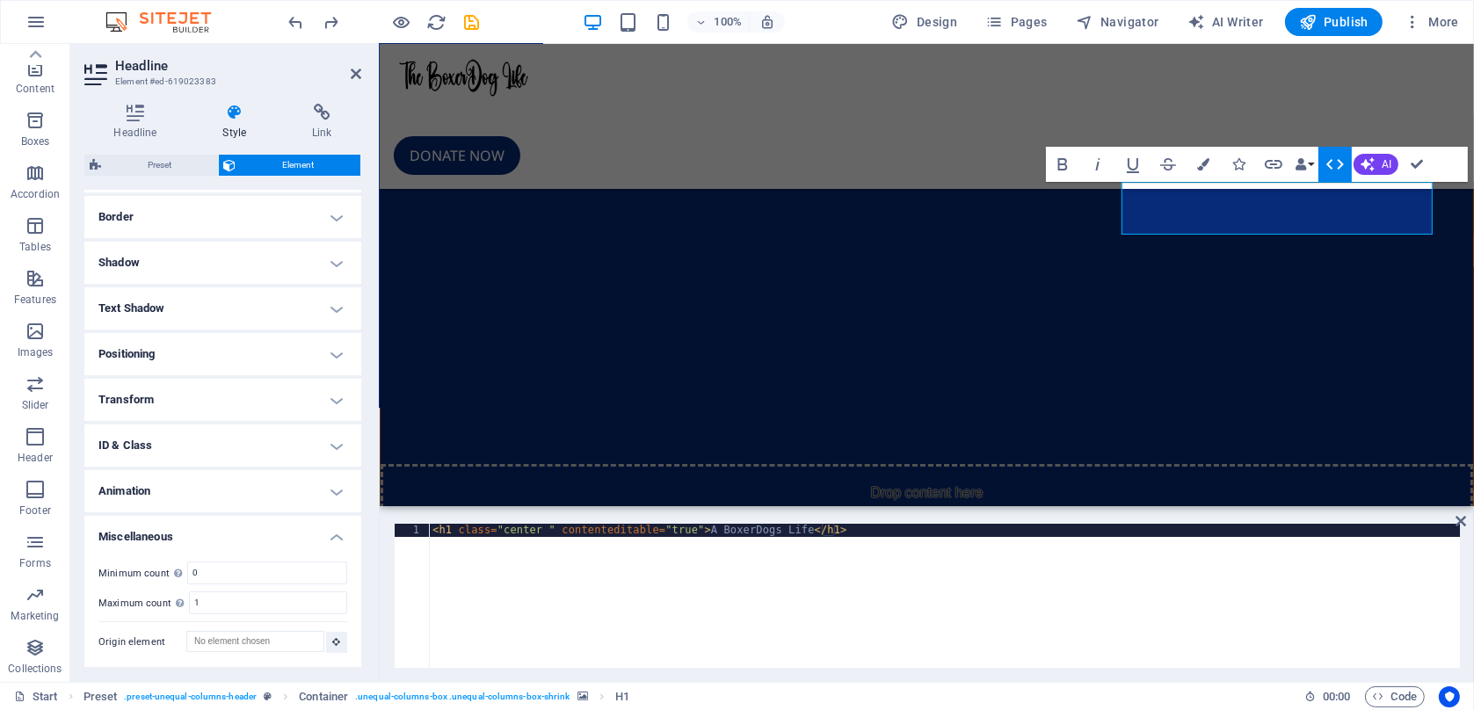
click at [336, 495] on h4 "Animation" at bounding box center [222, 491] width 277 height 42
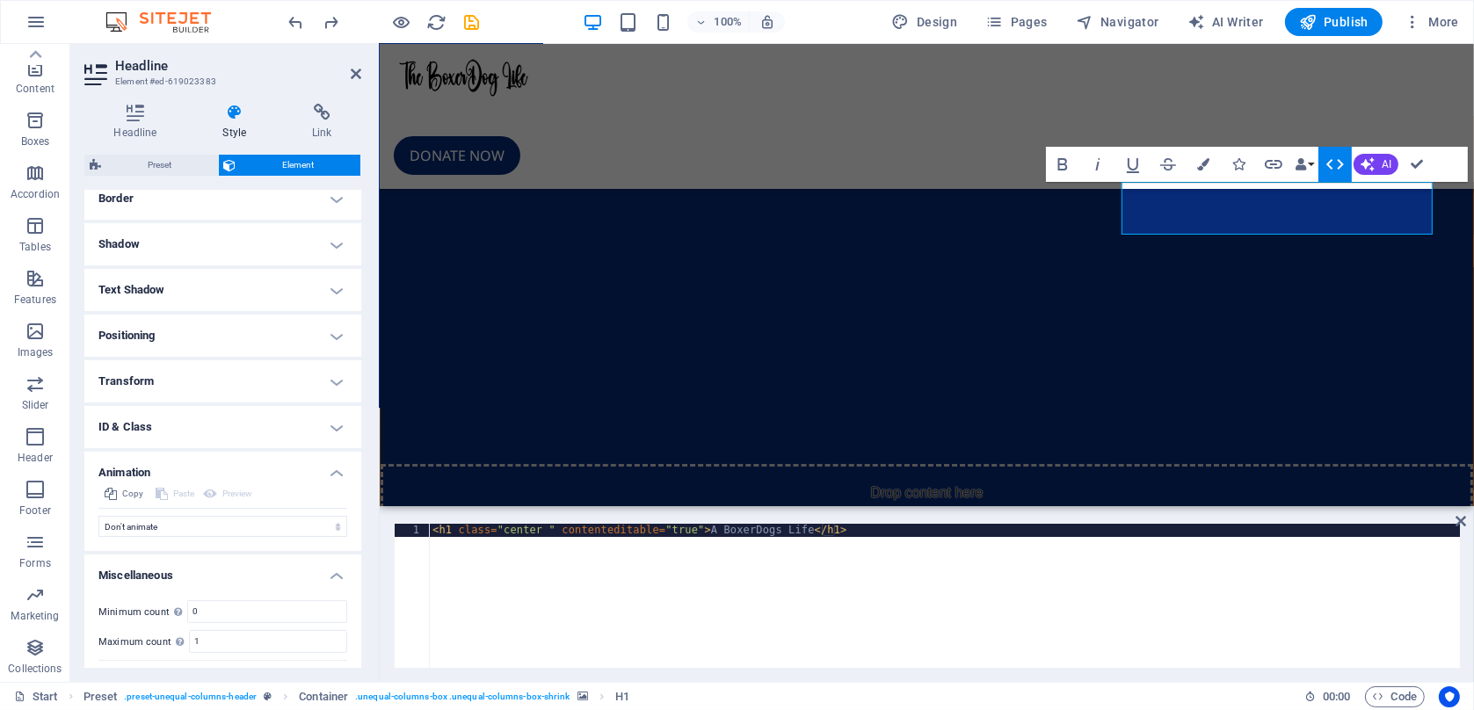
click at [334, 394] on h4 "Transform" at bounding box center [222, 381] width 277 height 42
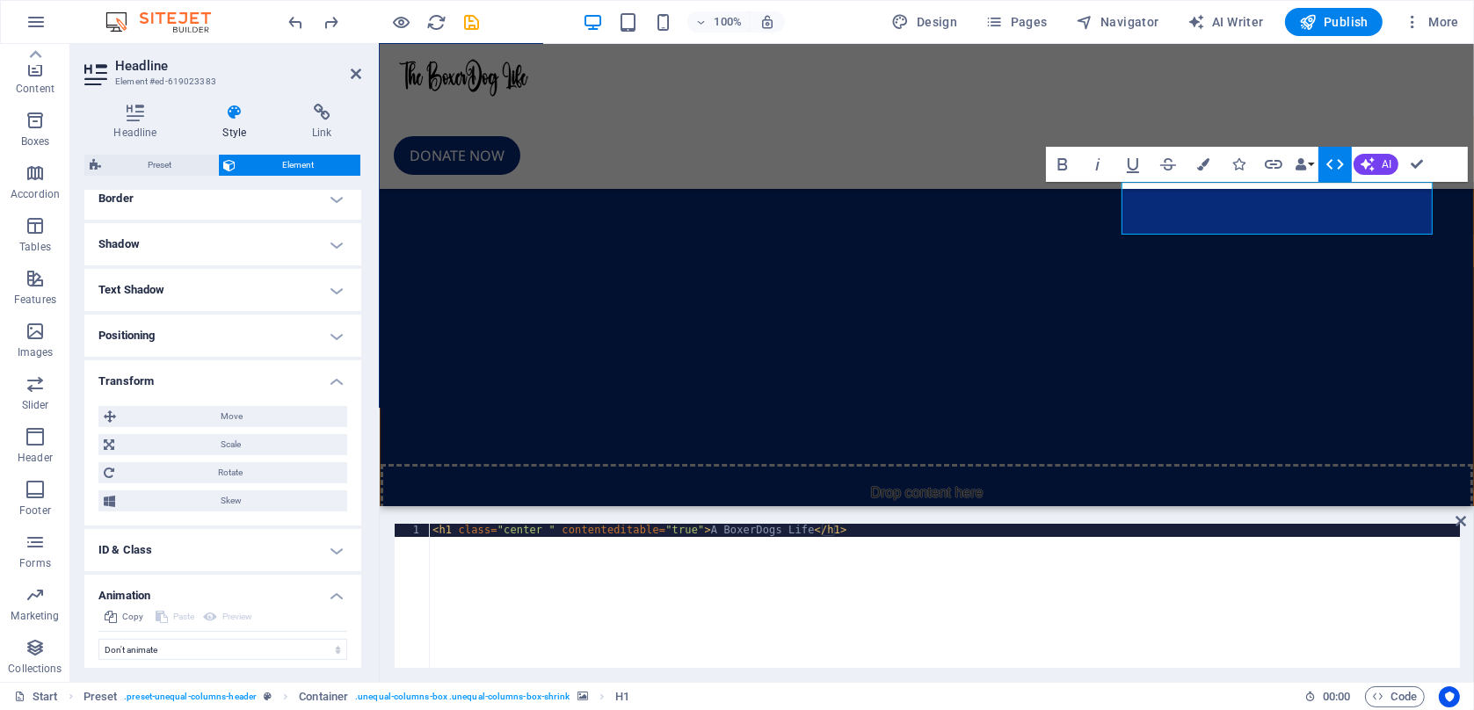
scroll to position [188, 0]
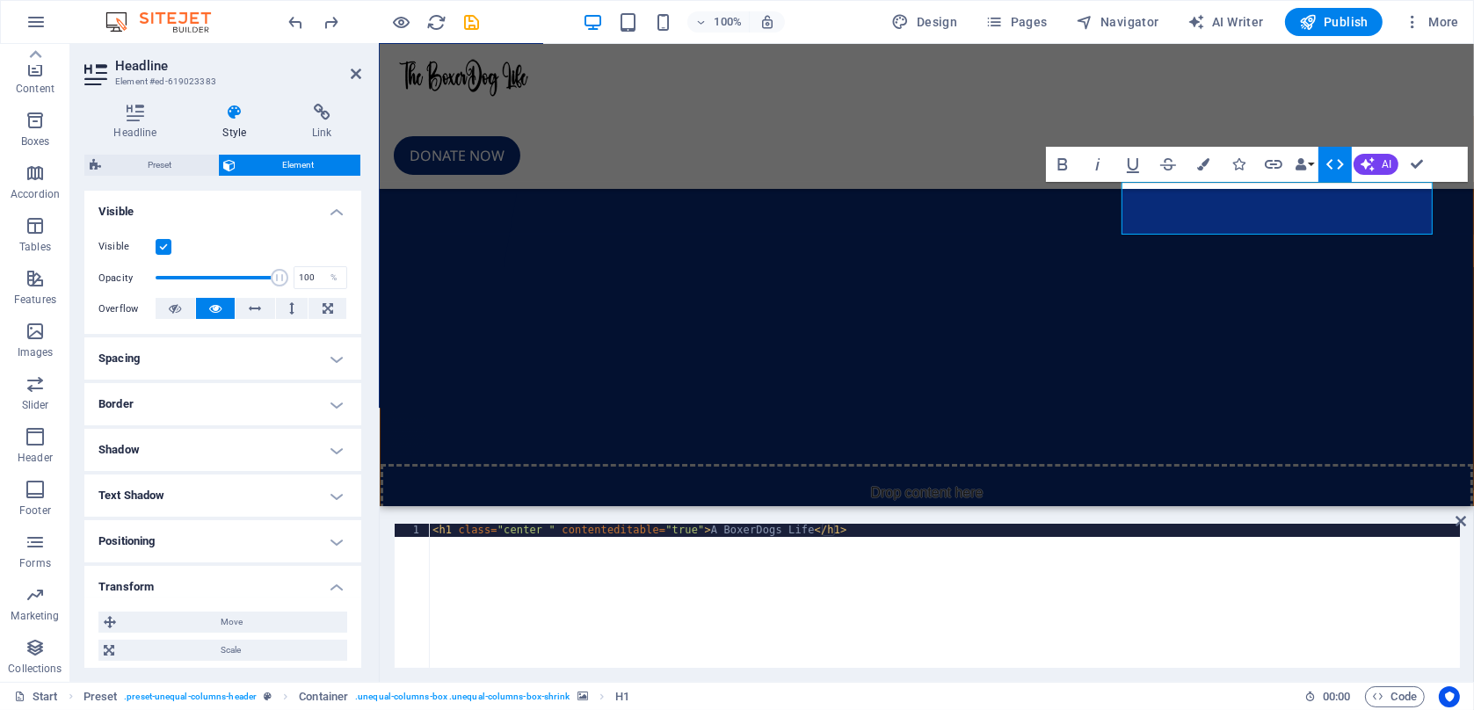
click at [332, 222] on h4 "Visible" at bounding box center [222, 207] width 277 height 32
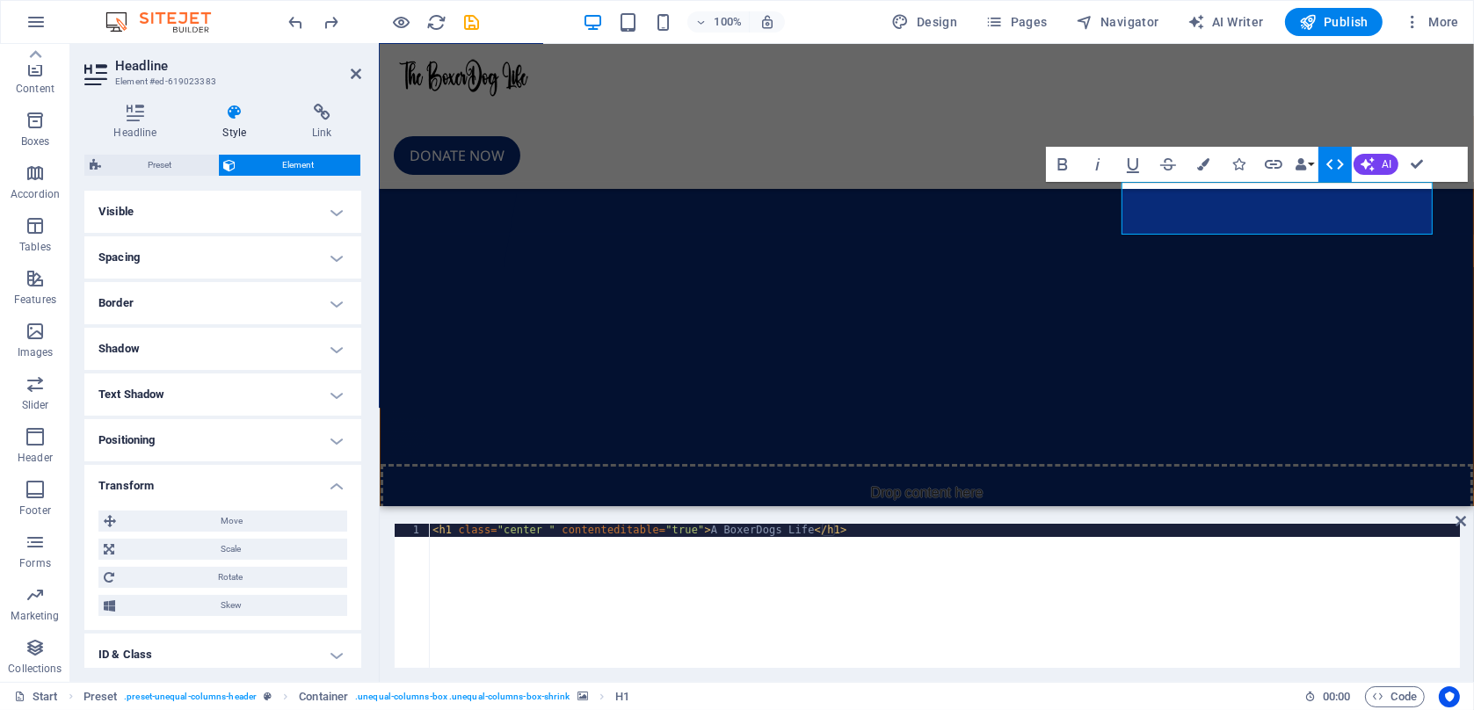
click at [338, 497] on h4 "Transform" at bounding box center [222, 481] width 277 height 32
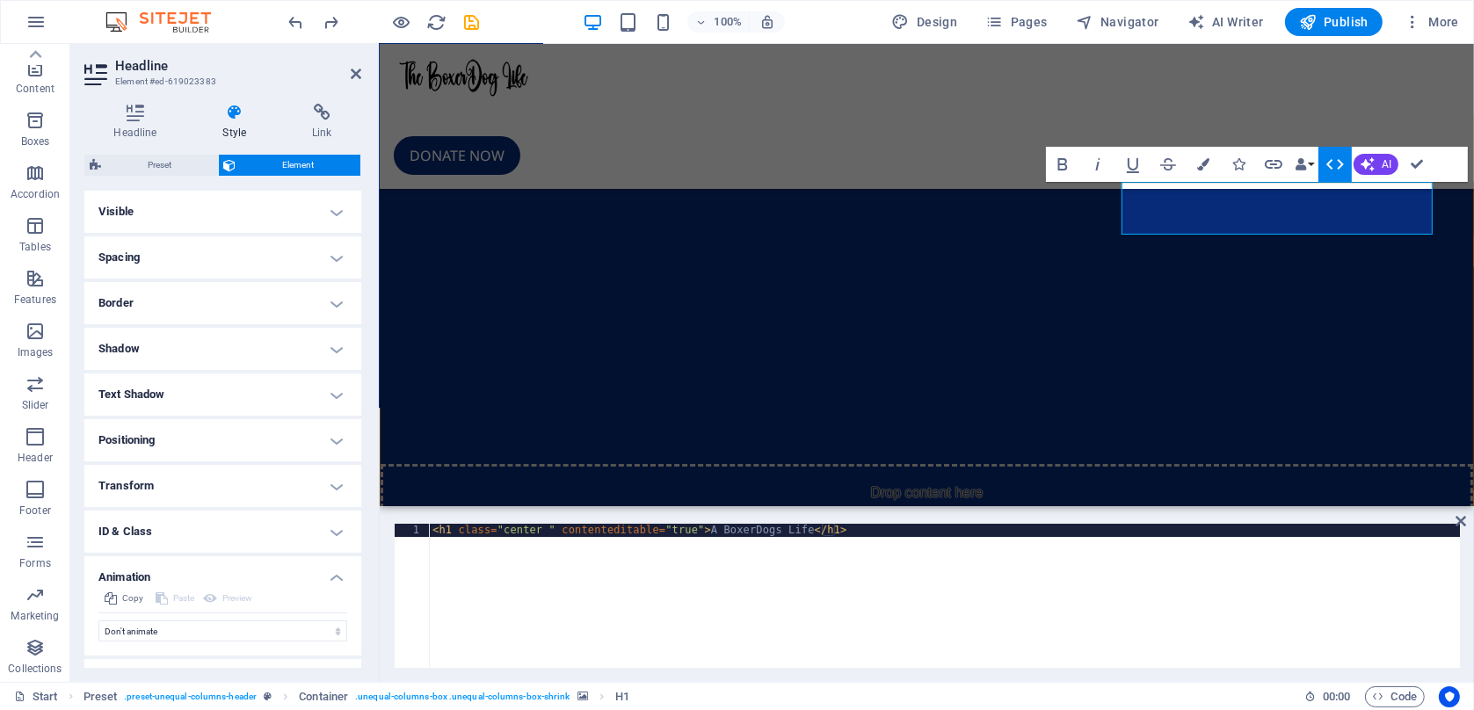
click at [333, 588] on h4 "Animation" at bounding box center [222, 572] width 277 height 32
click at [337, 634] on h4 "Miscellaneous" at bounding box center [222, 618] width 277 height 32
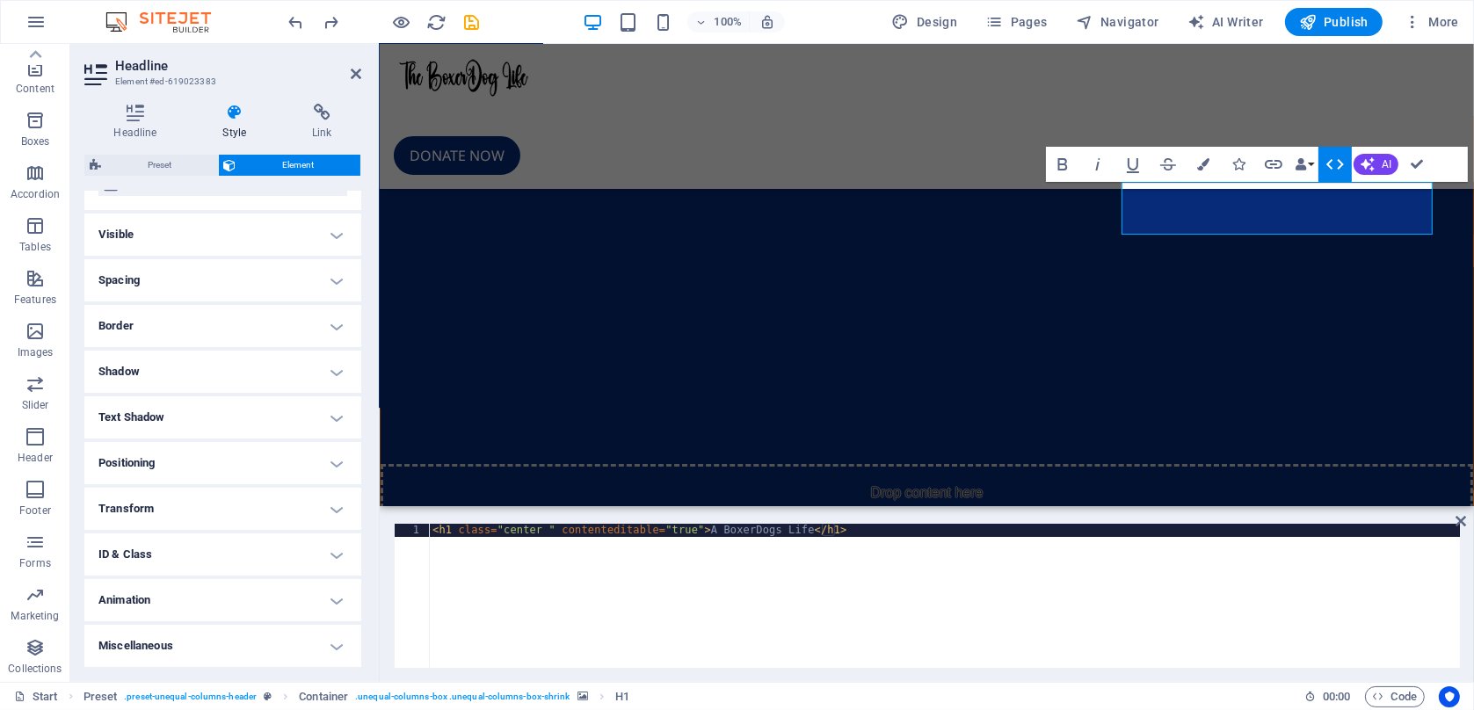
click at [335, 640] on h4 "Miscellaneous" at bounding box center [222, 646] width 277 height 42
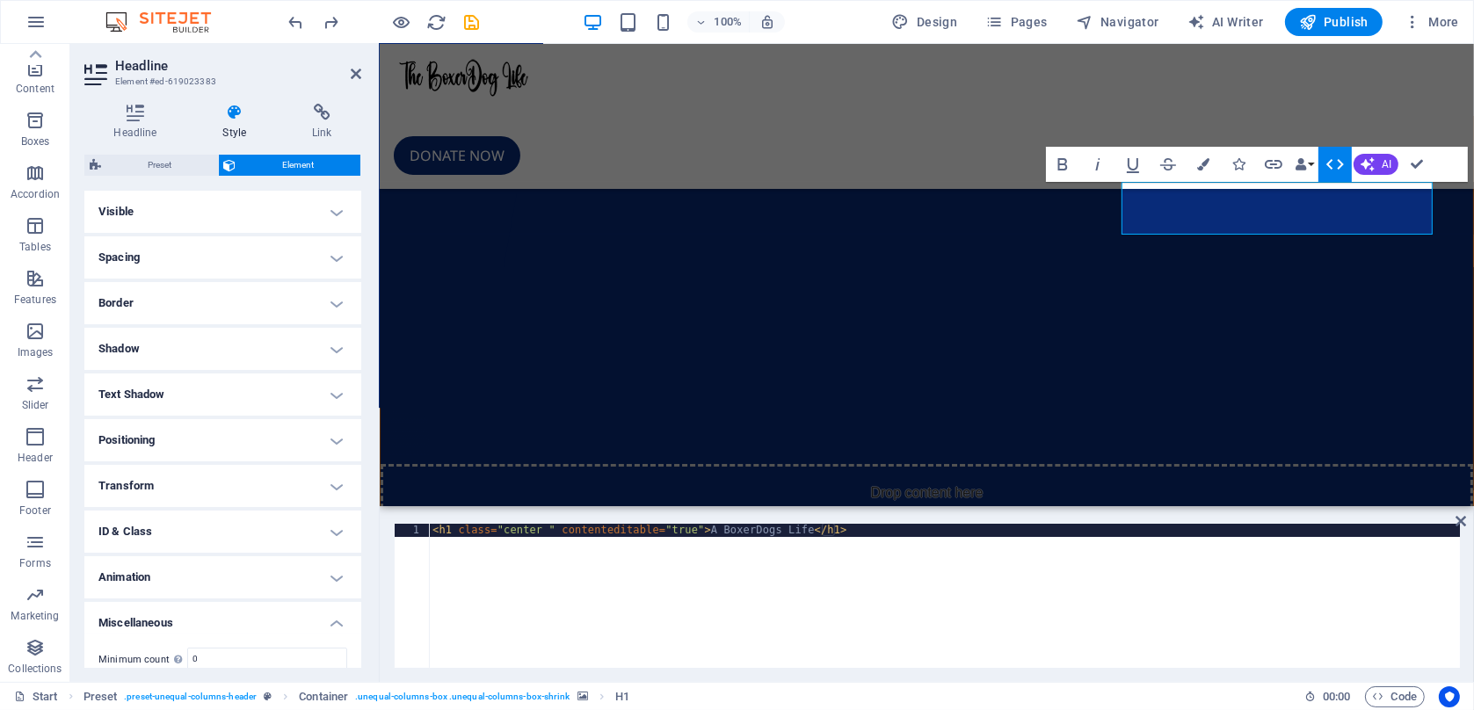
click at [338, 596] on h4 "Animation" at bounding box center [222, 577] width 277 height 42
click at [338, 553] on h4 "ID & Class" at bounding box center [222, 532] width 277 height 42
drag, startPoint x: 362, startPoint y: 502, endPoint x: 363, endPoint y: 560, distance: 58.0
type textarea "<h1 class="center " contenteditable="true">A BoxerDogs Life</h1>"
drag, startPoint x: 363, startPoint y: 560, endPoint x: 402, endPoint y: 621, distance: 71.9
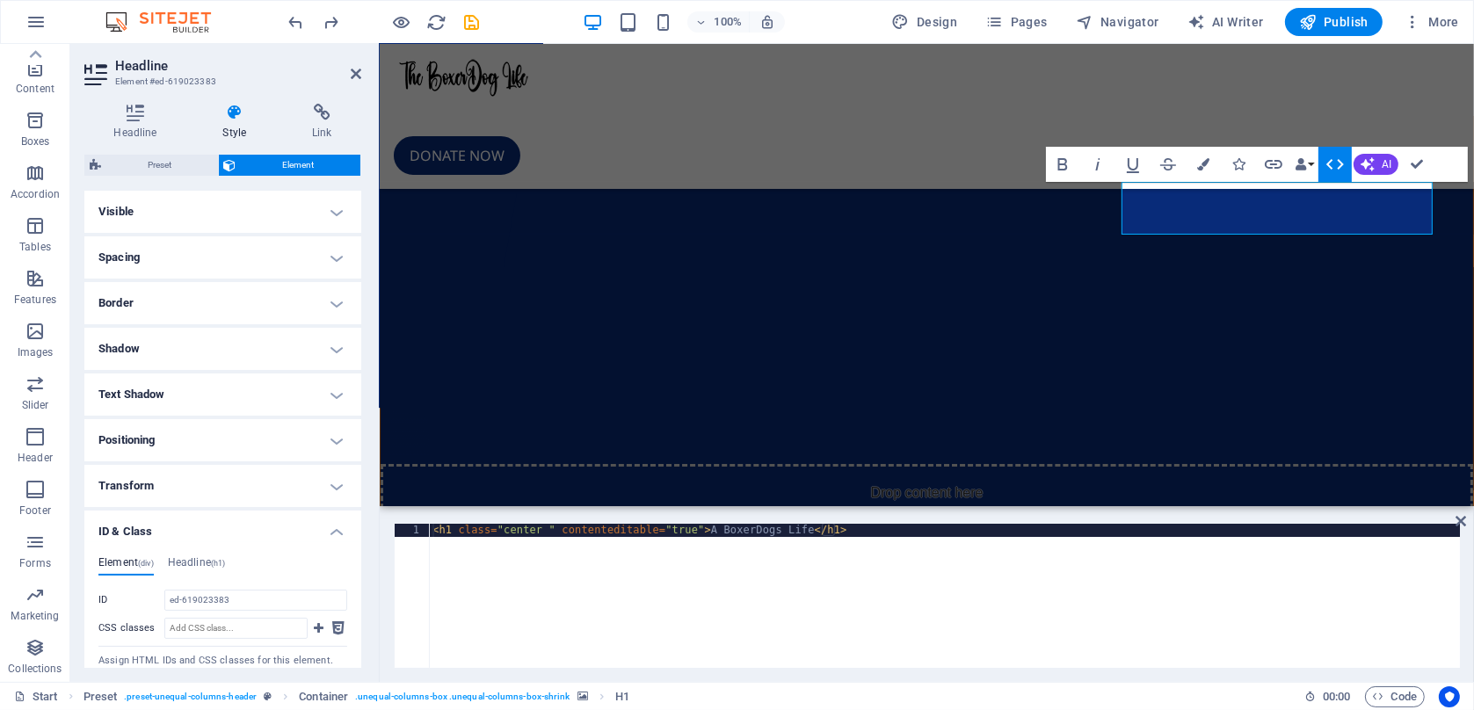
drag, startPoint x: 362, startPoint y: 498, endPoint x: 379, endPoint y: 571, distance: 74.8
click at [377, 571] on aside "Headline Element #ed-619023383 Headline Style Link Settings Level H1 H2 H3 H4 H…" at bounding box center [224, 363] width 309 height 638
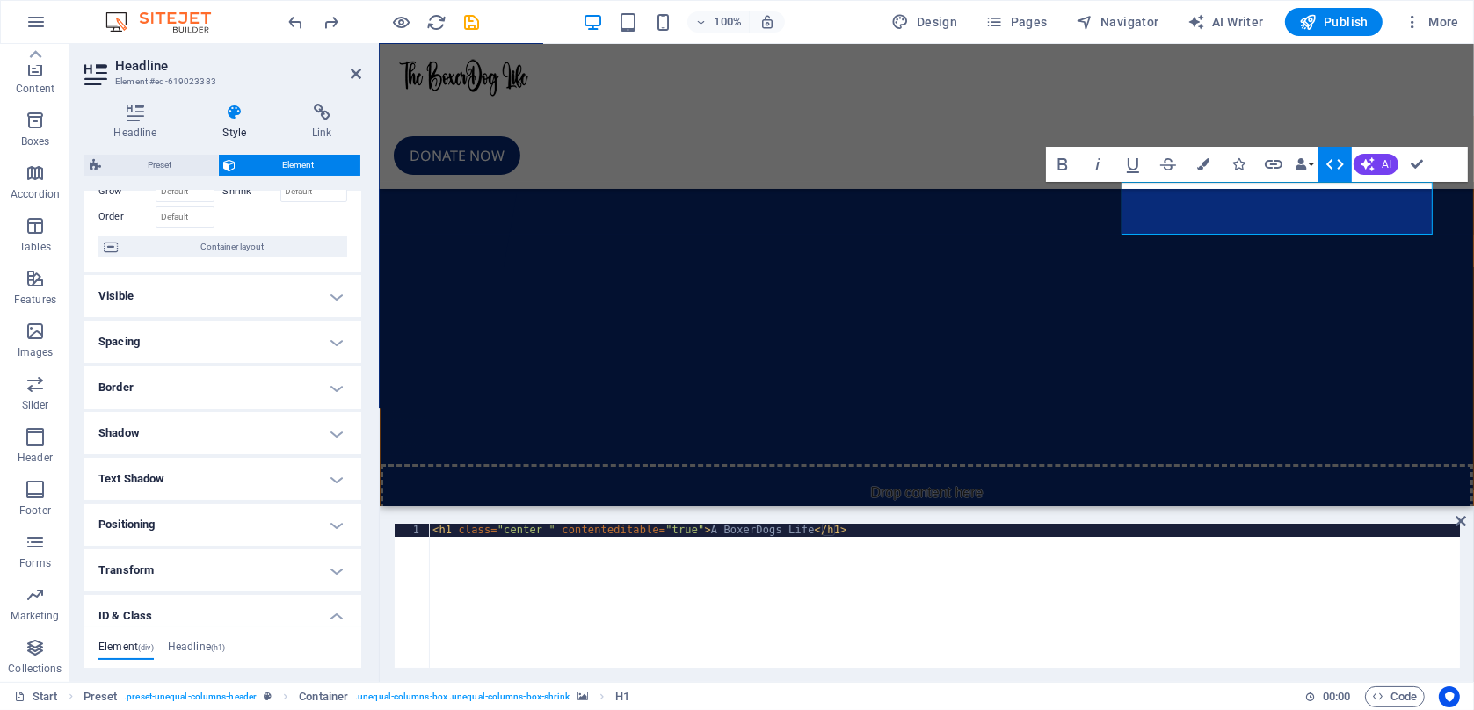
scroll to position [0, 0]
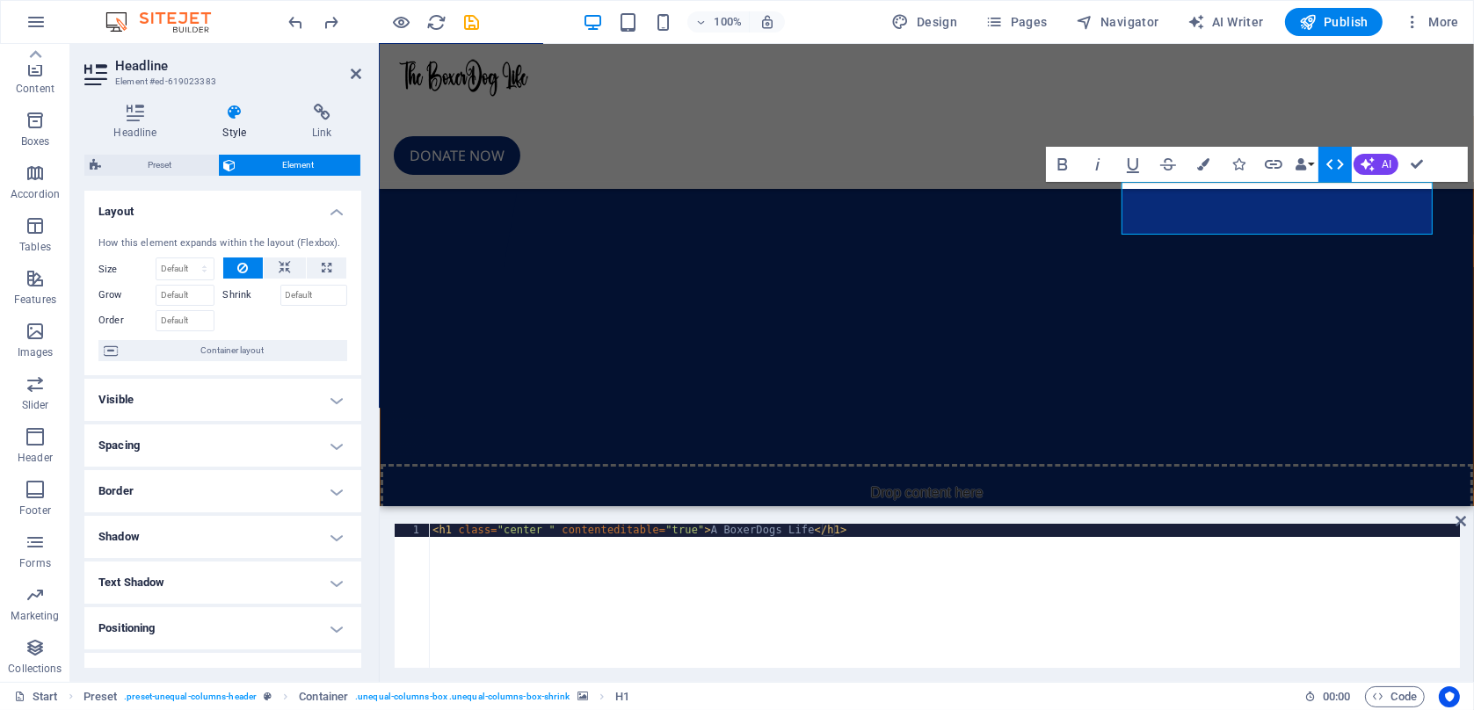
click at [330, 217] on h4 "Layout" at bounding box center [222, 207] width 277 height 32
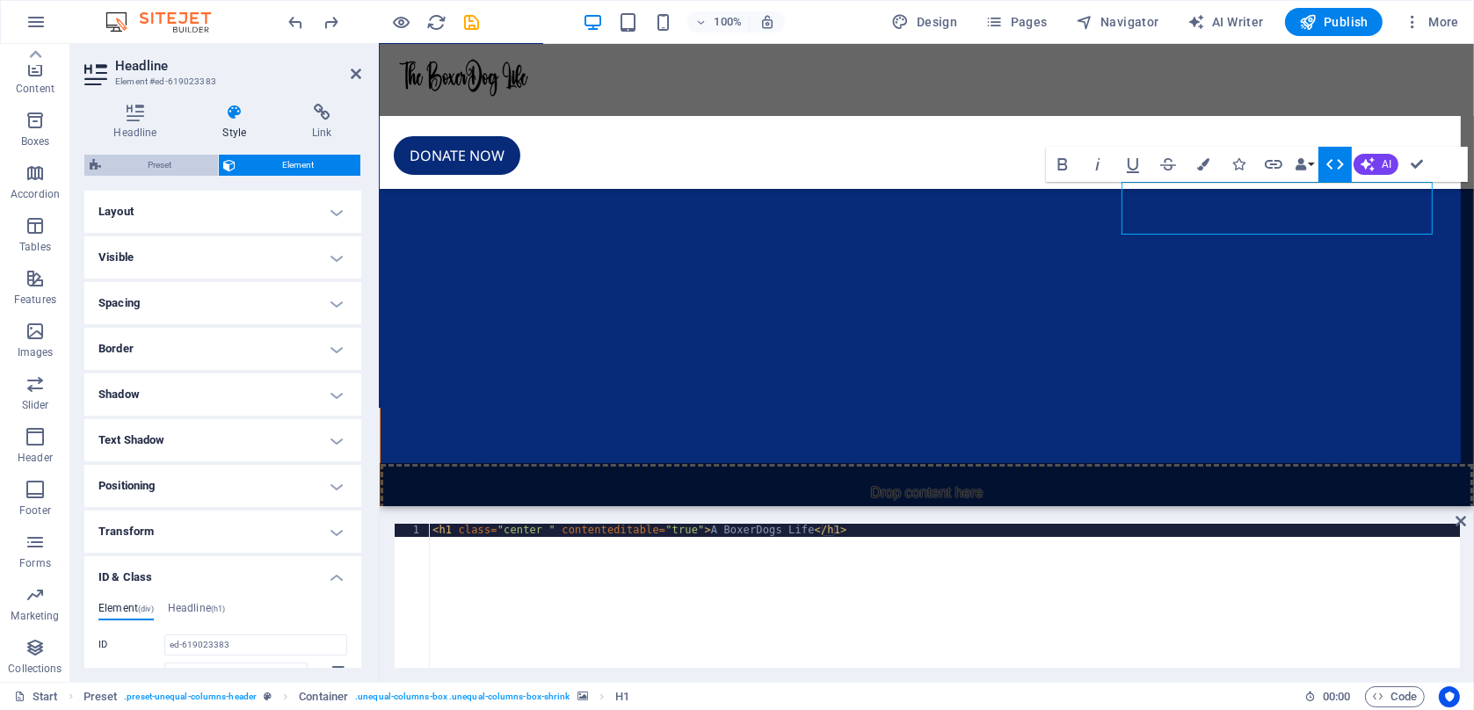
click at [182, 170] on span "Preset" at bounding box center [159, 165] width 106 height 21
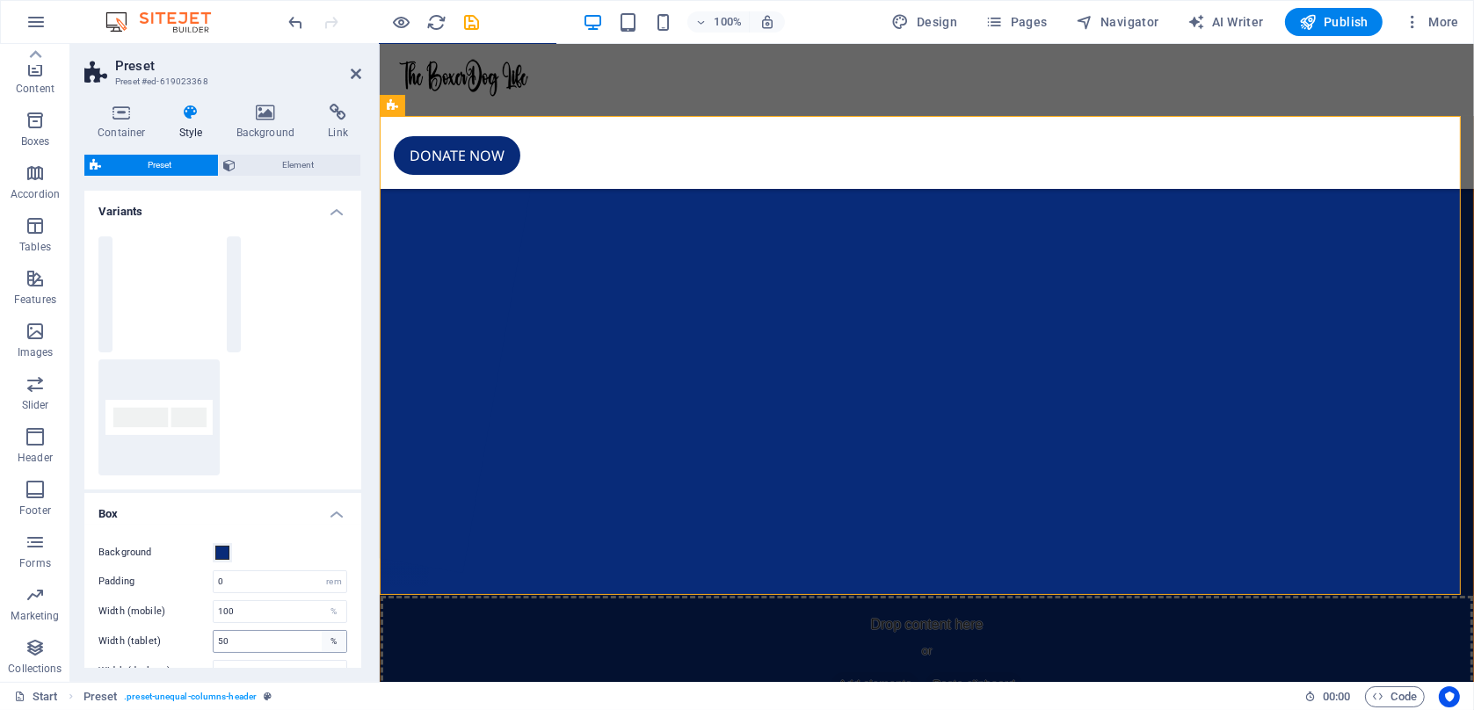
scroll to position [148, 0]
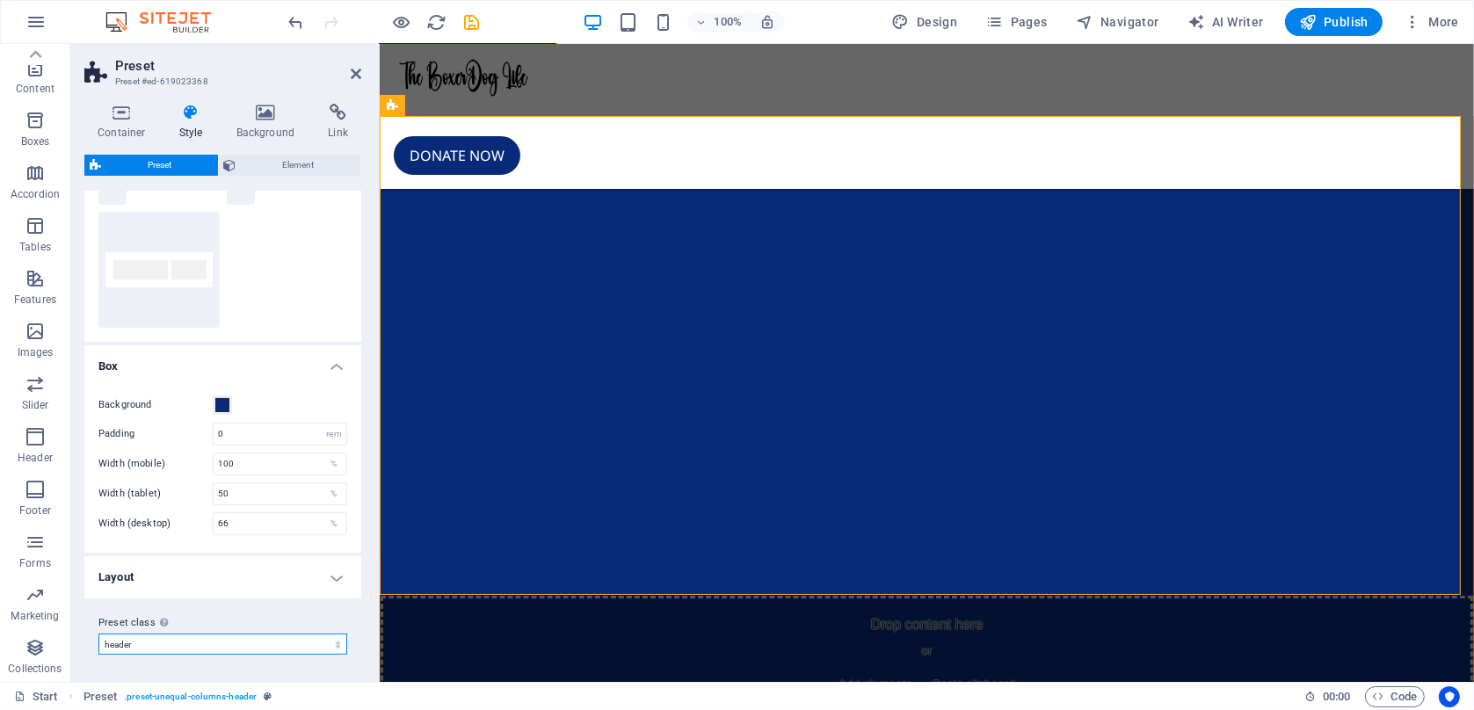
click at [307, 648] on select "header default Add preset class" at bounding box center [222, 644] width 249 height 21
click at [98, 634] on select "header default Add preset class" at bounding box center [222, 644] width 249 height 21
select select "preset-unequal-columns-default"
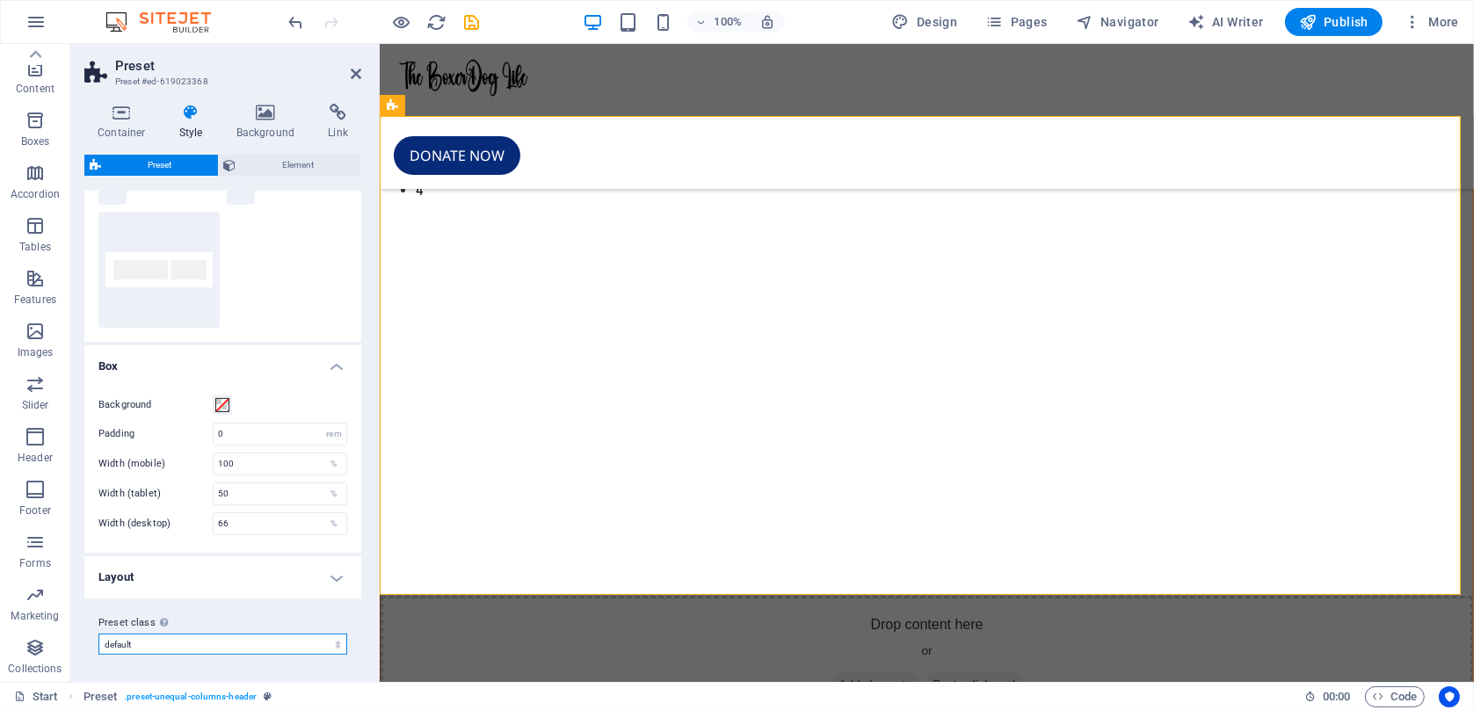
click at [294, 641] on select "header default Add preset class" at bounding box center [222, 644] width 249 height 21
click at [293, 641] on select "header default Add preset class" at bounding box center [222, 644] width 249 height 21
click at [334, 643] on select "header default Add preset class" at bounding box center [222, 644] width 249 height 21
click at [98, 634] on select "header default Add preset class" at bounding box center [222, 644] width 249 height 21
select select "preset-unequal-columns-default"
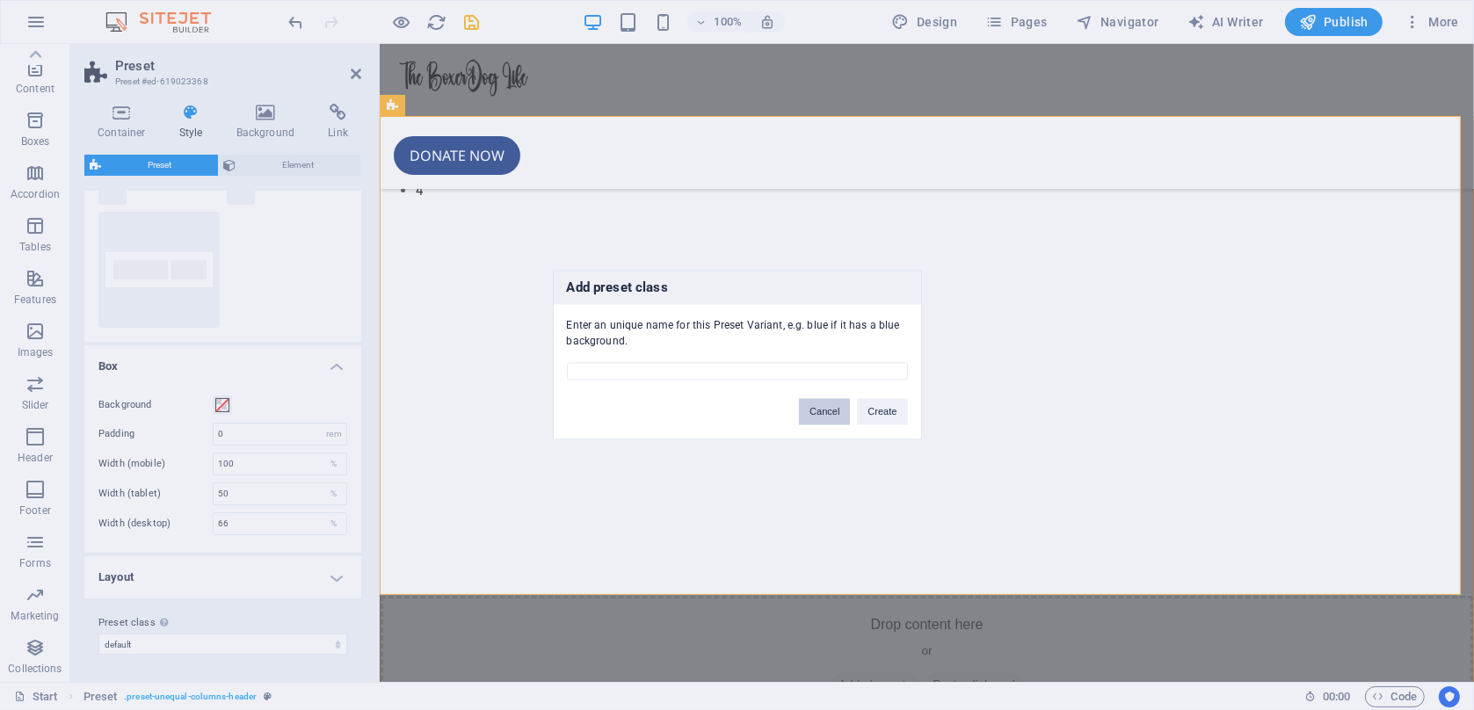
click at [823, 418] on button "Cancel" at bounding box center [824, 412] width 51 height 26
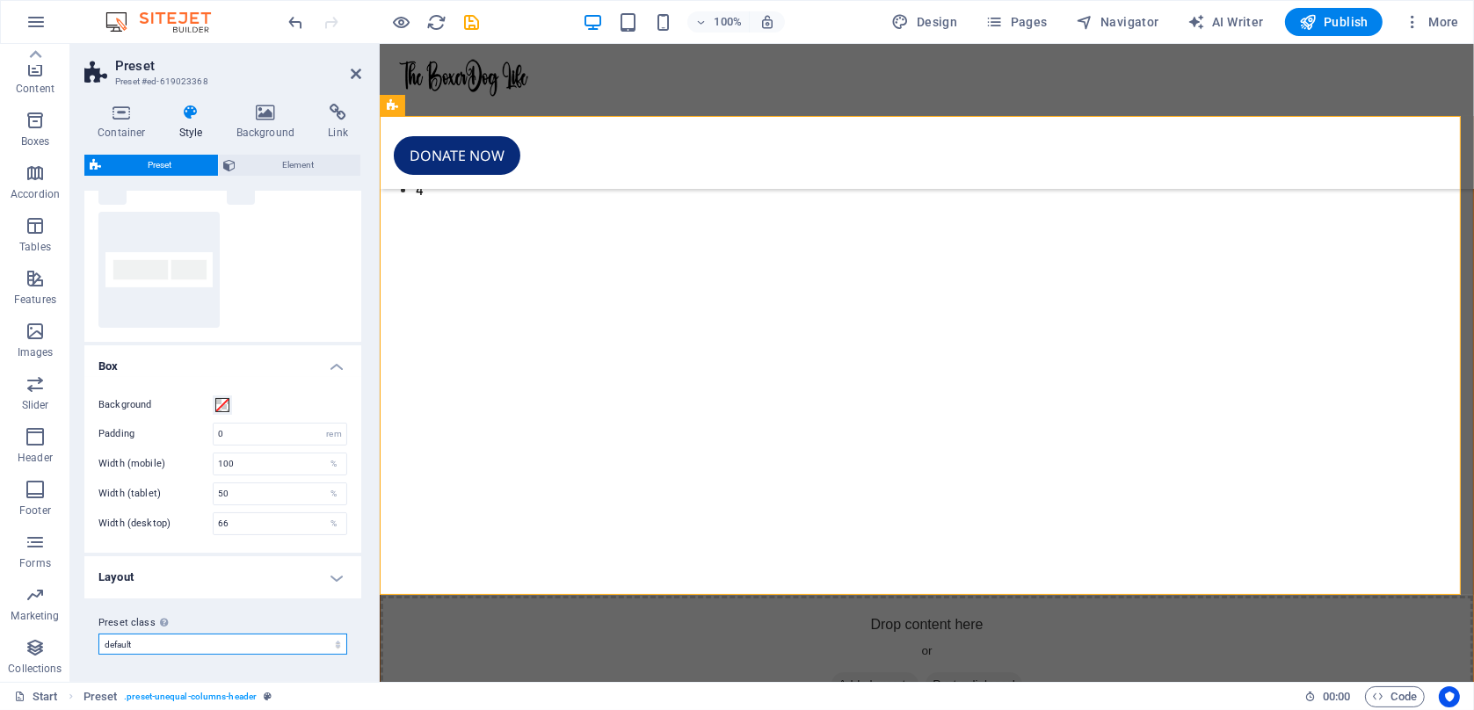
click at [137, 641] on select "header default Add preset class" at bounding box center [222, 644] width 249 height 21
click at [156, 566] on h4 "Layout" at bounding box center [222, 577] width 277 height 42
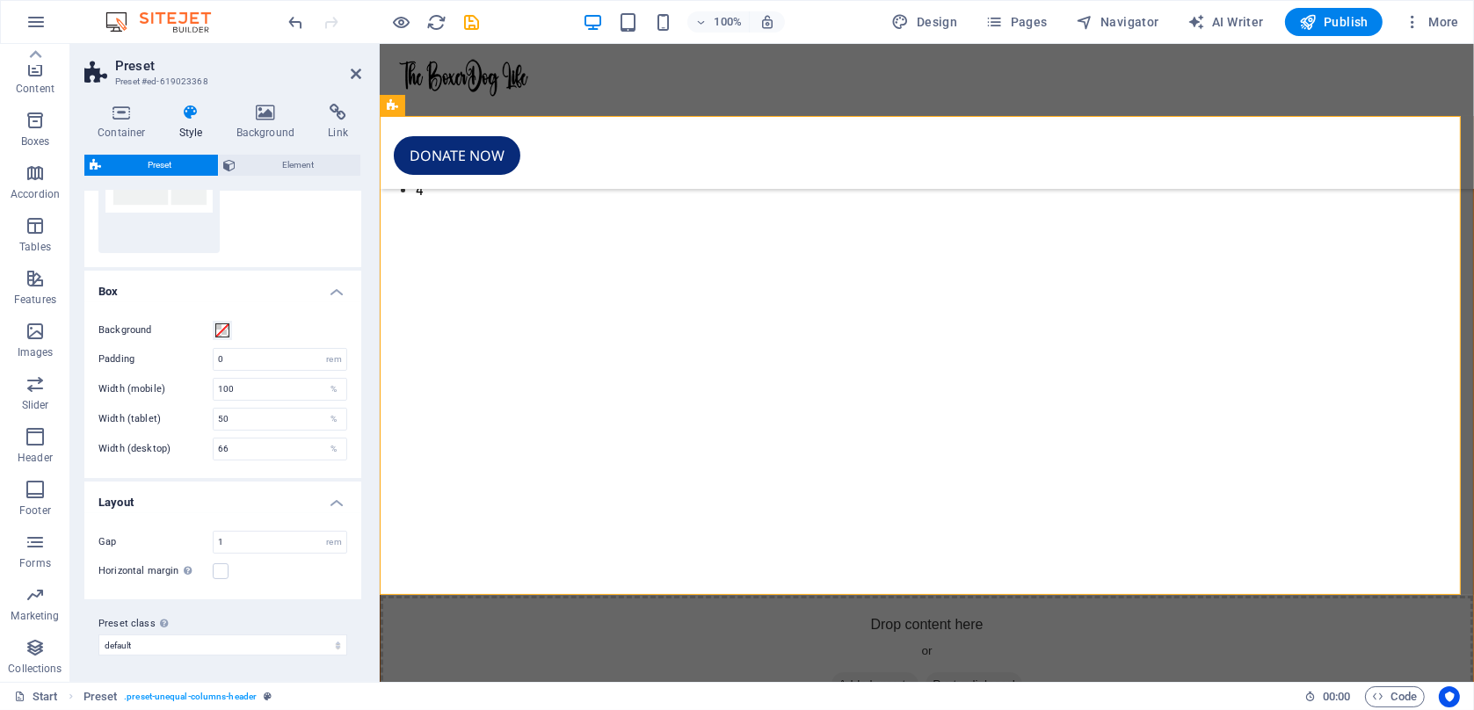
scroll to position [18, 0]
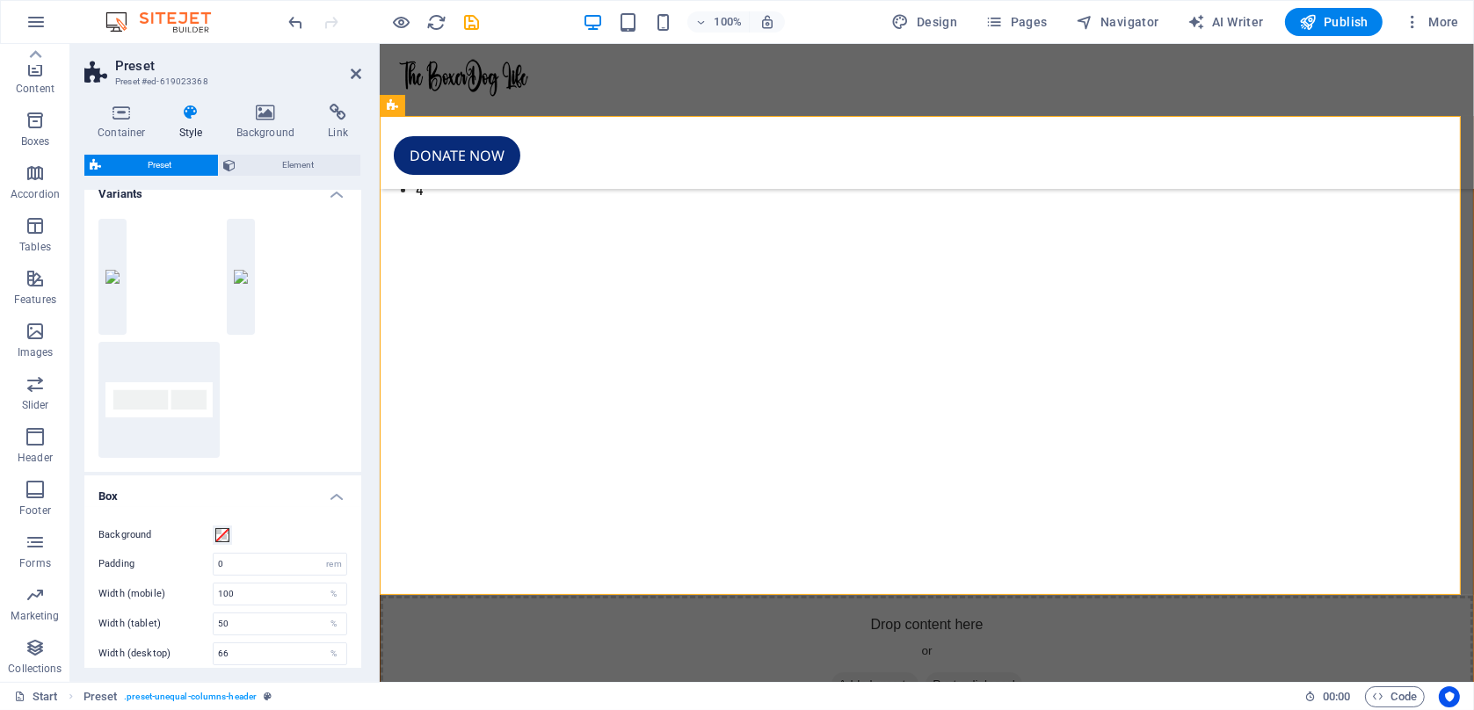
drag, startPoint x: 169, startPoint y: 571, endPoint x: 145, endPoint y: 461, distance: 113.3
click at [145, 461] on div "20/80 30/70 Default" at bounding box center [222, 338] width 277 height 267
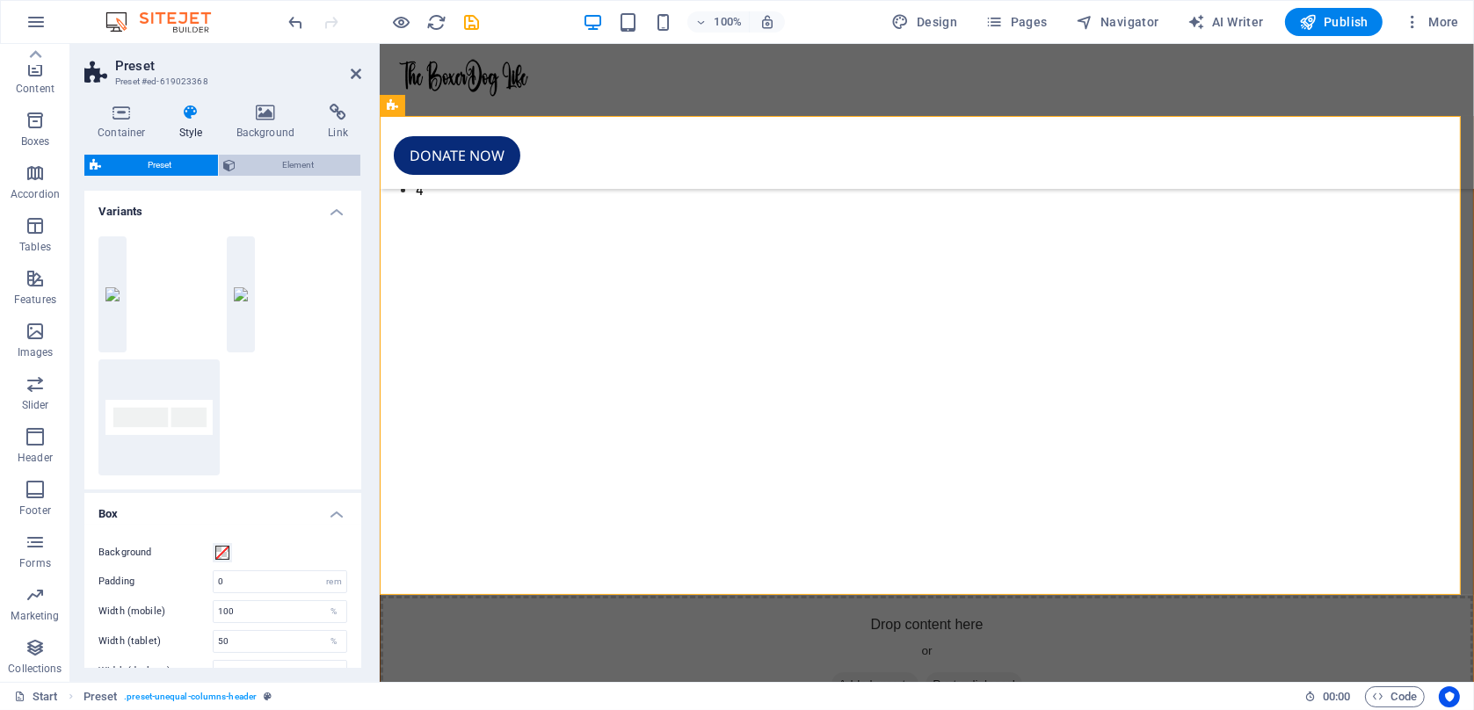
click at [309, 167] on span "Element" at bounding box center [299, 165] width 114 height 21
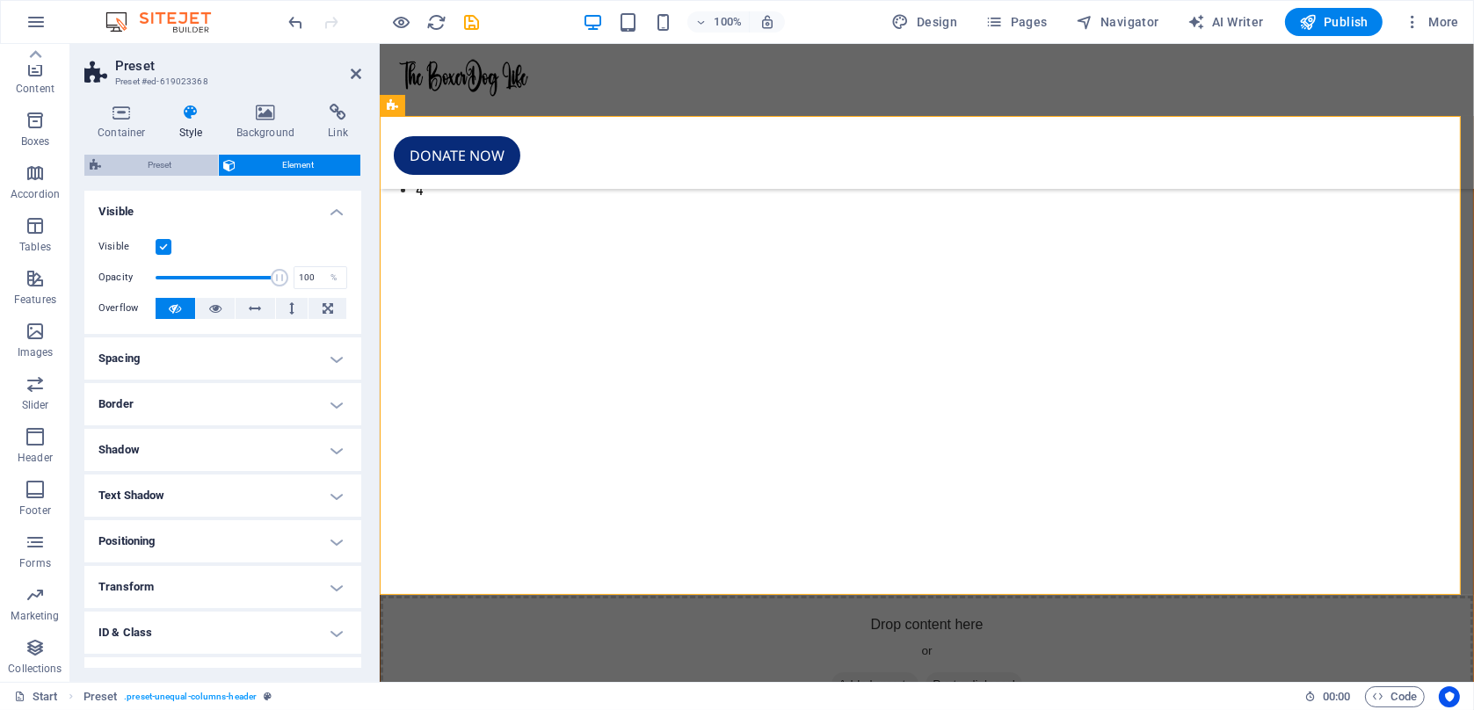
click at [174, 171] on span "Preset" at bounding box center [159, 165] width 106 height 21
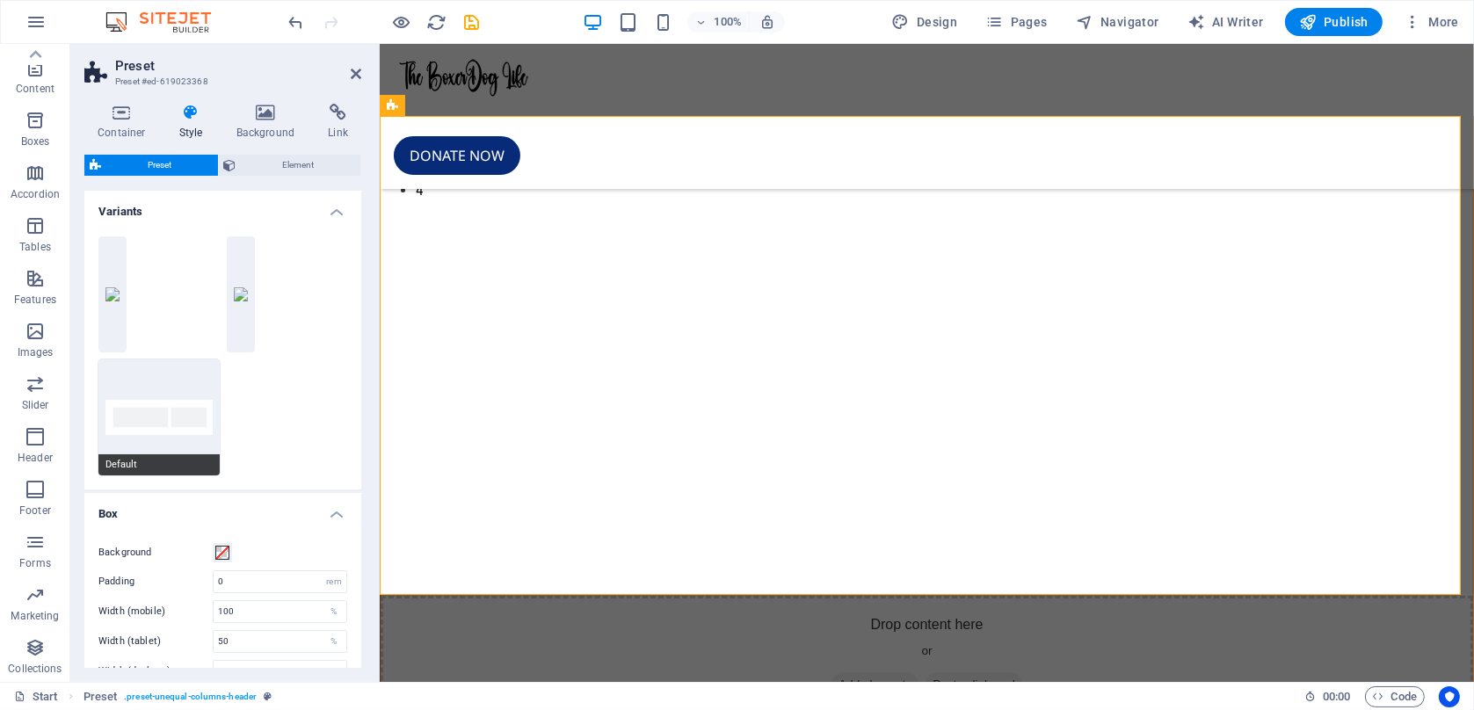
click at [169, 426] on button "Default" at bounding box center [158, 418] width 121 height 116
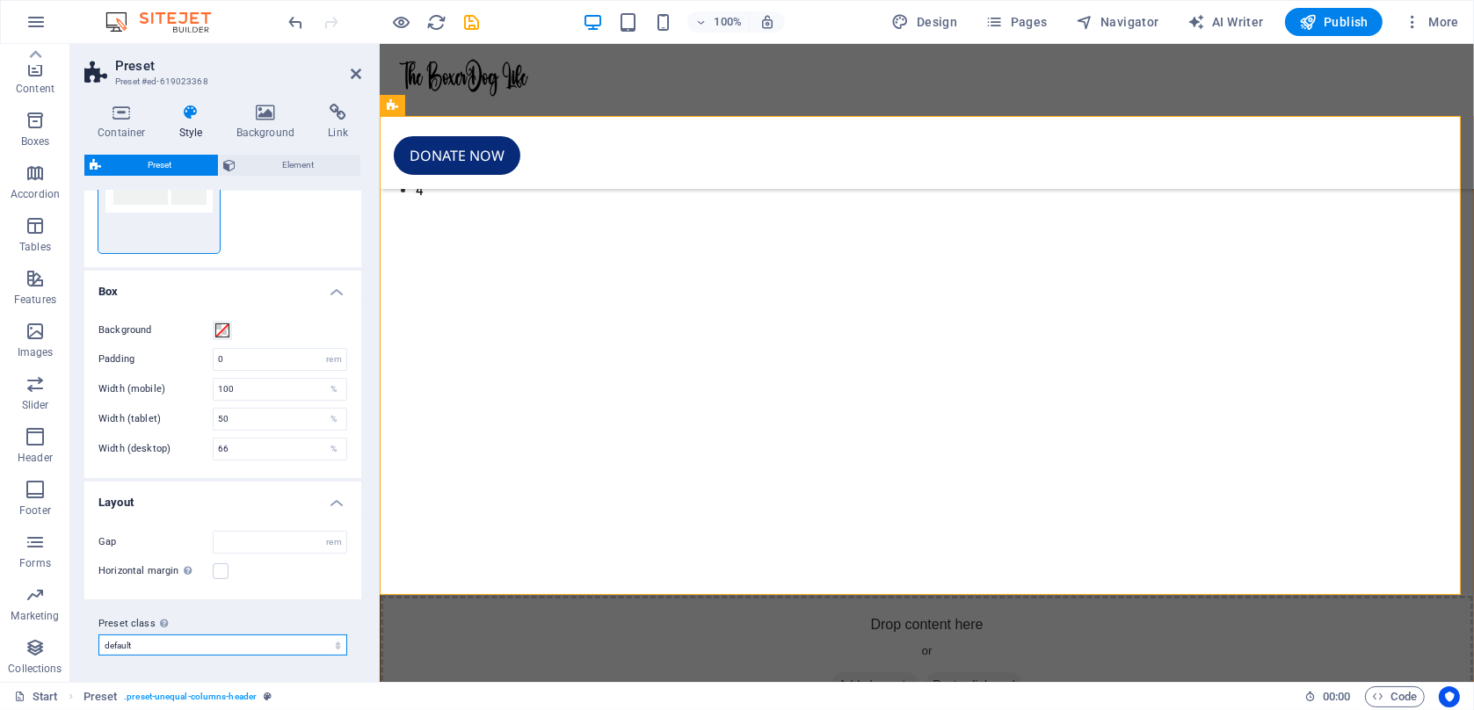
click at [109, 645] on select "header default Add preset class" at bounding box center [222, 645] width 249 height 21
click at [149, 165] on span "Preset" at bounding box center [159, 165] width 106 height 21
click at [528, 596] on div "Drop content here or Add elements Paste clipboard" at bounding box center [926, 658] width 1093 height 125
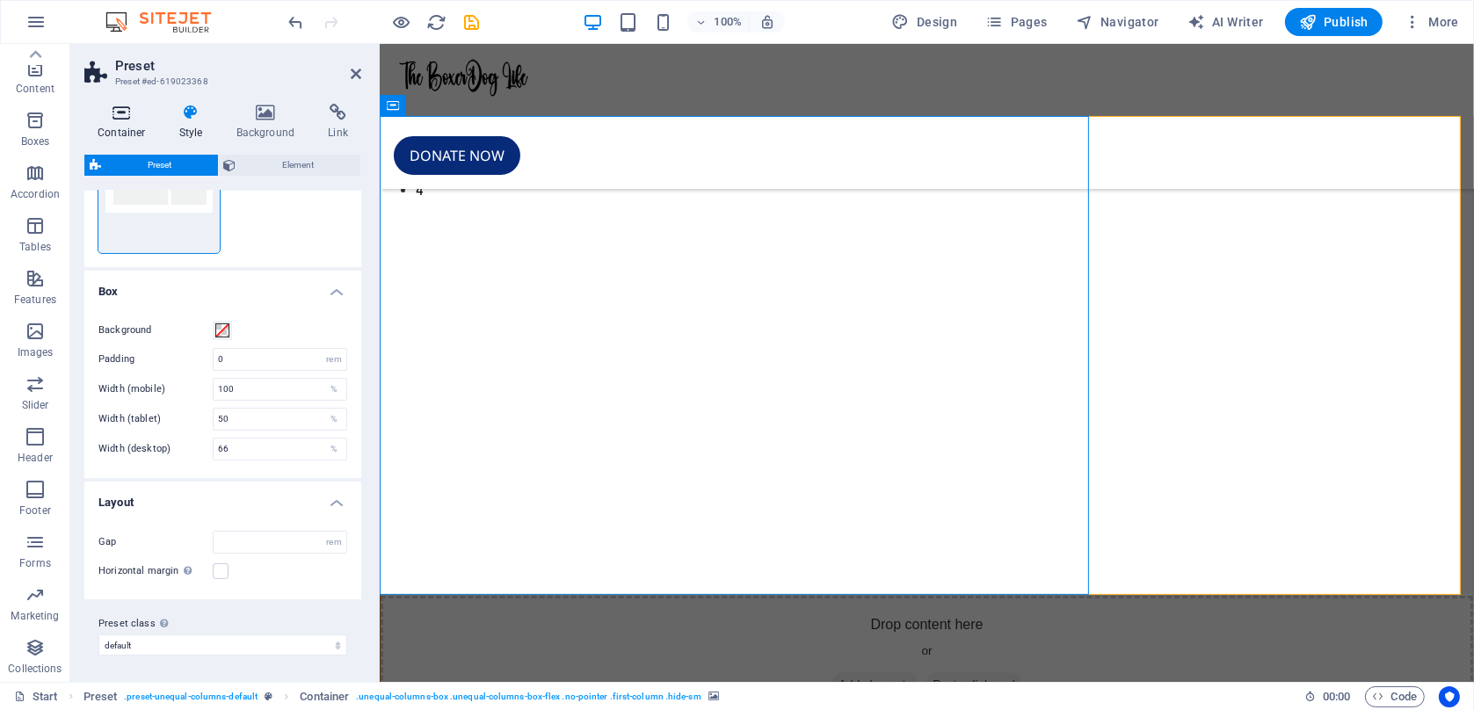
click at [132, 118] on icon at bounding box center [121, 113] width 75 height 18
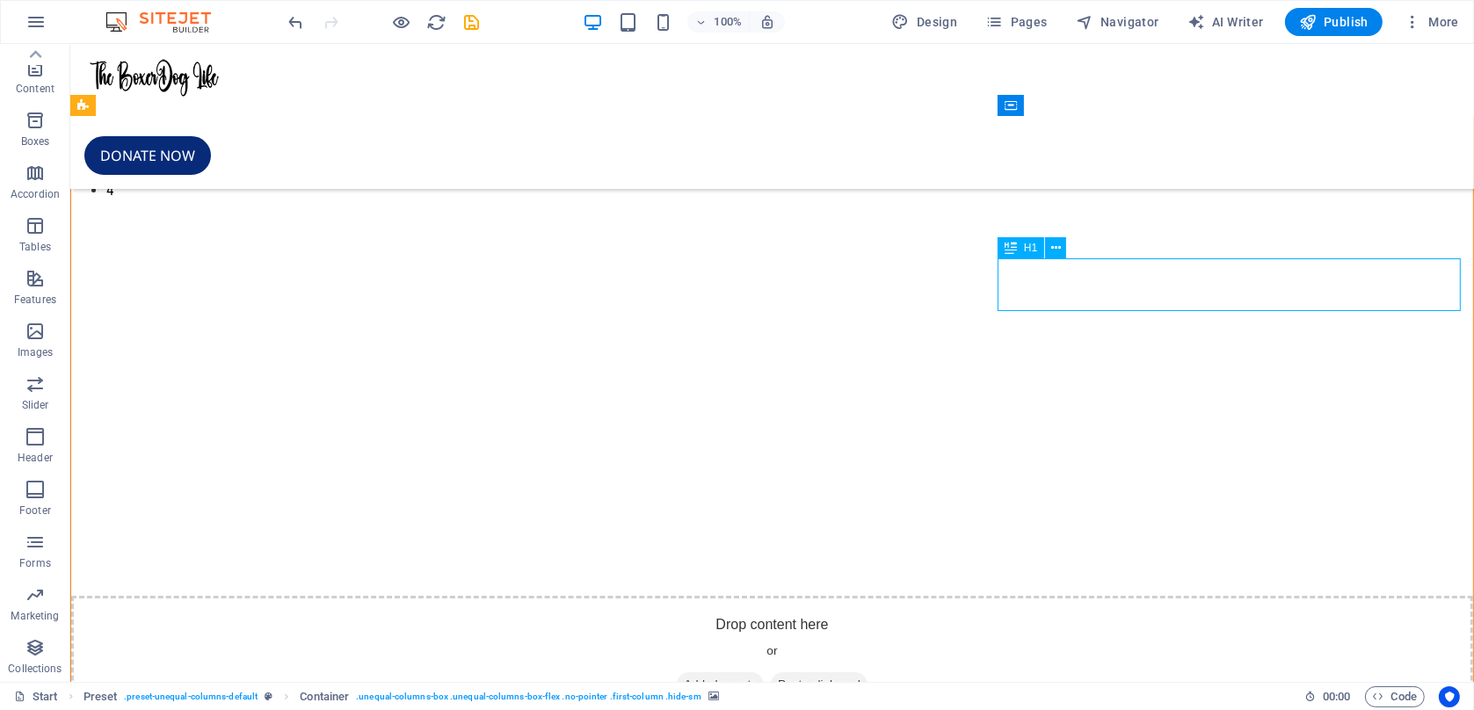
click at [1051, 252] on button at bounding box center [1055, 247] width 21 height 21
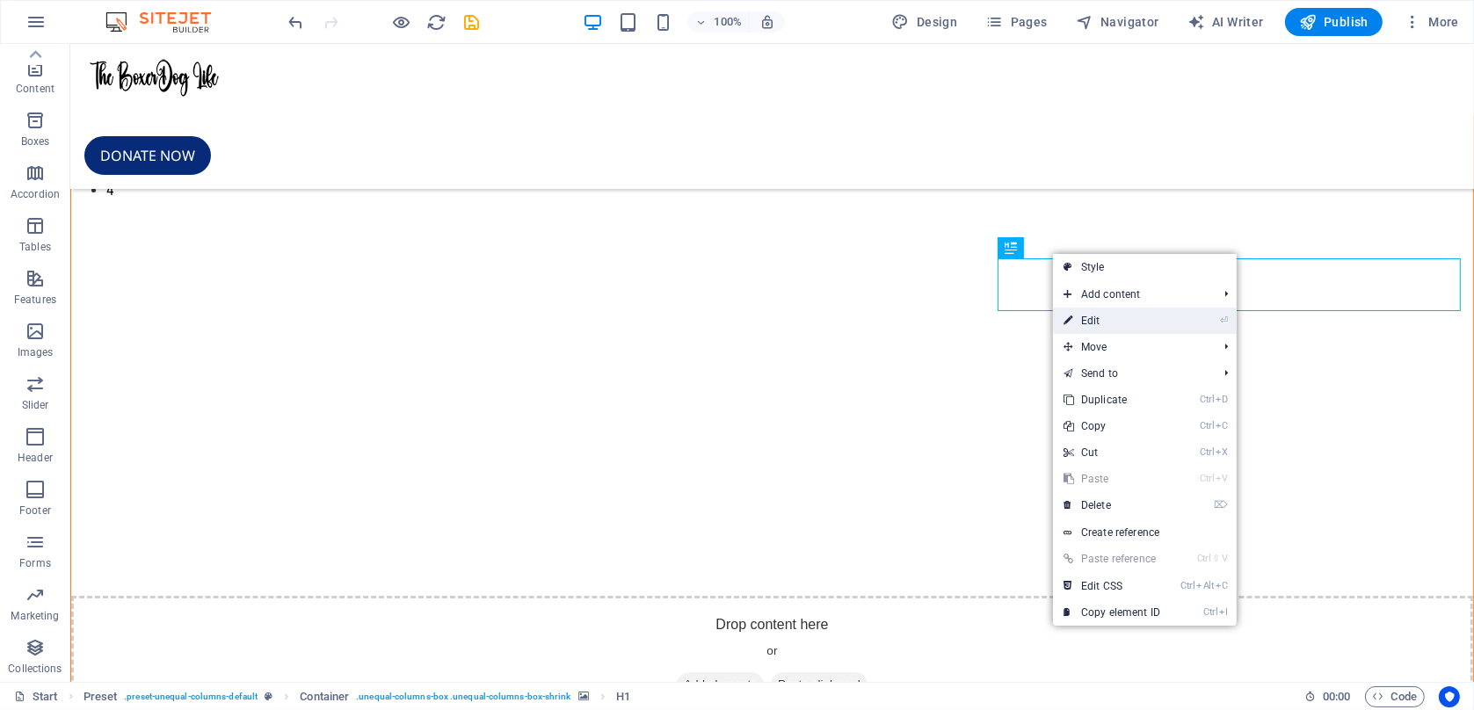
click at [1094, 324] on link "⏎ Edit" at bounding box center [1112, 321] width 118 height 26
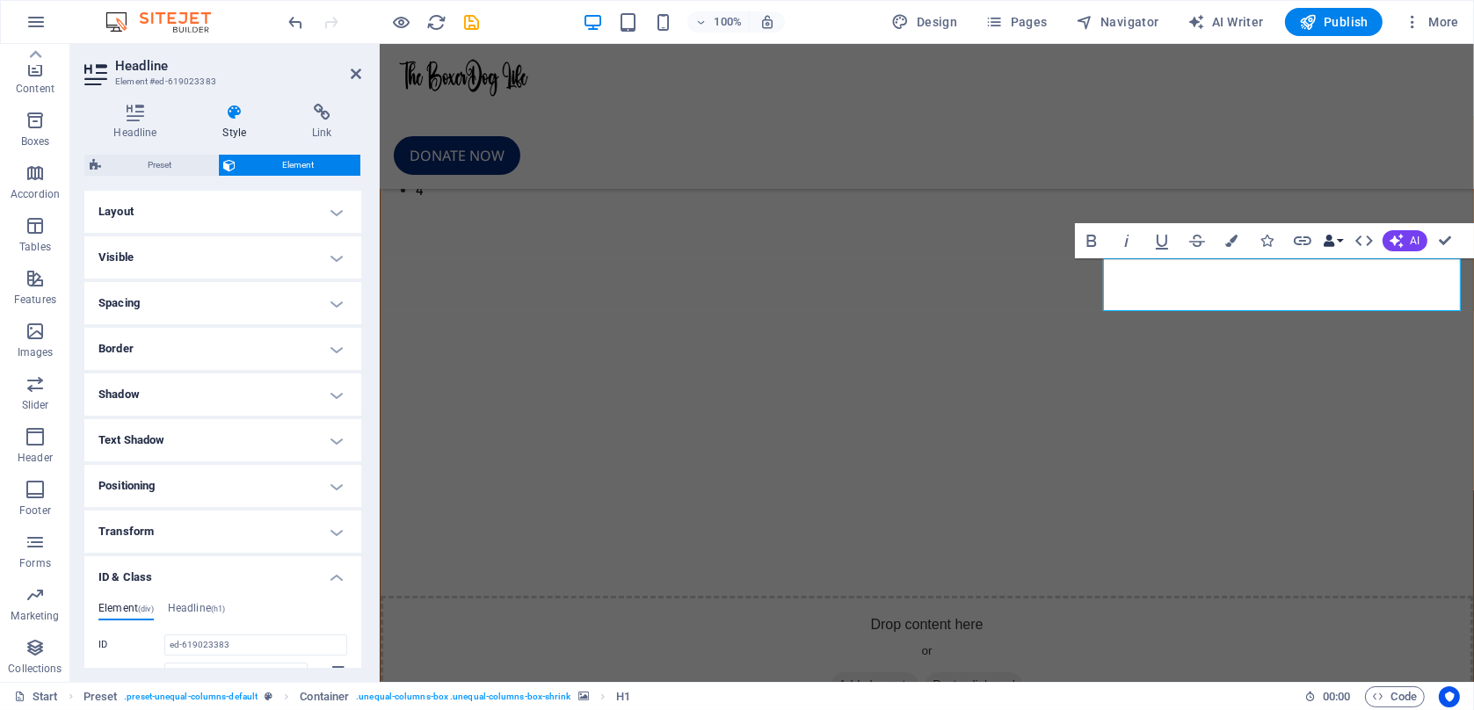
click at [1339, 243] on button "Data Bindings" at bounding box center [1333, 240] width 25 height 35
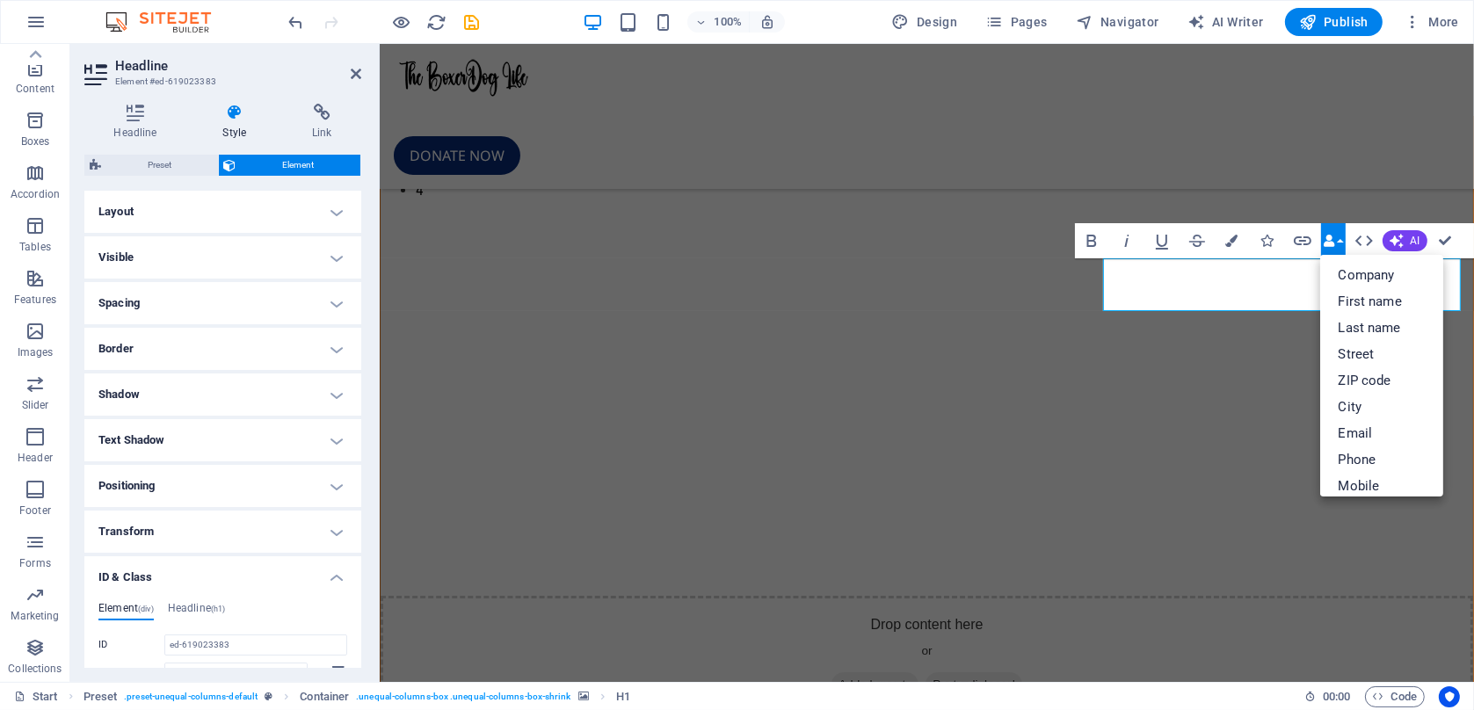
click at [1339, 243] on button "Data Bindings" at bounding box center [1333, 240] width 25 height 35
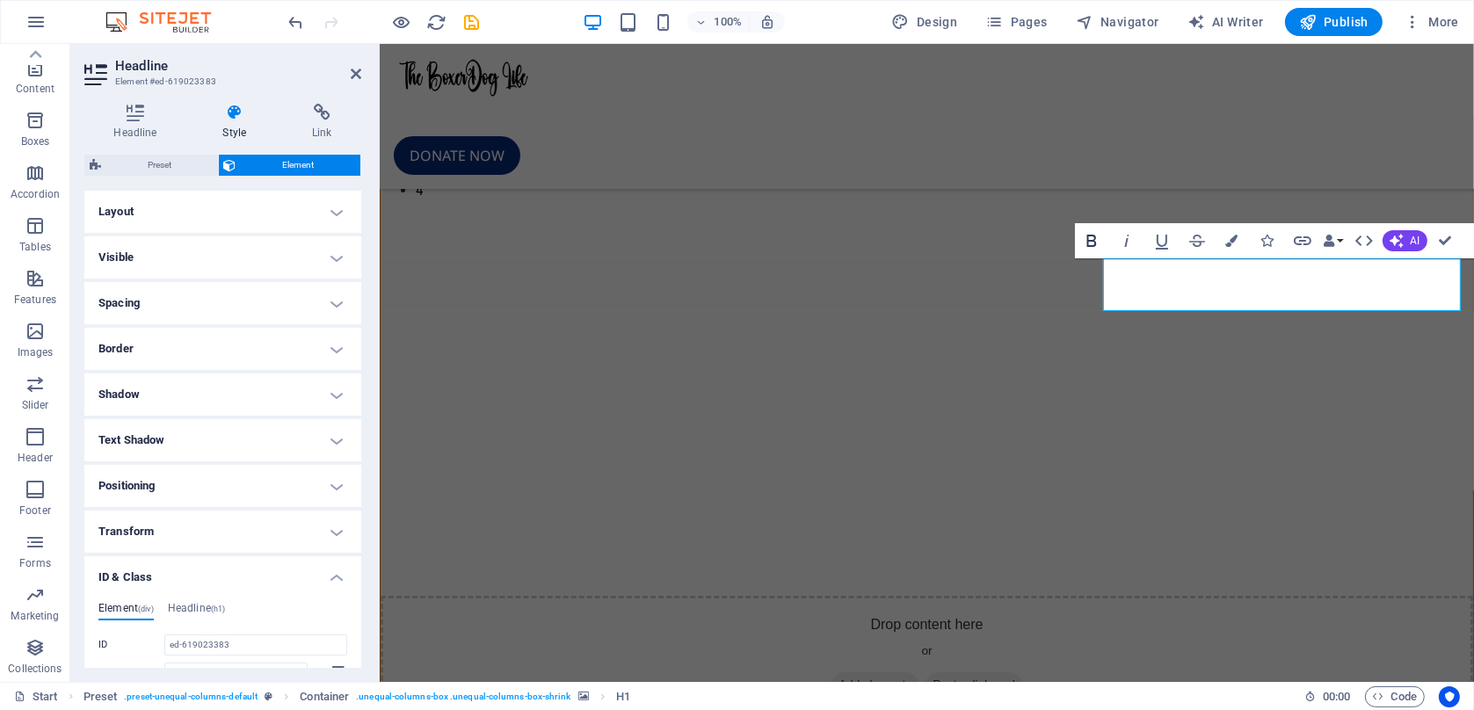
click at [1085, 236] on icon "button" at bounding box center [1091, 240] width 21 height 21
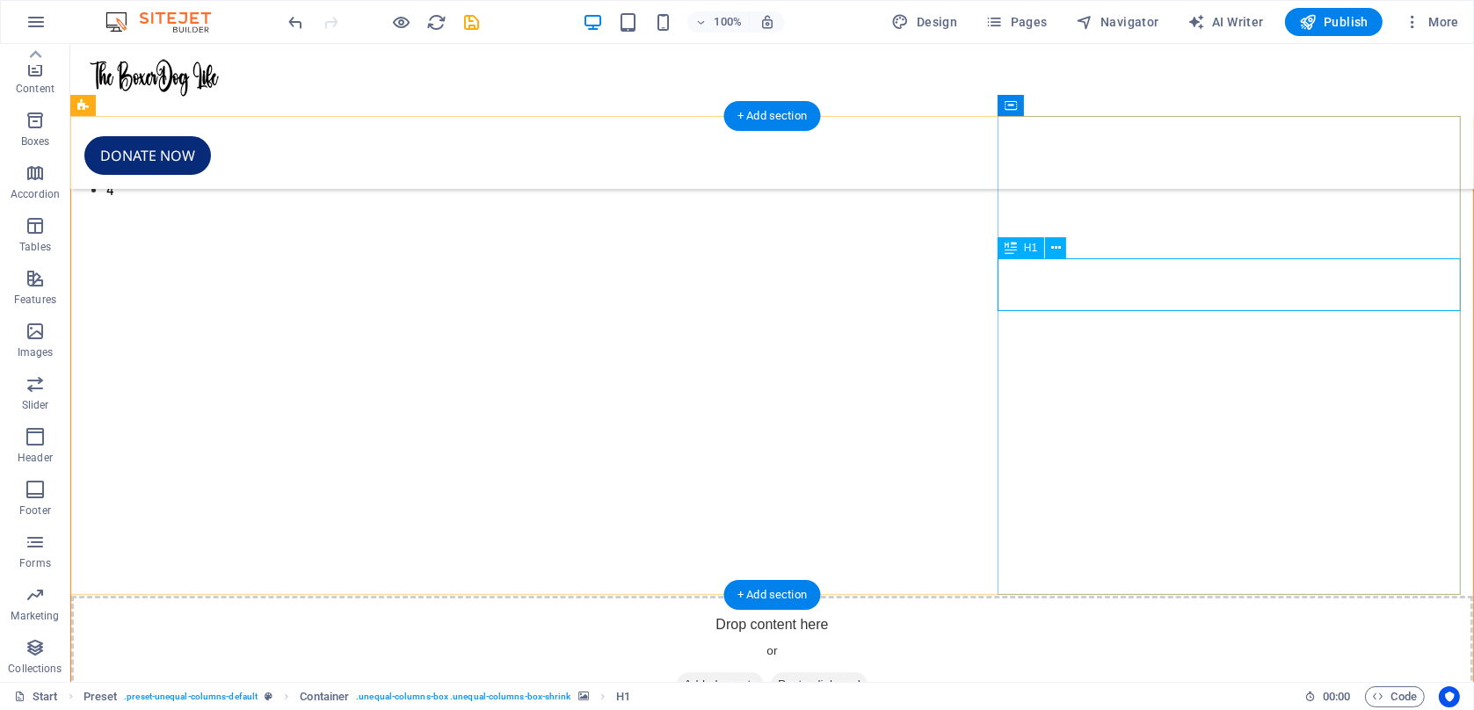
click at [1061, 251] on icon at bounding box center [1056, 248] width 10 height 18
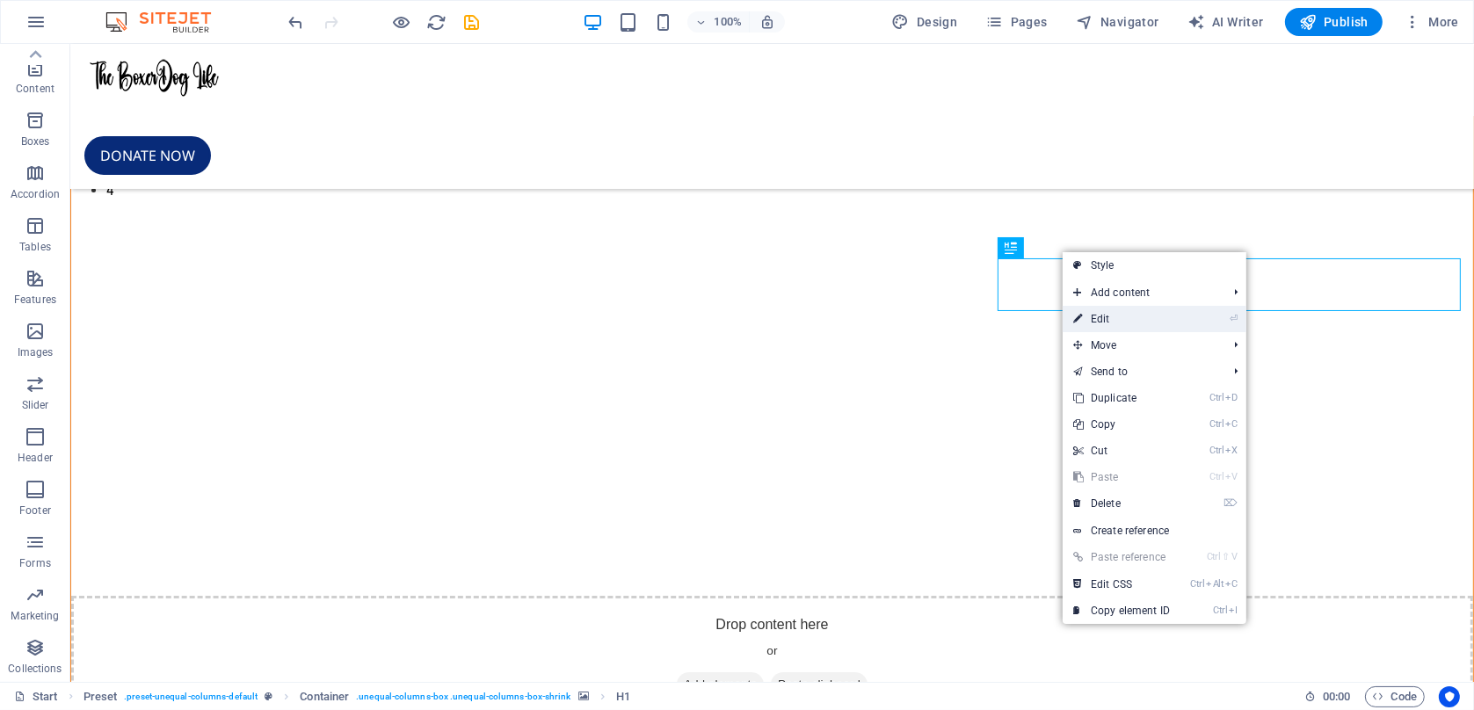
click at [1113, 319] on link "⏎ Edit" at bounding box center [1122, 319] width 118 height 26
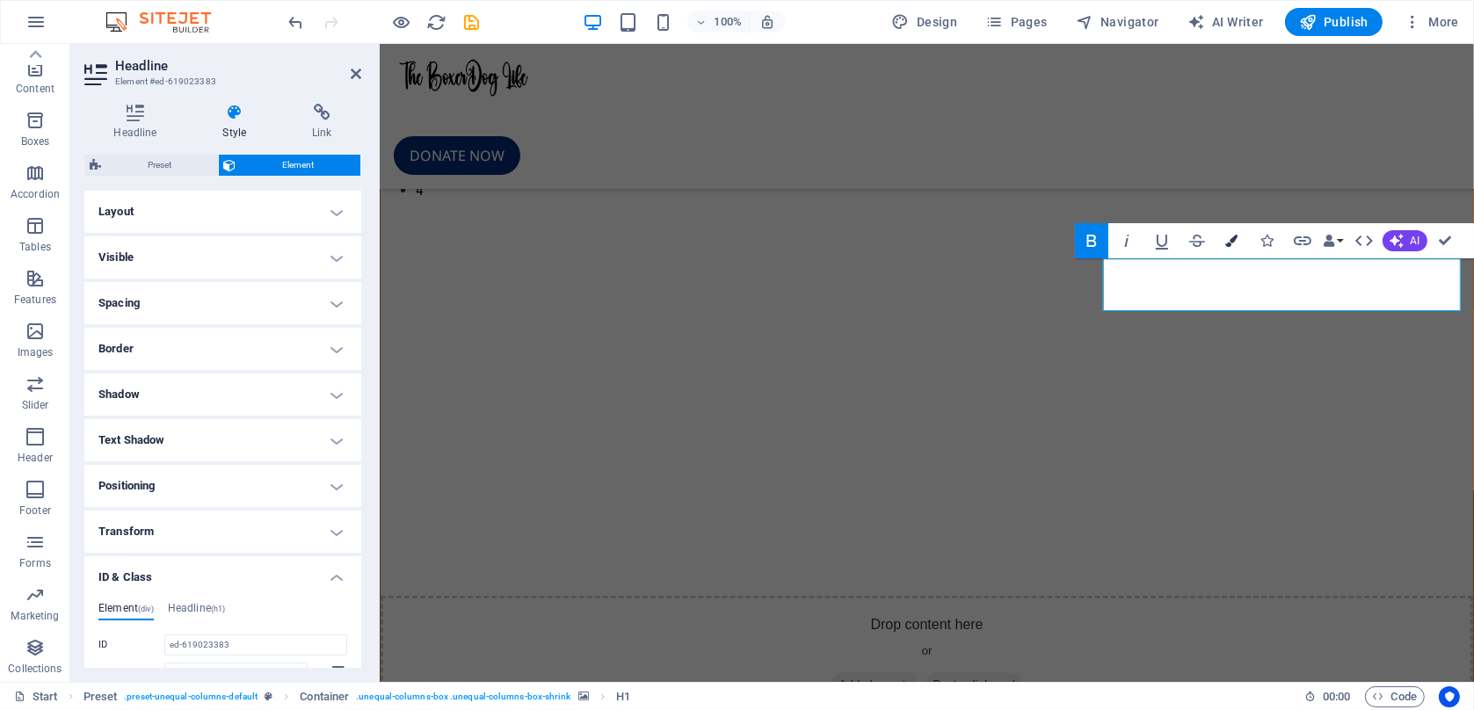
click at [1227, 238] on button "Colors" at bounding box center [1232, 240] width 33 height 35
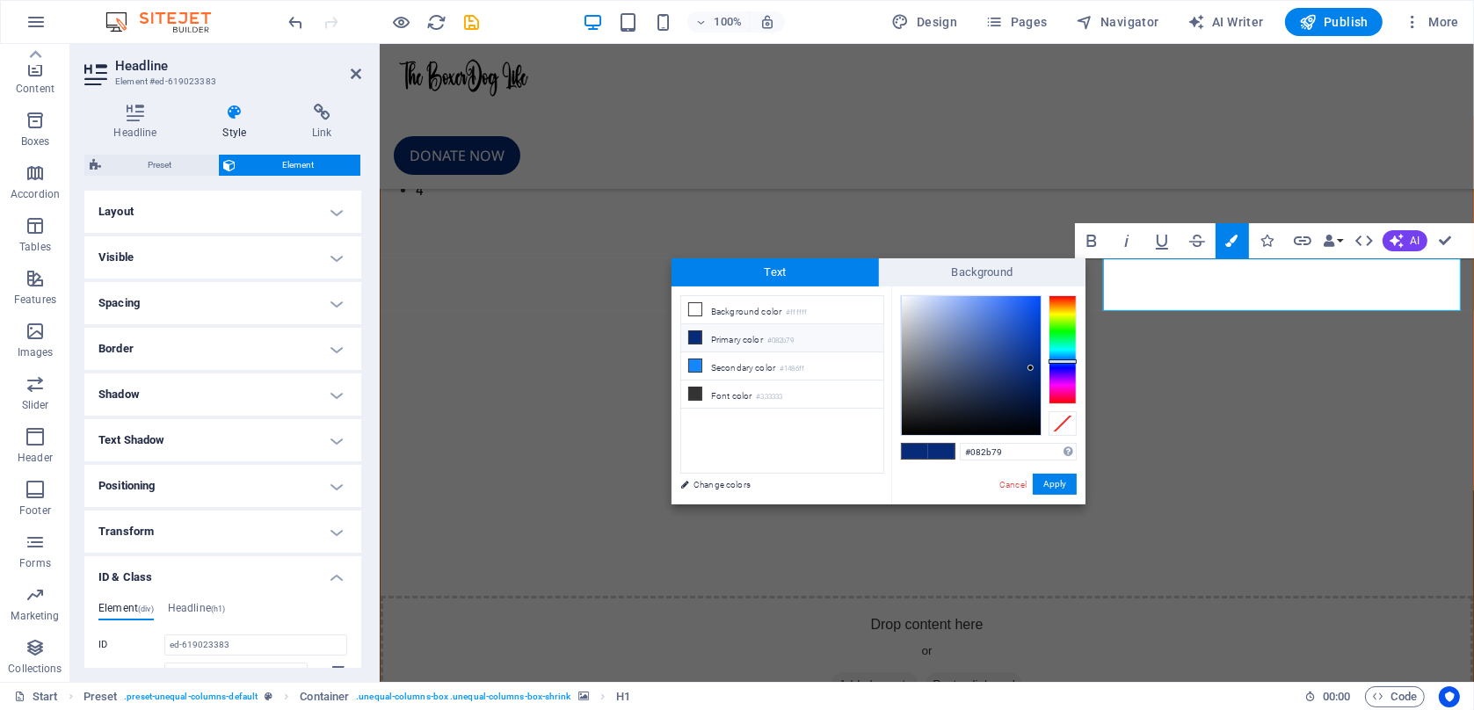
type input "#010817"
click at [1032, 422] on div at bounding box center [971, 365] width 139 height 139
click at [1059, 490] on button "Apply" at bounding box center [1055, 484] width 44 height 21
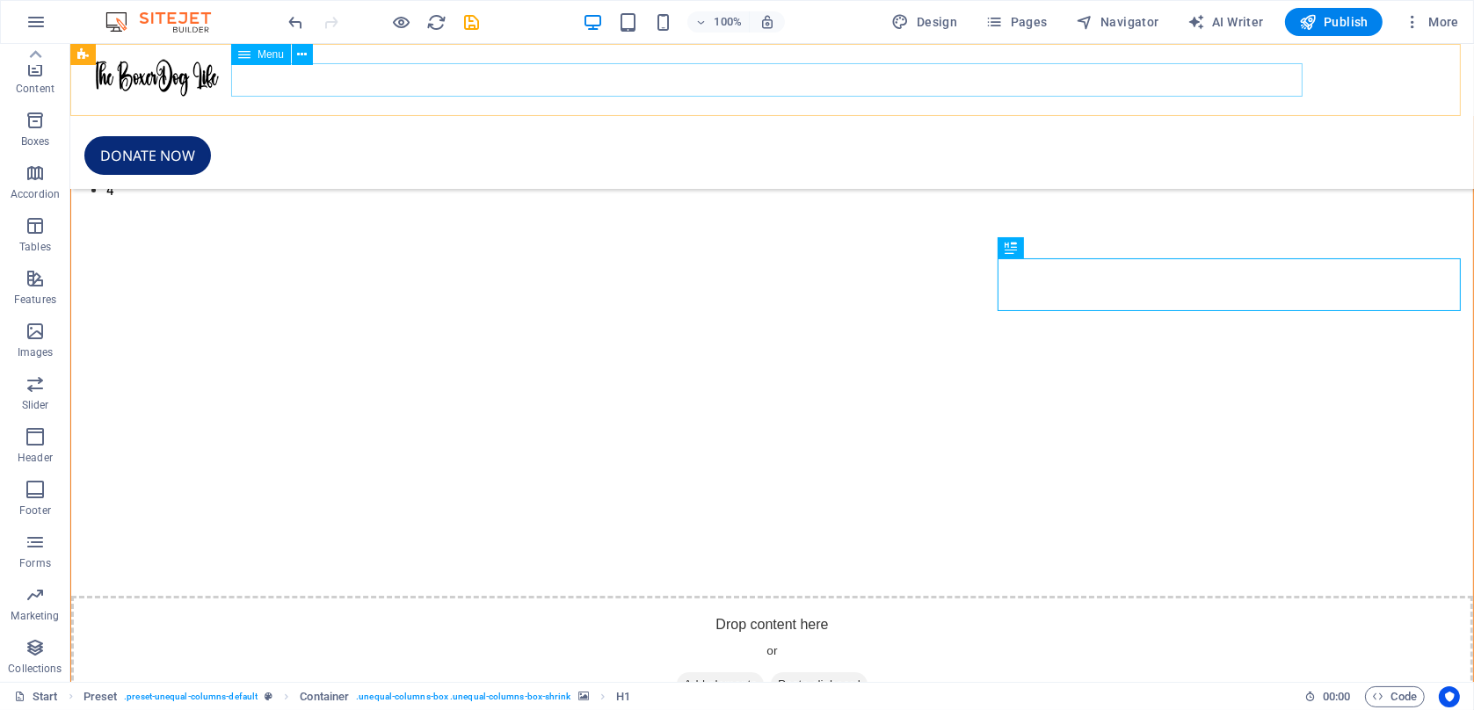
click at [307, 102] on nav at bounding box center [772, 119] width 1376 height 34
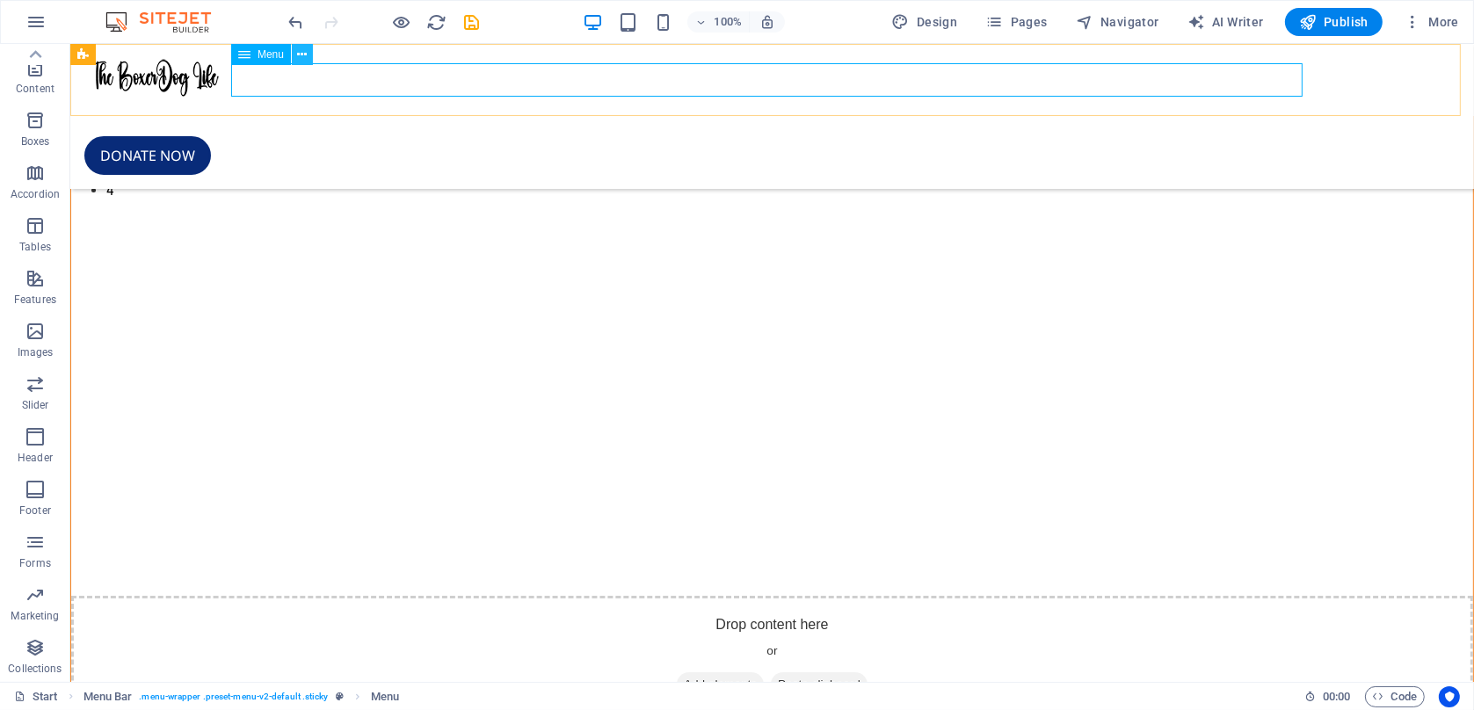
click at [304, 62] on icon at bounding box center [303, 55] width 10 height 18
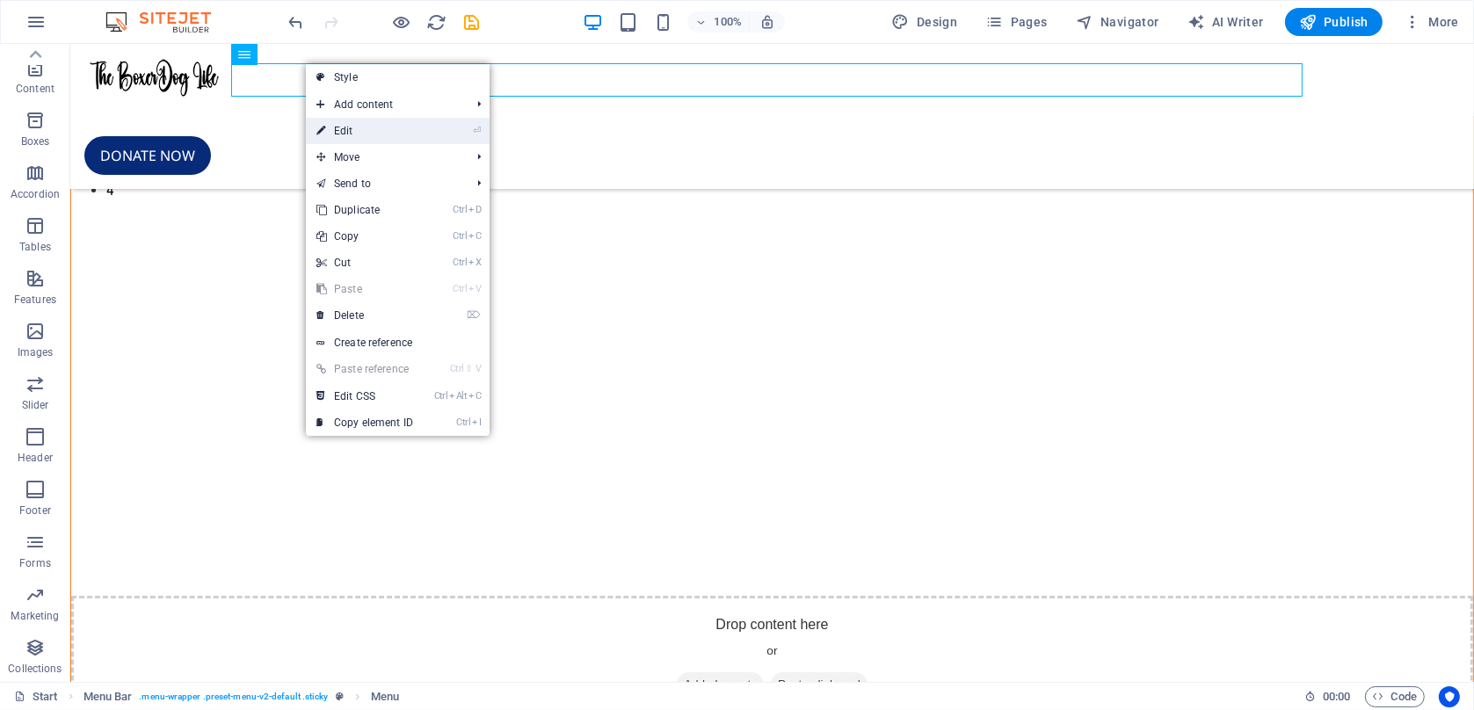
click at [355, 132] on link "⏎ Edit" at bounding box center [365, 131] width 118 height 26
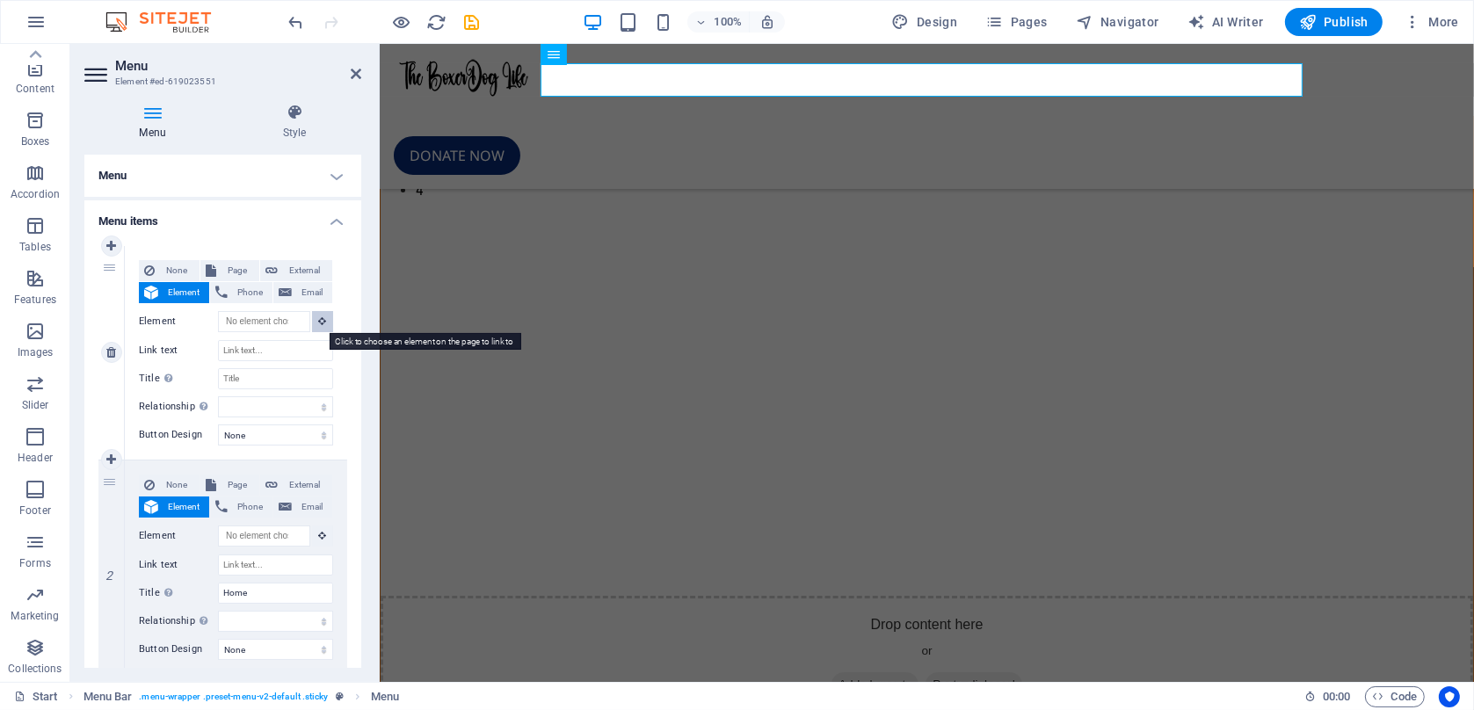
click at [316, 315] on button at bounding box center [322, 321] width 21 height 21
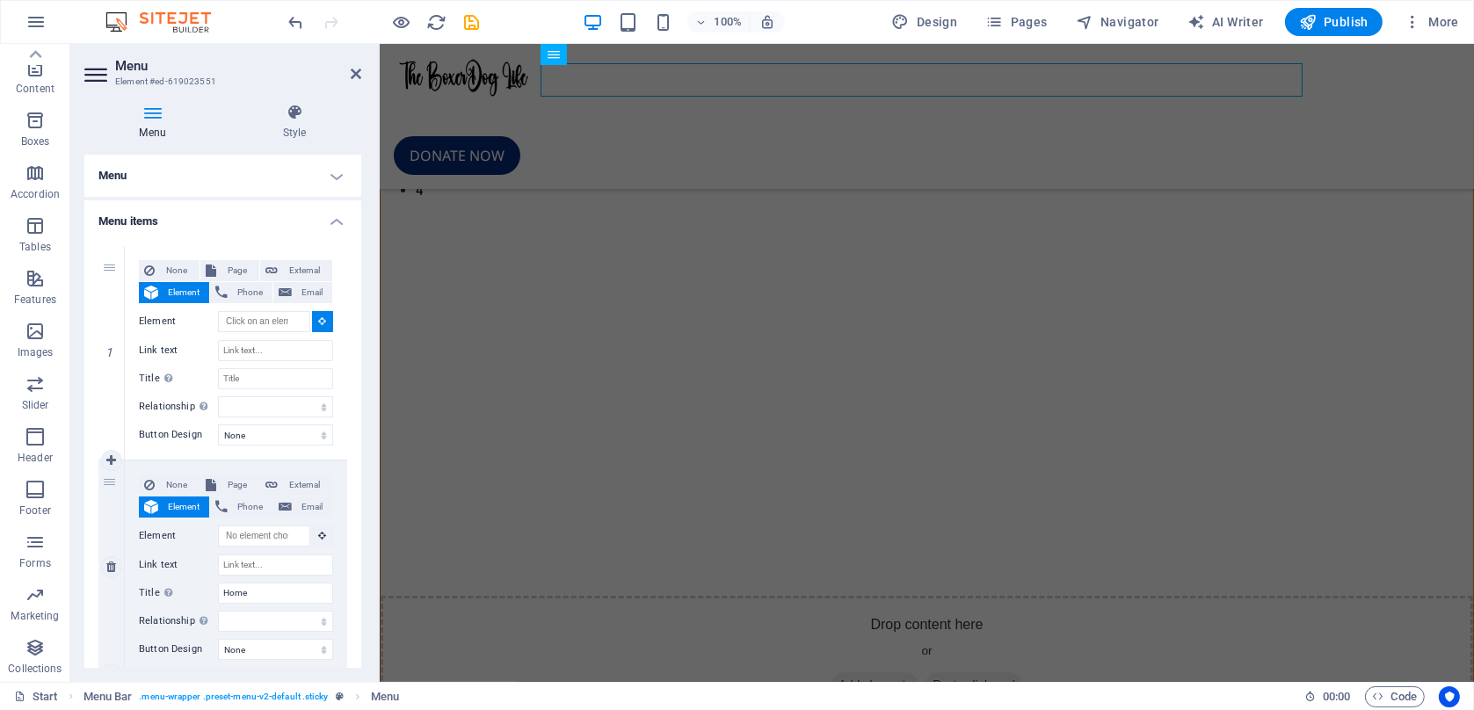
scroll to position [0, 0]
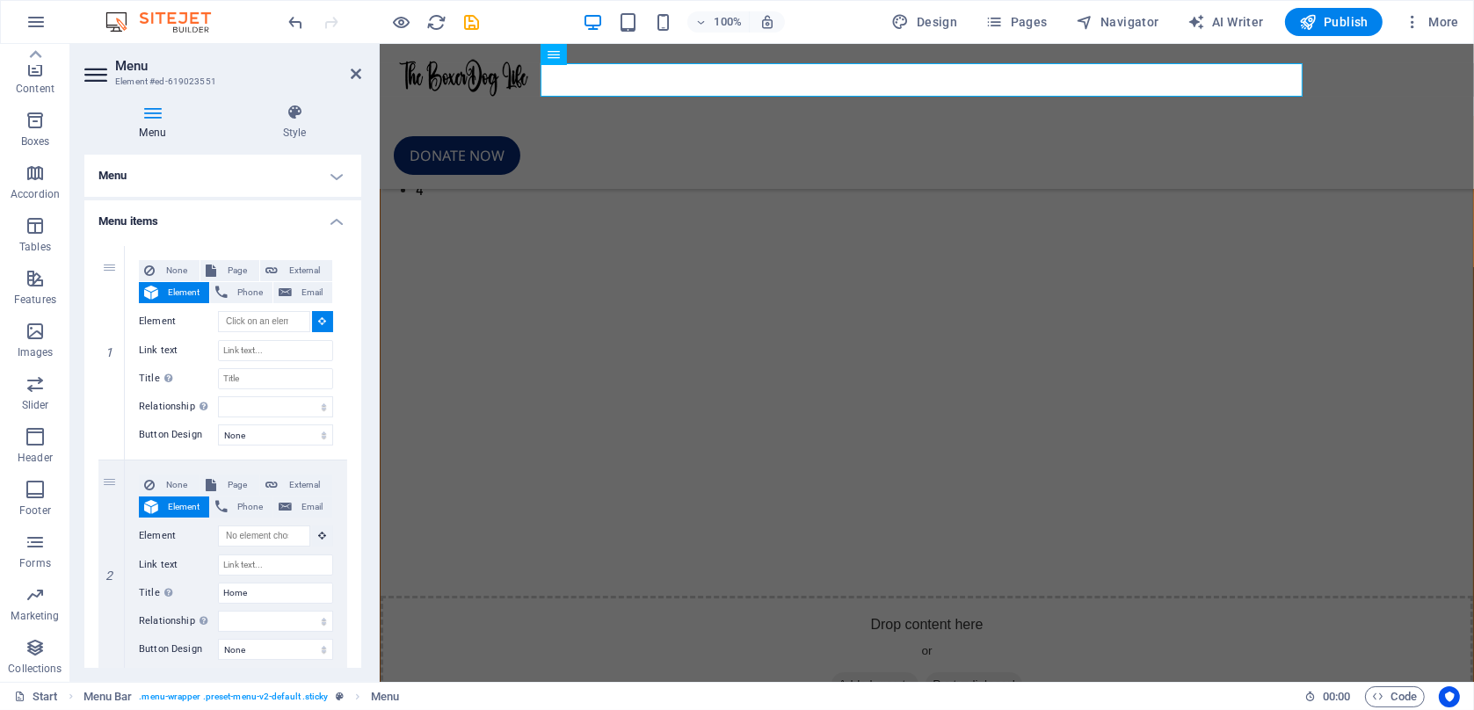
click at [348, 222] on h4 "Menu items" at bounding box center [222, 216] width 277 height 32
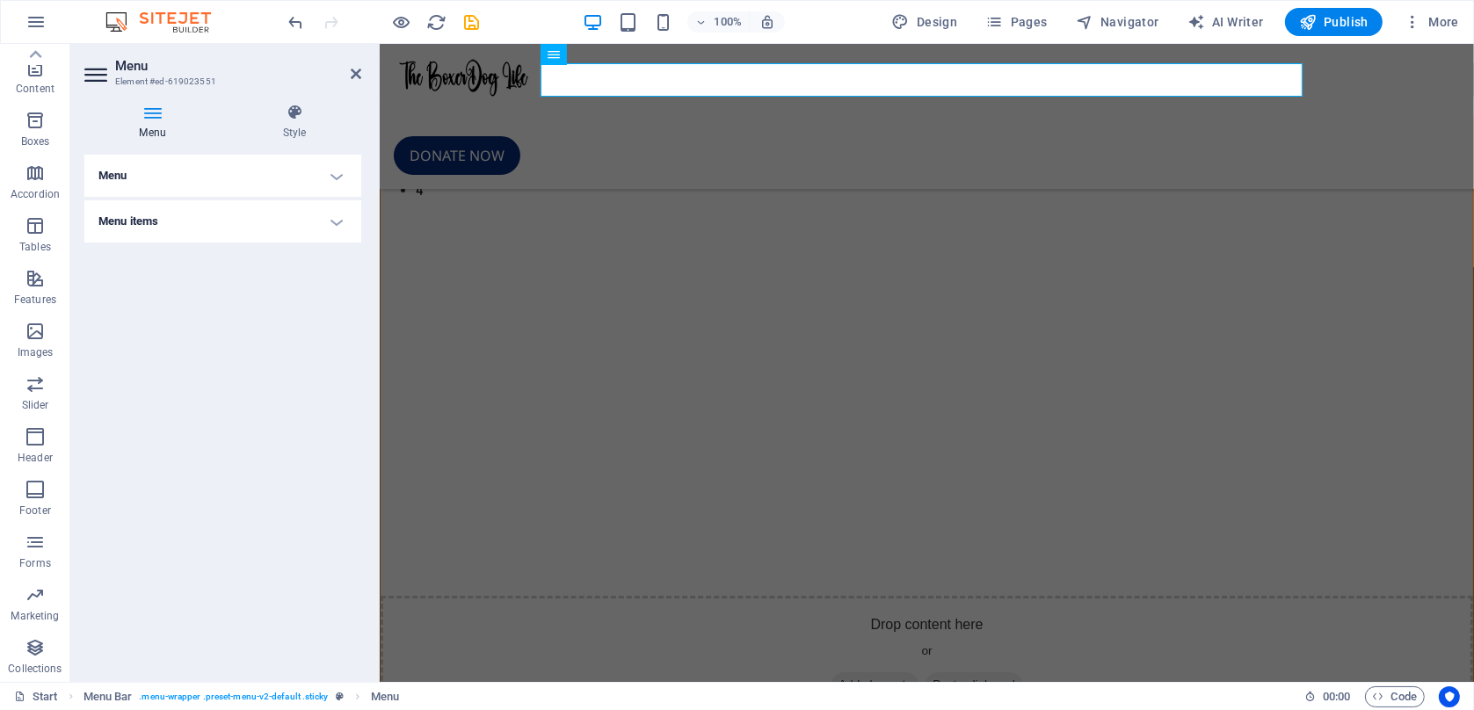
click at [346, 178] on h4 "Menu" at bounding box center [222, 176] width 277 height 42
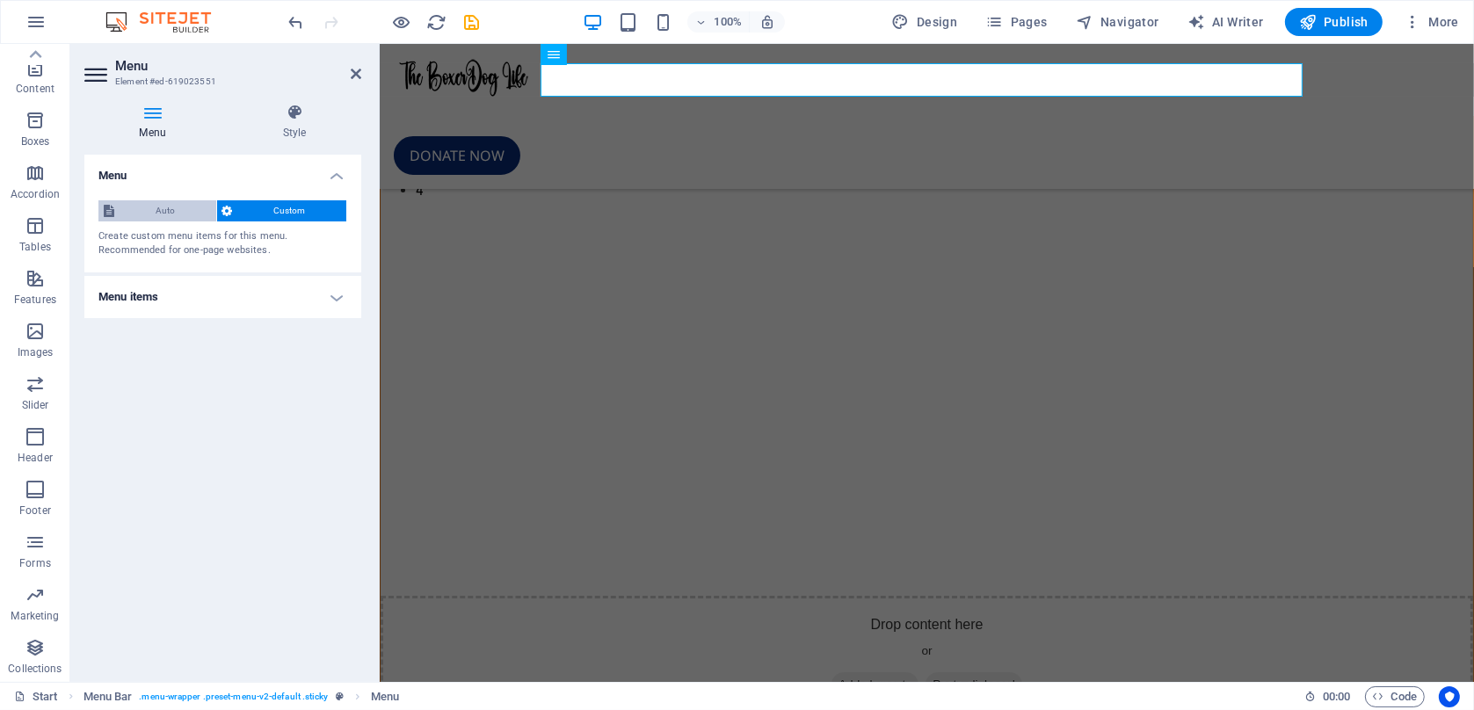
click at [181, 214] on span "Auto" at bounding box center [165, 210] width 91 height 21
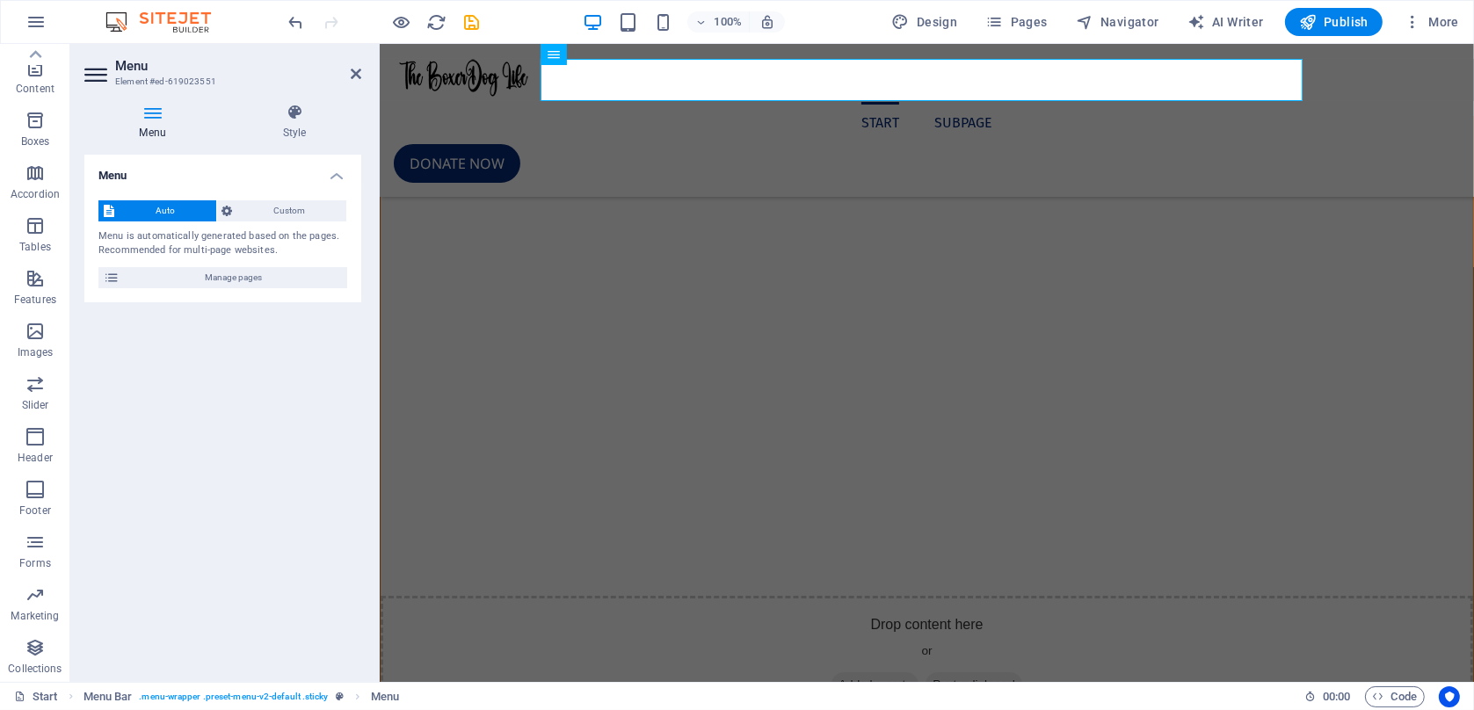
click at [181, 214] on span "Auto" at bounding box center [165, 210] width 91 height 21
click at [207, 287] on span "Manage pages" at bounding box center [233, 277] width 217 height 21
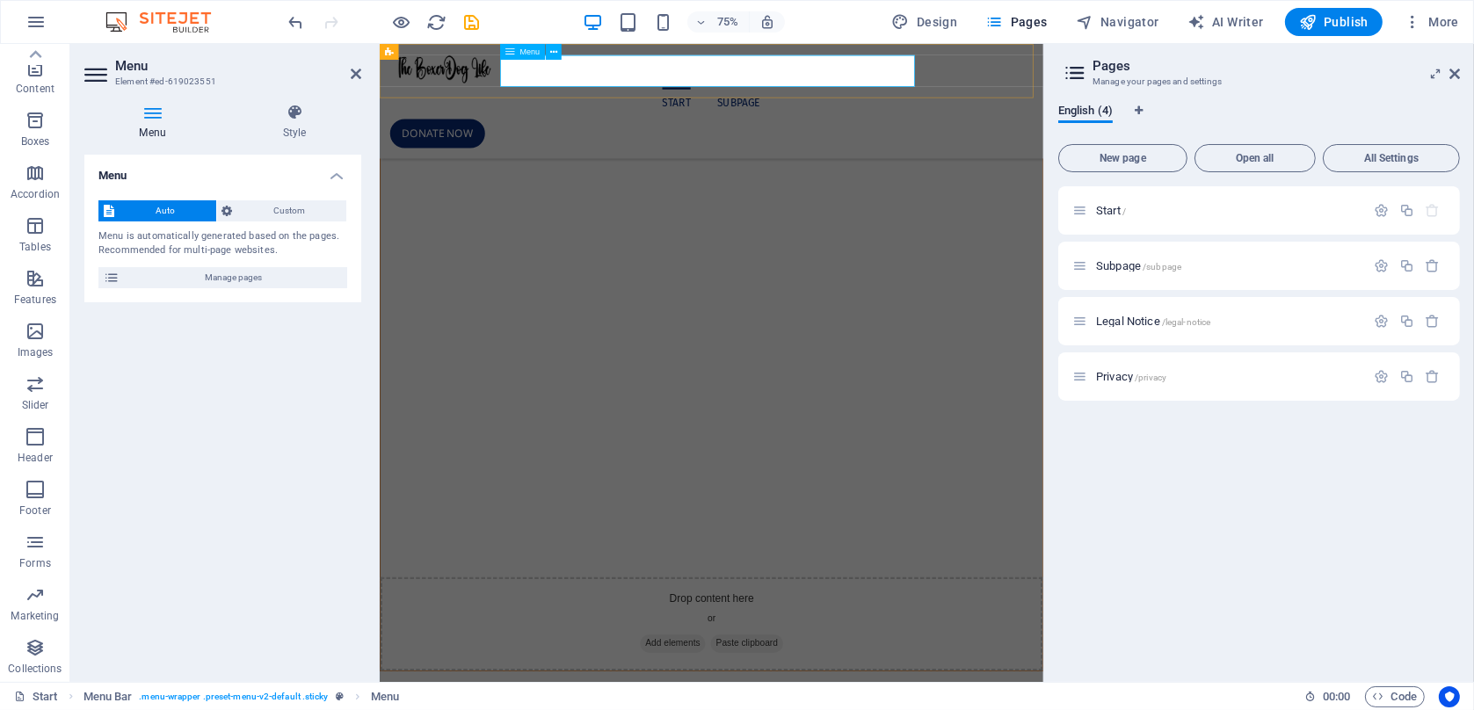
click at [751, 102] on nav "Start Subpage" at bounding box center [821, 123] width 857 height 42
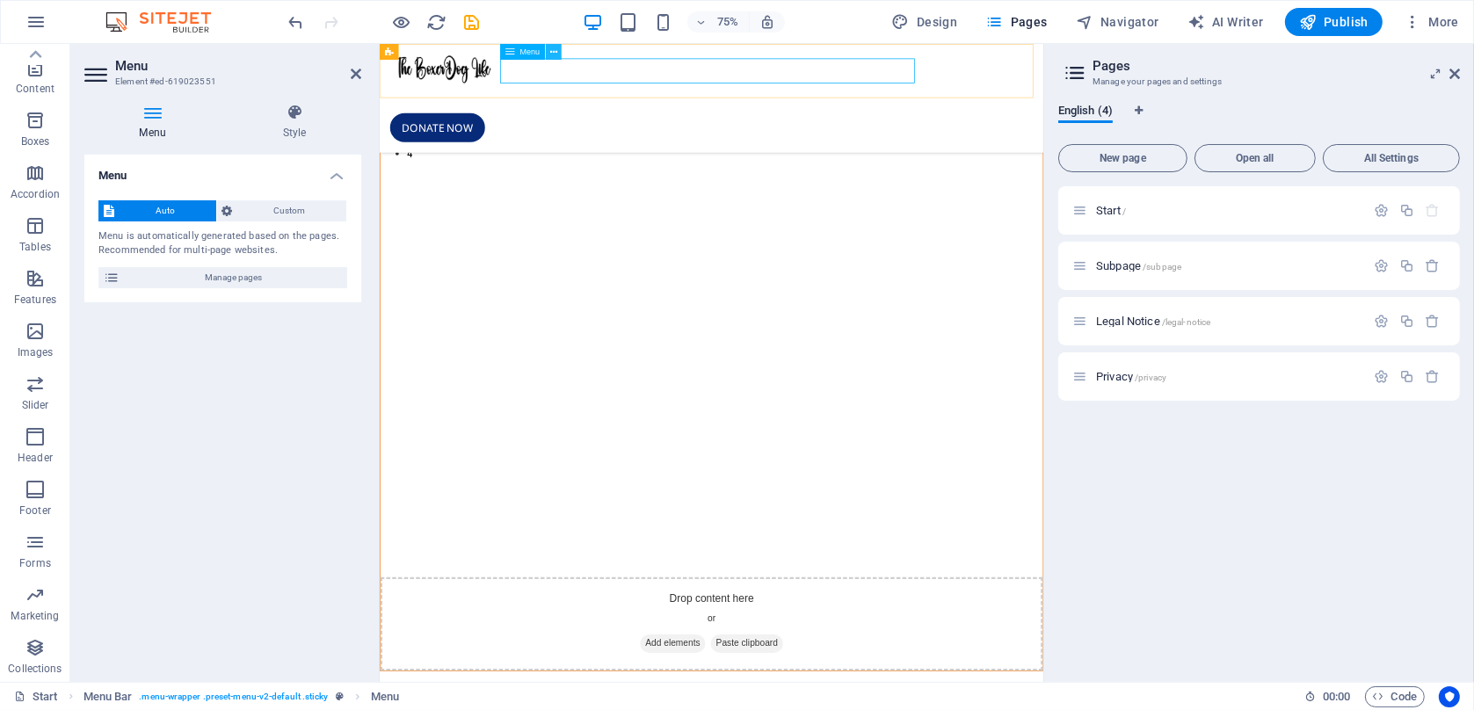
click at [548, 55] on button at bounding box center [554, 52] width 16 height 16
click at [119, 283] on icon at bounding box center [112, 277] width 16 height 21
click at [1217, 159] on span "Open all" at bounding box center [1254, 158] width 105 height 11
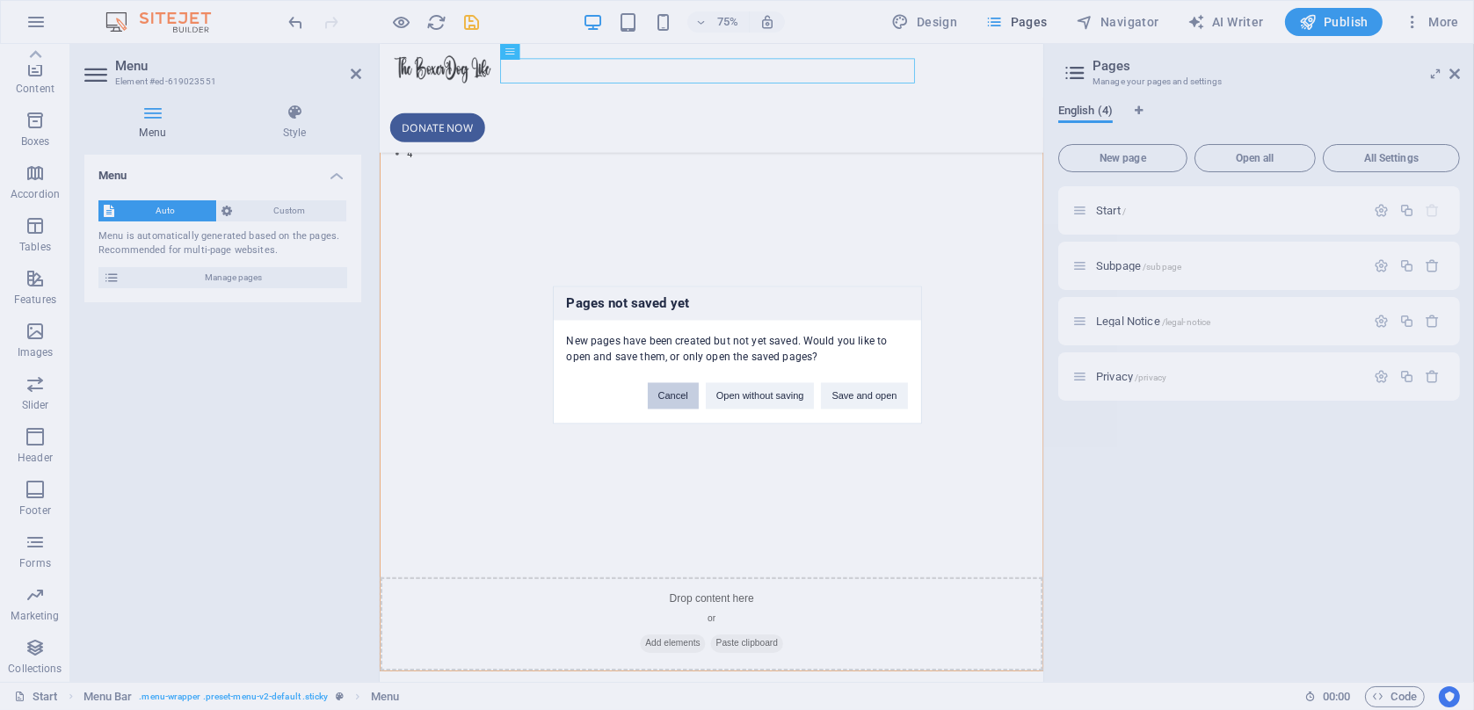
drag, startPoint x: 650, startPoint y: 367, endPoint x: 657, endPoint y: 389, distance: 22.2
click at [652, 373] on div "Cancel Open without saving Save and open" at bounding box center [778, 388] width 287 height 45
click at [662, 410] on div "Pages not saved yet New pages have been created but not yet saved. Would you li…" at bounding box center [737, 356] width 369 height 138
drag, startPoint x: 662, startPoint y: 393, endPoint x: 650, endPoint y: 425, distance: 34.8
click at [662, 393] on button "Cancel" at bounding box center [673, 396] width 51 height 26
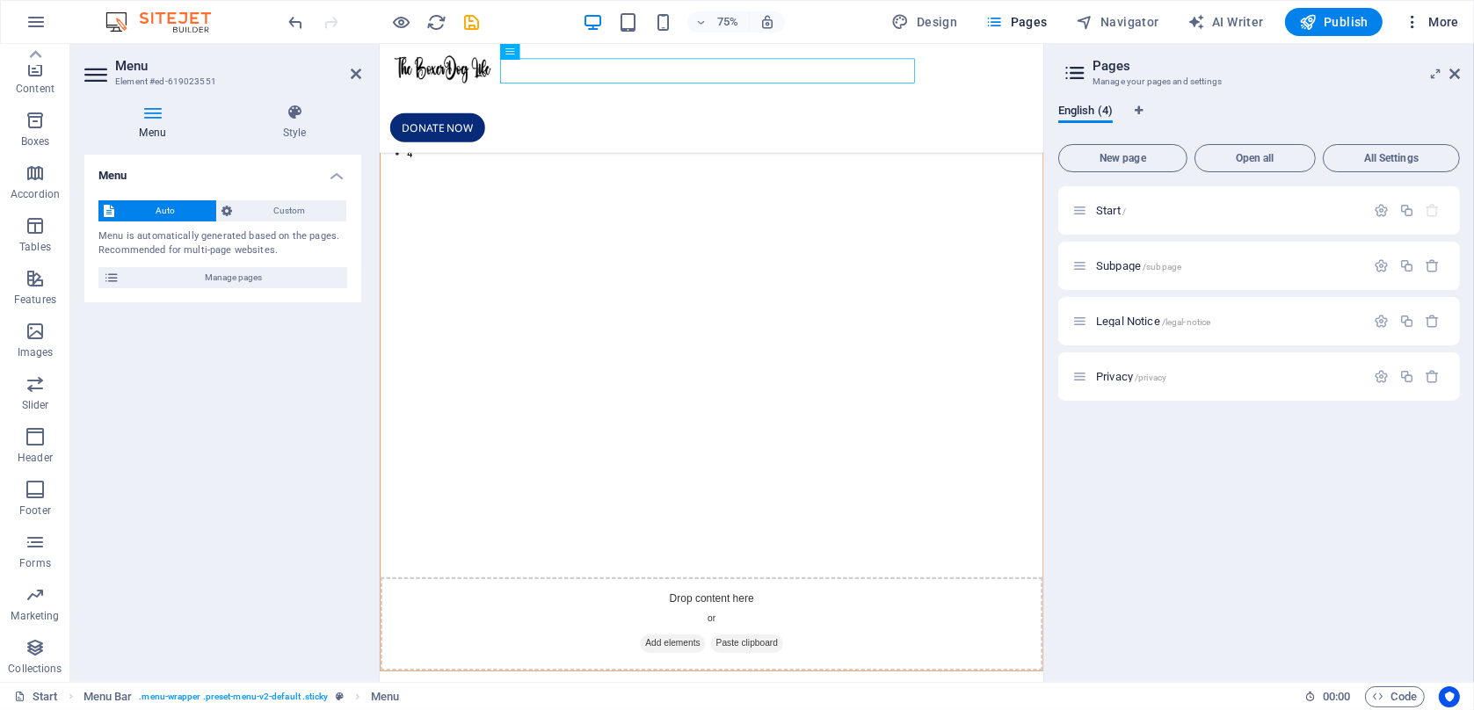
click at [1418, 29] on icon "button" at bounding box center [1413, 22] width 18 height 18
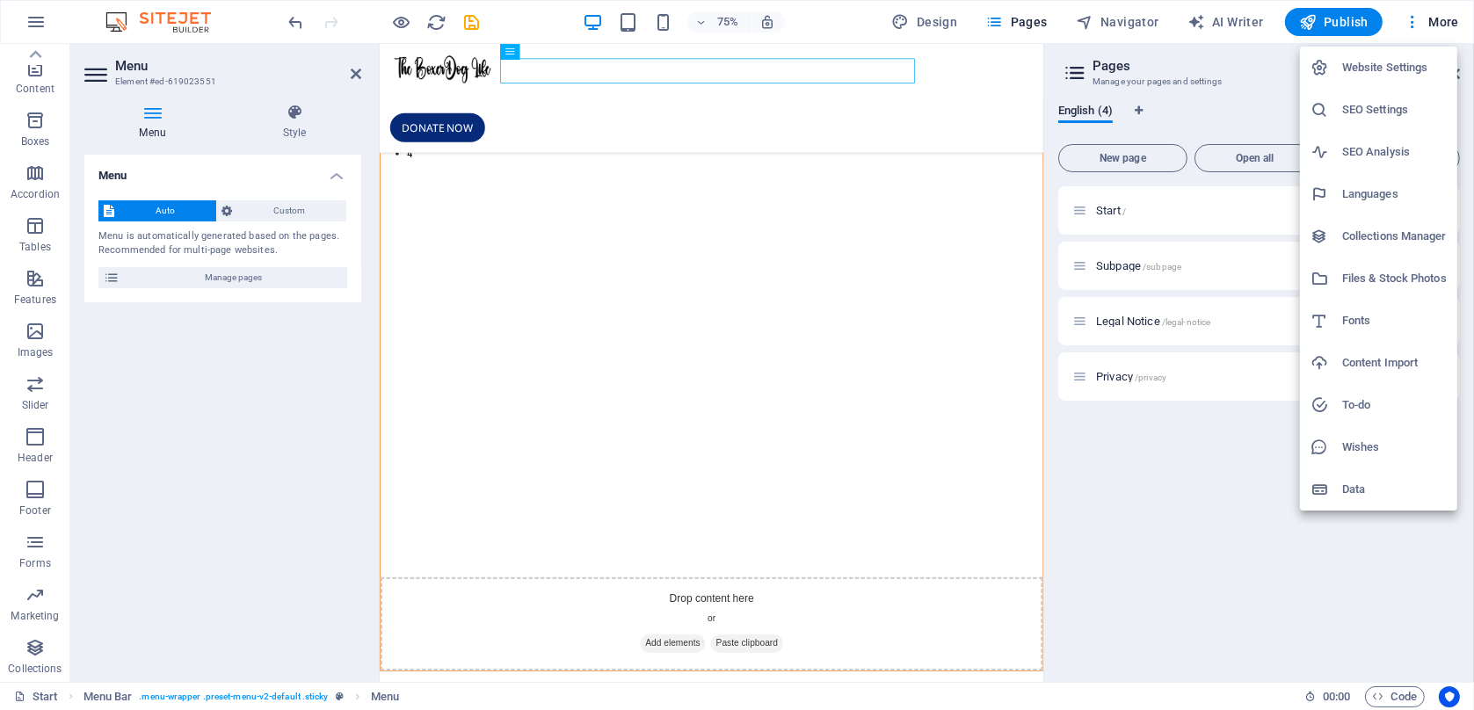
click at [1221, 445] on div at bounding box center [737, 355] width 1474 height 710
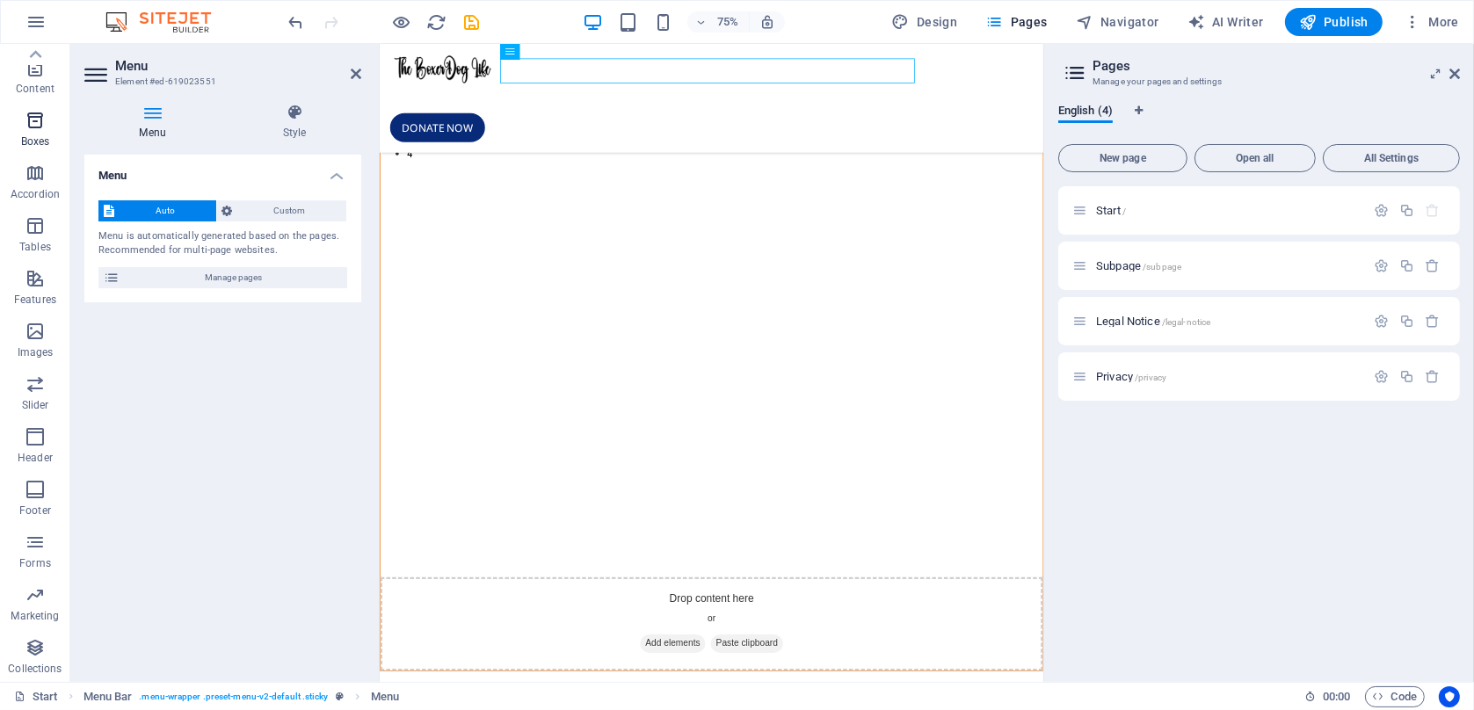
click at [37, 128] on icon "button" at bounding box center [35, 120] width 21 height 21
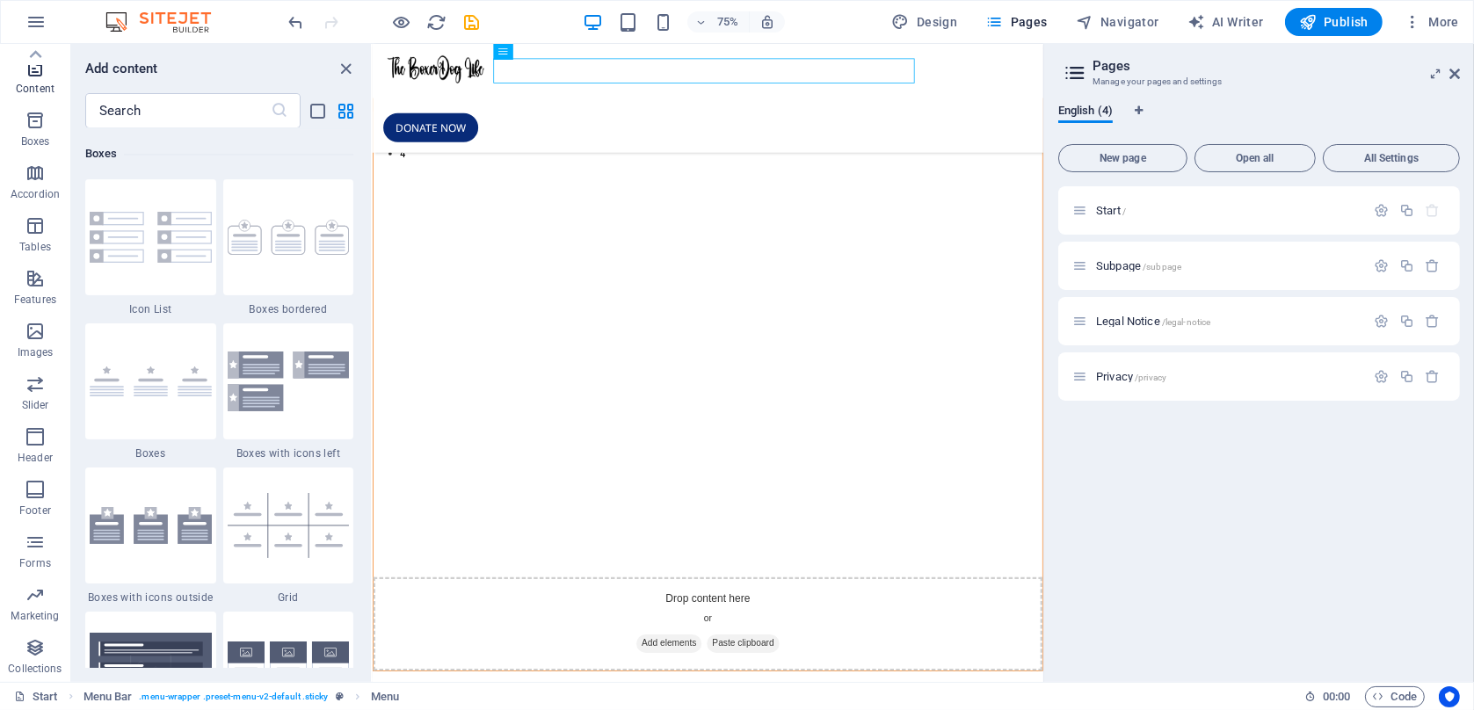
click at [54, 82] on p "Content" at bounding box center [35, 89] width 39 height 14
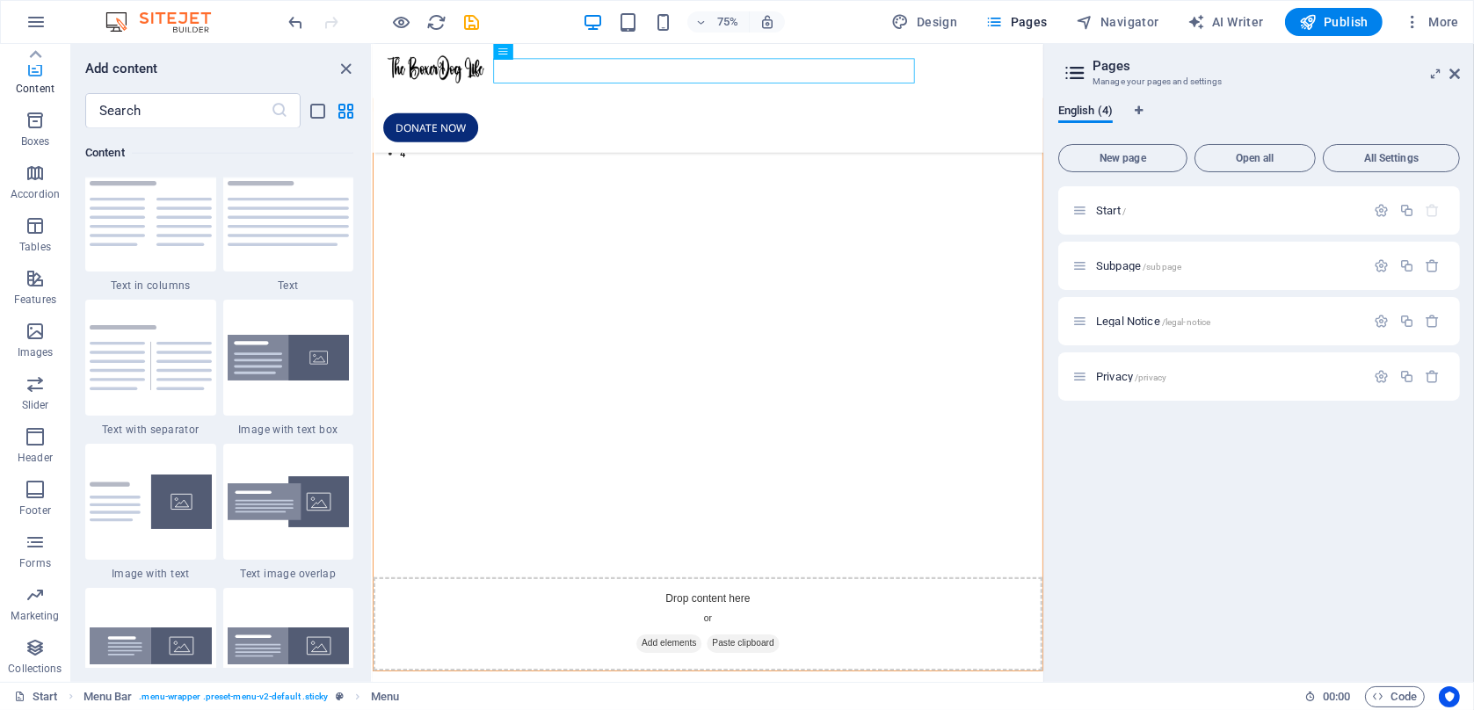
scroll to position [3075, 0]
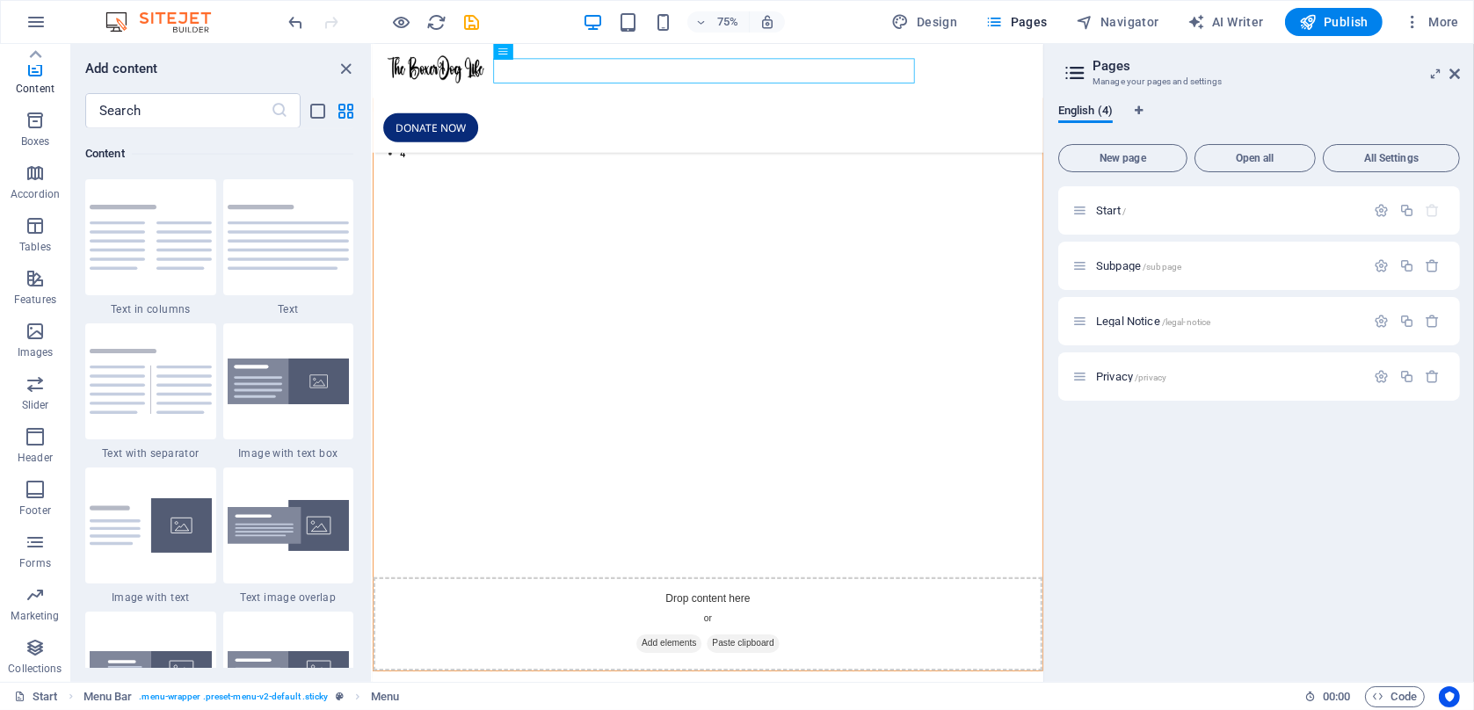
click at [76, 680] on div "Add content ​ Favorites 1 Star Headline 1 Star Container Elements 1 Star Headli…" at bounding box center [221, 363] width 300 height 638
click at [32, 702] on link "Start" at bounding box center [36, 697] width 44 height 21
click at [343, 67] on icon "close panel" at bounding box center [347, 69] width 20 height 20
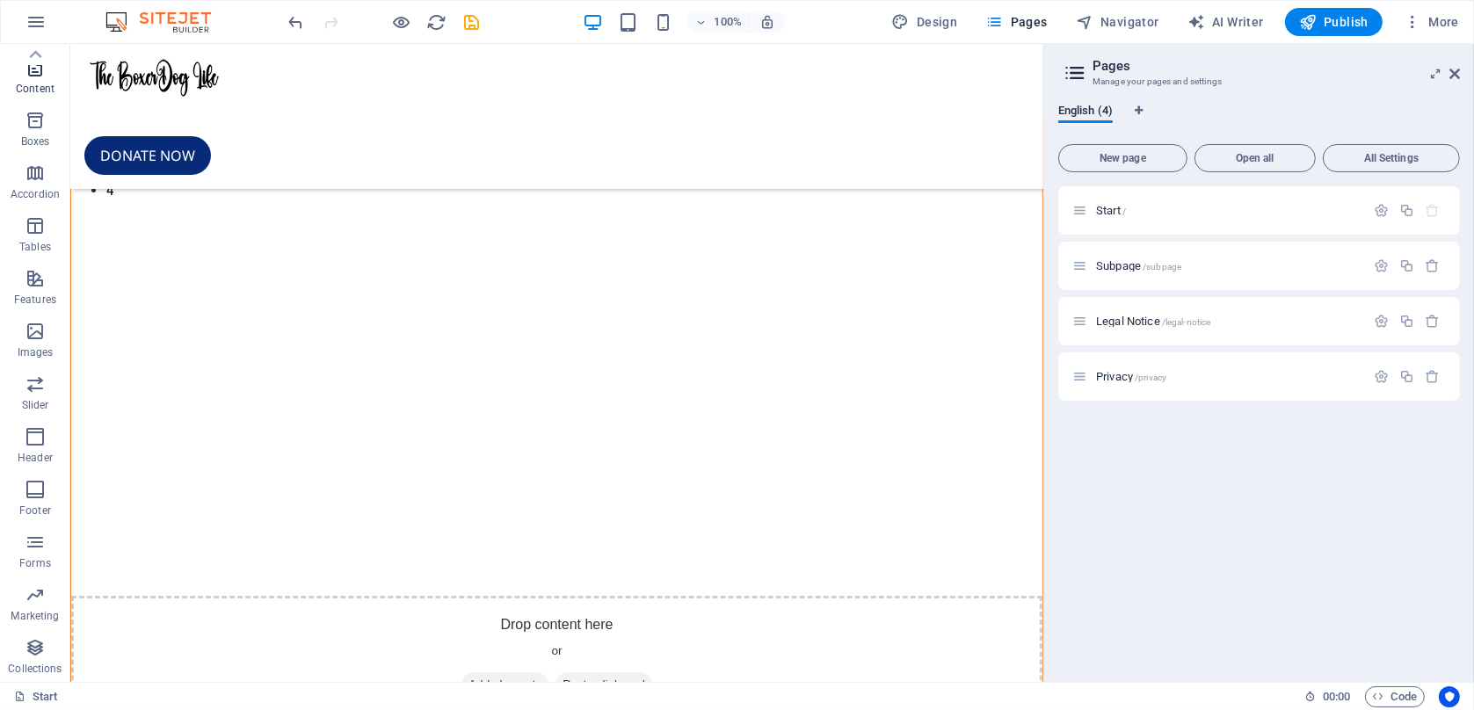
click at [38, 93] on p "Content" at bounding box center [35, 89] width 39 height 14
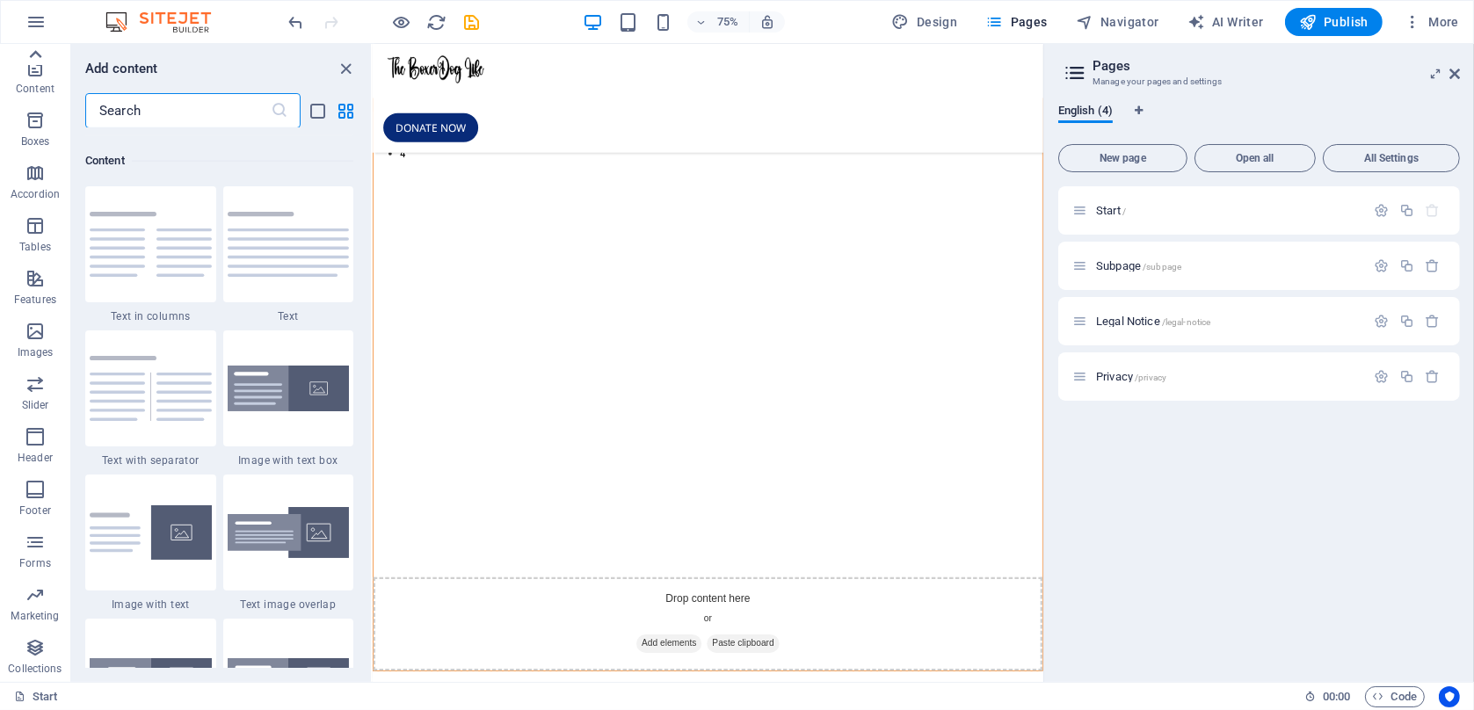
scroll to position [3076, 0]
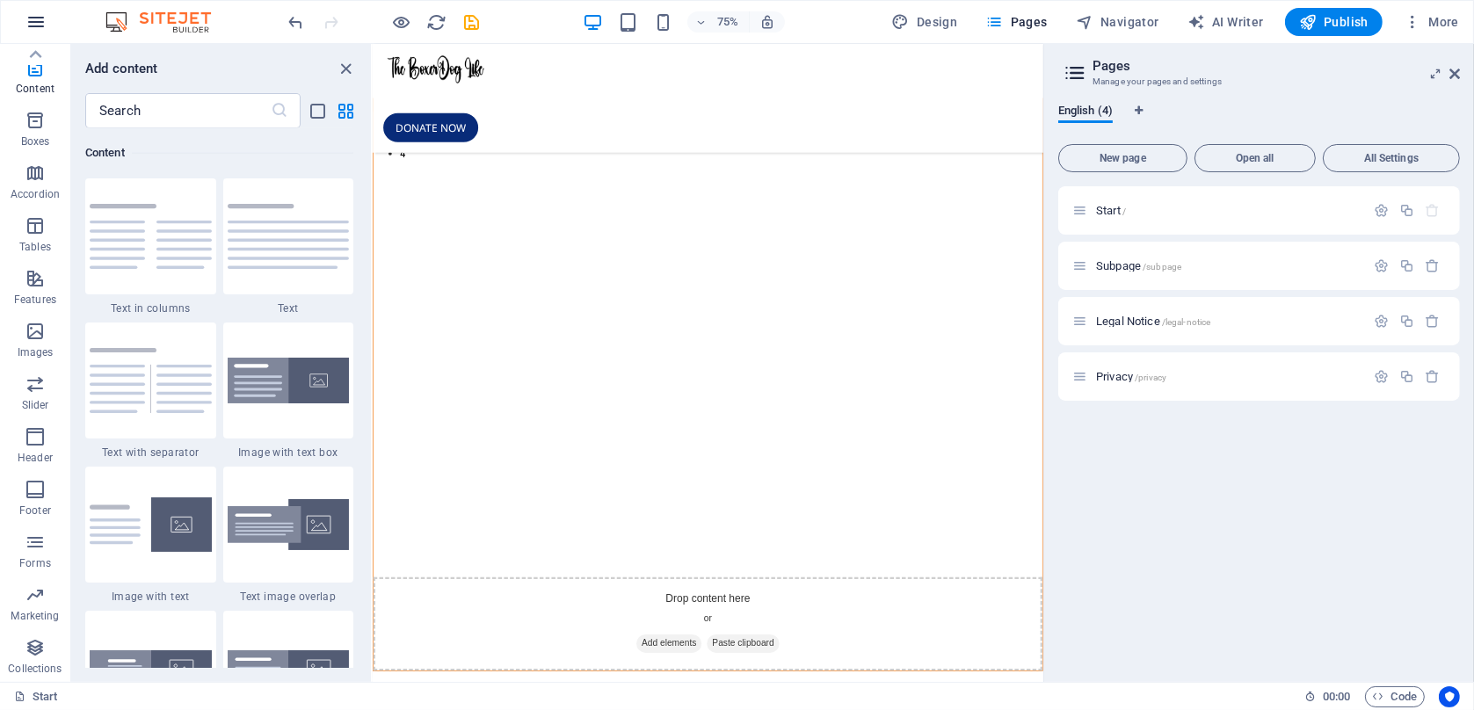
click at [40, 11] on icon "button" at bounding box center [35, 21] width 21 height 21
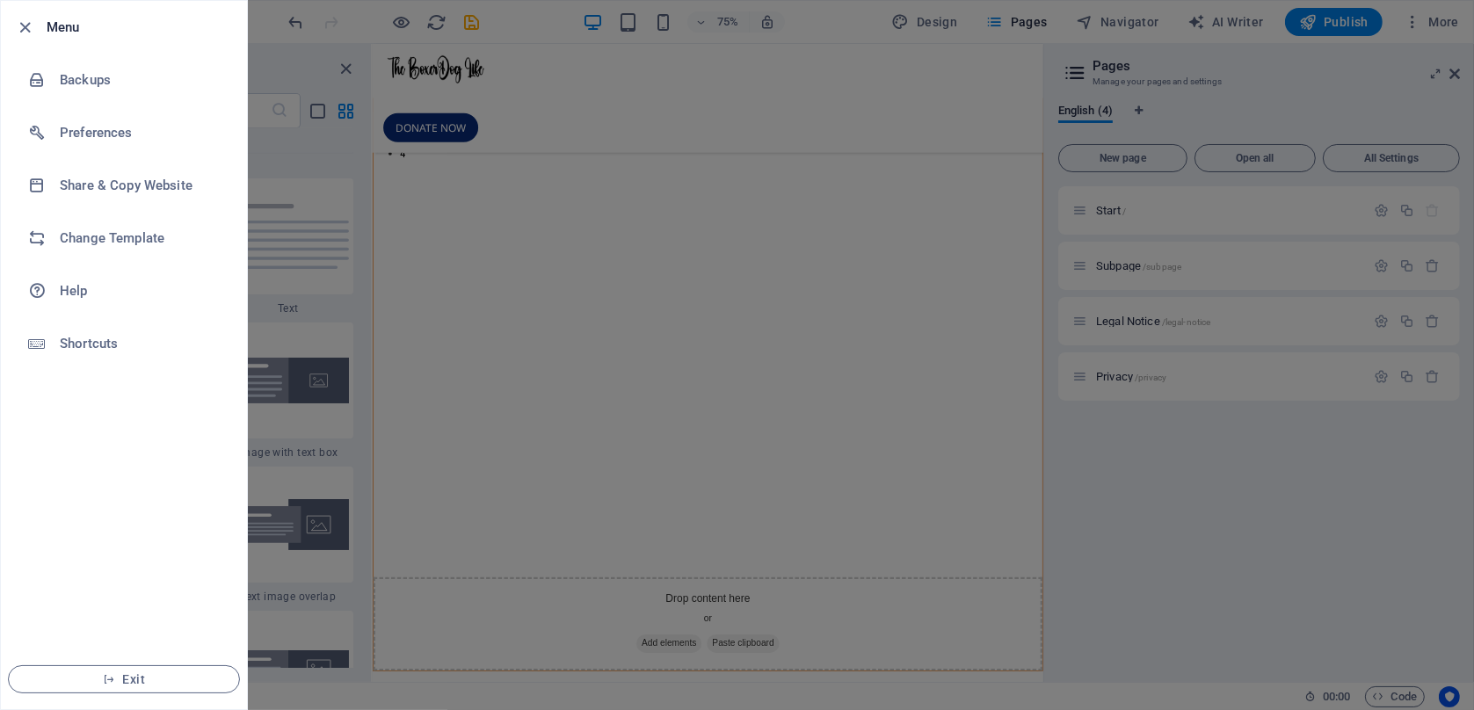
click at [645, 67] on div at bounding box center [737, 355] width 1474 height 710
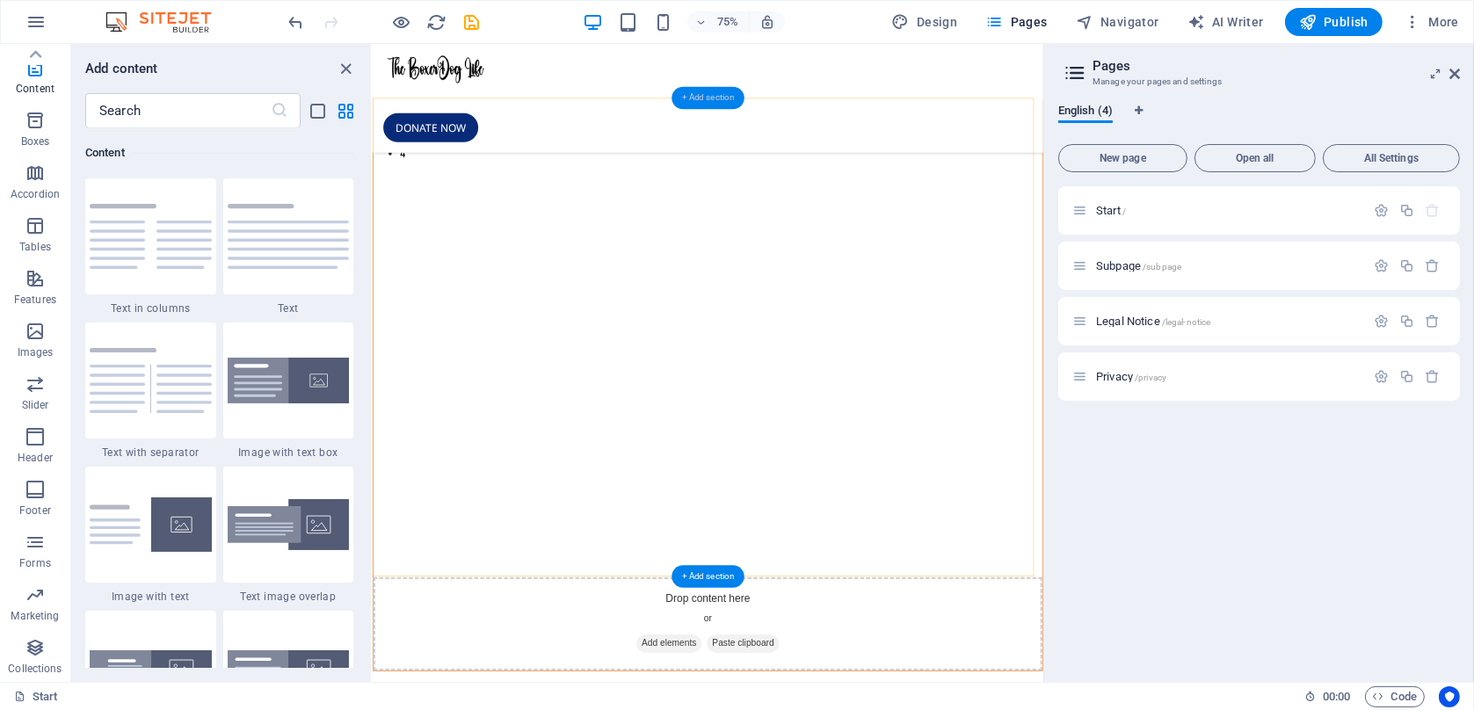
click at [736, 91] on div "+ Add section" at bounding box center [708, 98] width 73 height 23
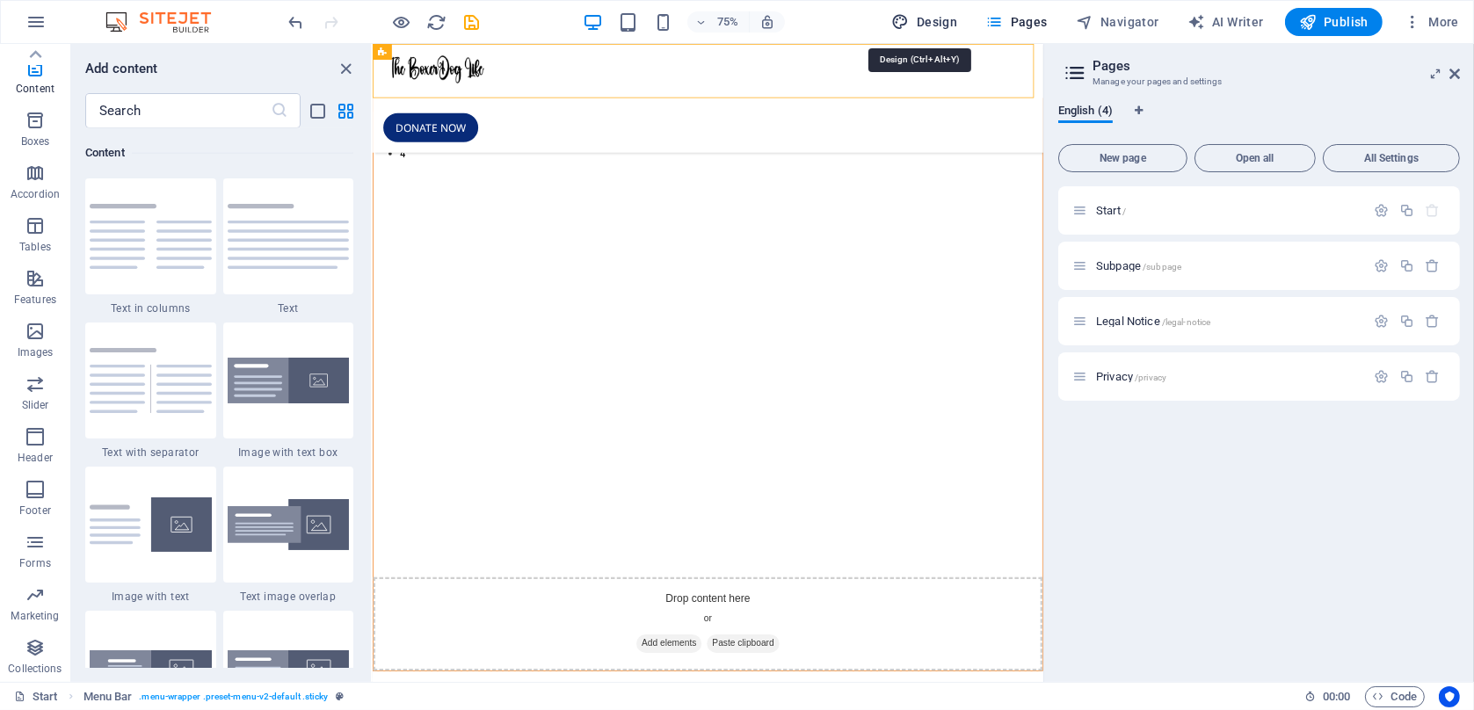
click at [919, 27] on span "Design" at bounding box center [925, 22] width 66 height 18
select select "px"
select select "400"
select select "px"
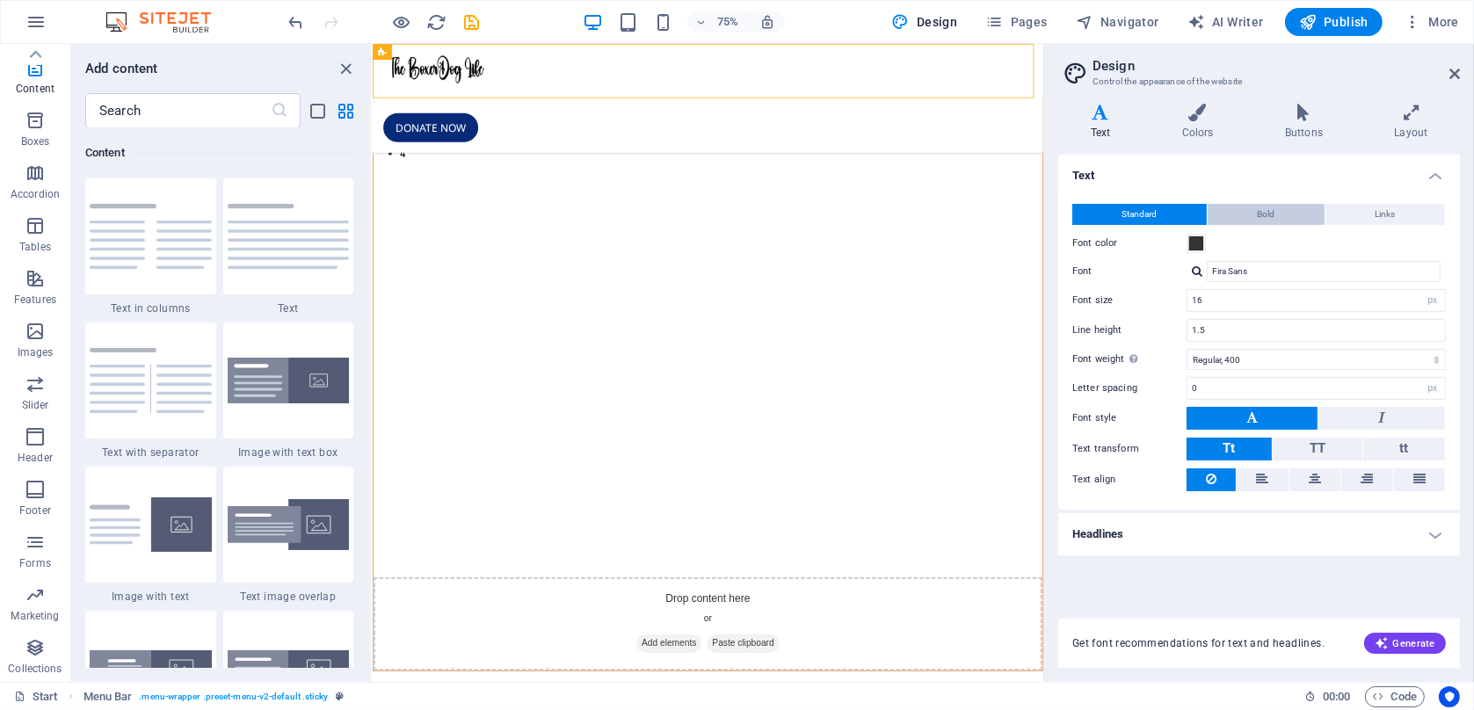
click at [1303, 213] on button "Bold" at bounding box center [1266, 214] width 117 height 21
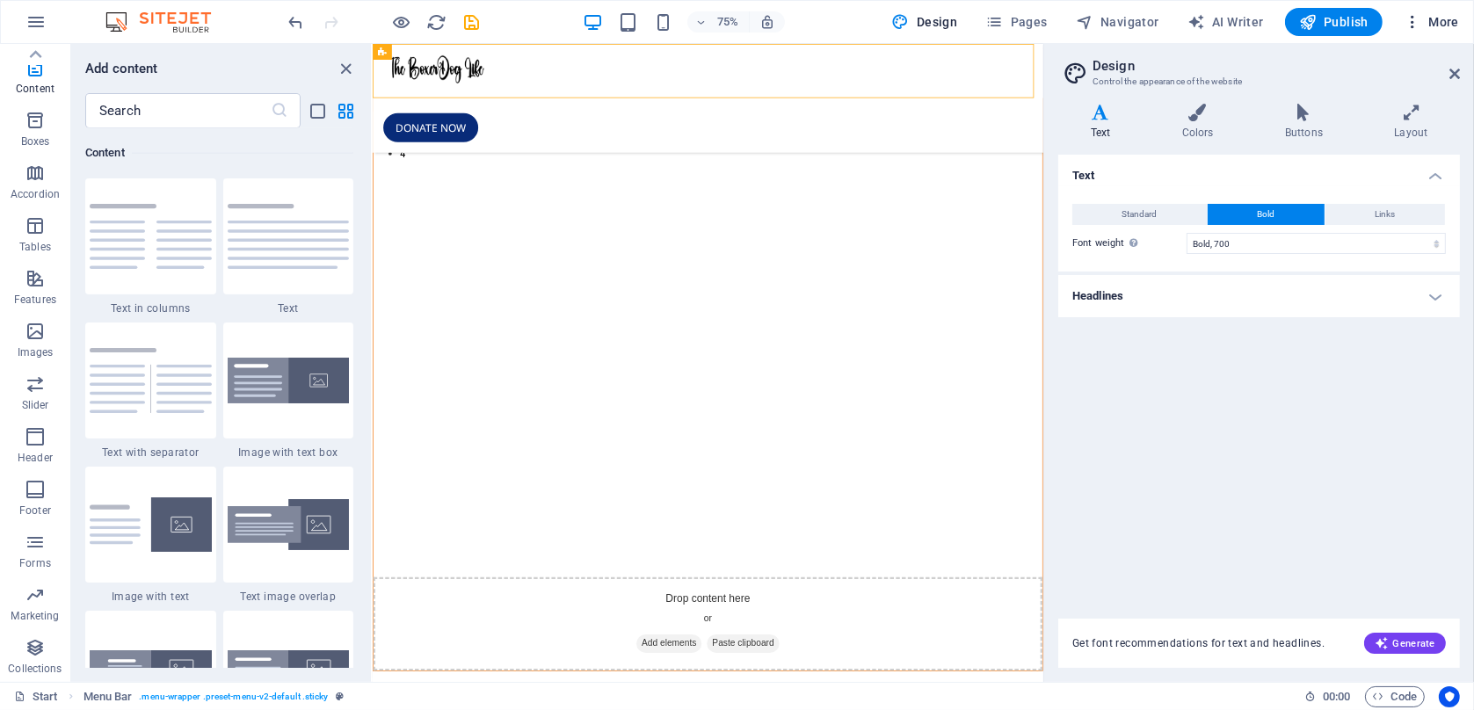
click at [1431, 21] on span "More" at bounding box center [1431, 22] width 55 height 18
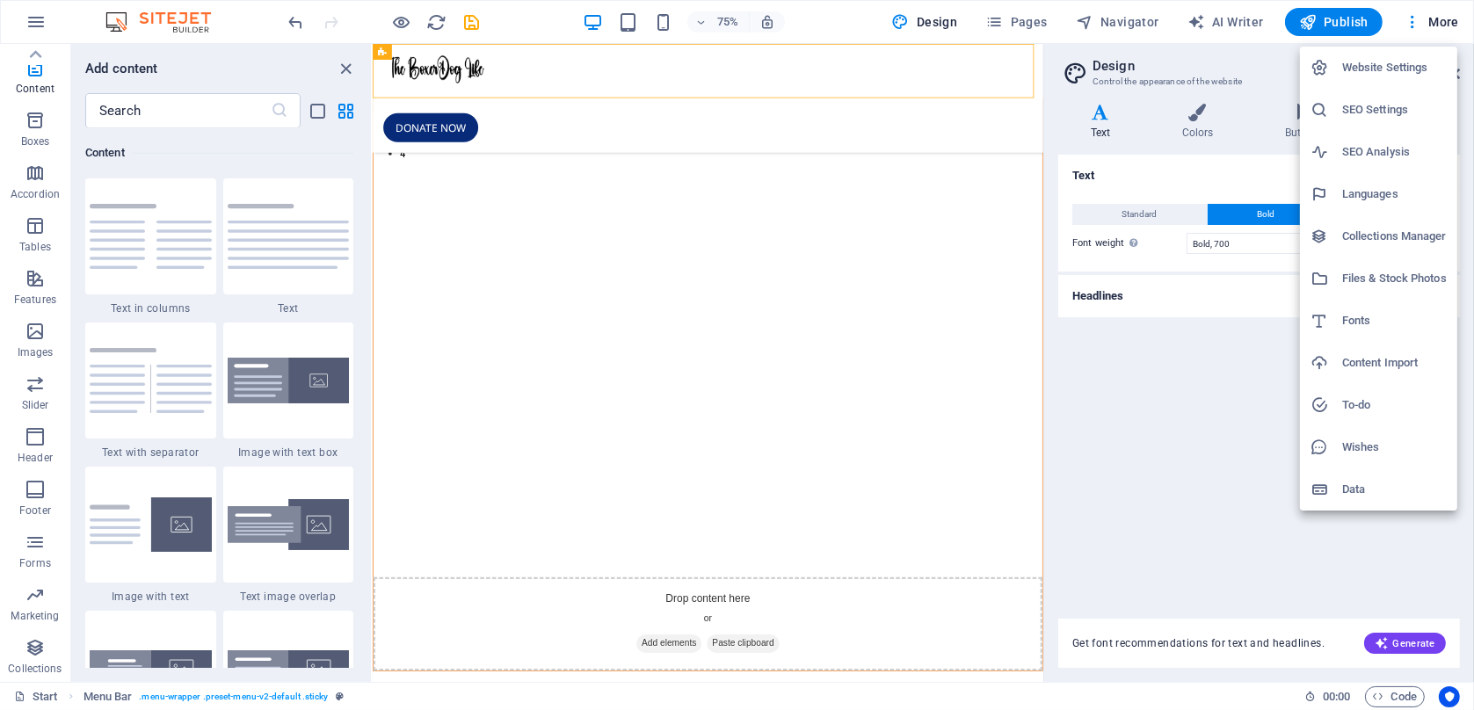
click at [33, 343] on div at bounding box center [737, 355] width 1474 height 710
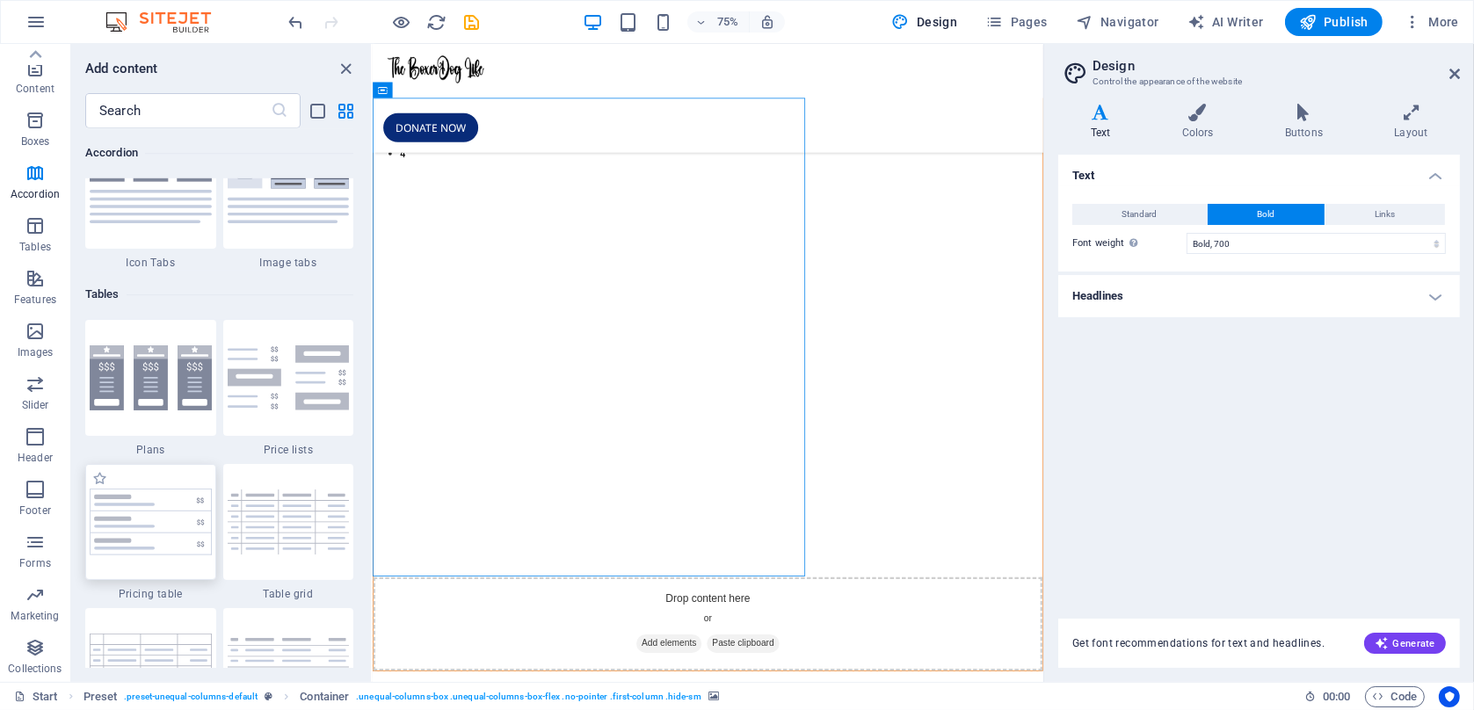
scroll to position [6562, 0]
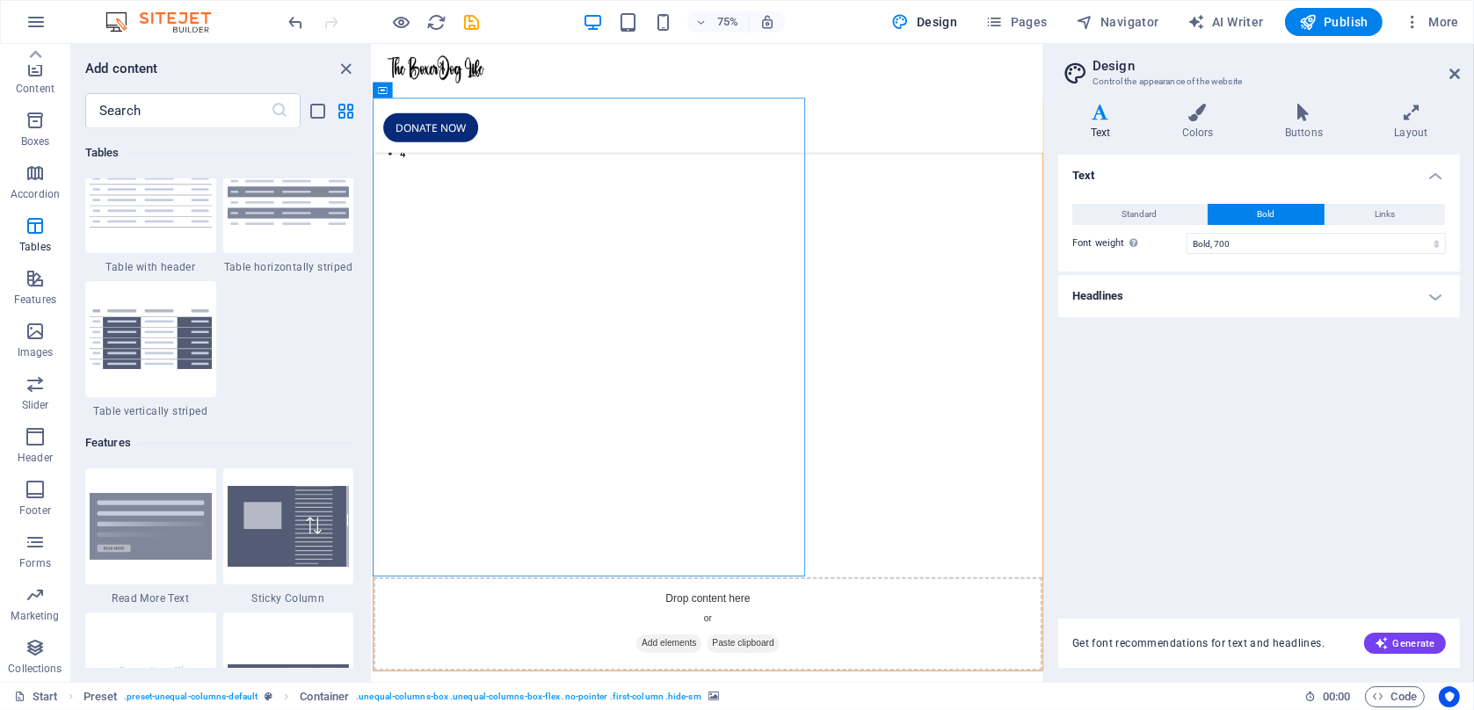
click at [1047, 630] on div at bounding box center [1046, 363] width 4 height 638
click at [1043, 646] on aside "Design Control the appearance of the website Variants Text Colors Buttons Layou…" at bounding box center [1258, 363] width 431 height 638
drag, startPoint x: 1420, startPoint y: 694, endPoint x: 556, endPoint y: 817, distance: 872.8
click at [56, 702] on link "Start" at bounding box center [36, 697] width 44 height 21
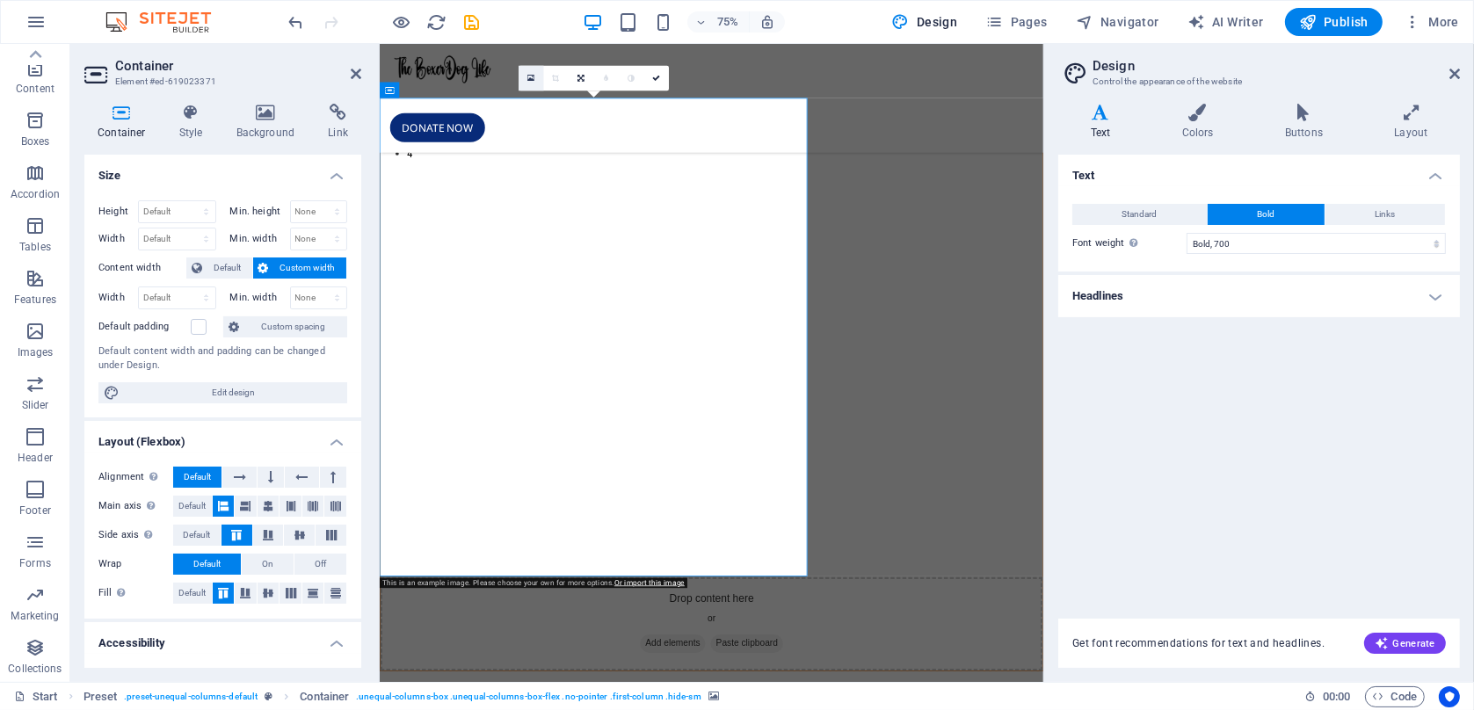
click at [527, 81] on link at bounding box center [531, 78] width 25 height 25
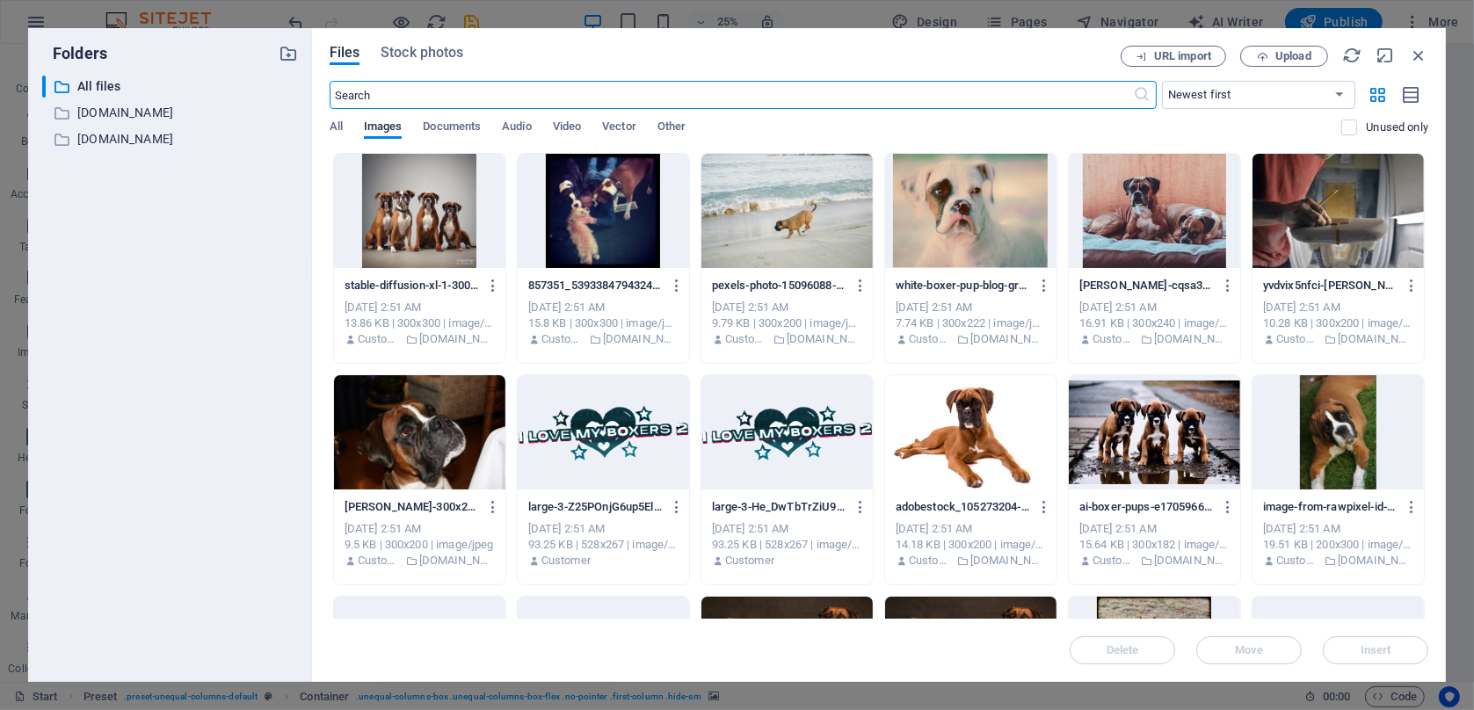
click at [1151, 459] on div at bounding box center [1154, 432] width 171 height 114
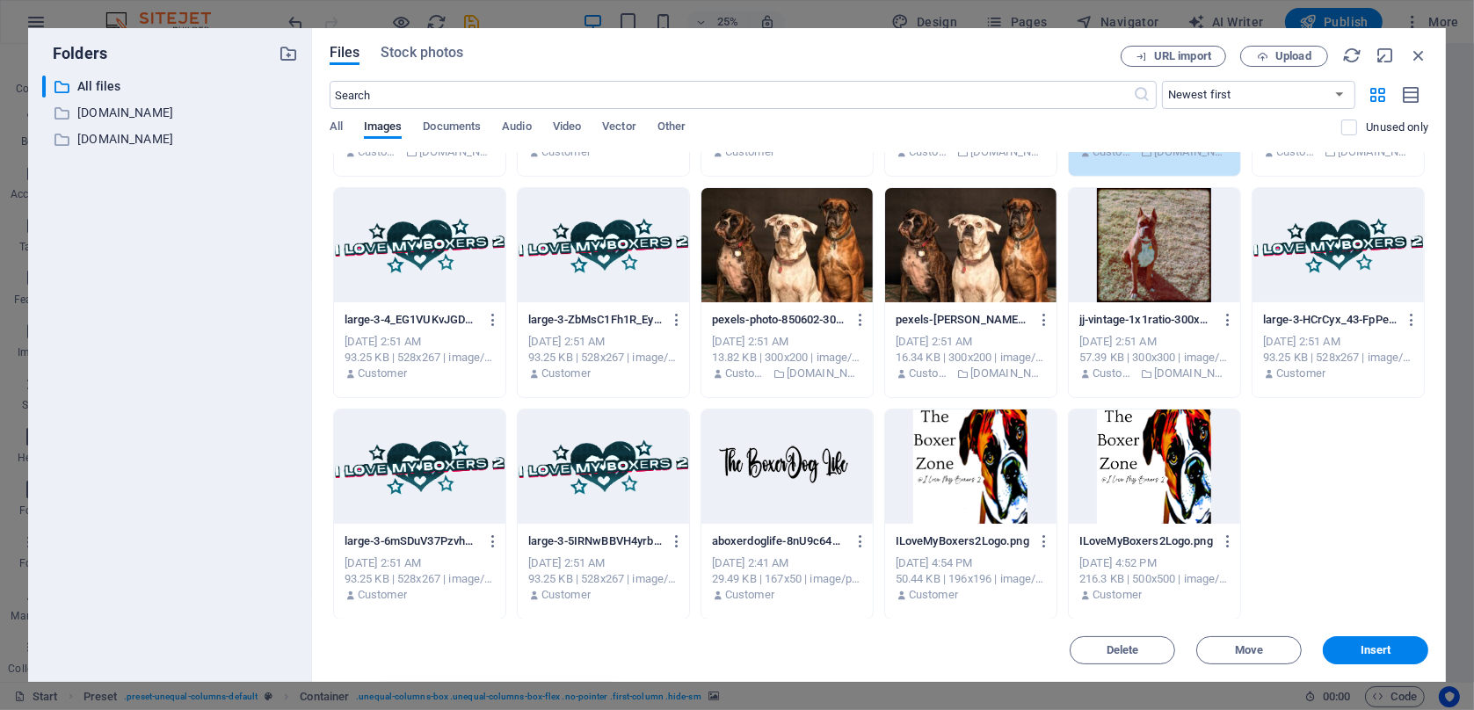
scroll to position [0, 0]
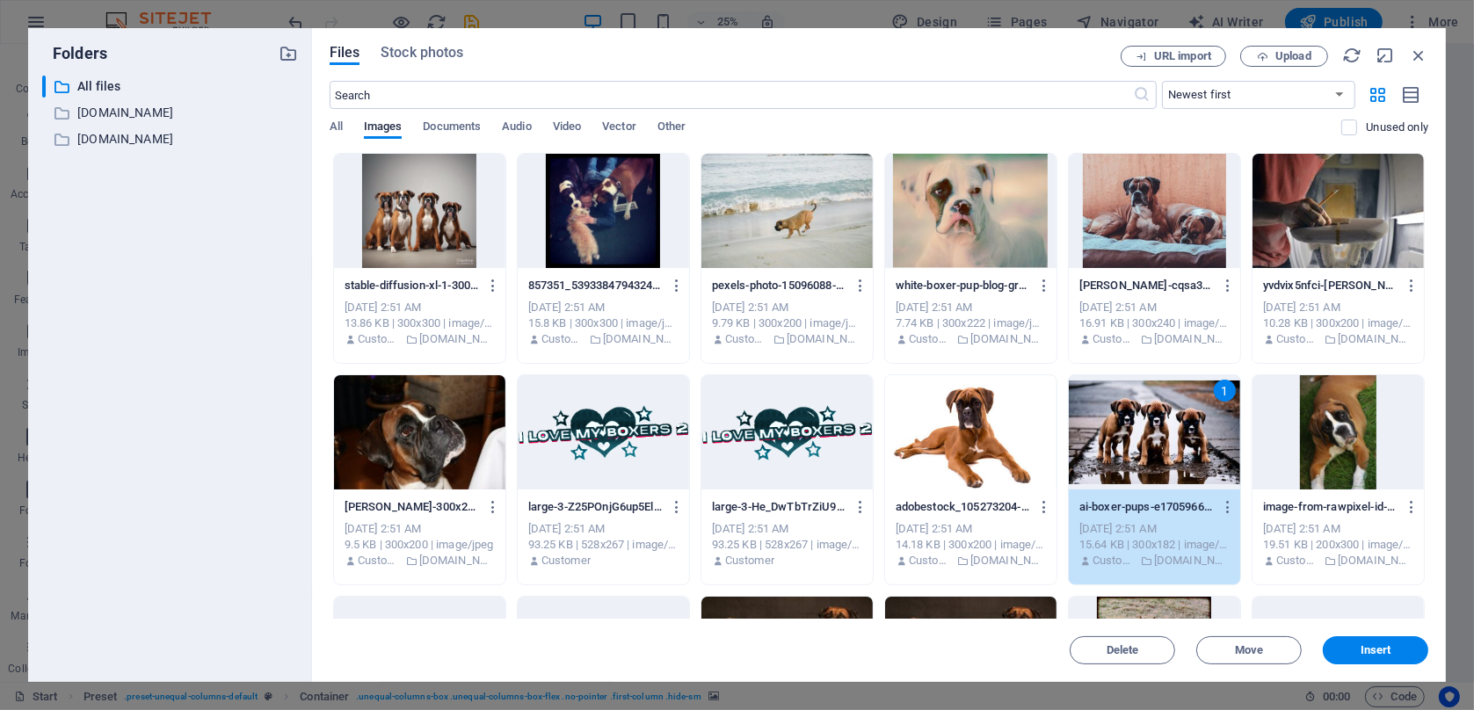
click at [1320, 454] on div at bounding box center [1338, 432] width 171 height 114
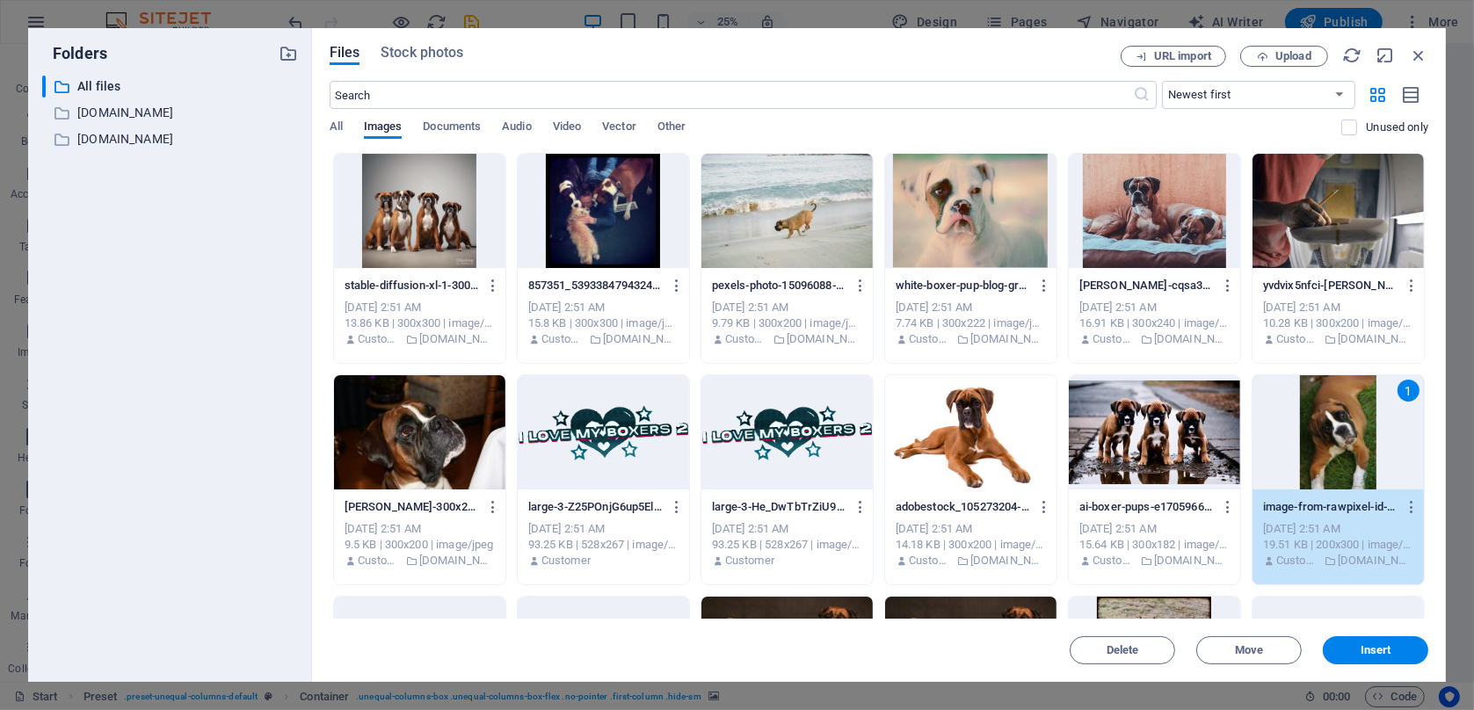
click at [1120, 460] on div at bounding box center [1154, 432] width 171 height 114
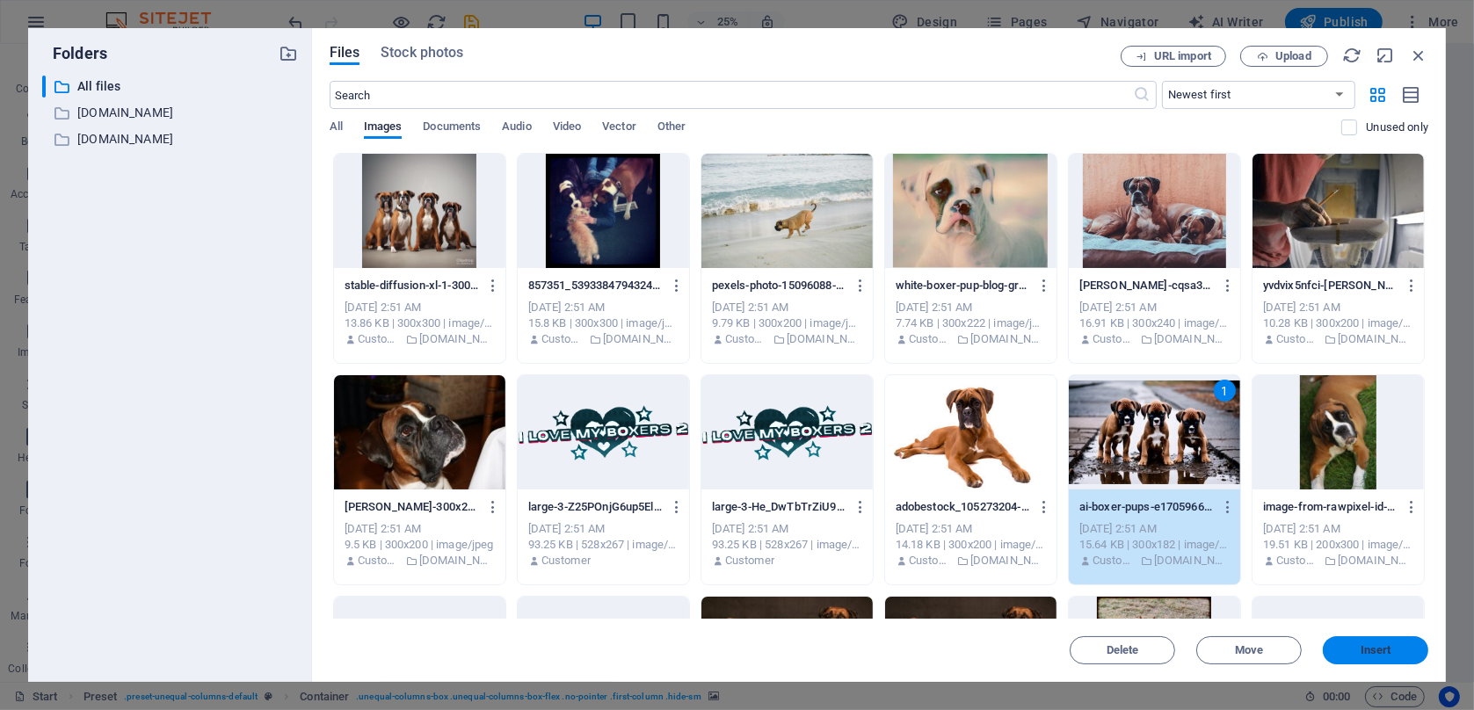
click at [1359, 656] on span "Insert" at bounding box center [1375, 650] width 91 height 11
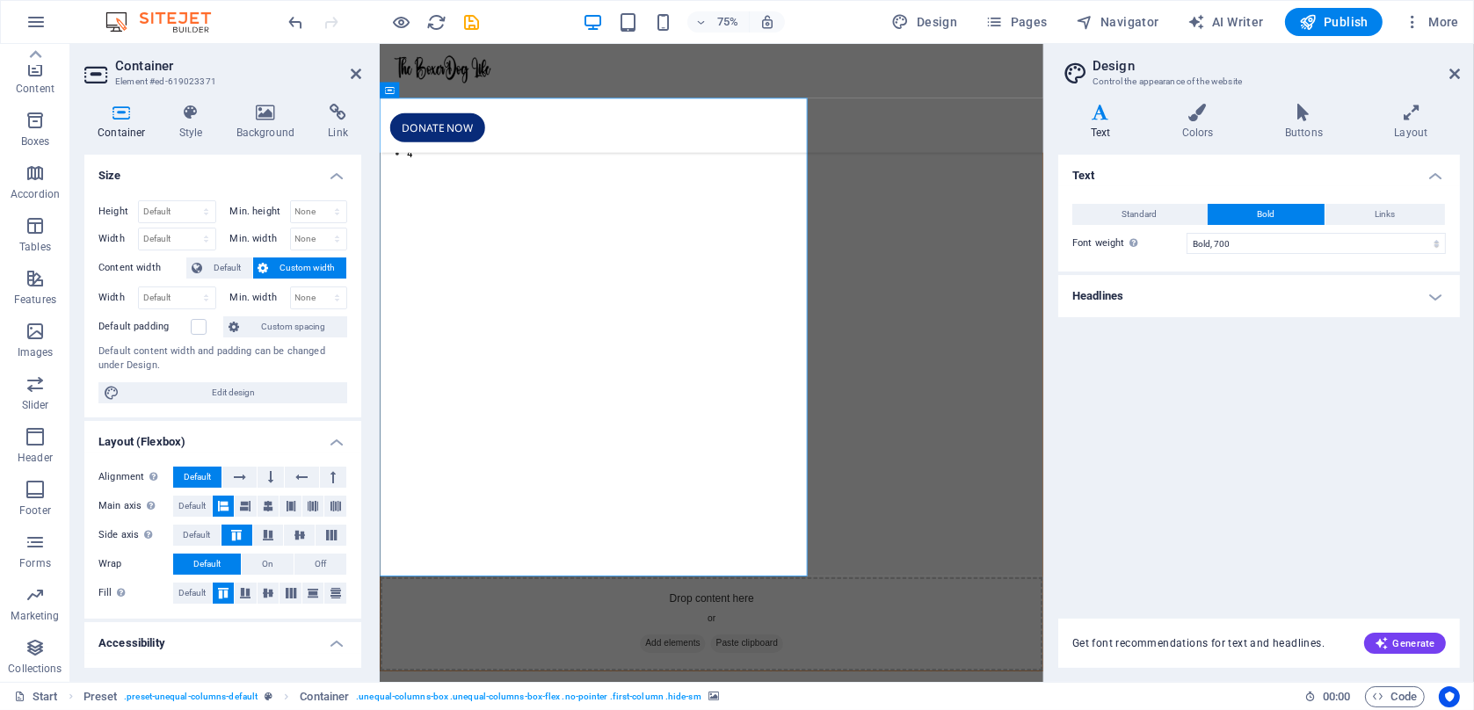
click at [348, 76] on header "Container Element #ed-619023371" at bounding box center [222, 67] width 277 height 46
click at [356, 71] on icon at bounding box center [356, 74] width 11 height 14
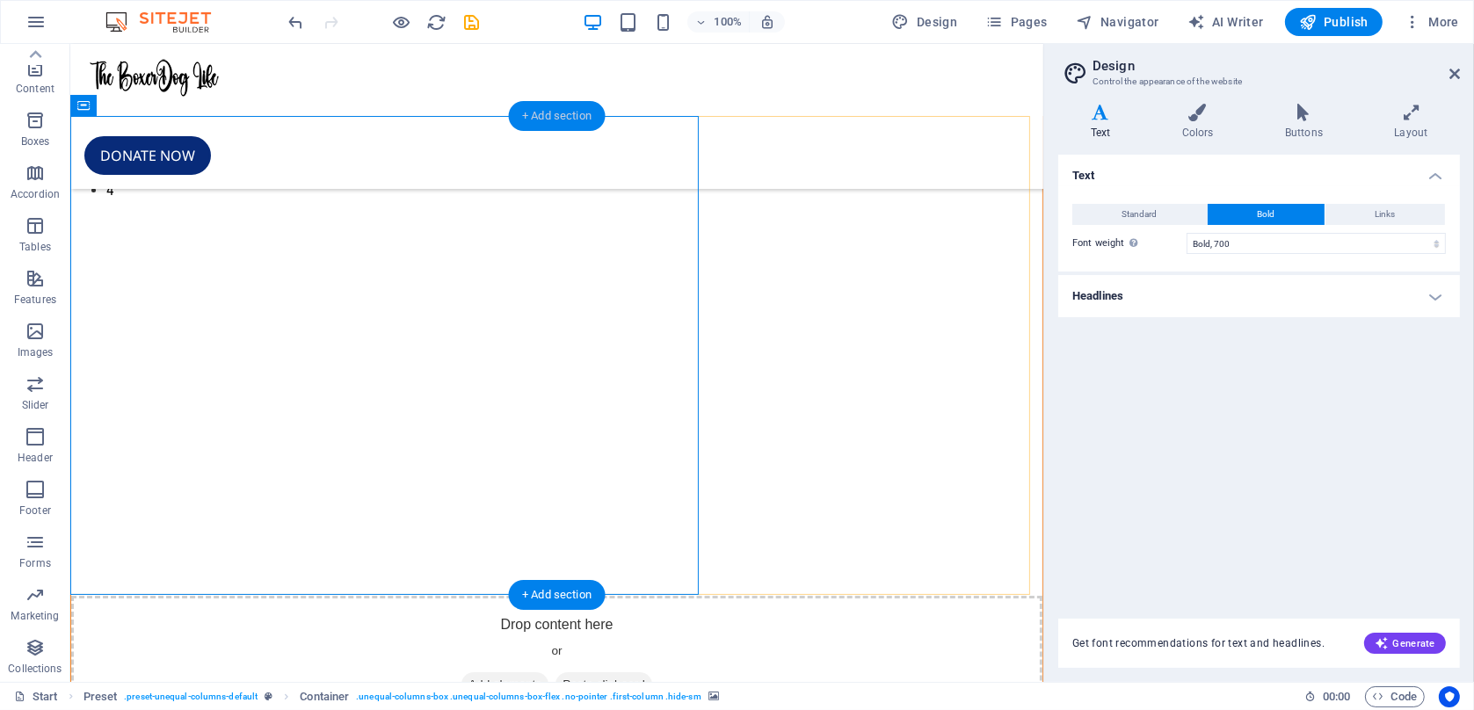
click at [589, 120] on div "+ Add section" at bounding box center [557, 116] width 98 height 30
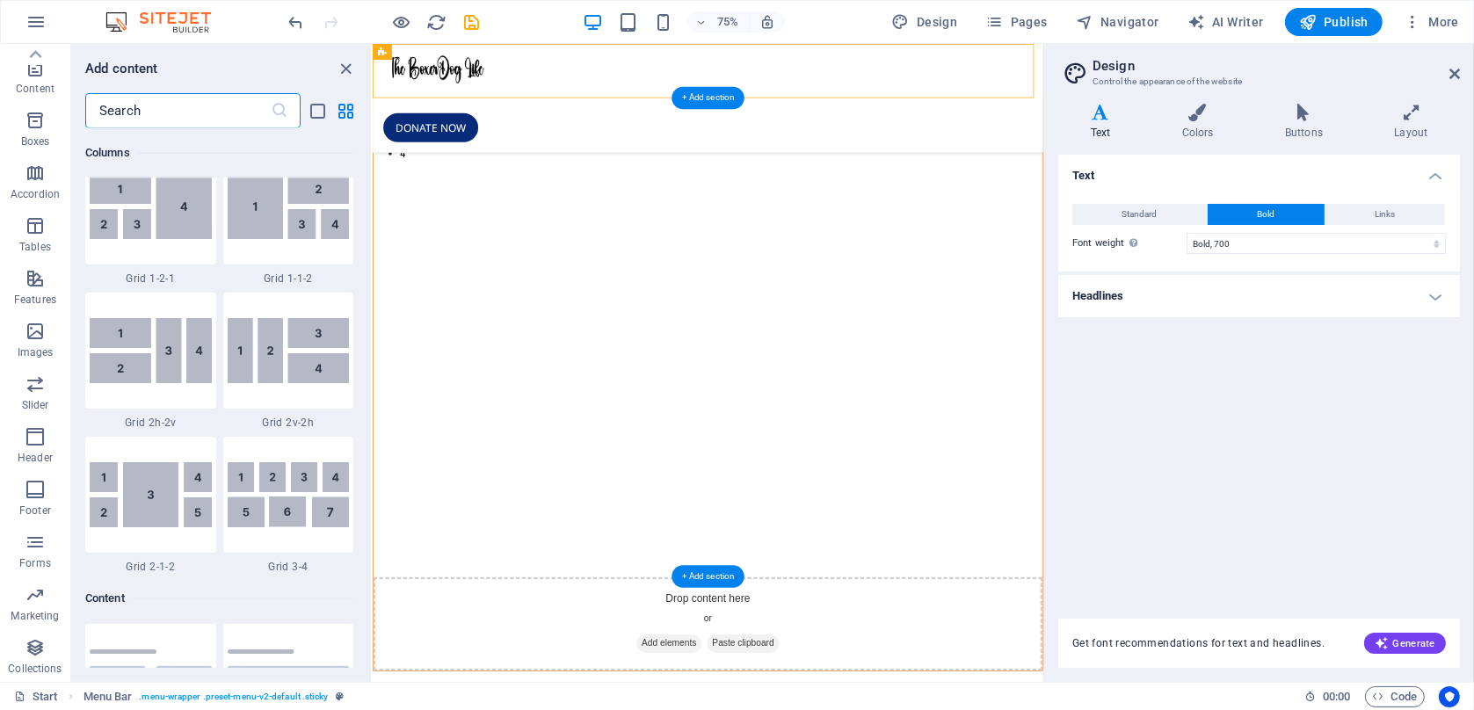
scroll to position [3076, 0]
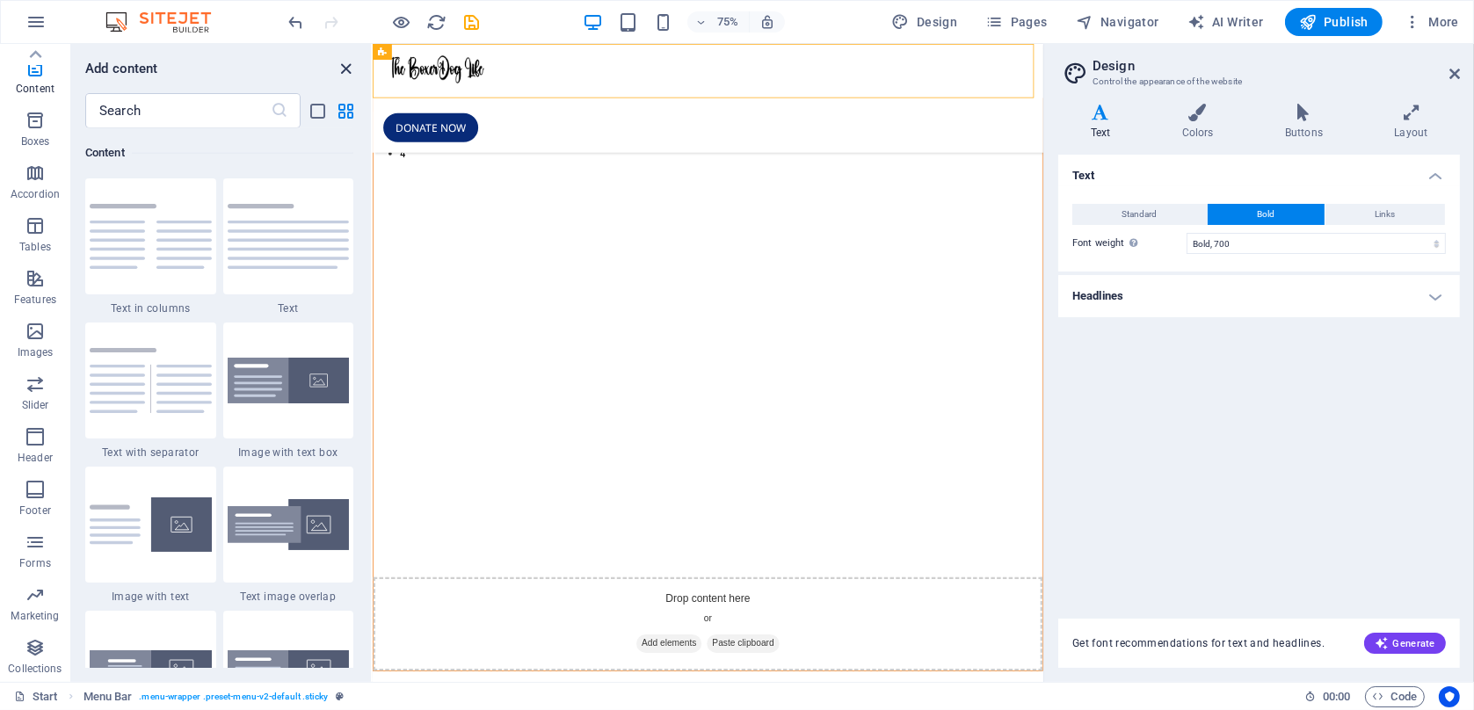
drag, startPoint x: 345, startPoint y: 65, endPoint x: 278, endPoint y: 18, distance: 82.2
click at [345, 65] on icon "close panel" at bounding box center [347, 69] width 20 height 20
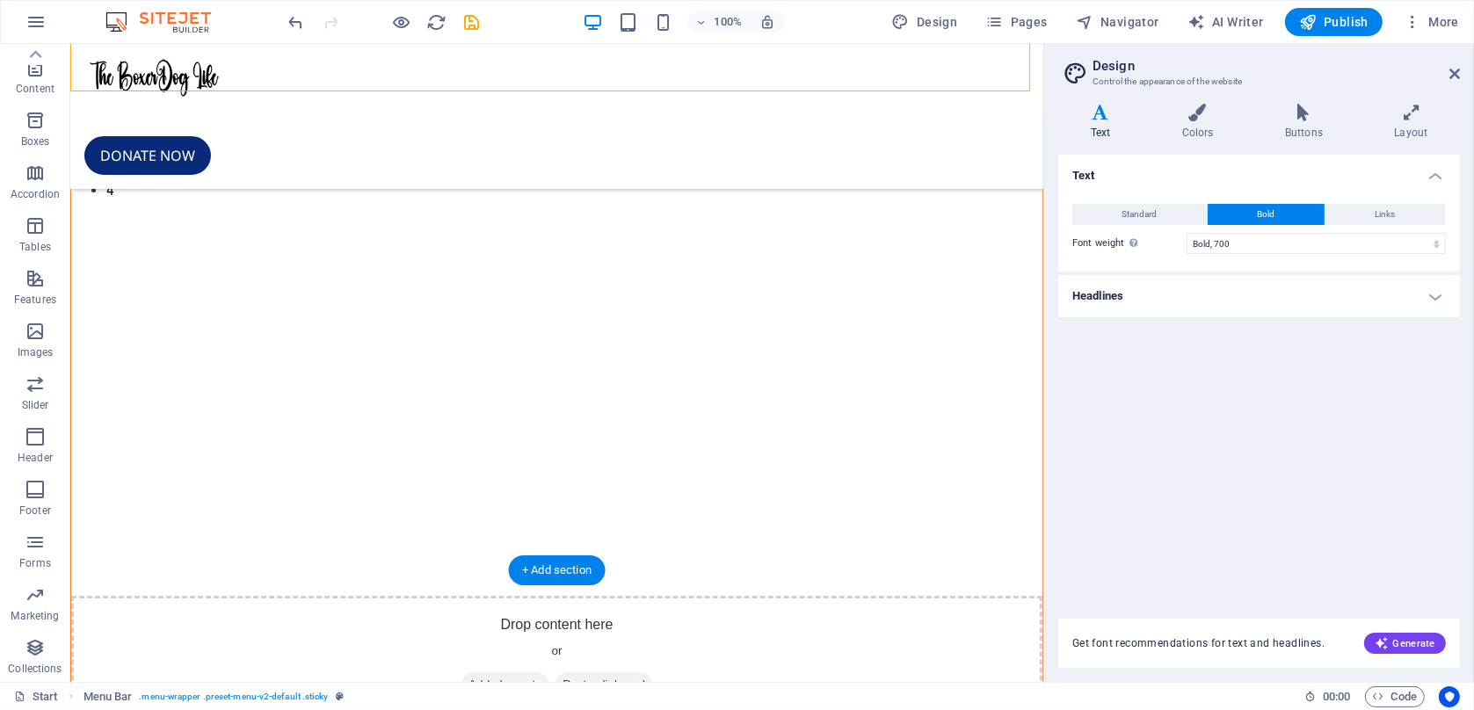
scroll to position [205, 0]
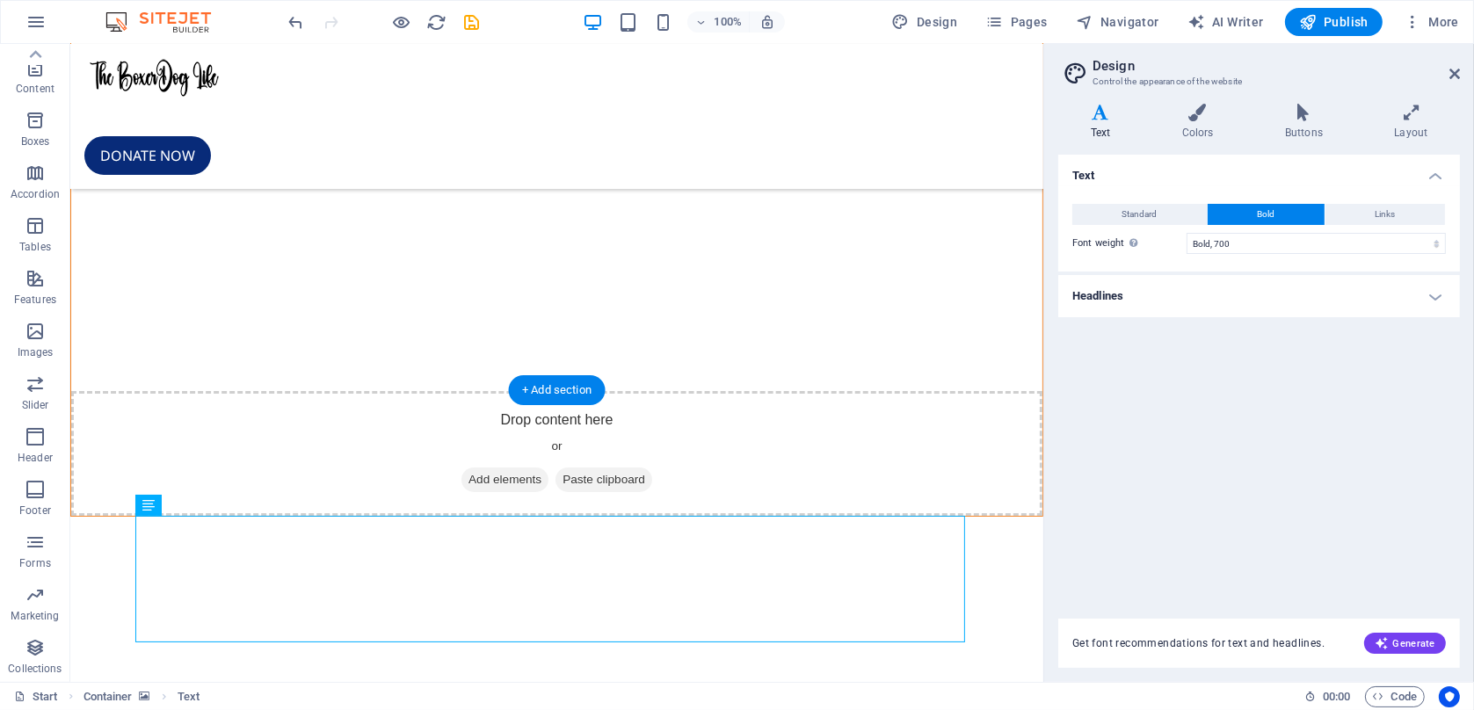
scroll to position [0, 0]
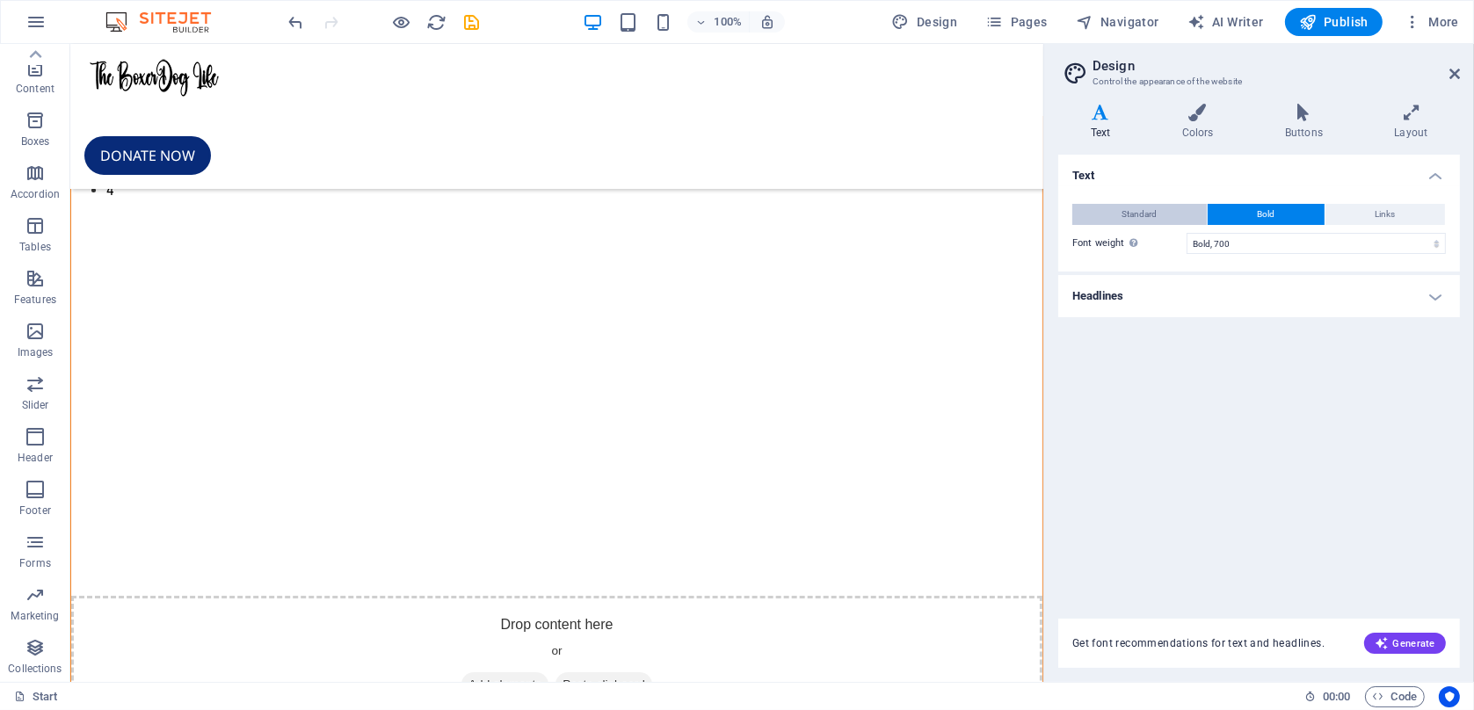
click at [1132, 207] on span "Standard" at bounding box center [1139, 214] width 35 height 21
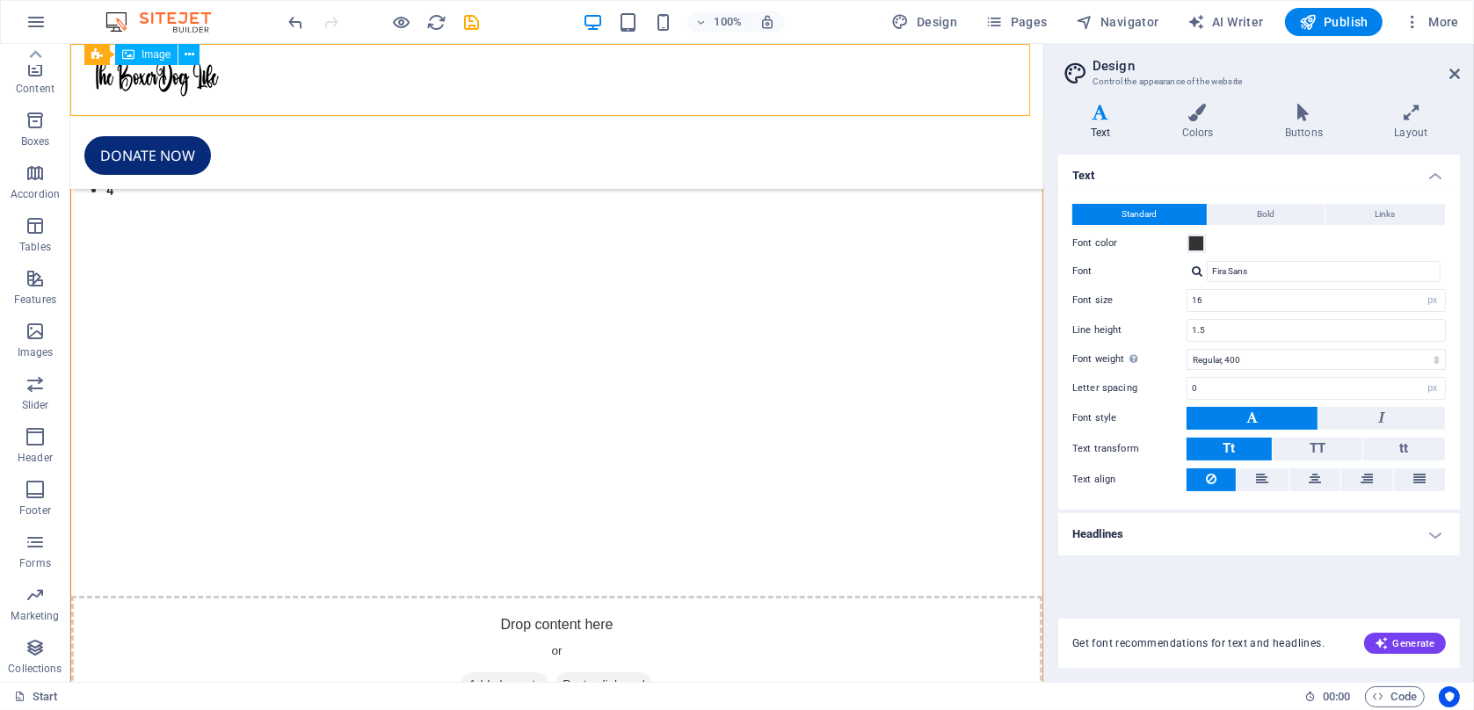
click at [153, 84] on figure at bounding box center [556, 80] width 945 height 44
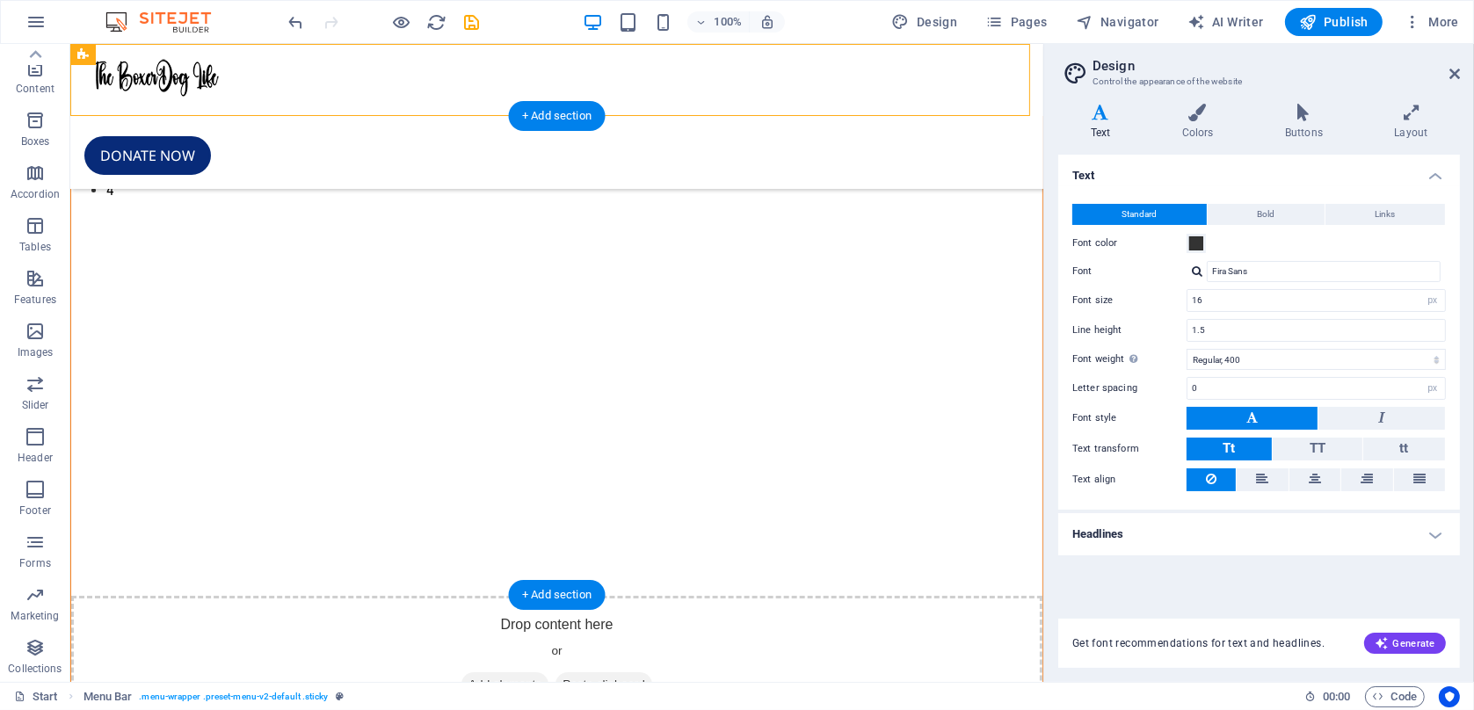
click at [139, 117] on img "1/4" at bounding box center [384, 117] width 628 height 0
click at [137, 117] on img "1/4" at bounding box center [384, 117] width 628 height 0
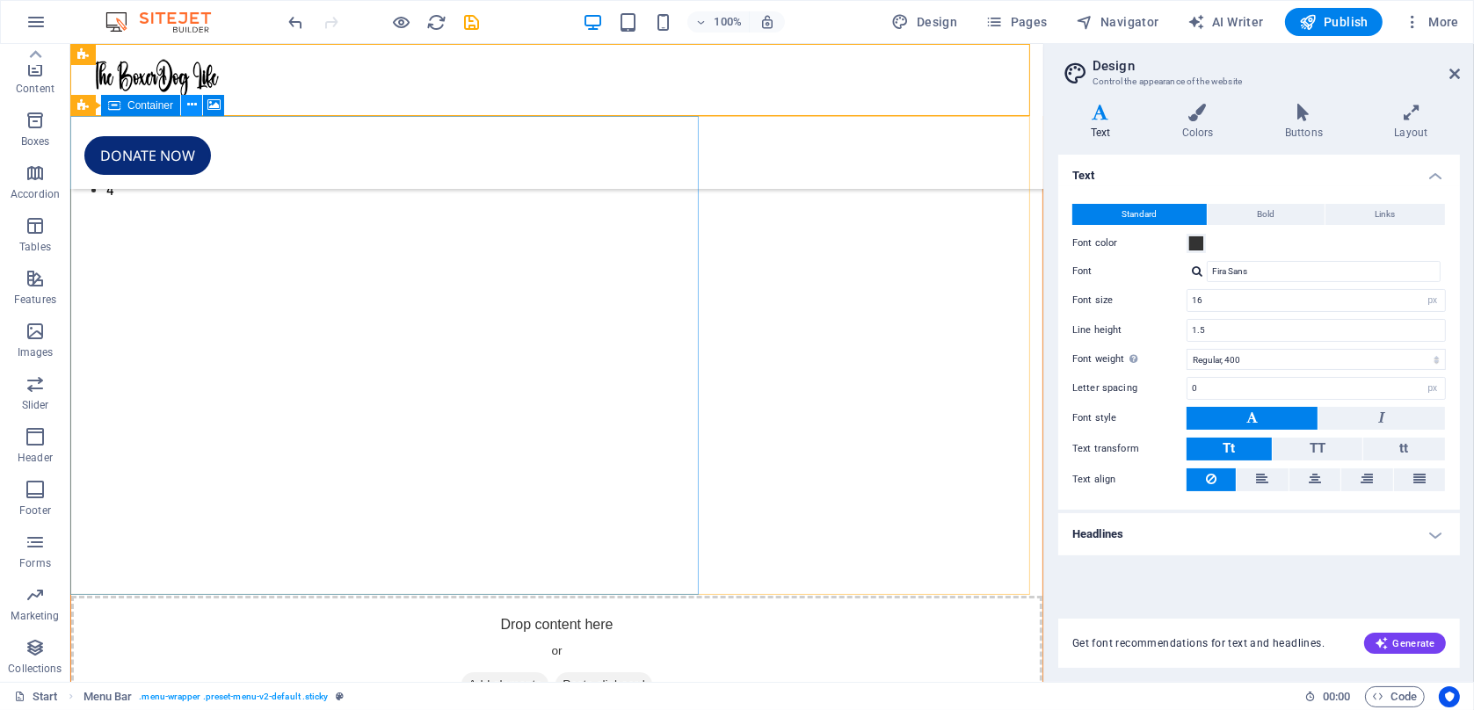
click at [194, 112] on icon at bounding box center [192, 105] width 10 height 18
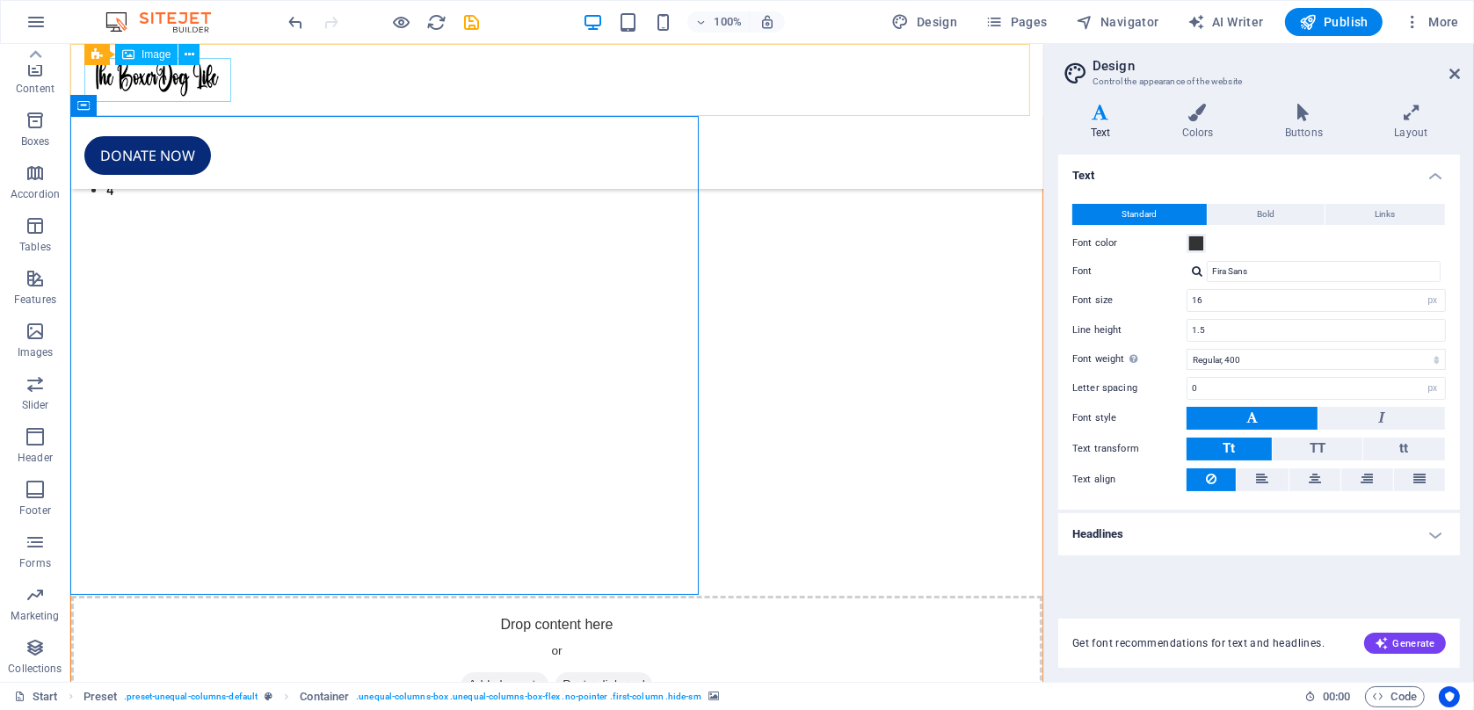
click at [156, 90] on figure at bounding box center [556, 80] width 945 height 44
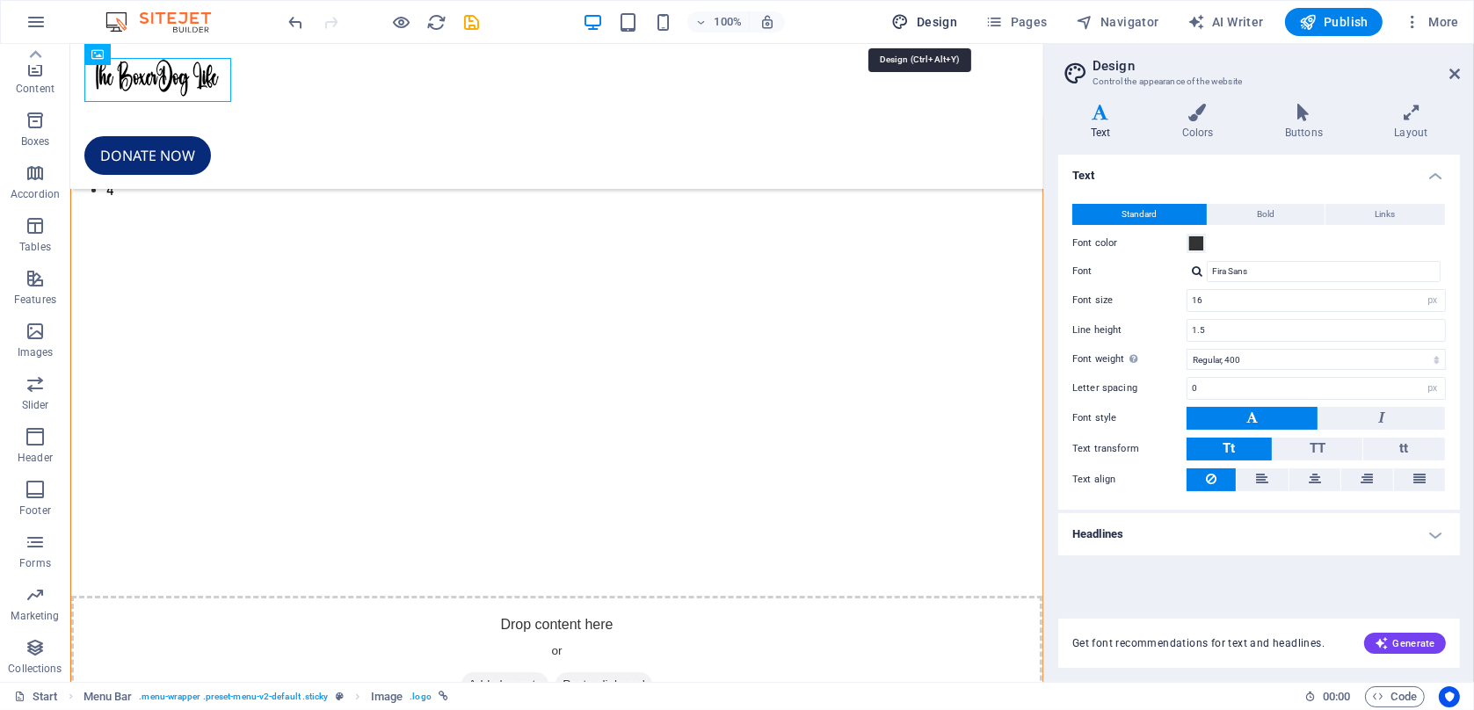
click at [957, 27] on span "Design" at bounding box center [925, 22] width 66 height 18
click at [53, 74] on span "Content" at bounding box center [35, 78] width 70 height 42
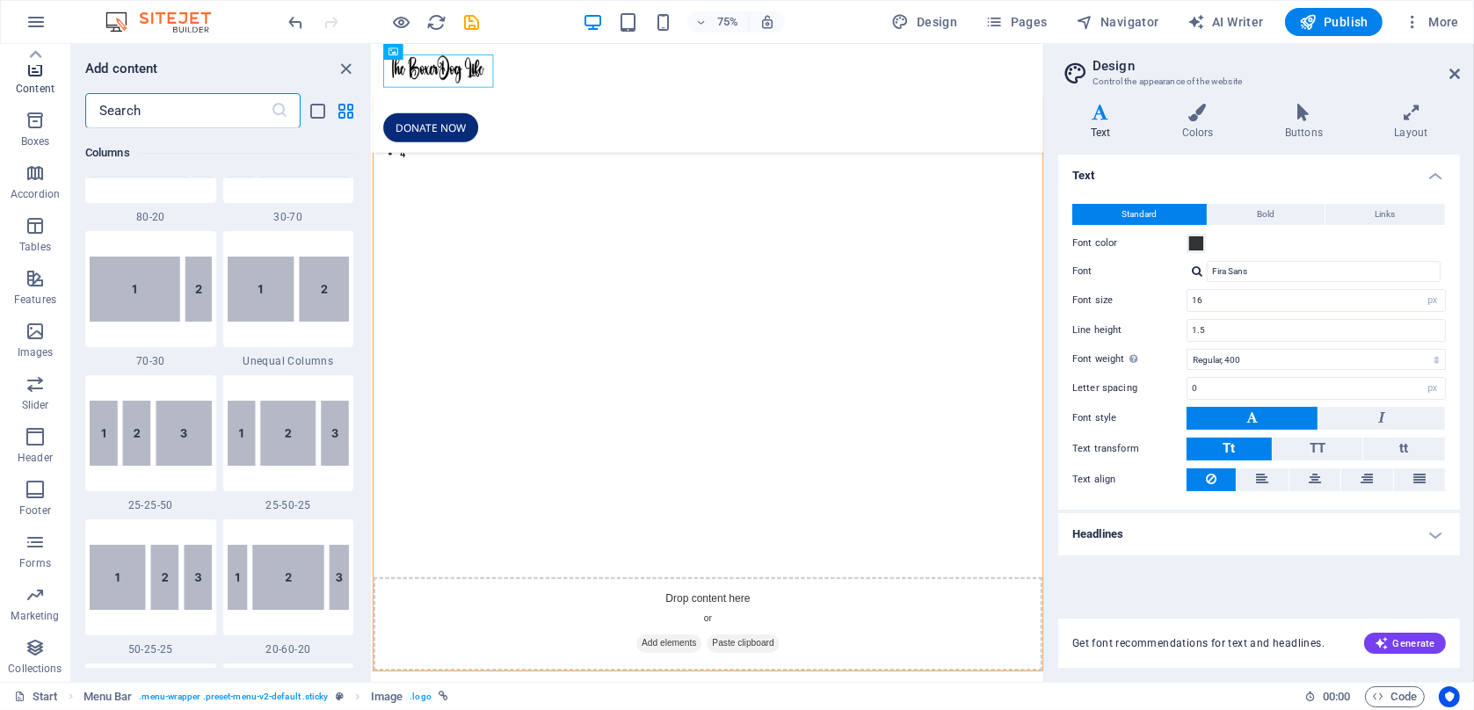
scroll to position [3076, 0]
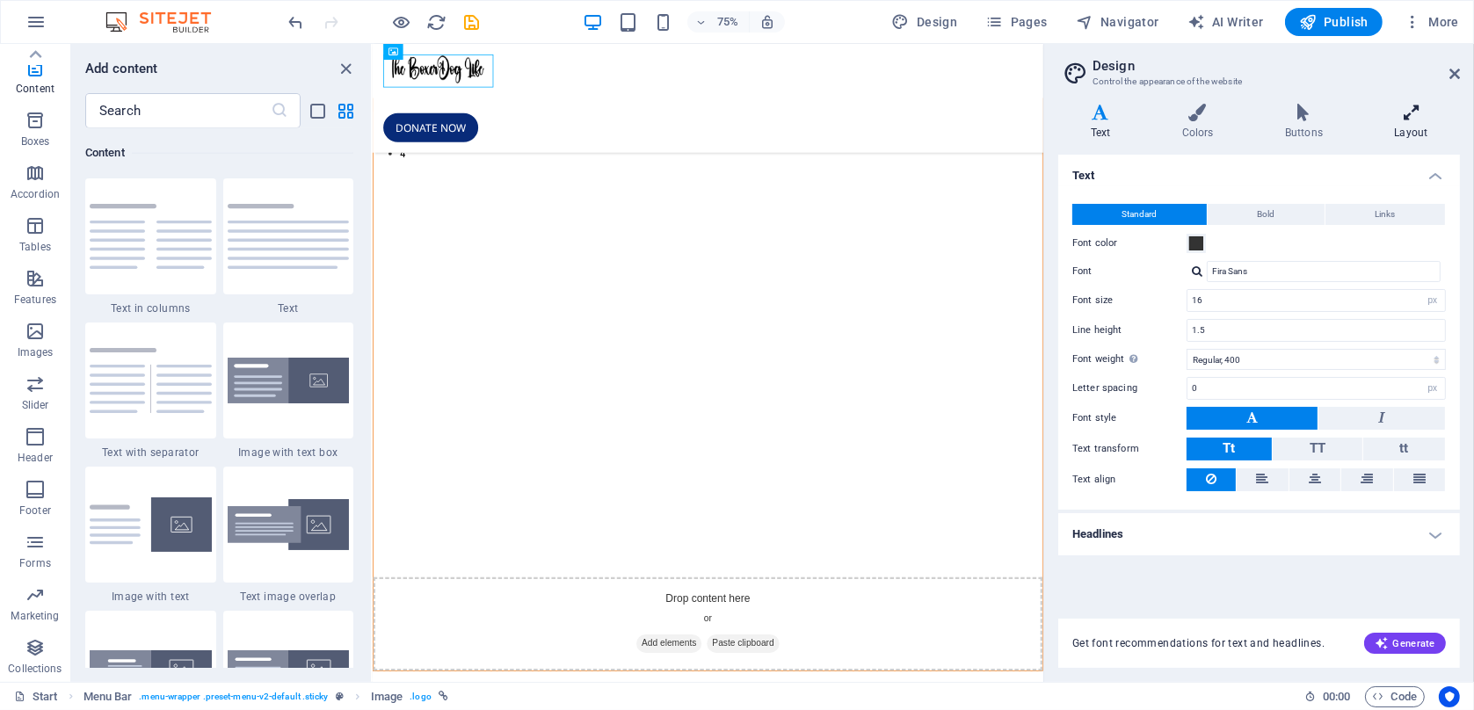
click at [1421, 128] on h4 "Layout" at bounding box center [1411, 122] width 98 height 37
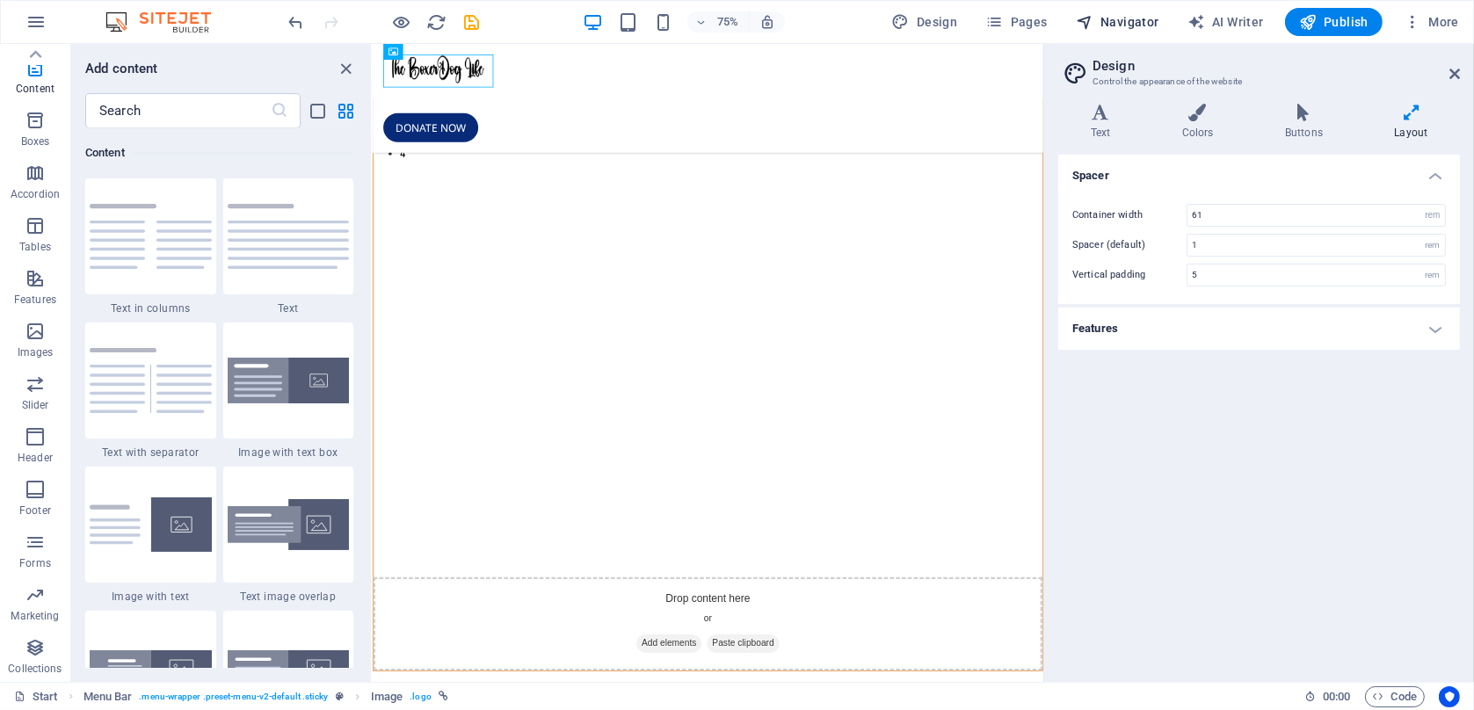
click at [1118, 18] on span "Navigator" at bounding box center [1118, 22] width 84 height 18
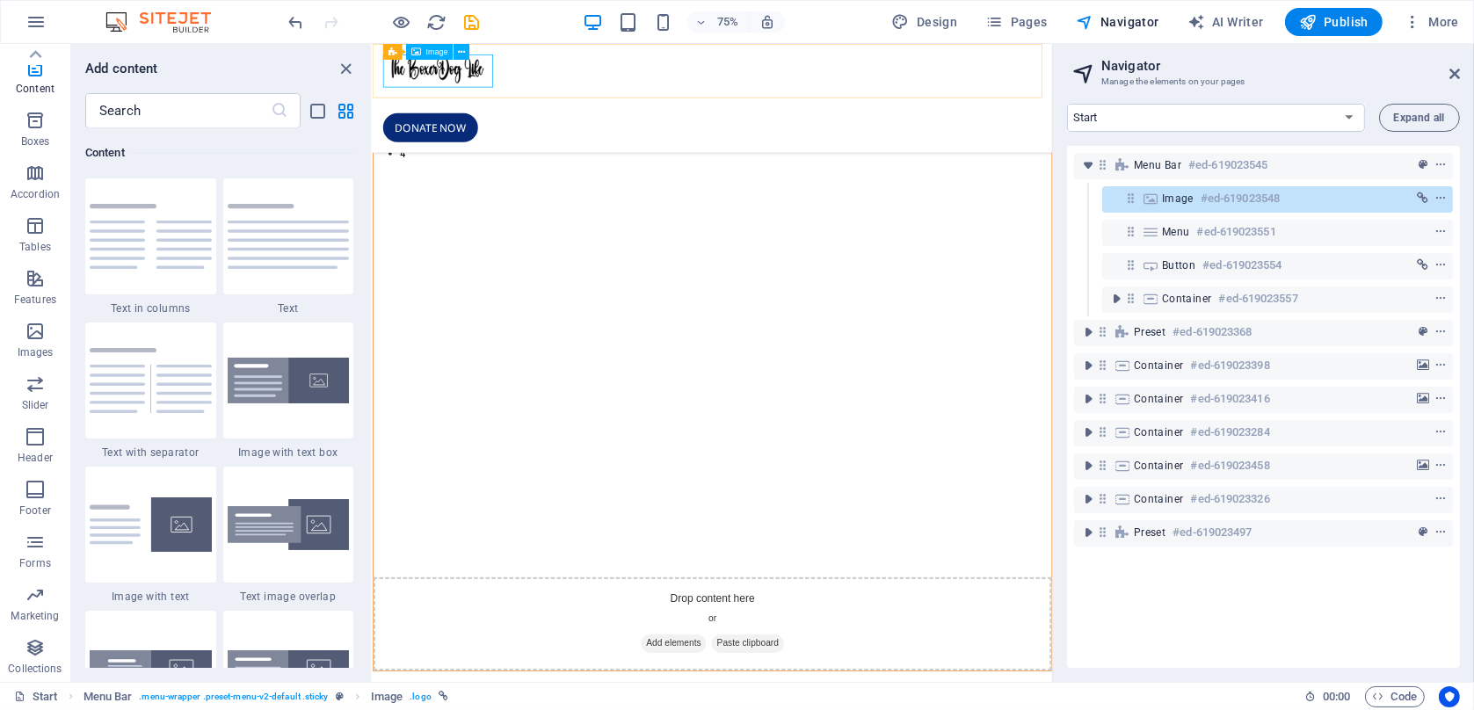
click at [1268, 205] on h6 "#ed-619023548" at bounding box center [1240, 198] width 79 height 21
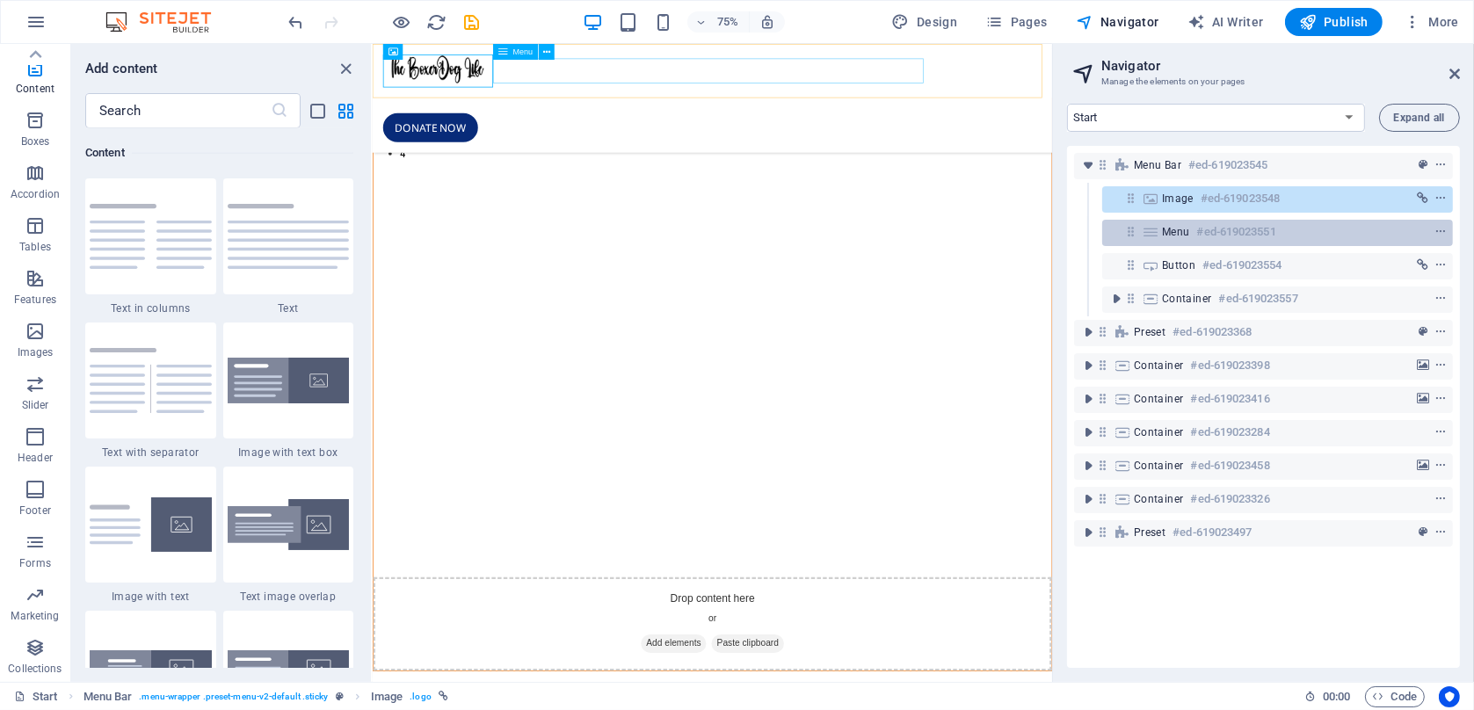
click at [1266, 232] on h6 "#ed-619023551" at bounding box center [1236, 232] width 79 height 21
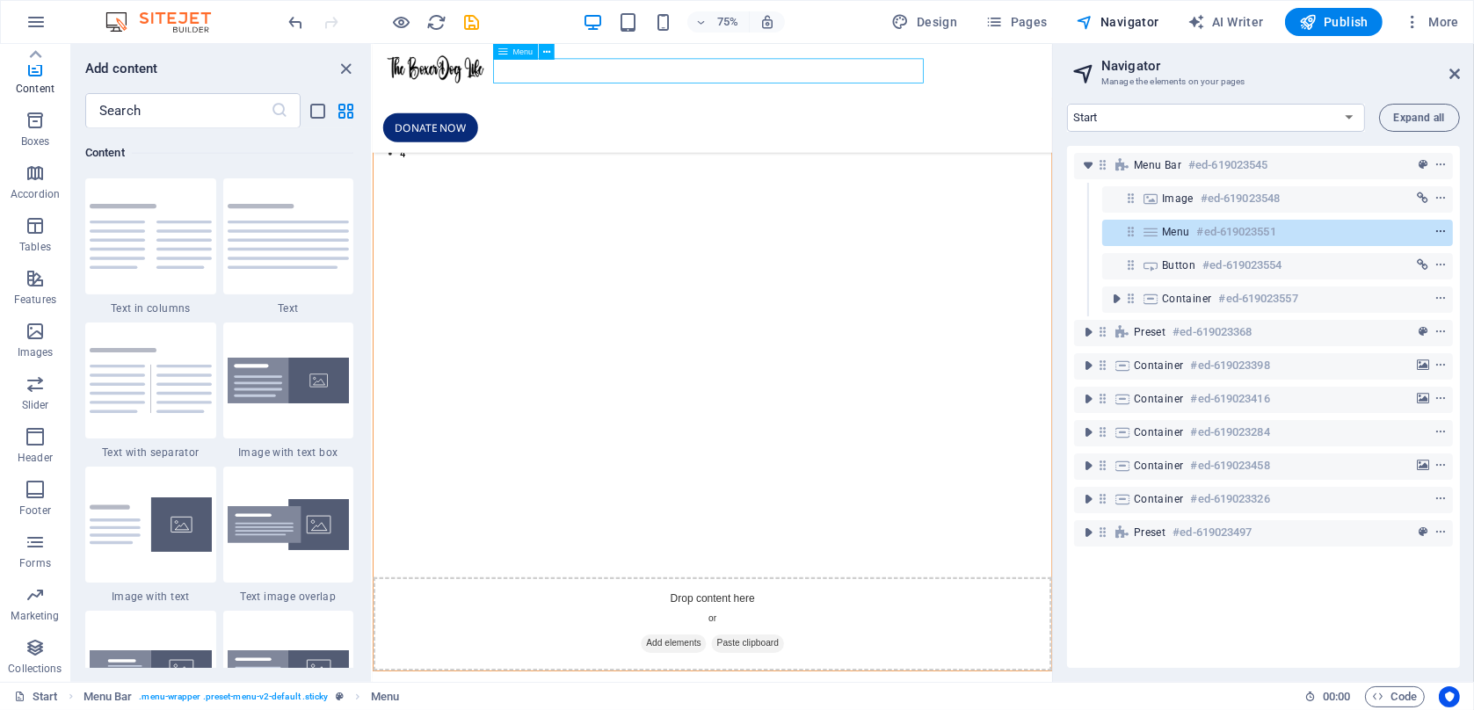
click at [1435, 233] on icon "context-menu" at bounding box center [1441, 232] width 12 height 12
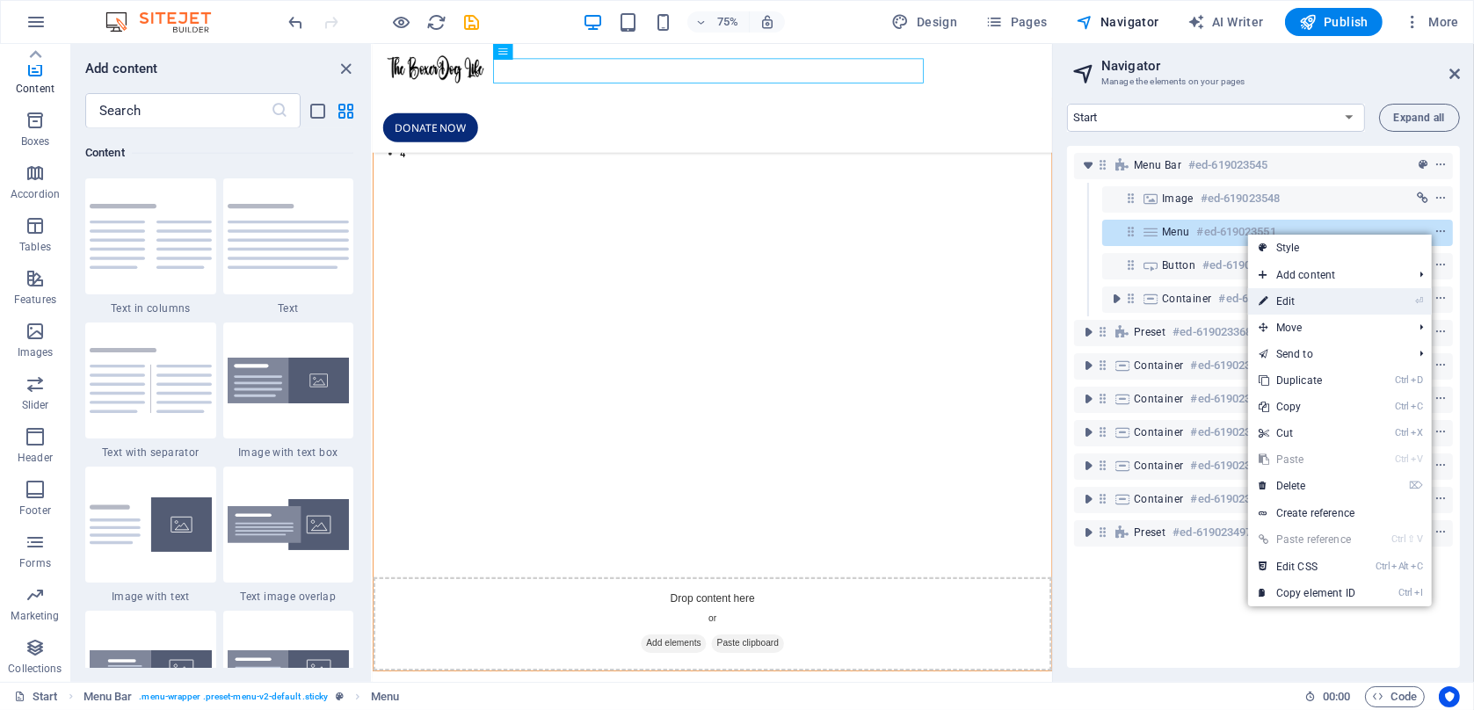
click at [1360, 304] on link "⏎ Edit" at bounding box center [1307, 301] width 118 height 26
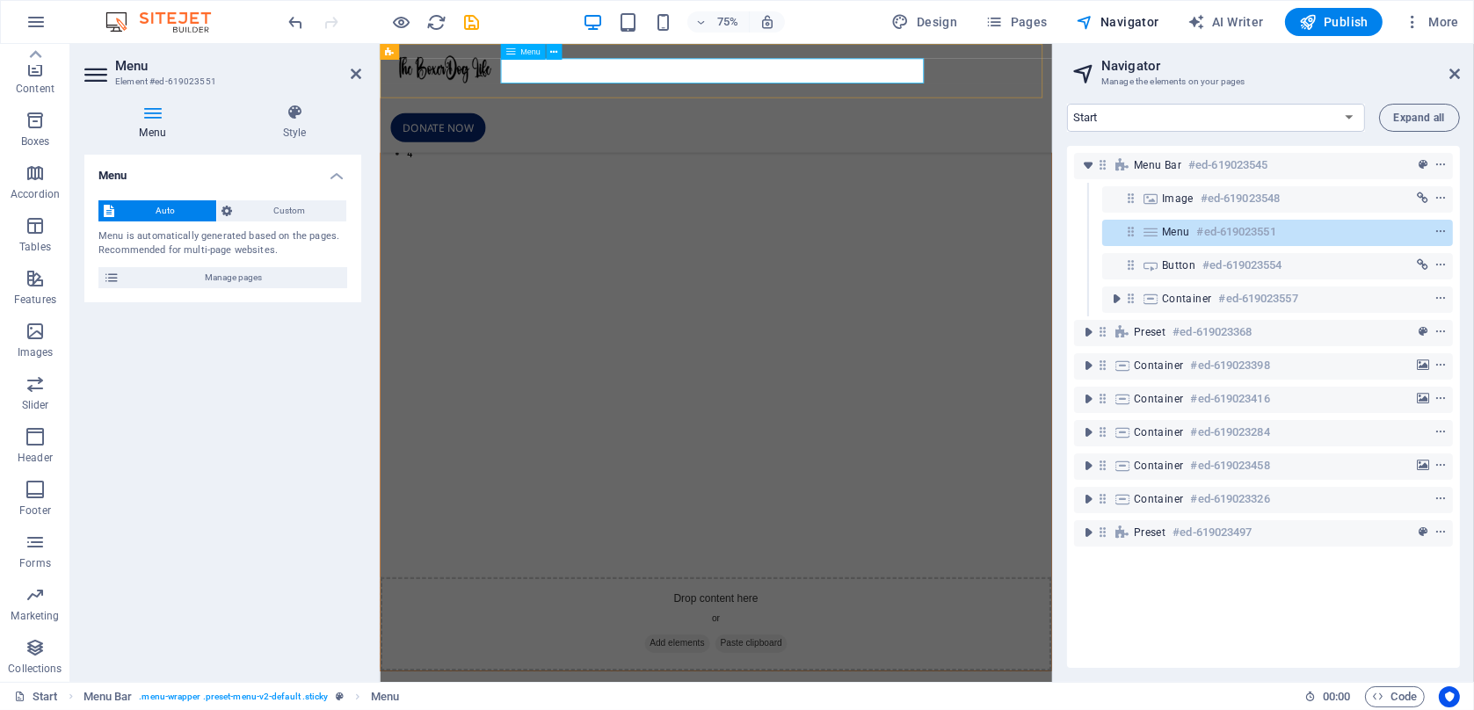
click at [644, 102] on nav at bounding box center [827, 119] width 868 height 34
click at [550, 52] on button at bounding box center [554, 52] width 16 height 16
drag, startPoint x: 592, startPoint y: 69, endPoint x: 934, endPoint y: 102, distance: 343.6
click at [592, 102] on nav at bounding box center [827, 119] width 868 height 34
click at [562, 55] on button at bounding box center [554, 52] width 16 height 16
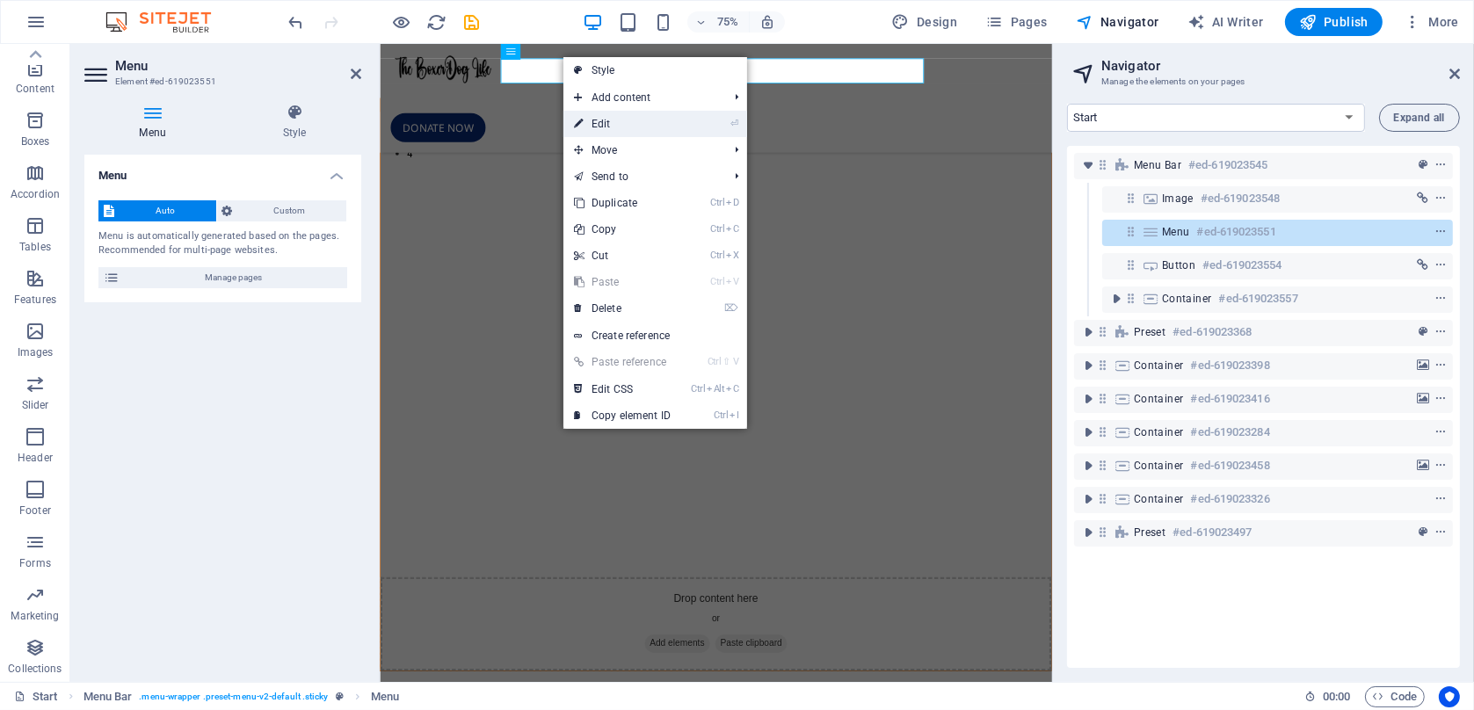
click at [617, 128] on link "⏎ Edit" at bounding box center [622, 124] width 118 height 26
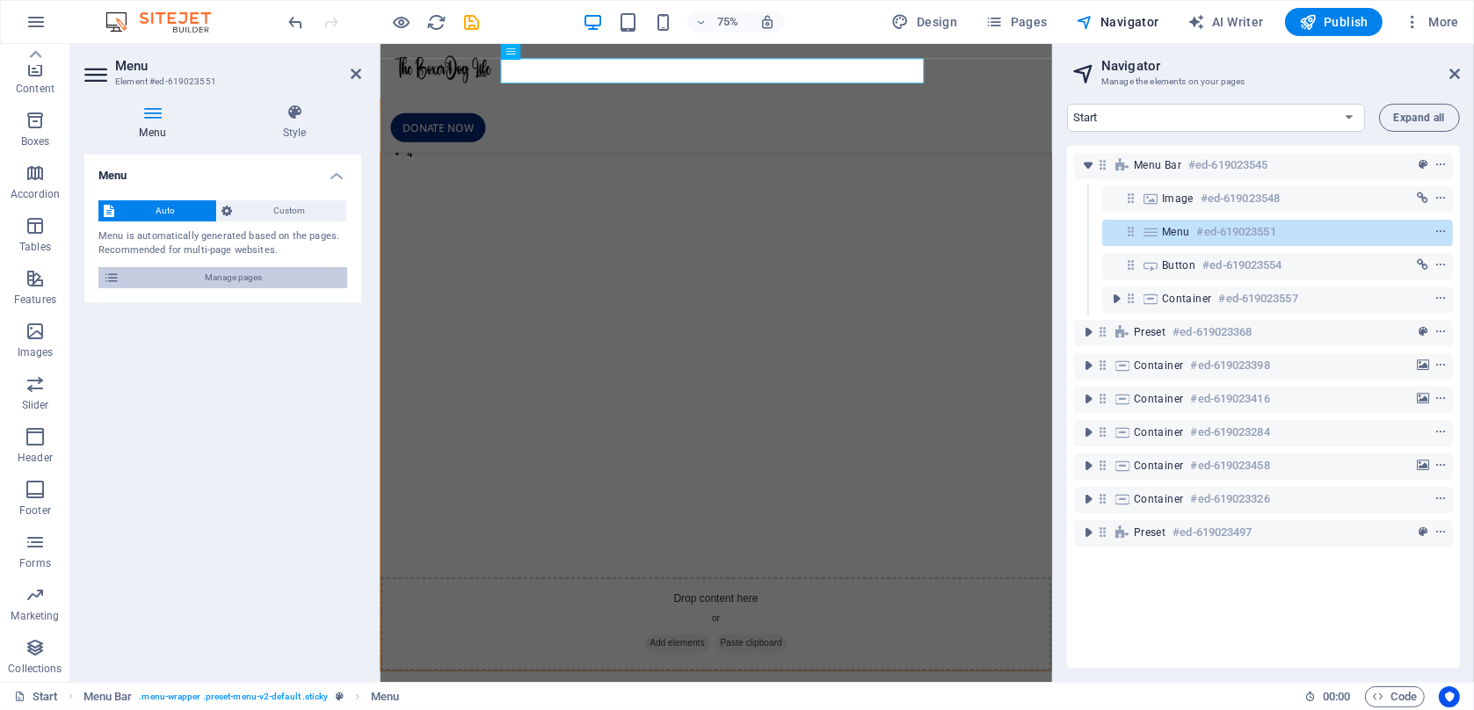
click at [216, 288] on span "Manage pages" at bounding box center [233, 277] width 217 height 21
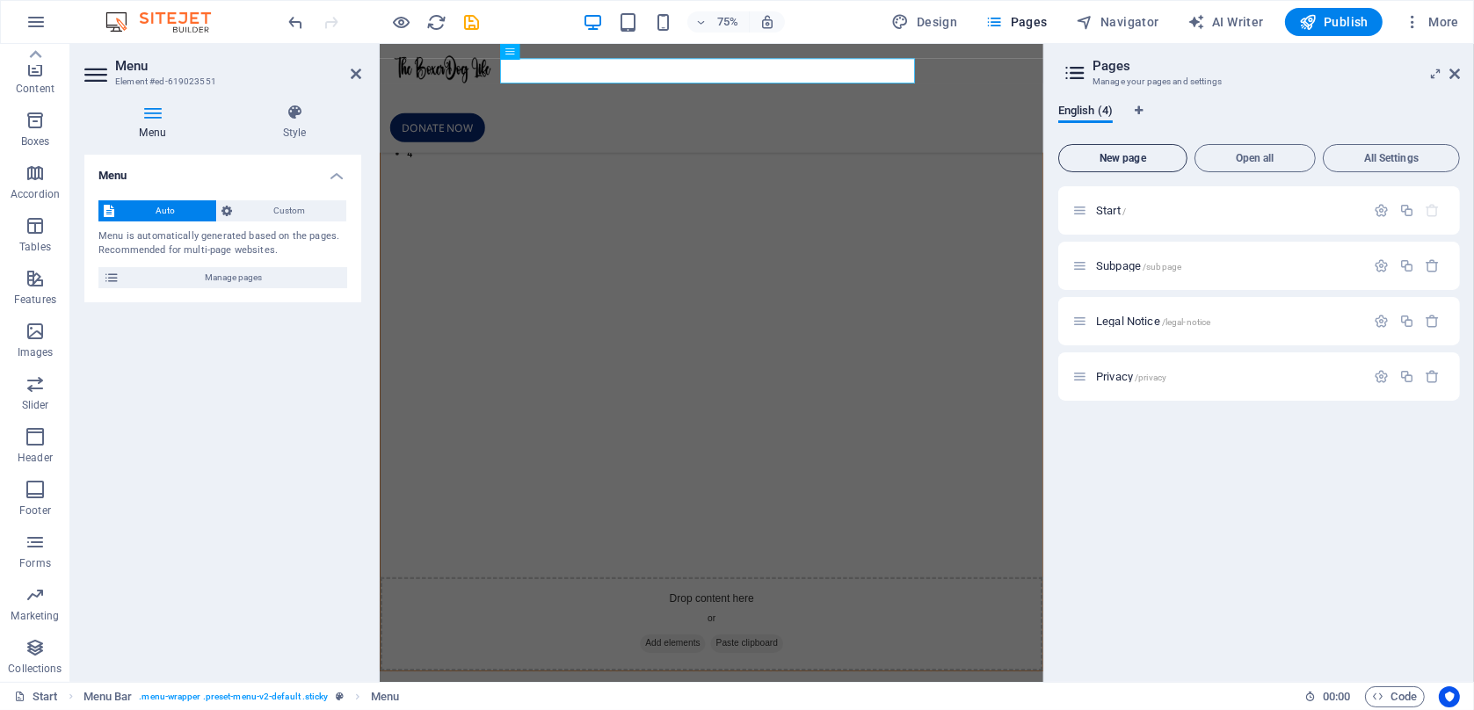
click at [1101, 162] on span "New page" at bounding box center [1122, 158] width 113 height 11
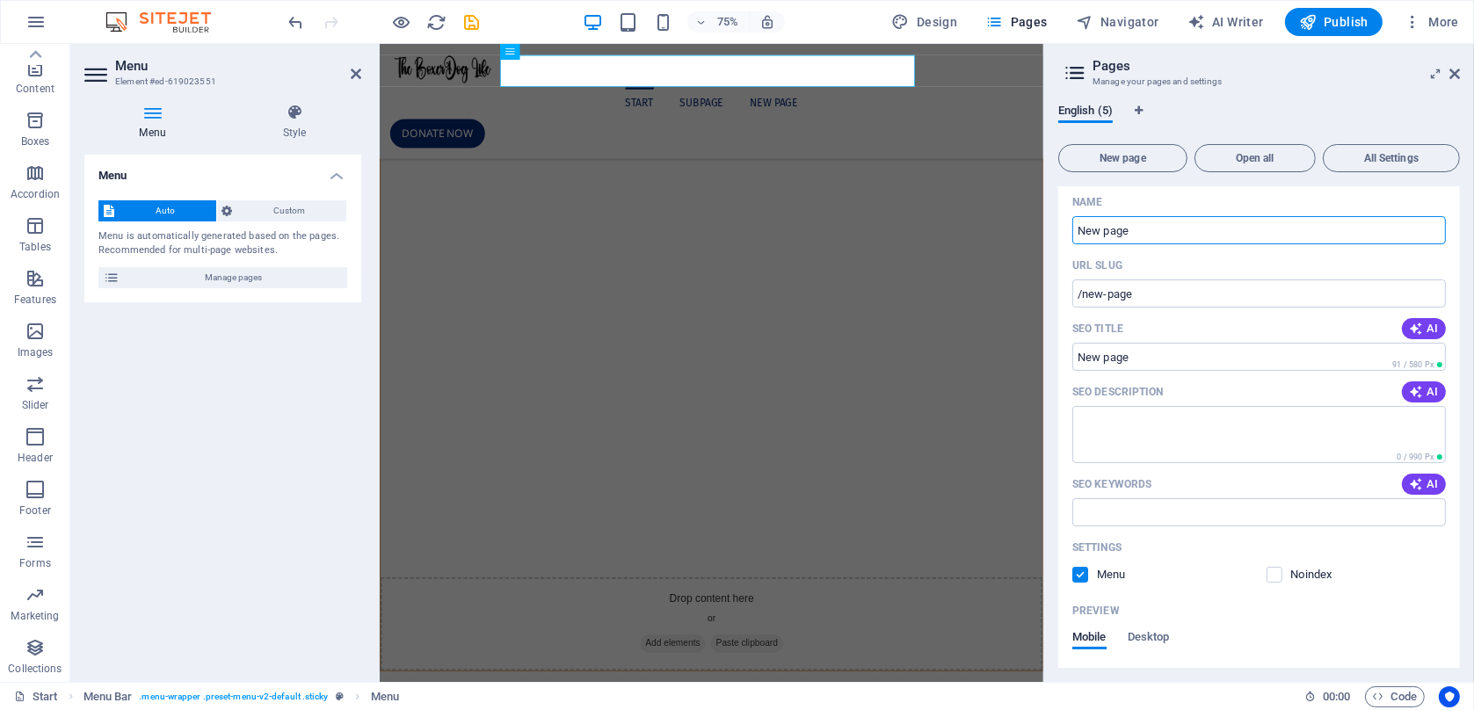
scroll to position [407, 0]
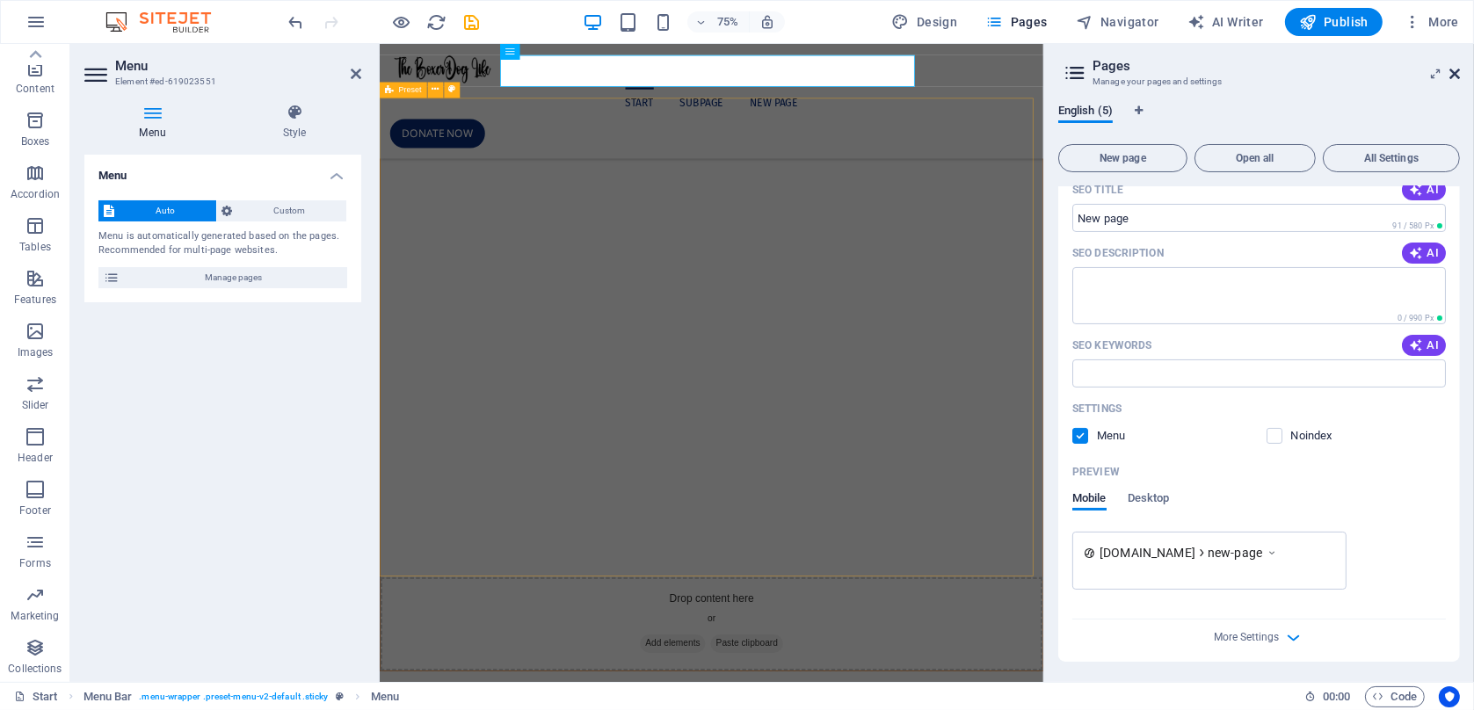
click at [1450, 67] on icon at bounding box center [1454, 74] width 11 height 14
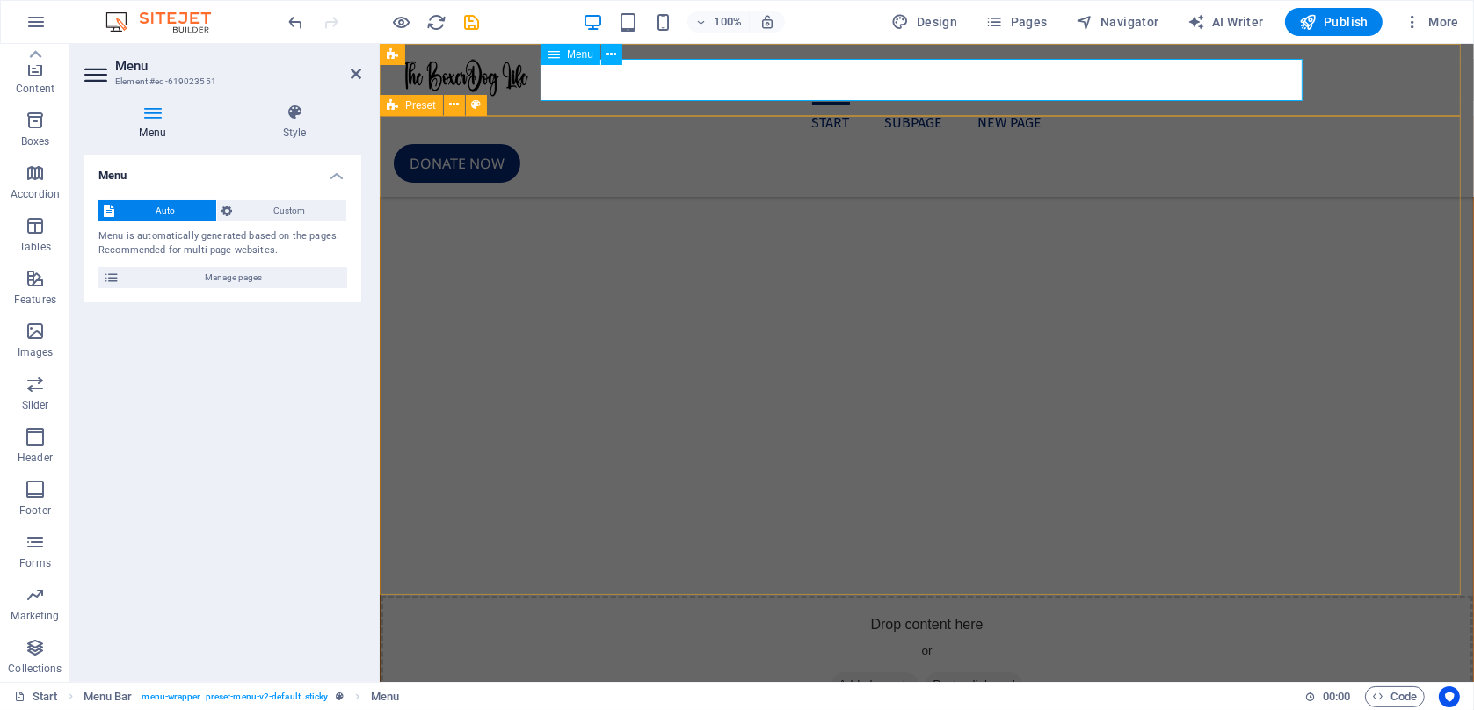
click at [596, 102] on nav "Start Subpage New page" at bounding box center [926, 123] width 1066 height 42
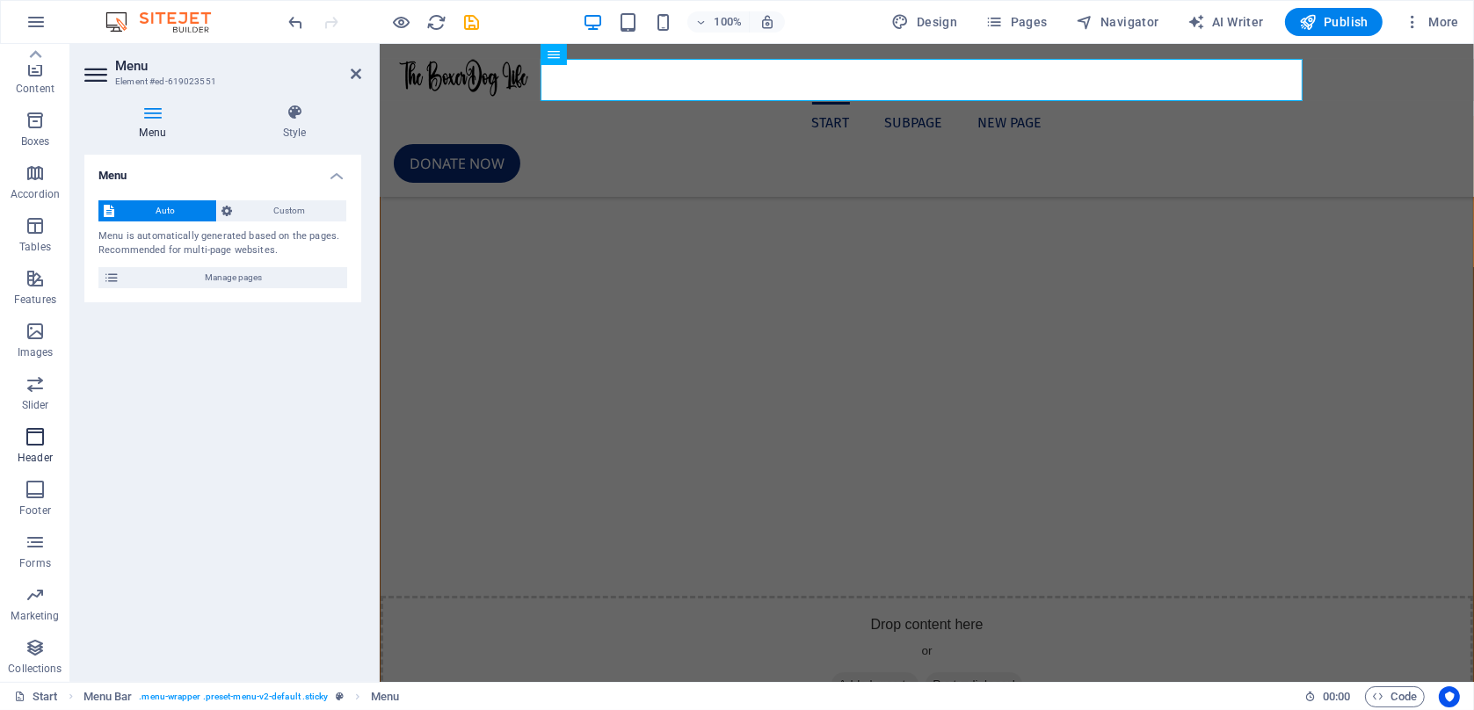
click at [38, 447] on span "Header" at bounding box center [35, 447] width 70 height 42
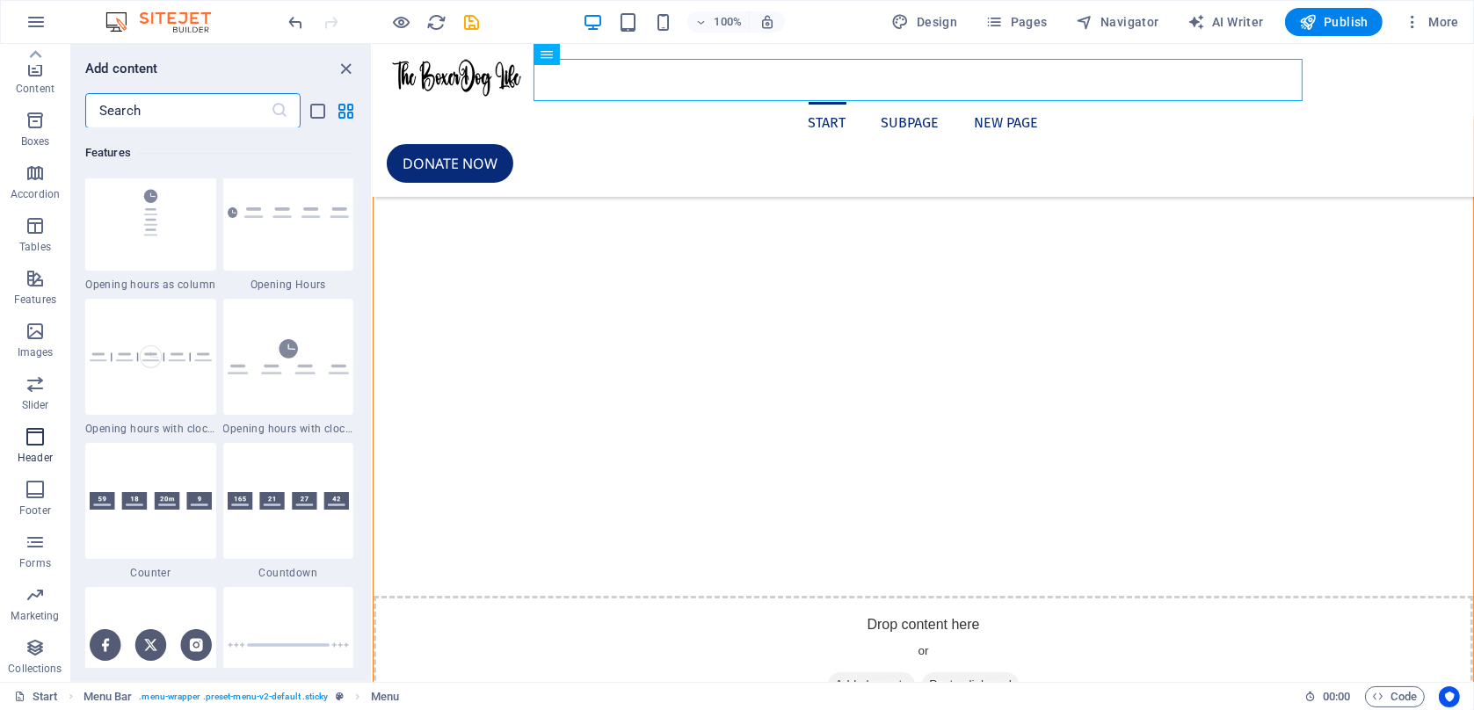
scroll to position [10583, 0]
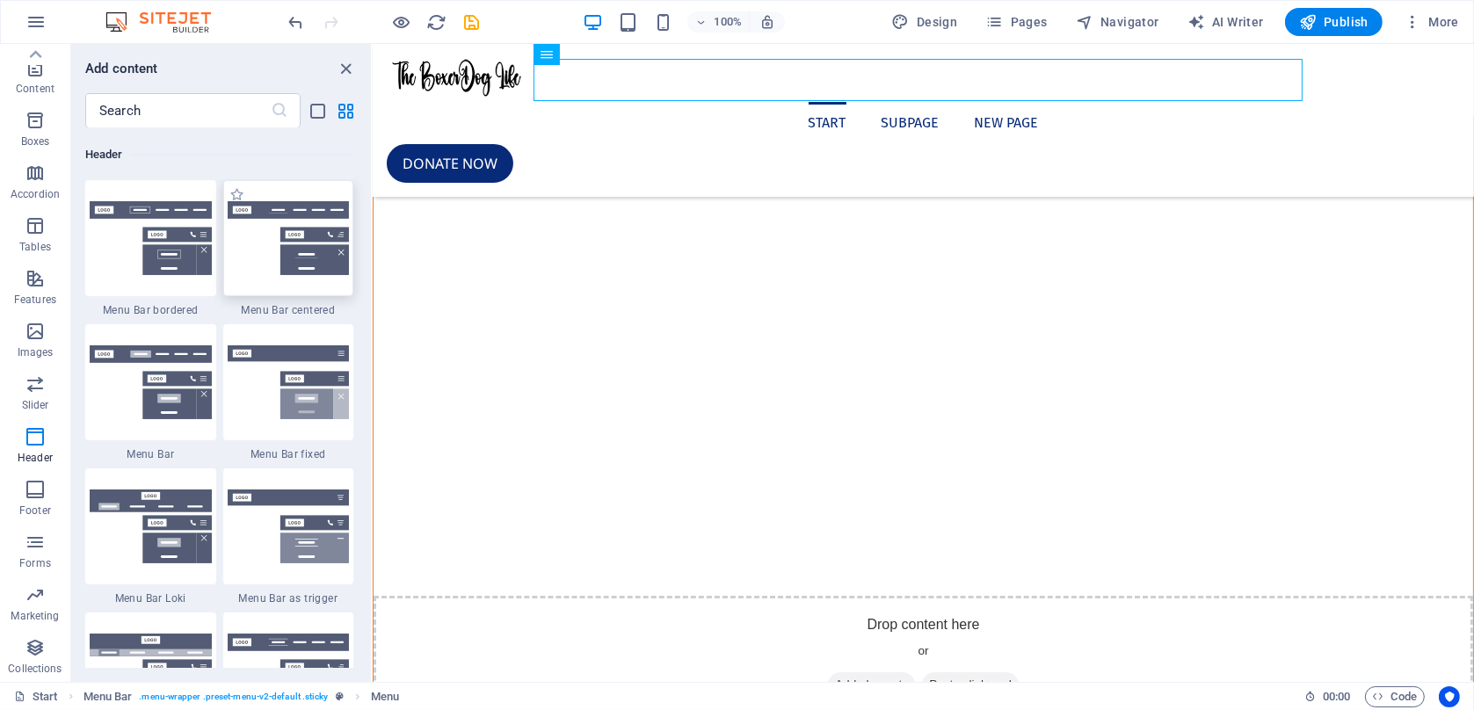
click at [313, 276] on div at bounding box center [288, 238] width 131 height 116
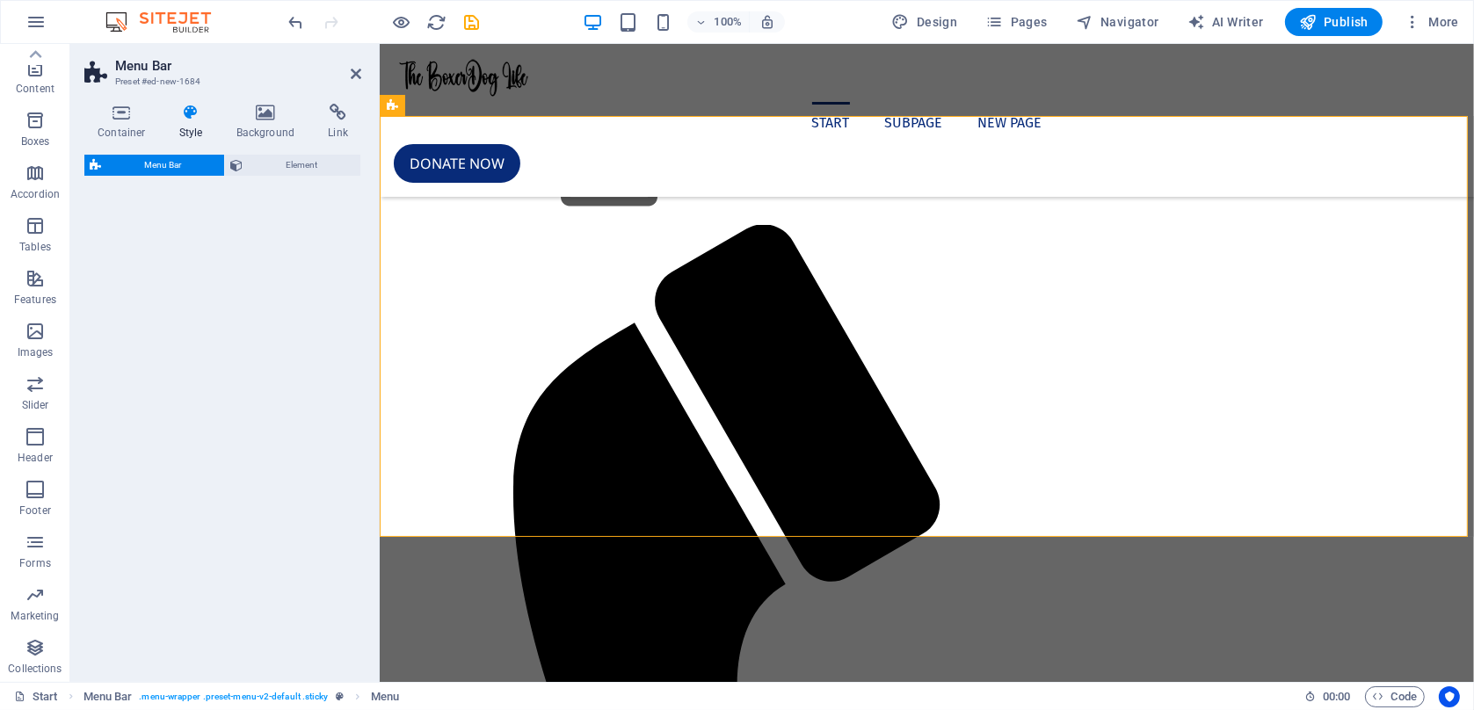
select select "rem"
select select "preset-menu-v2-centered"
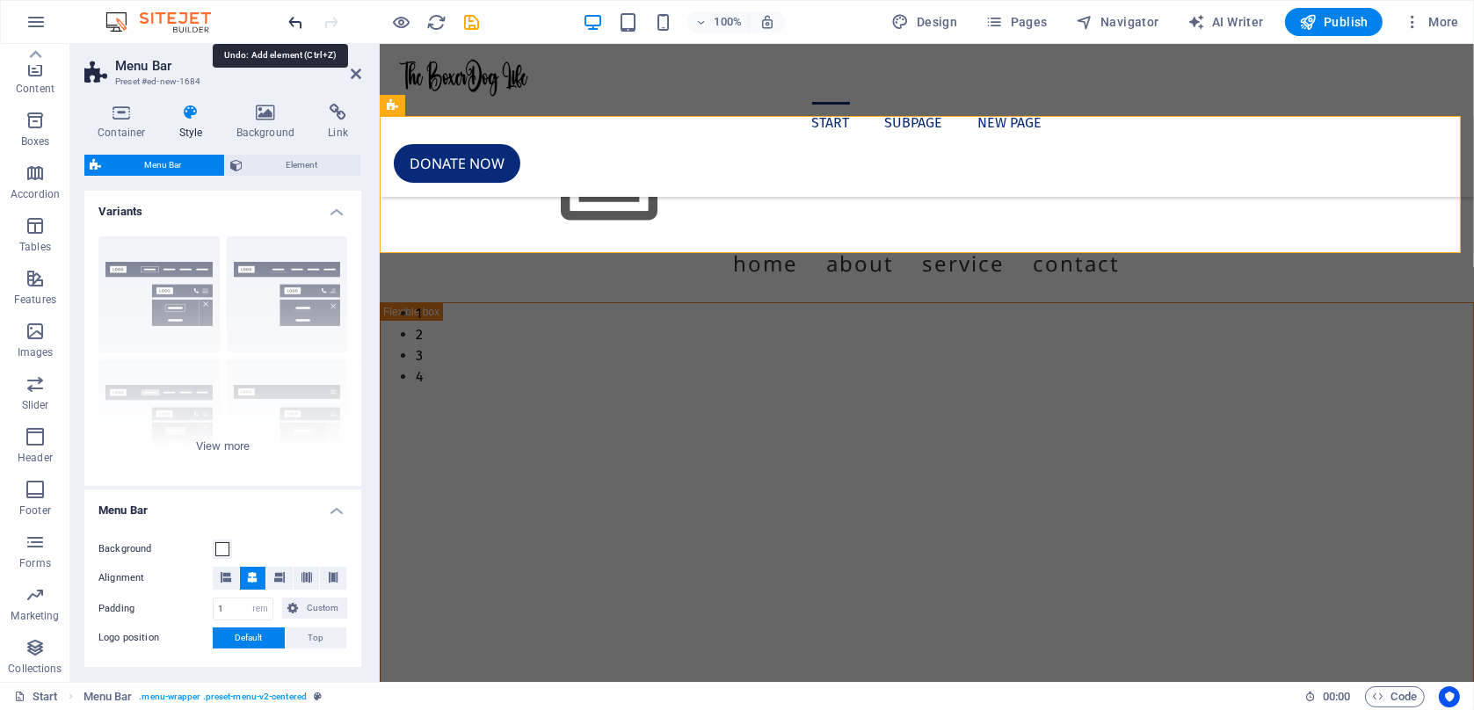
click at [306, 18] on icon "undo" at bounding box center [297, 22] width 20 height 20
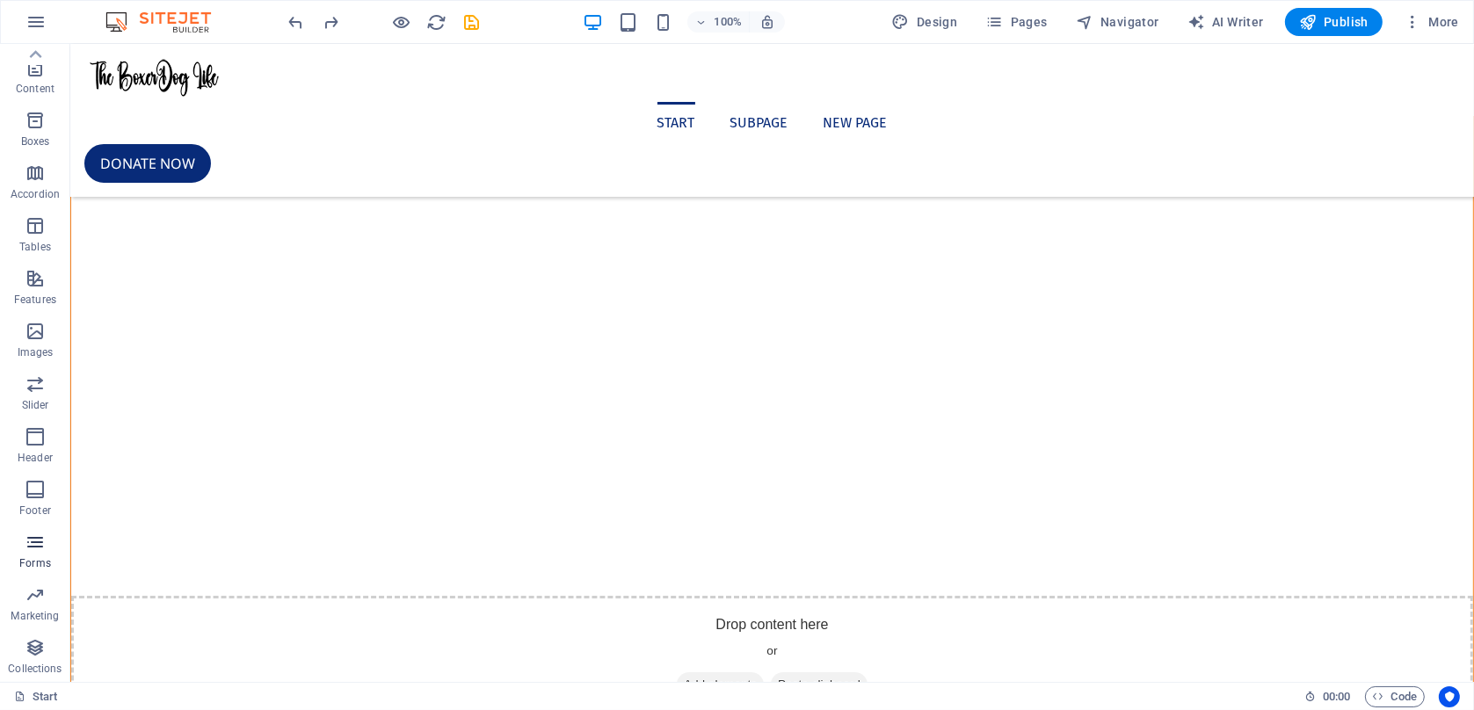
click at [40, 539] on icon "button" at bounding box center [35, 542] width 21 height 21
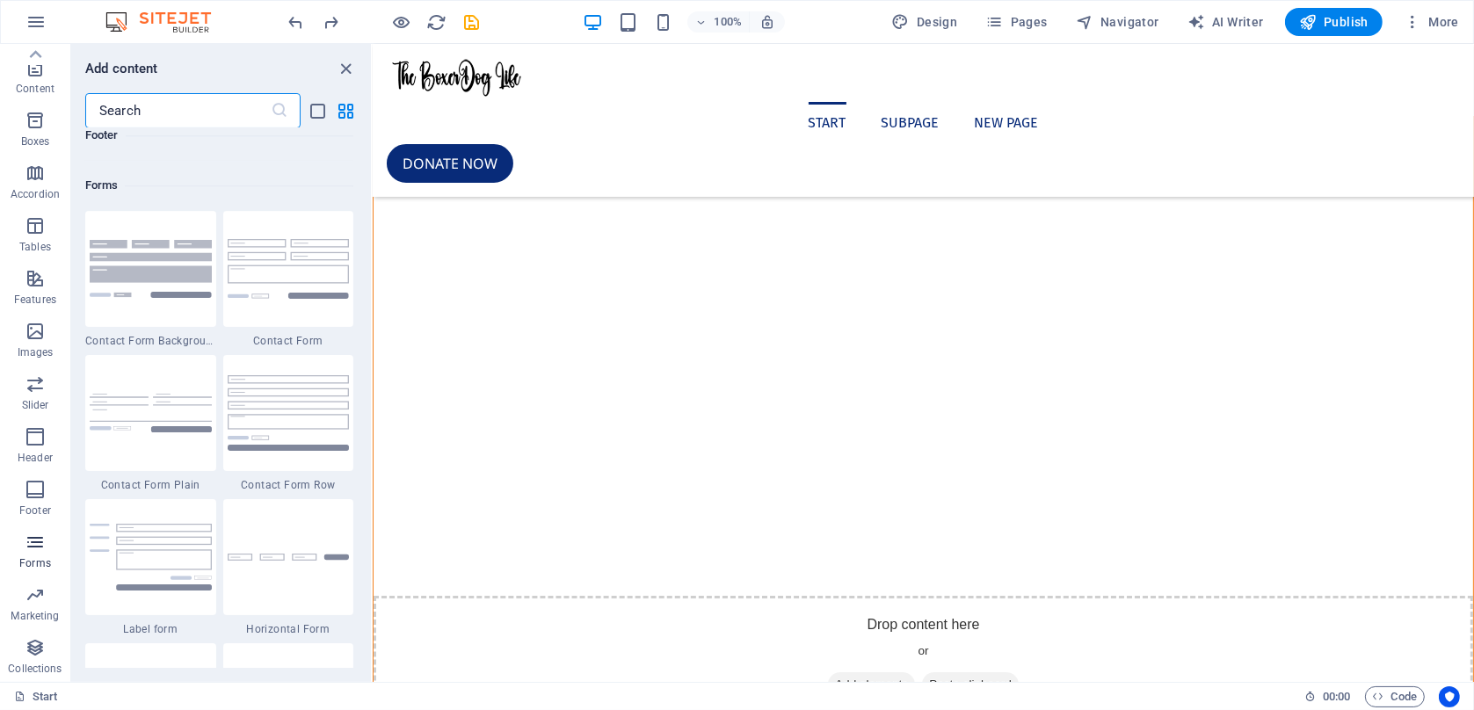
scroll to position [12833, 0]
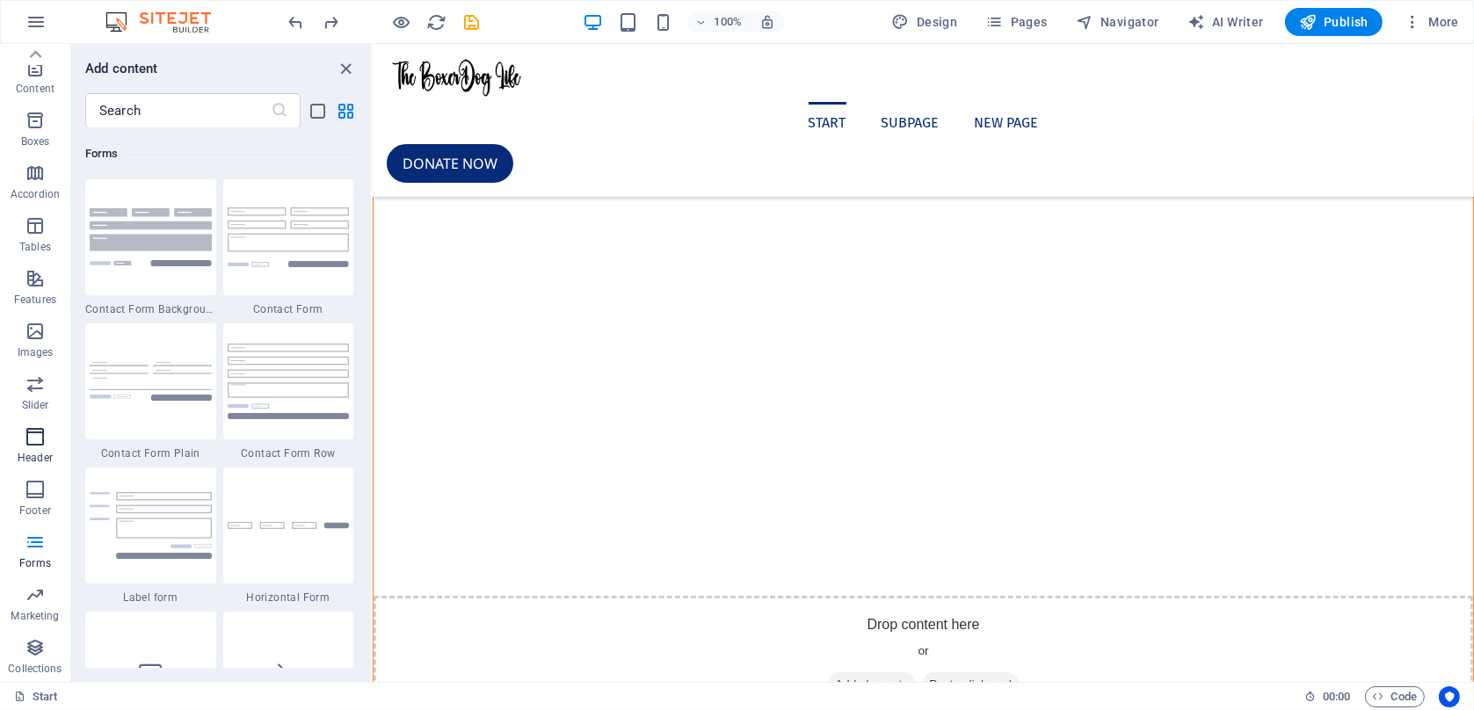
click at [27, 439] on icon "button" at bounding box center [35, 436] width 21 height 21
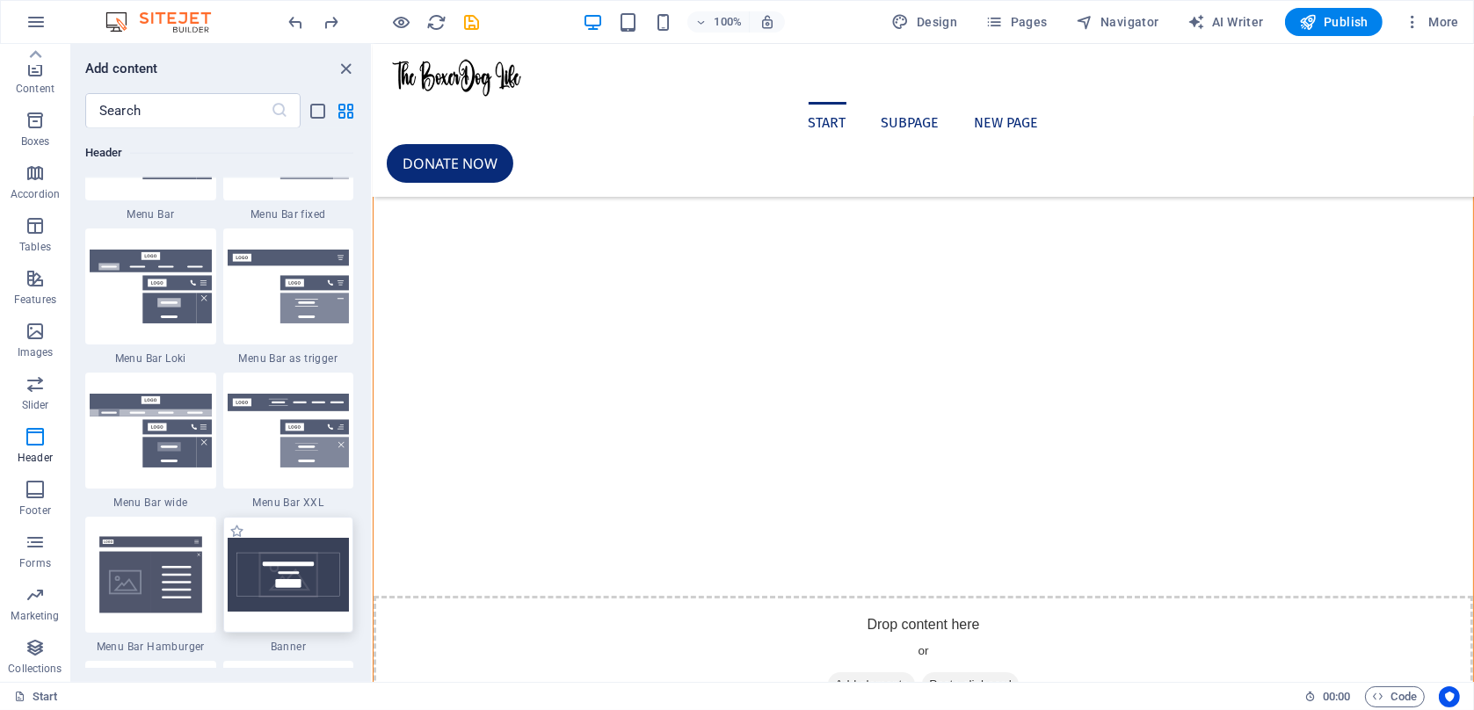
scroll to position [10994, 0]
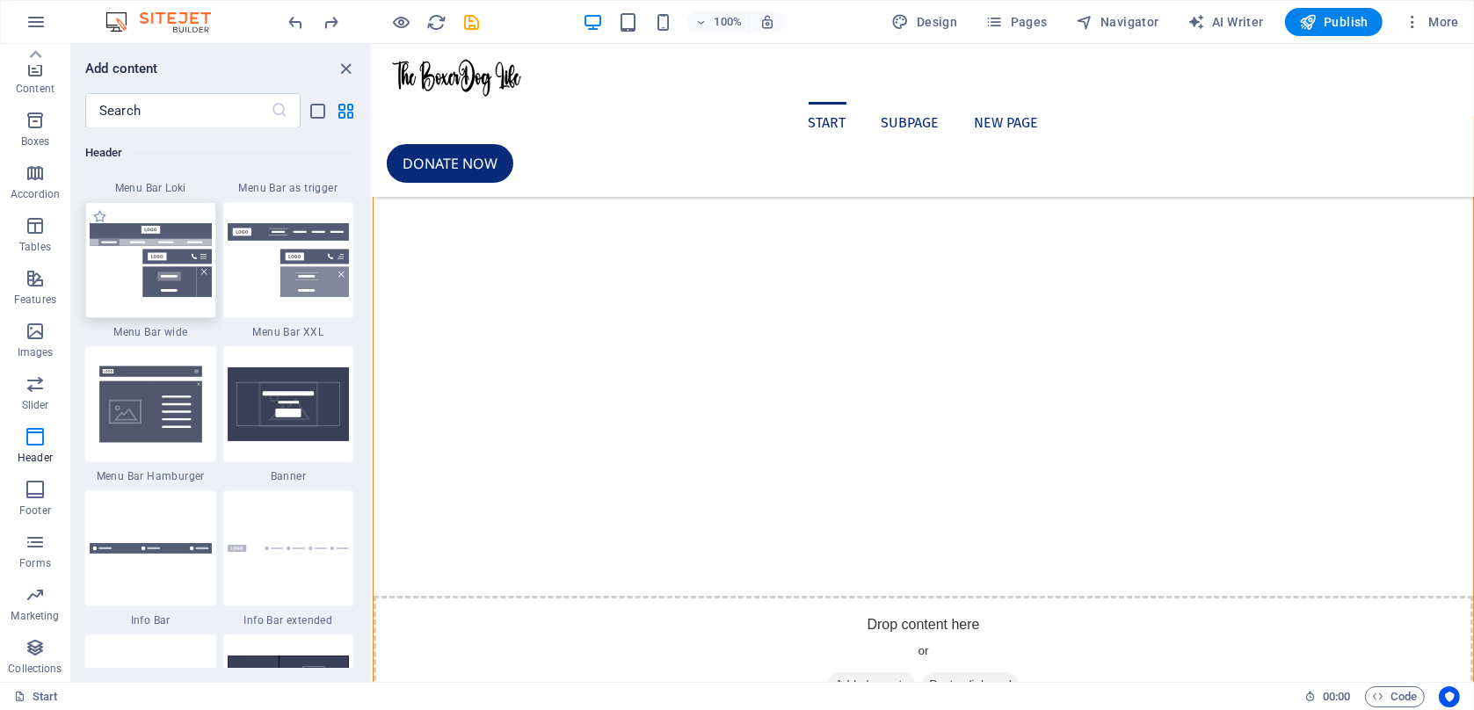
click at [158, 294] on img at bounding box center [151, 260] width 122 height 74
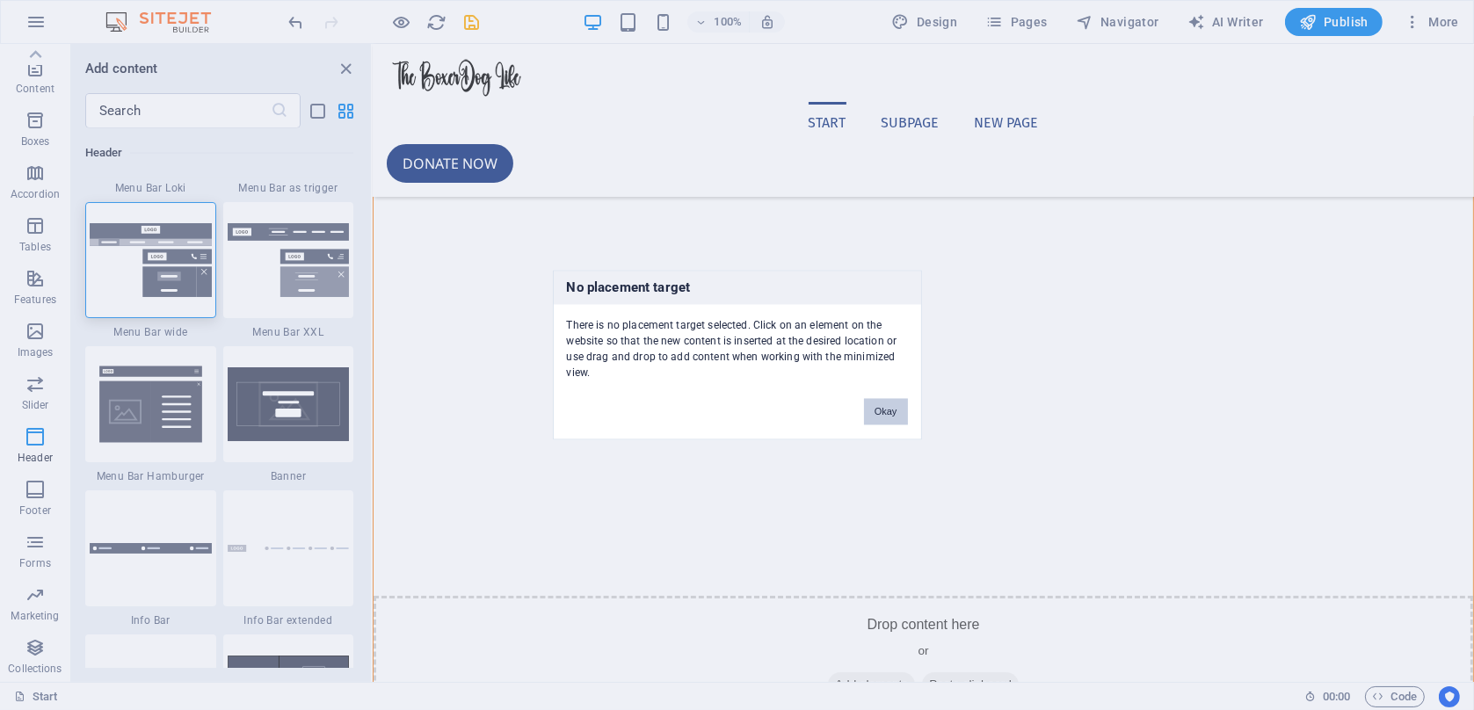
drag, startPoint x: 884, startPoint y: 415, endPoint x: 295, endPoint y: 351, distance: 592.4
click at [884, 415] on button "Okay" at bounding box center [886, 412] width 44 height 26
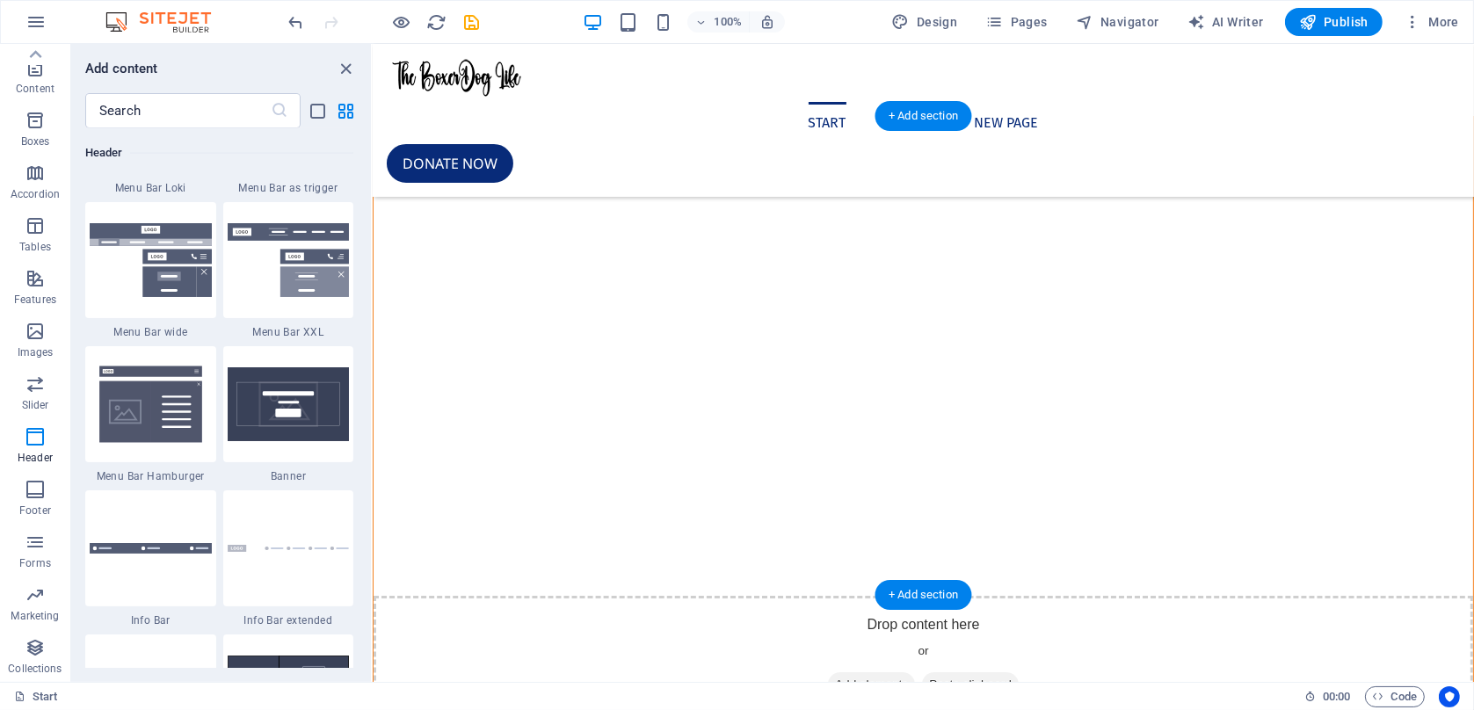
click at [855, 596] on div "Drop content here or Add elements Paste clipboard" at bounding box center [923, 658] width 1100 height 125
click at [781, 102] on nav "Start Subpage New page" at bounding box center [922, 123] width 1073 height 42
click at [864, 102] on nav "Start Subpage New page" at bounding box center [922, 123] width 1073 height 42
click at [454, 59] on figure at bounding box center [922, 80] width 1073 height 44
click at [1010, 27] on span "Pages" at bounding box center [1016, 22] width 62 height 18
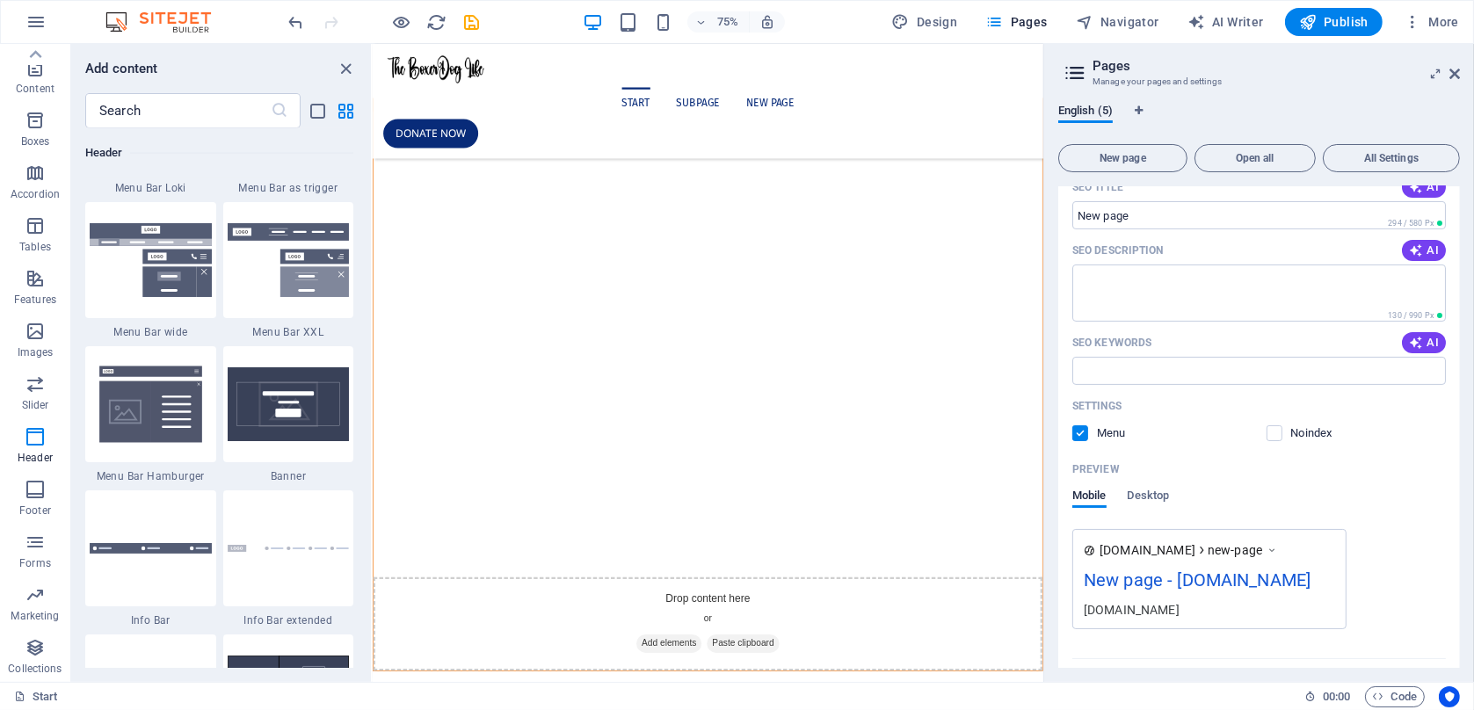
scroll to position [474, 0]
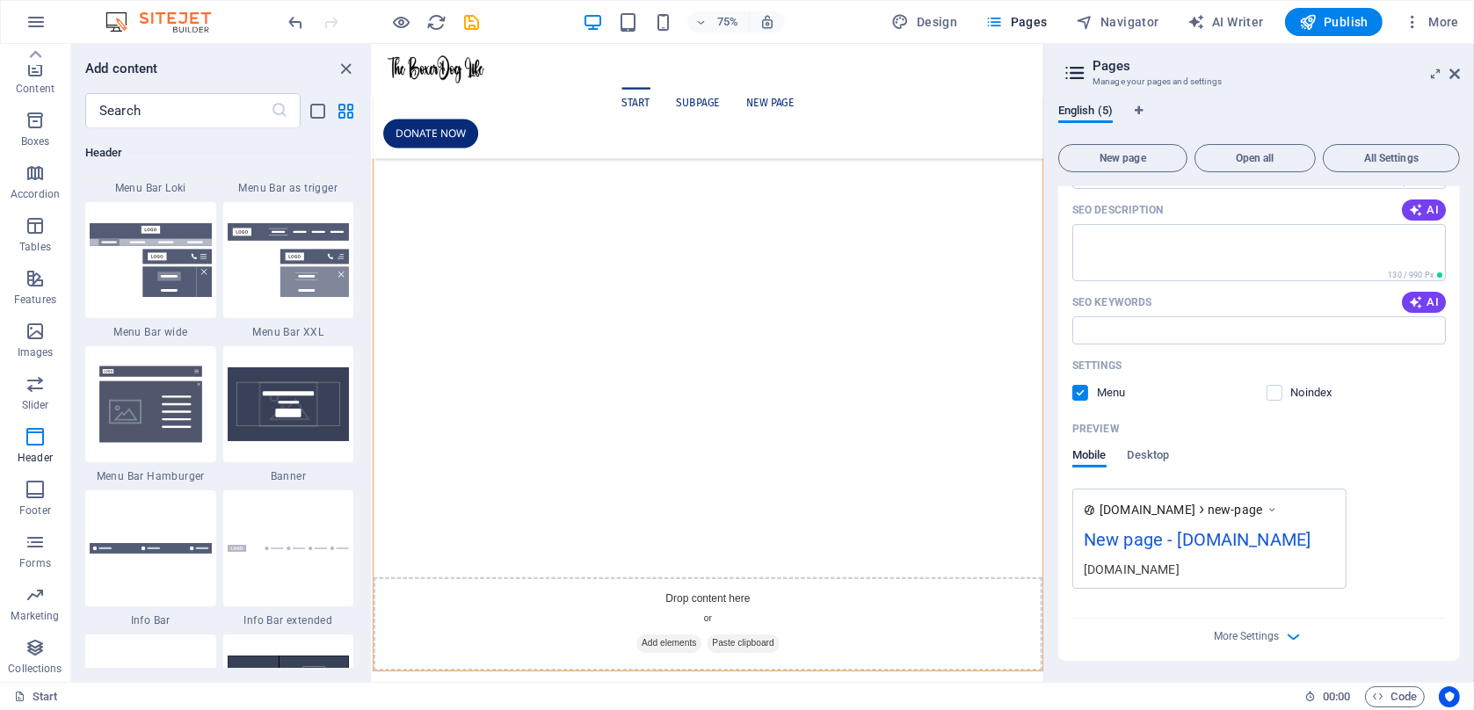
drag, startPoint x: 1246, startPoint y: 636, endPoint x: 1246, endPoint y: 624, distance: 12.3
click at [1246, 630] on span "More Settings" at bounding box center [1247, 636] width 65 height 12
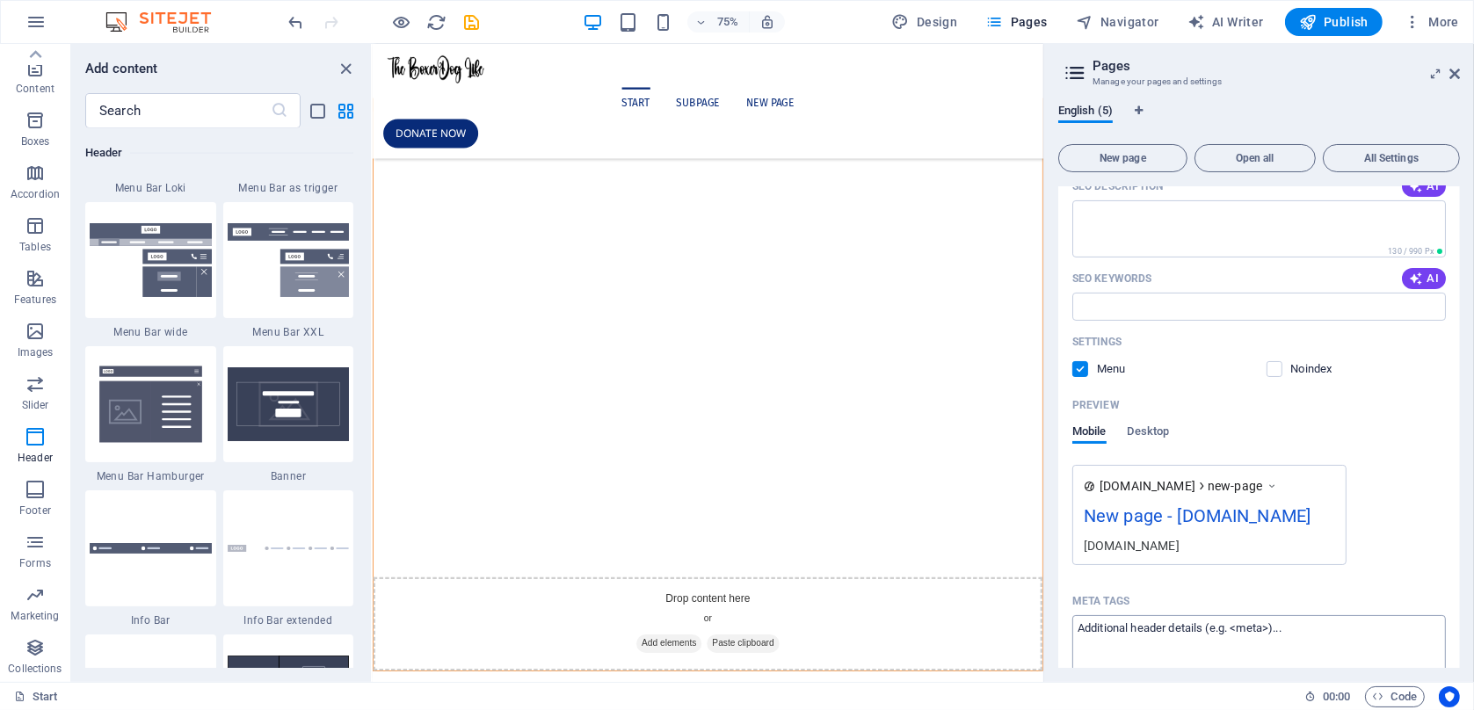
scroll to position [726, 0]
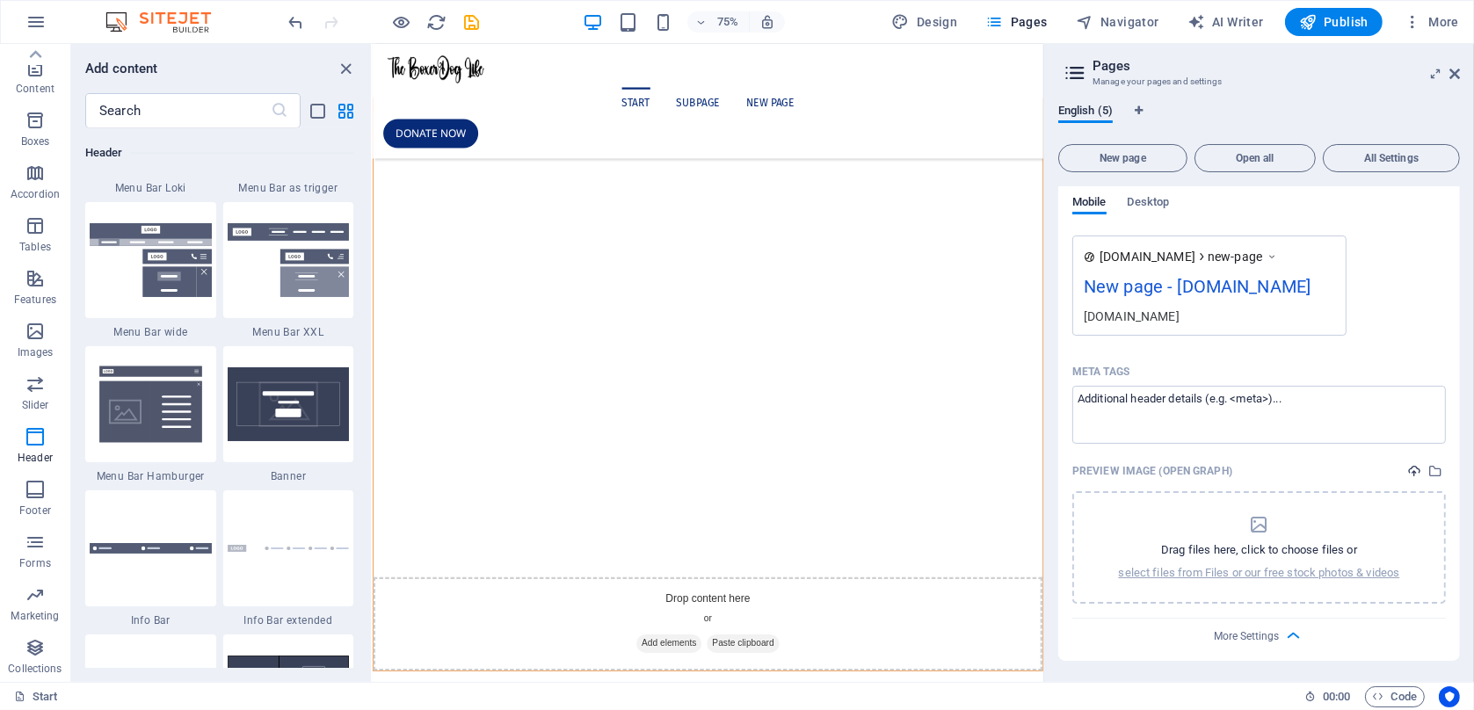
click at [1409, 481] on button "upload" at bounding box center [1414, 471] width 21 height 21
click at [1034, 18] on span "Pages" at bounding box center [1016, 22] width 62 height 18
click at [992, 19] on icon "button" at bounding box center [994, 22] width 18 height 18
click at [1252, 166] on button "Open all" at bounding box center [1255, 158] width 121 height 28
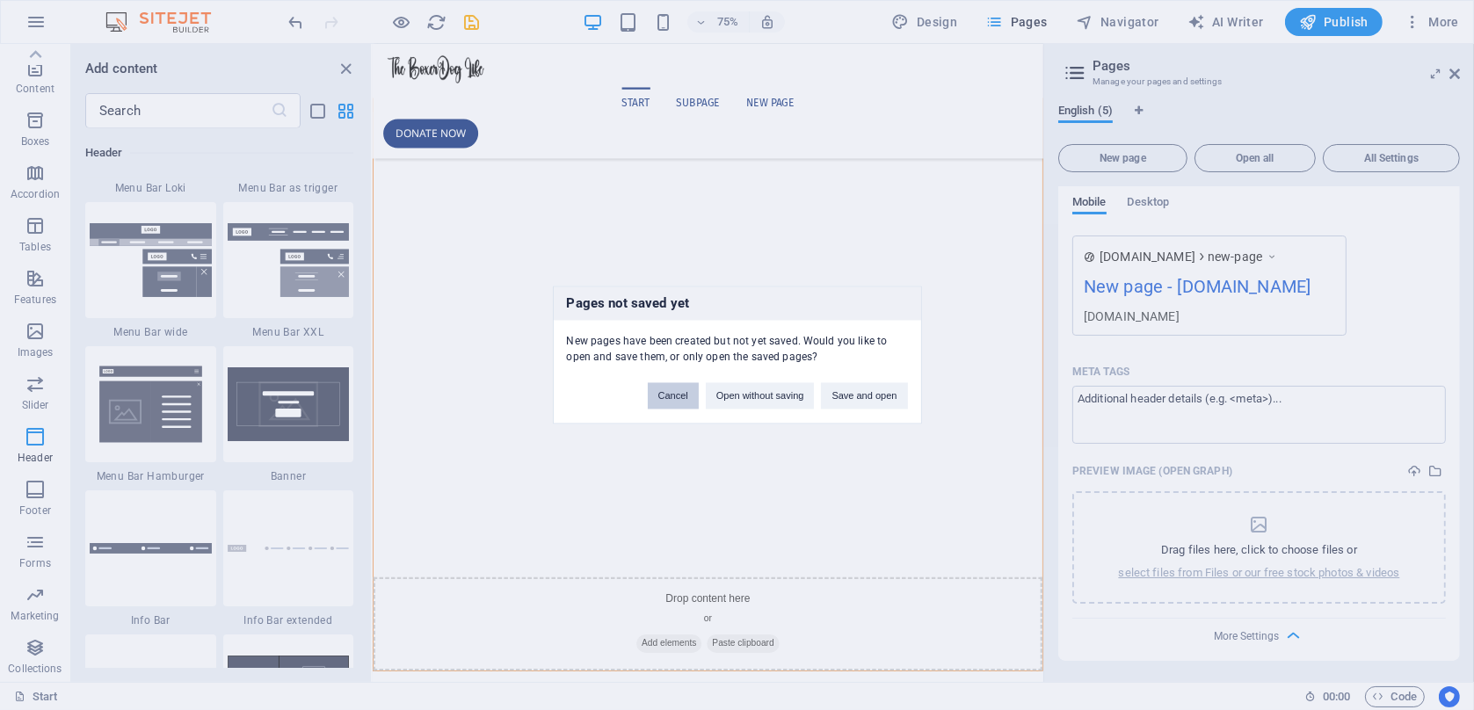
click at [648, 392] on button "Cancel" at bounding box center [673, 396] width 51 height 26
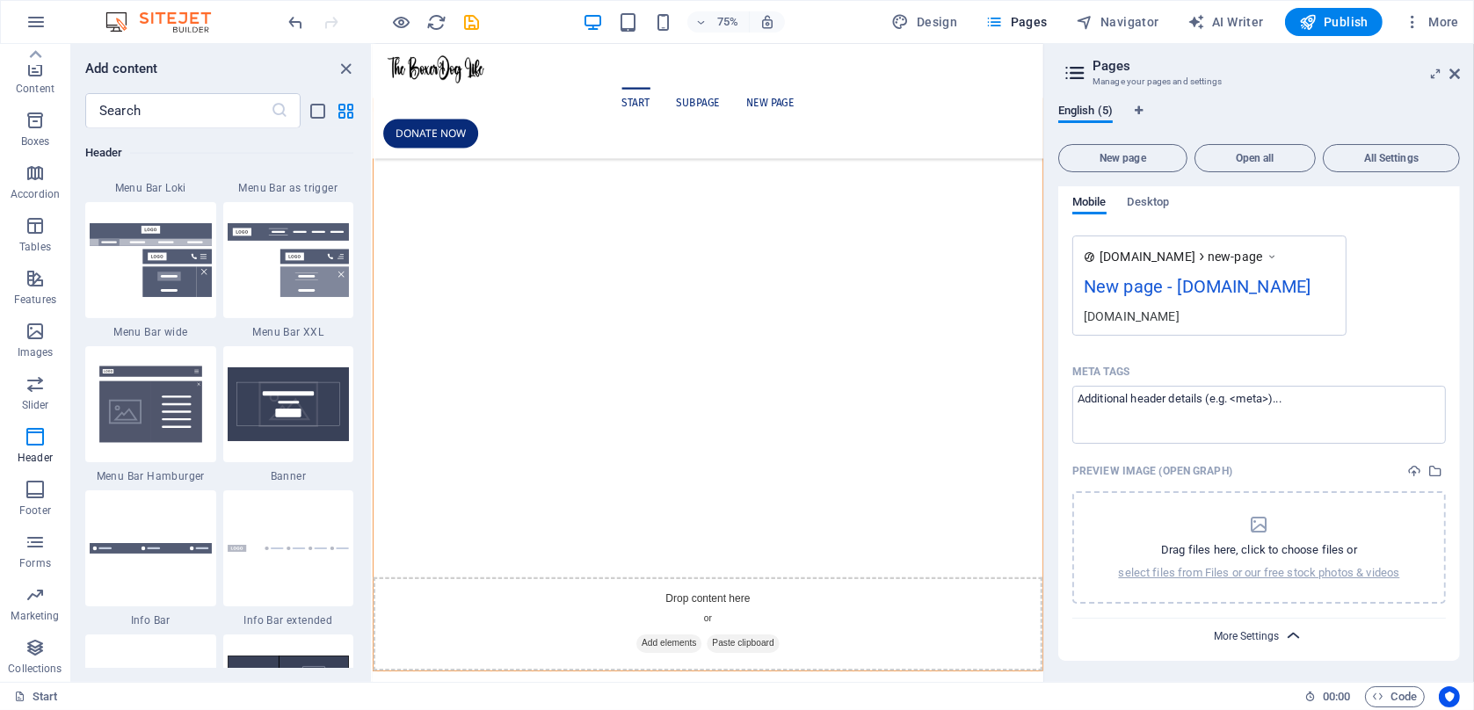
click at [1246, 636] on span "More Settings" at bounding box center [1247, 636] width 65 height 12
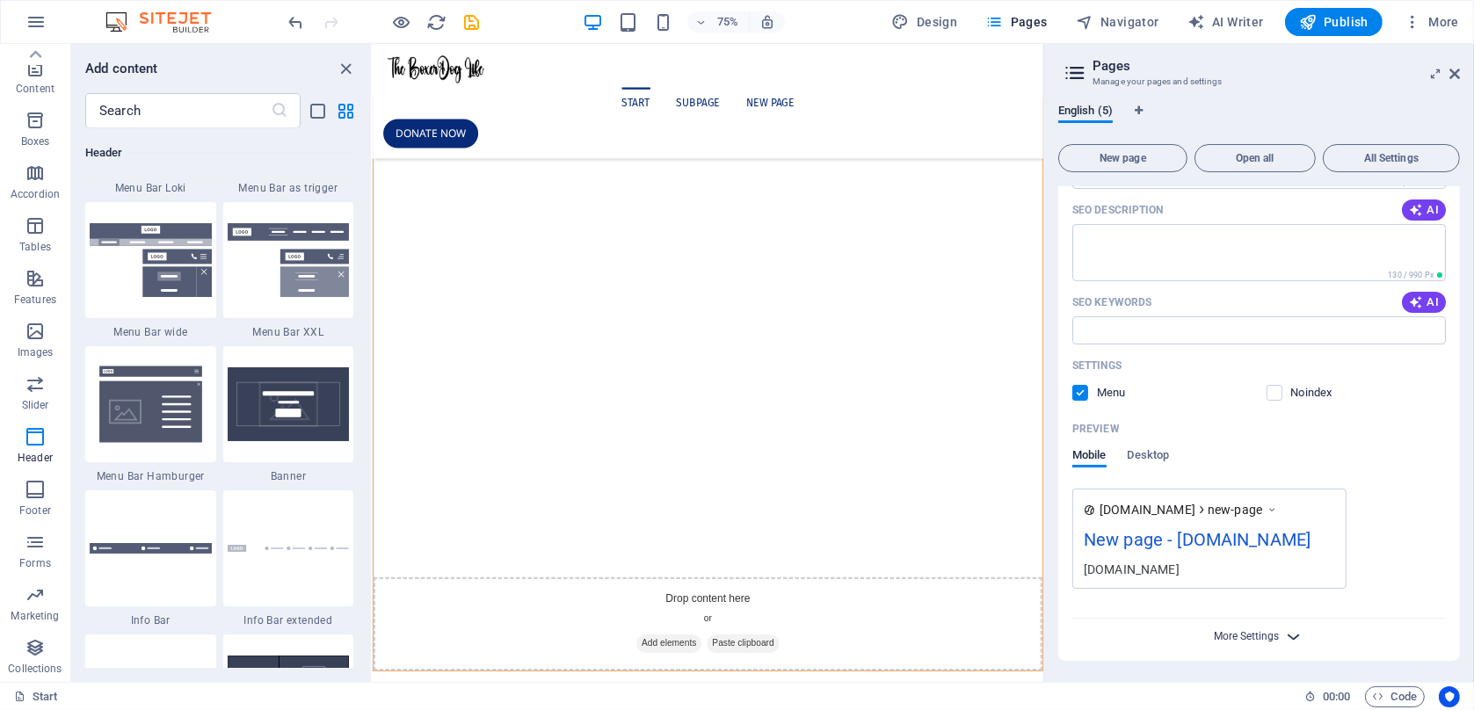
scroll to position [474, 0]
click at [1123, 527] on div "New page - [DOMAIN_NAME]" at bounding box center [1209, 544] width 251 height 34
click at [1285, 316] on input "SEO Keywords" at bounding box center [1259, 330] width 374 height 28
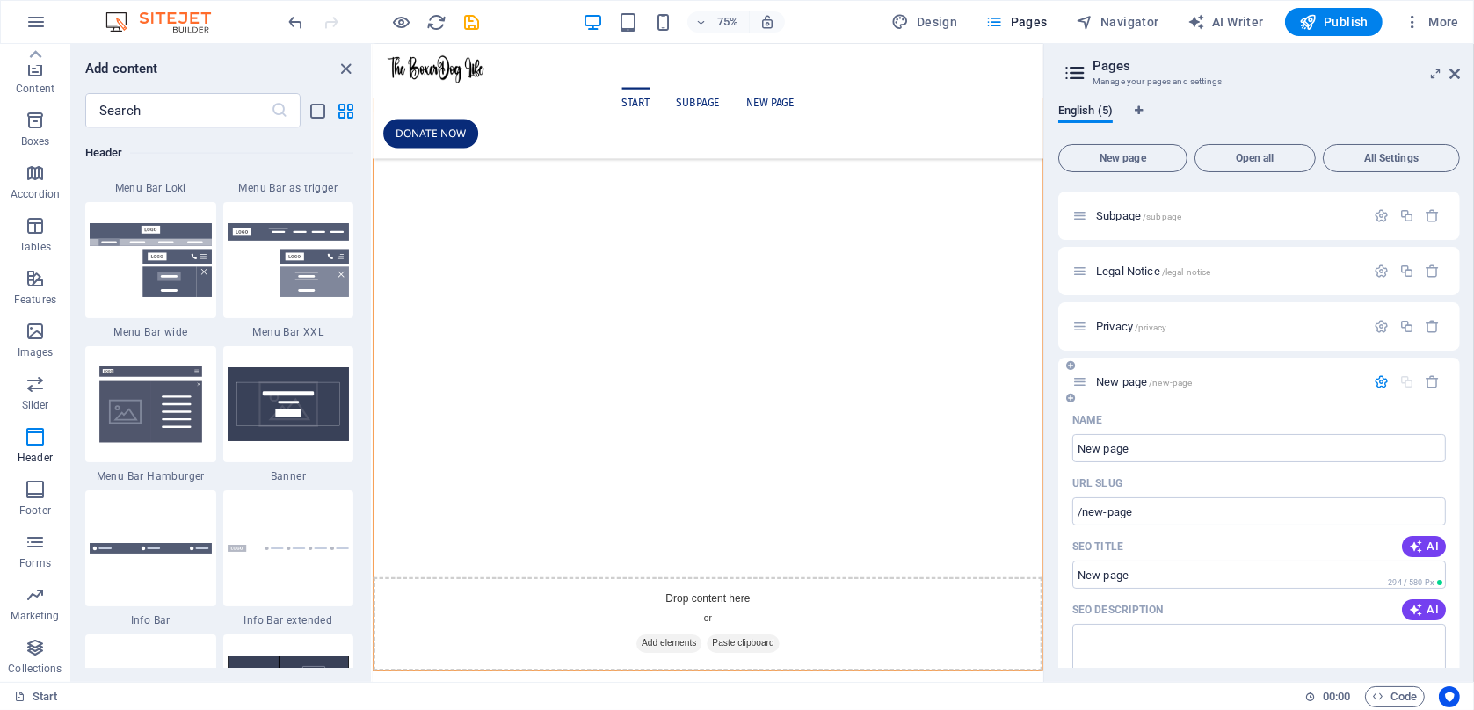
scroll to position [0, 0]
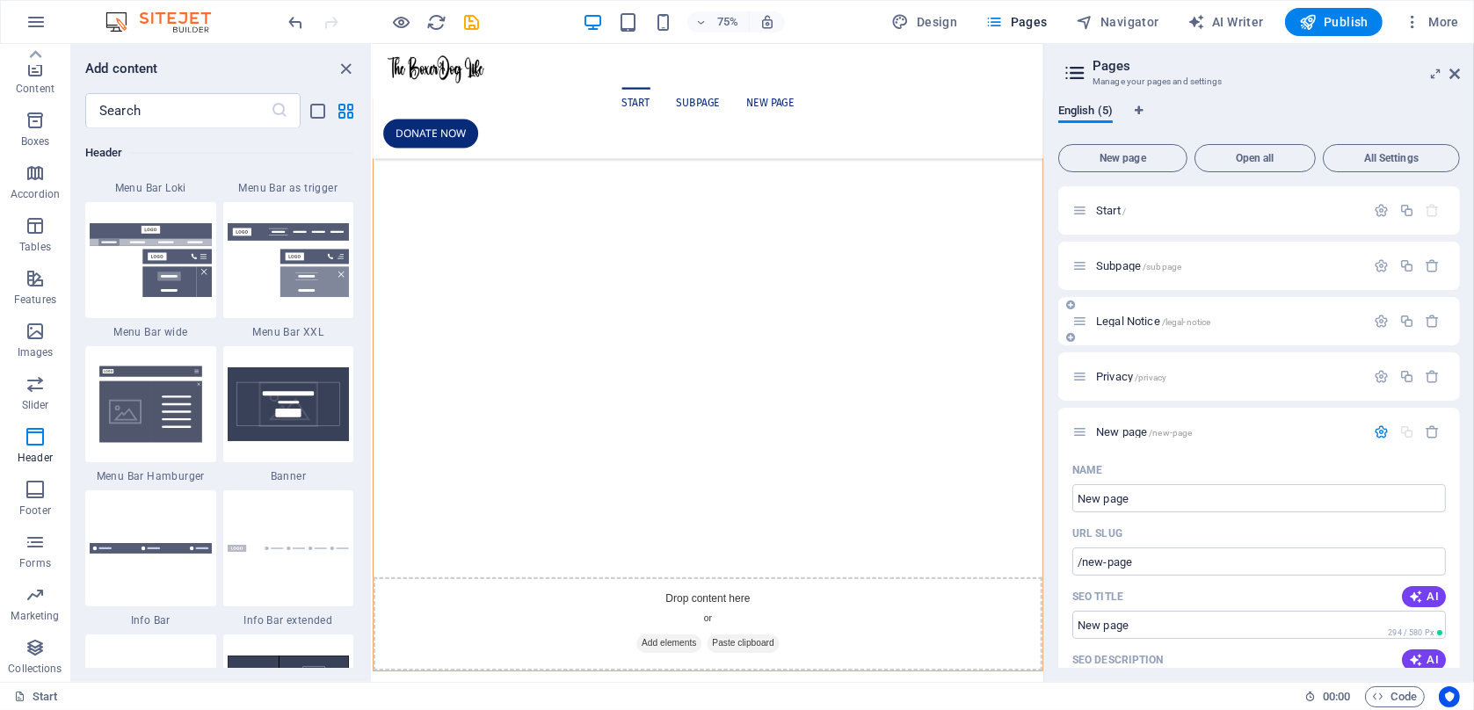
type input "Boxer Dog Breed"
click at [1130, 367] on div "Privacy /privacy" at bounding box center [1218, 377] width 293 height 20
click at [1079, 209] on icon at bounding box center [1079, 210] width 15 height 15
click at [1086, 217] on icon at bounding box center [1079, 210] width 15 height 15
click at [1257, 628] on input "SEO Title" at bounding box center [1259, 625] width 374 height 28
